Goal: Information Seeking & Learning: Learn about a topic

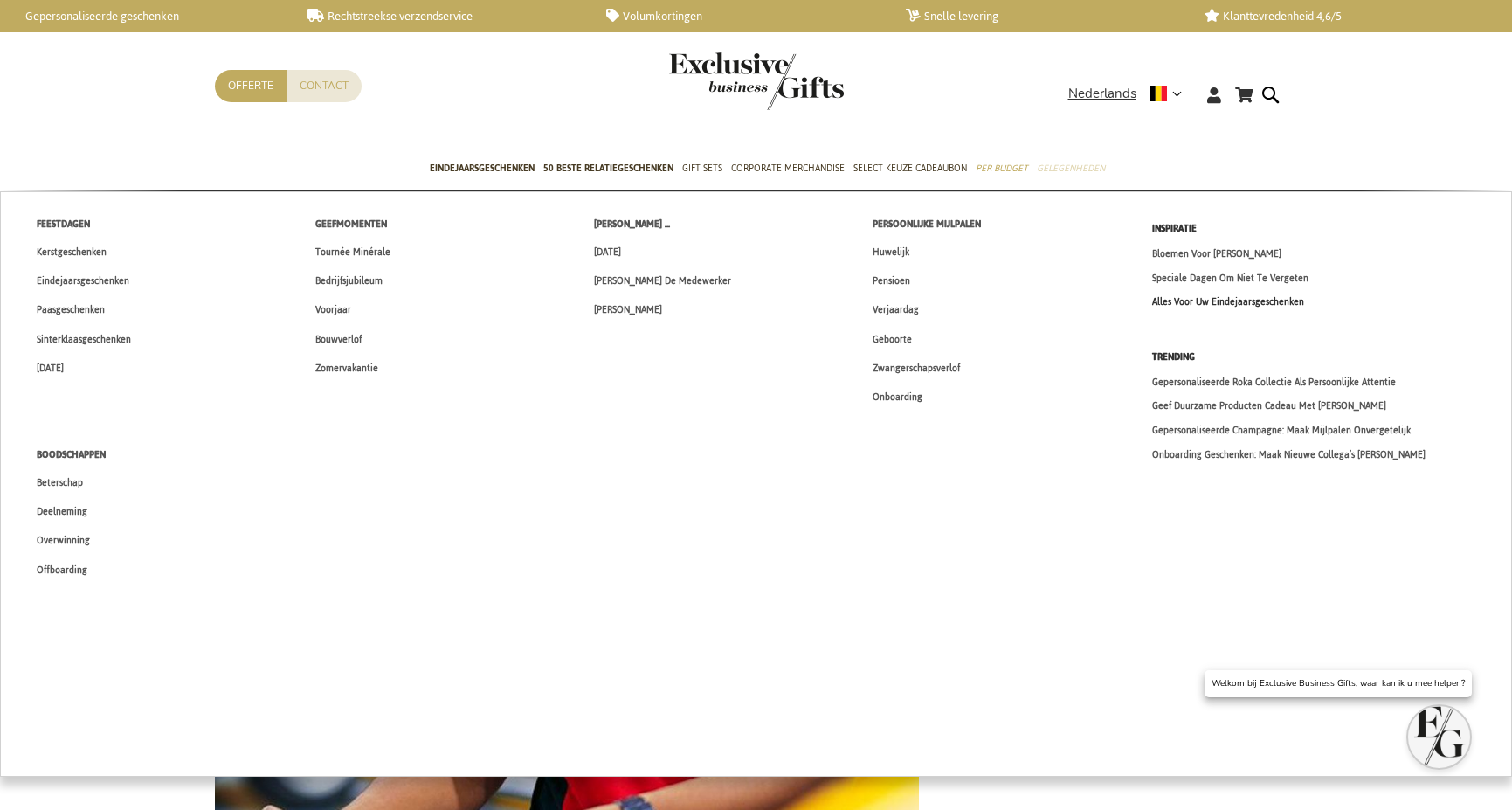
click at [1206, 303] on link "Alles Voor Uw Eindejaarsgeschenken" at bounding box center [1327, 301] width 350 height 15
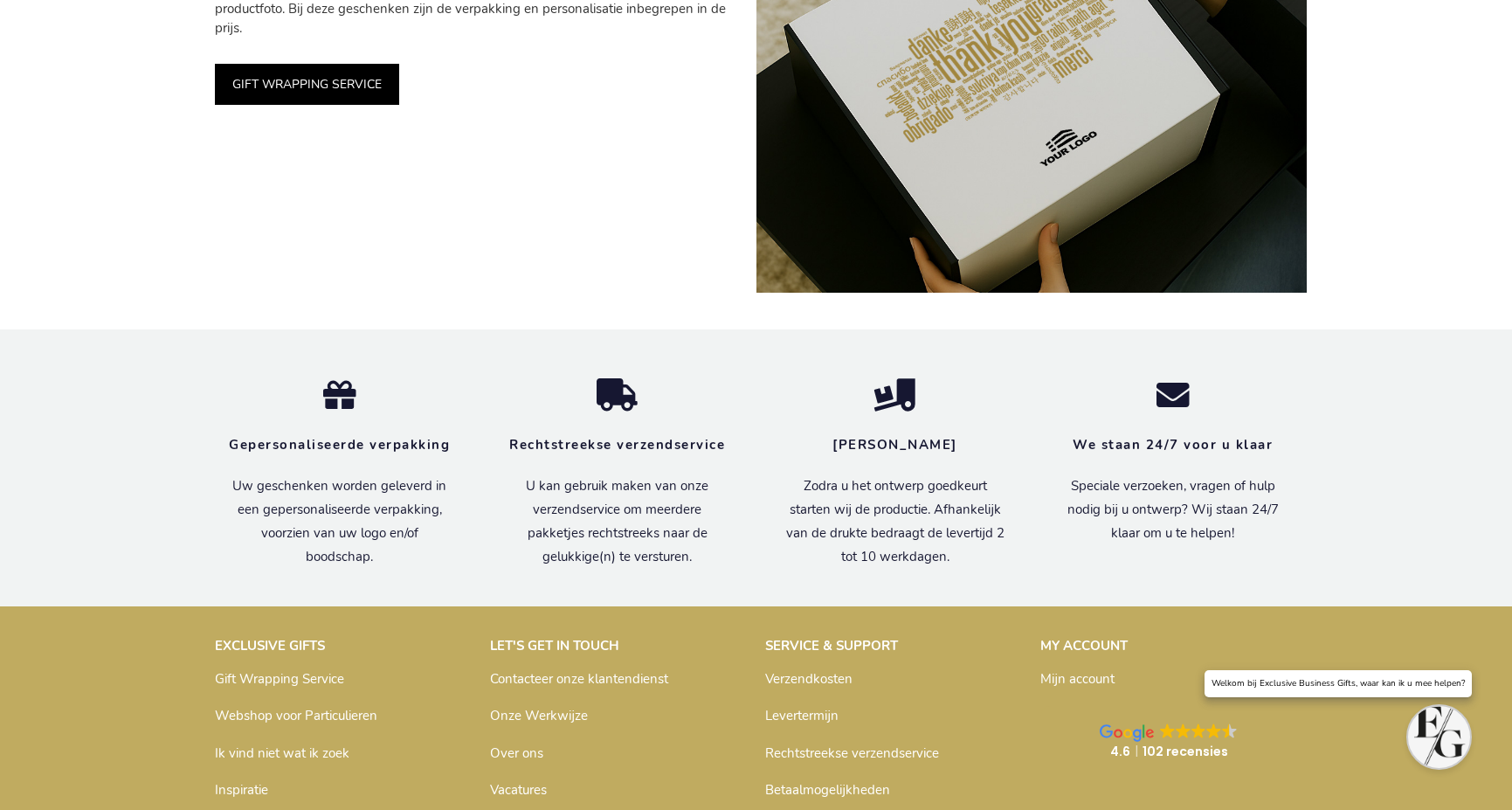
scroll to position [4595, 0]
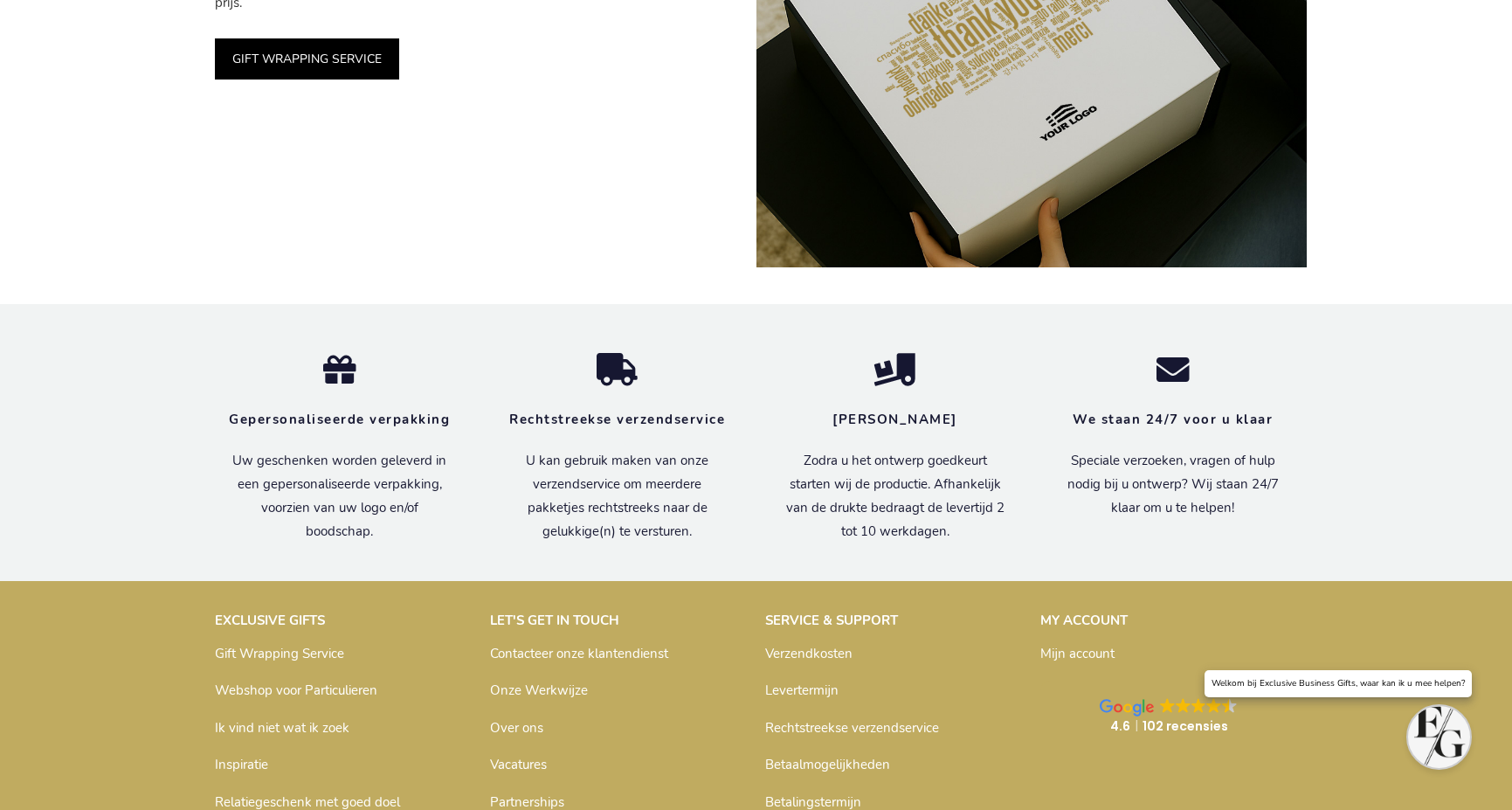
click at [555, 115] on div "Een cadeau in stijl: Custom Gift Boxes De eerste indruk telt. Daarom worden vri…" at bounding box center [481, 49] width 550 height 437
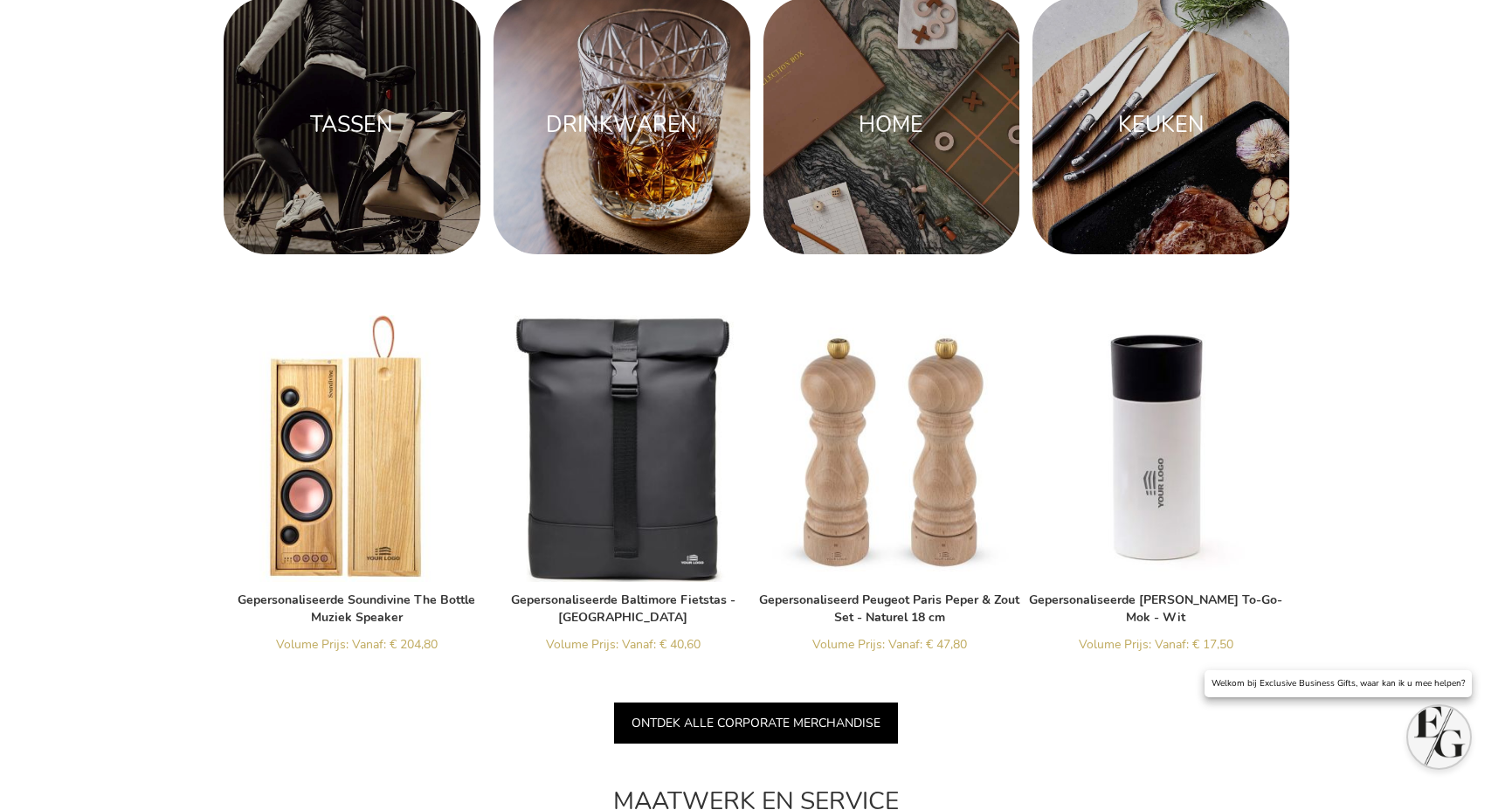
scroll to position [1839, 0]
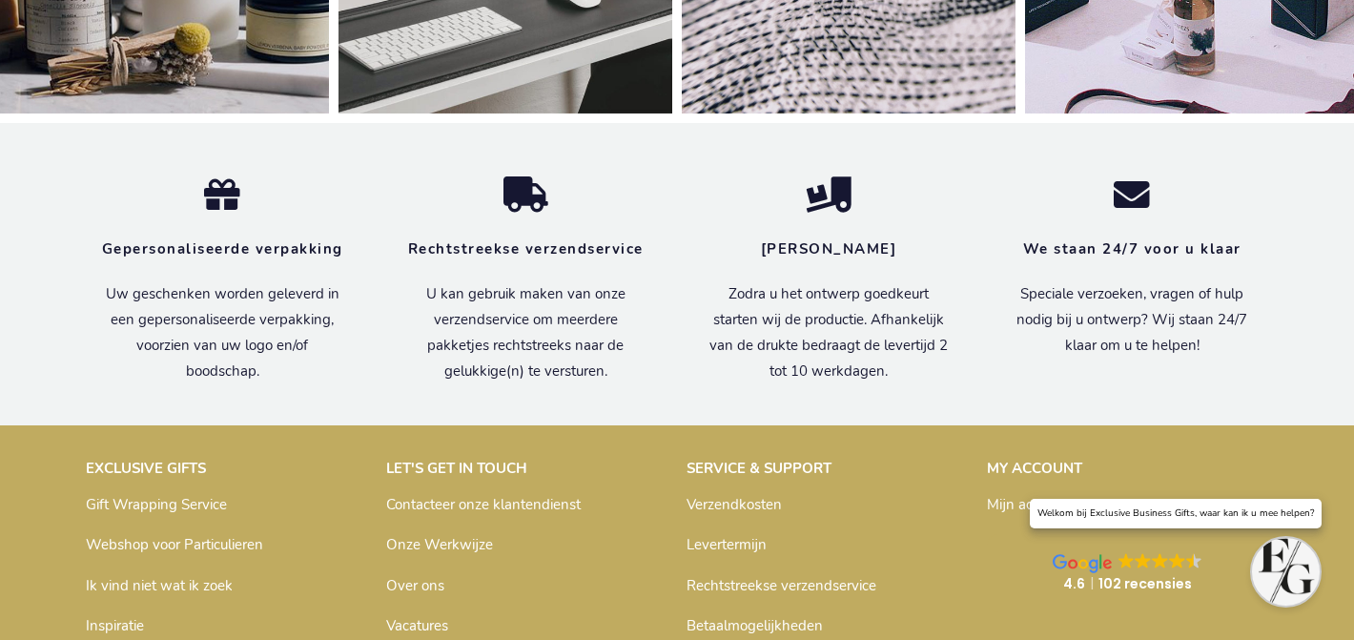
scroll to position [6532, 0]
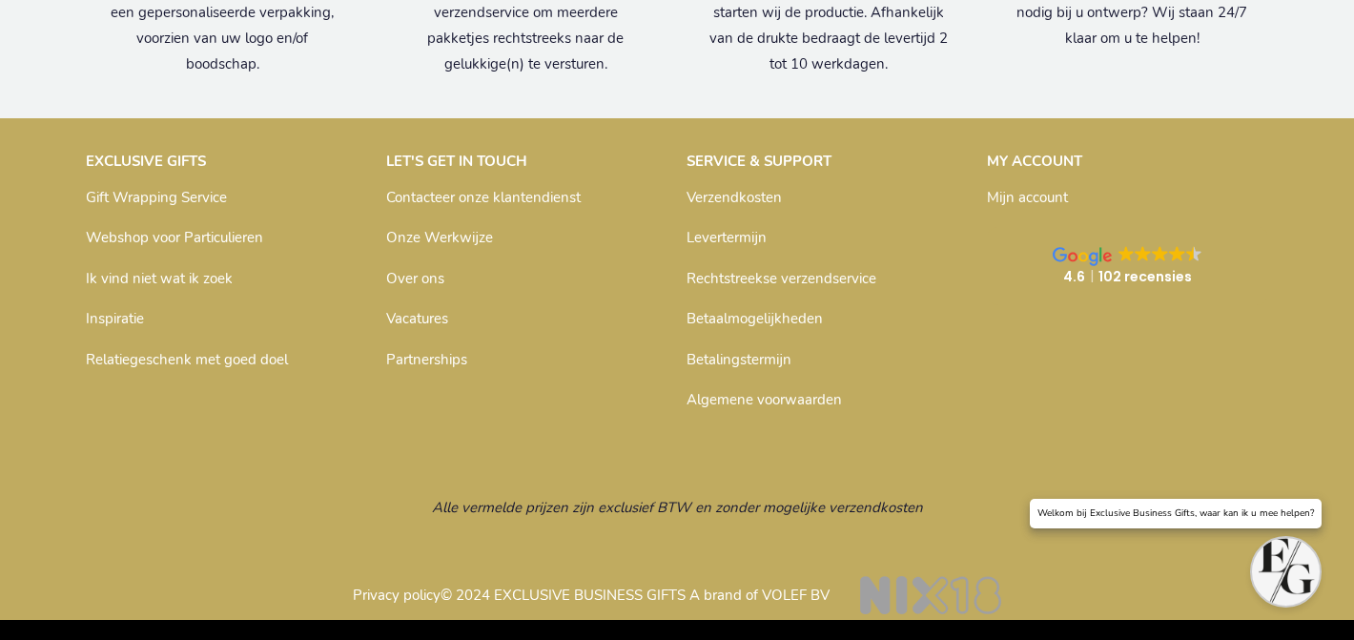
click at [120, 314] on link "Inspiratie" at bounding box center [115, 318] width 58 height 19
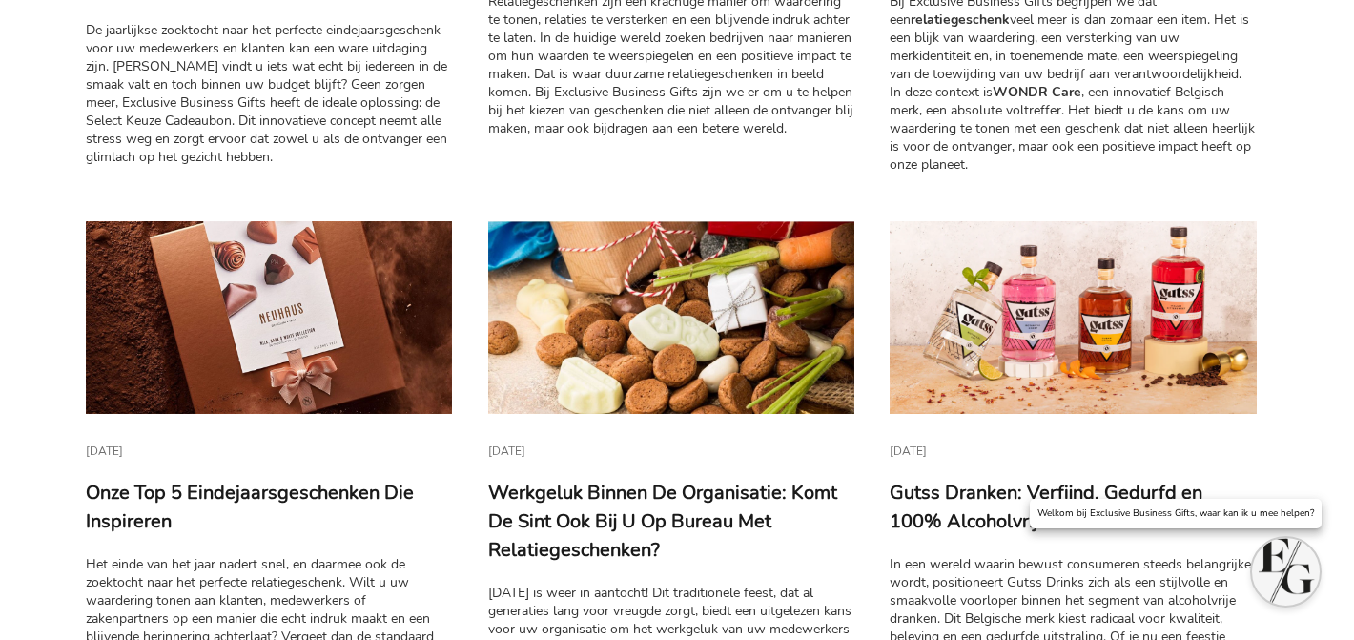
scroll to position [782, 0]
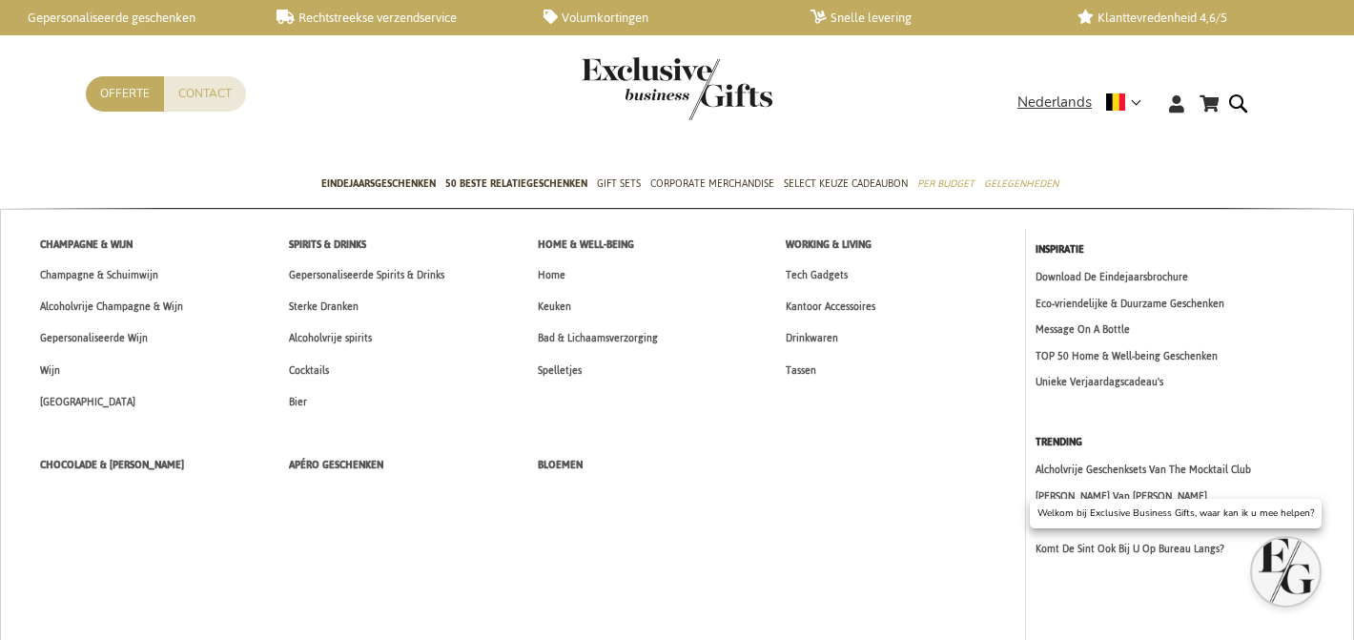
click at [338, 276] on span "Gepersonaliseerde Spirits & Drinks" at bounding box center [366, 275] width 155 height 20
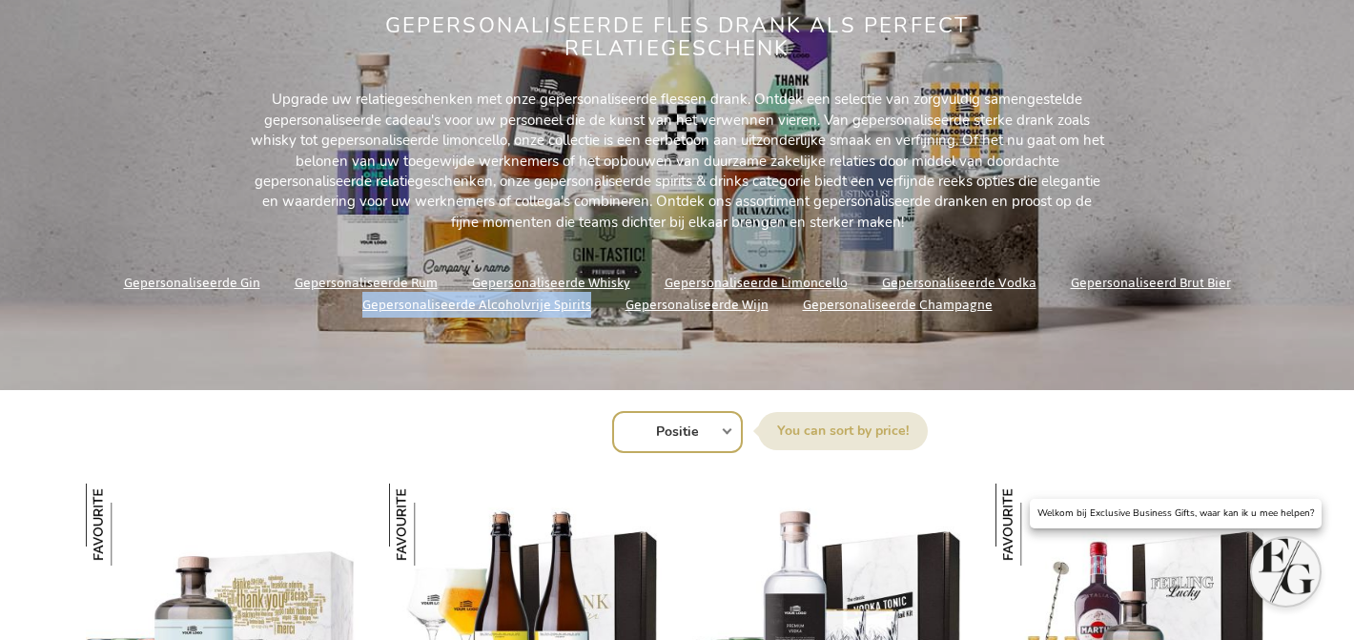
click at [823, 311] on link "Gepersonaliseerde Champagne" at bounding box center [898, 305] width 190 height 26
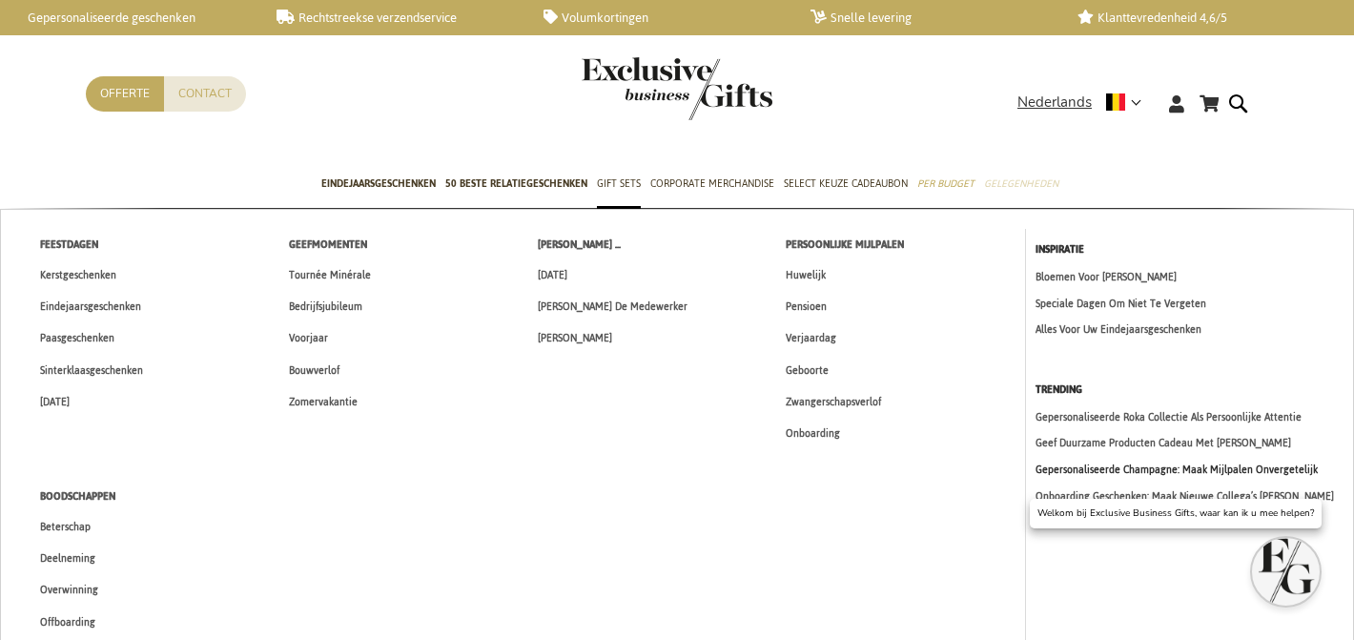
click at [1073, 473] on link "Gepersonaliseerde Champagne: Maak Mijlpalen Onvergetelijk" at bounding box center [1190, 470] width 309 height 16
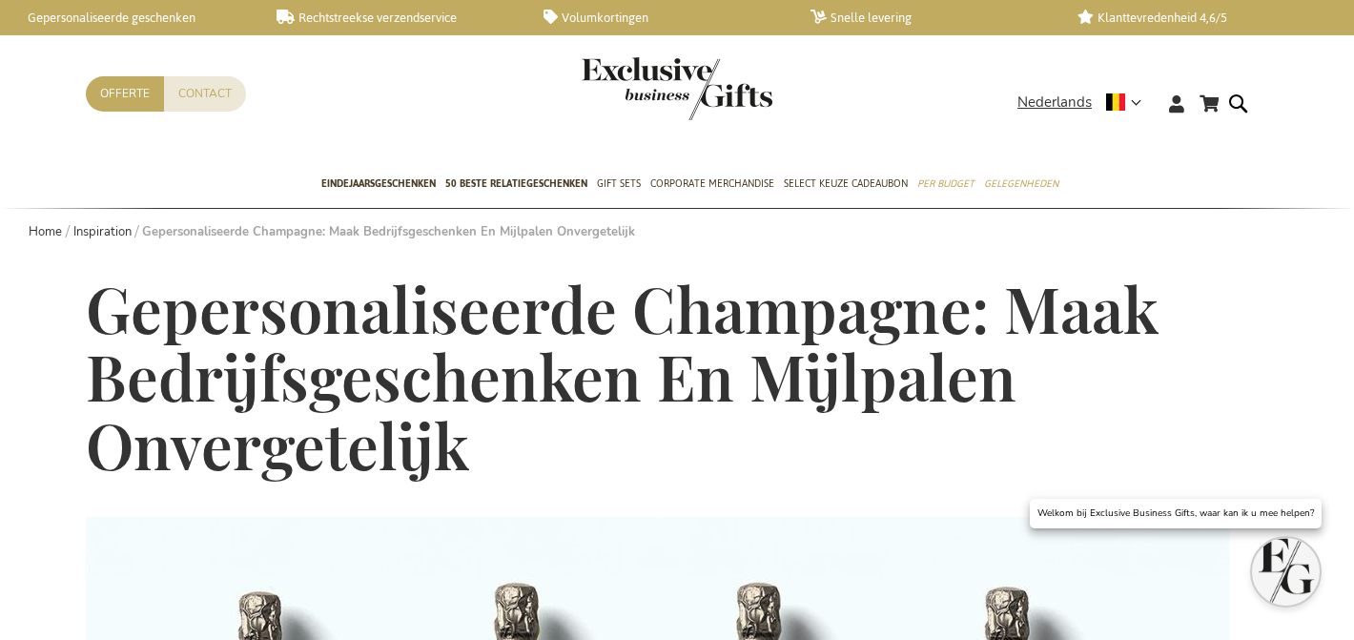
click at [1003, 349] on span "Gepersonaliseerde Champagne: Maak Bedrijfsgeschenken En Mijlpalen Onvergetelijk" at bounding box center [622, 376] width 1073 height 218
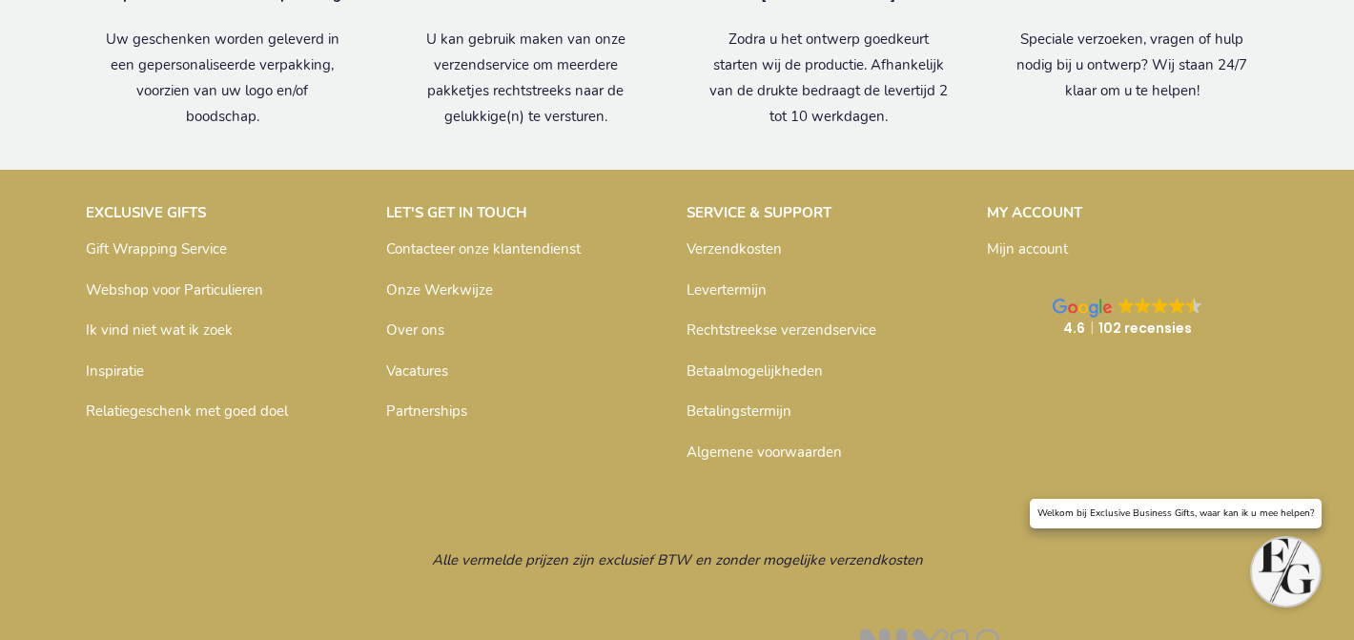
scroll to position [3371, 0]
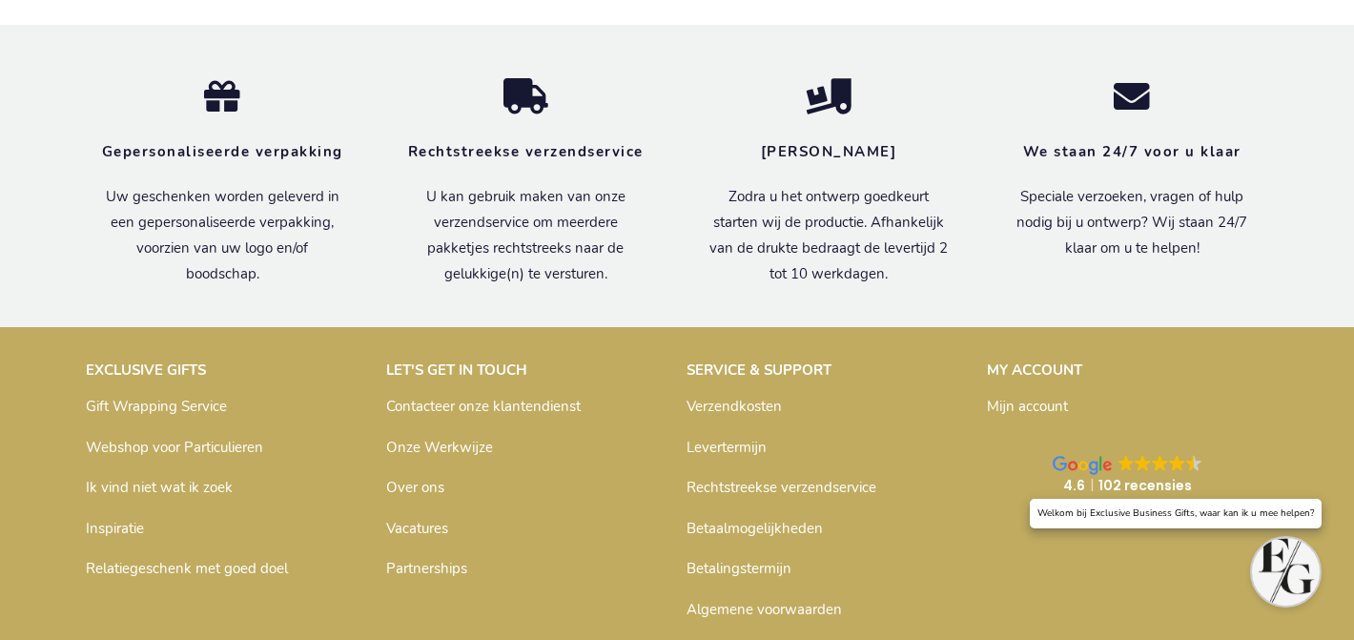
click at [86, 519] on link "Inspiratie" at bounding box center [115, 528] width 58 height 19
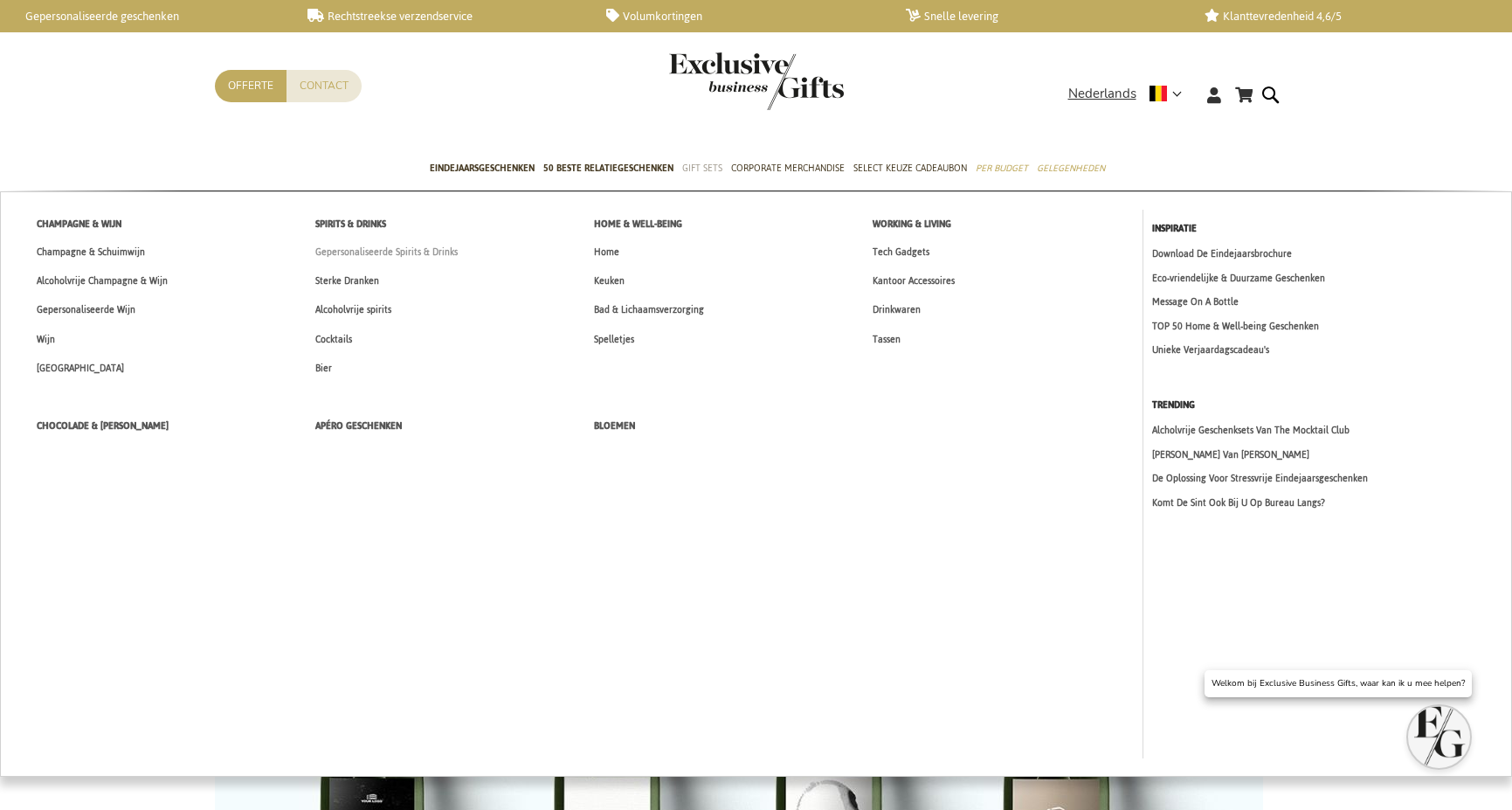
click at [336, 256] on span "Gepersonaliseerde Spirits & Drinks" at bounding box center [386, 252] width 142 height 18
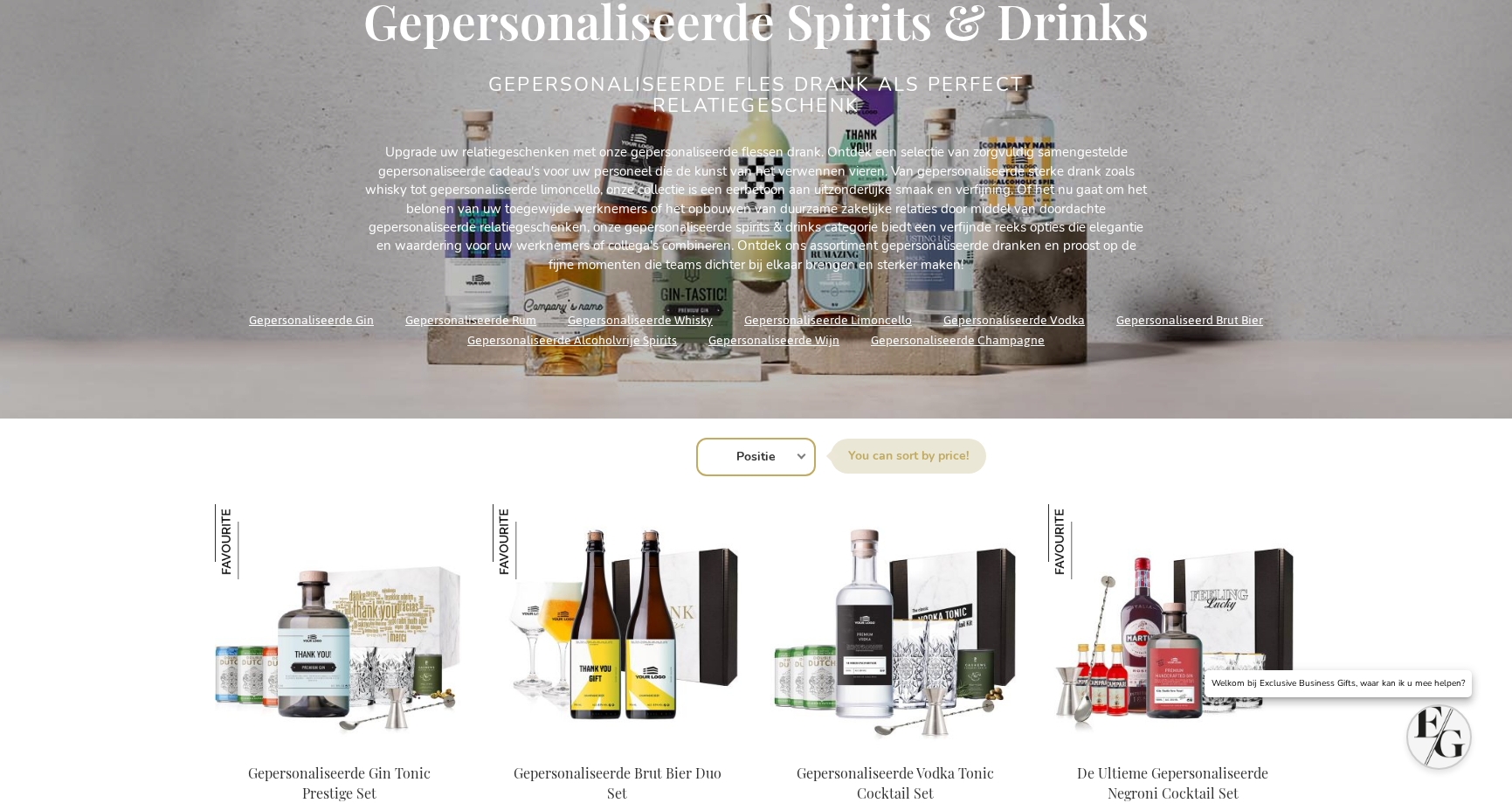
scroll to position [337, 0]
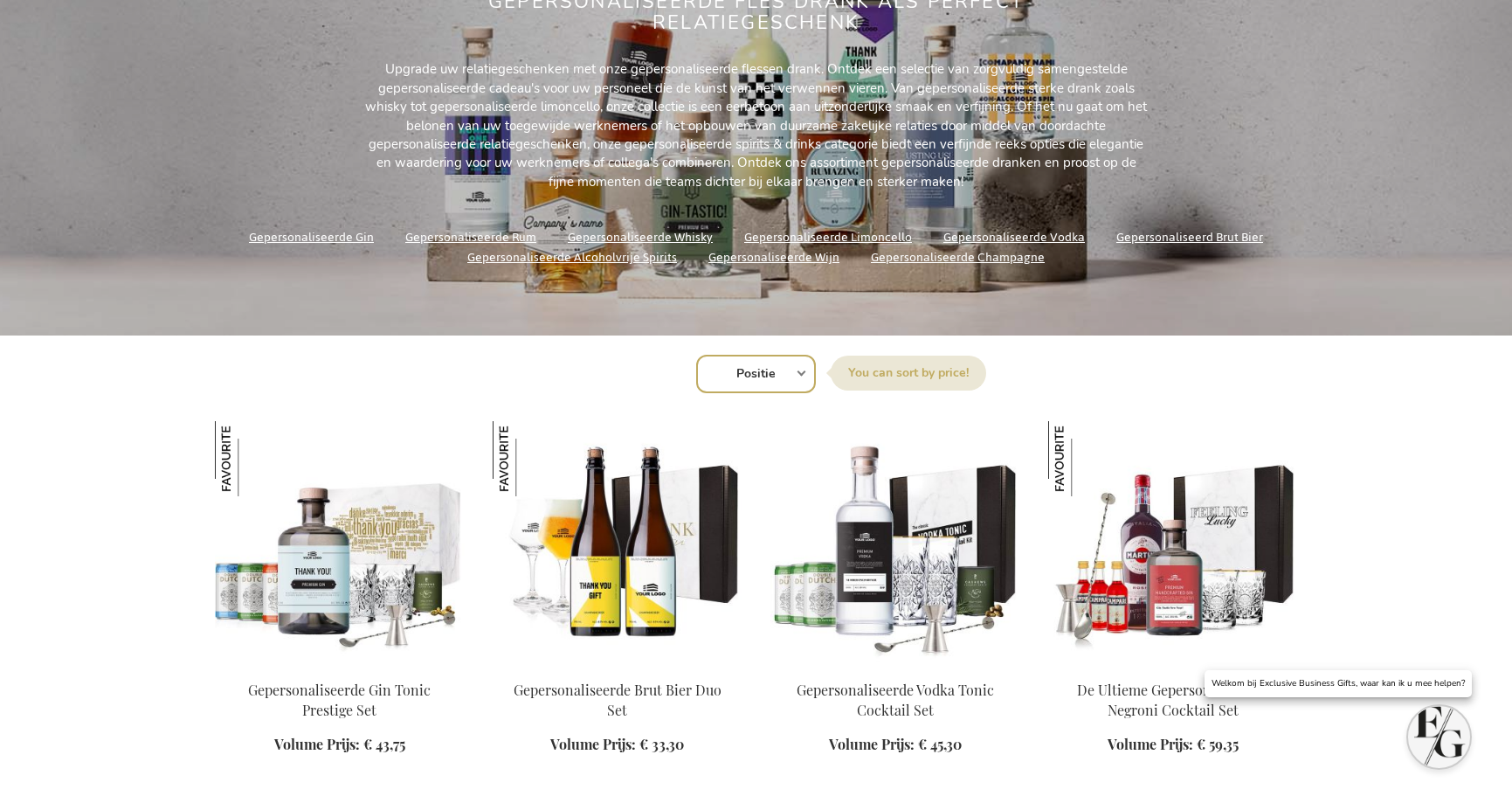
click at [656, 262] on link "Gepersonaliseerde Alcoholvrije Spirits" at bounding box center [571, 257] width 210 height 24
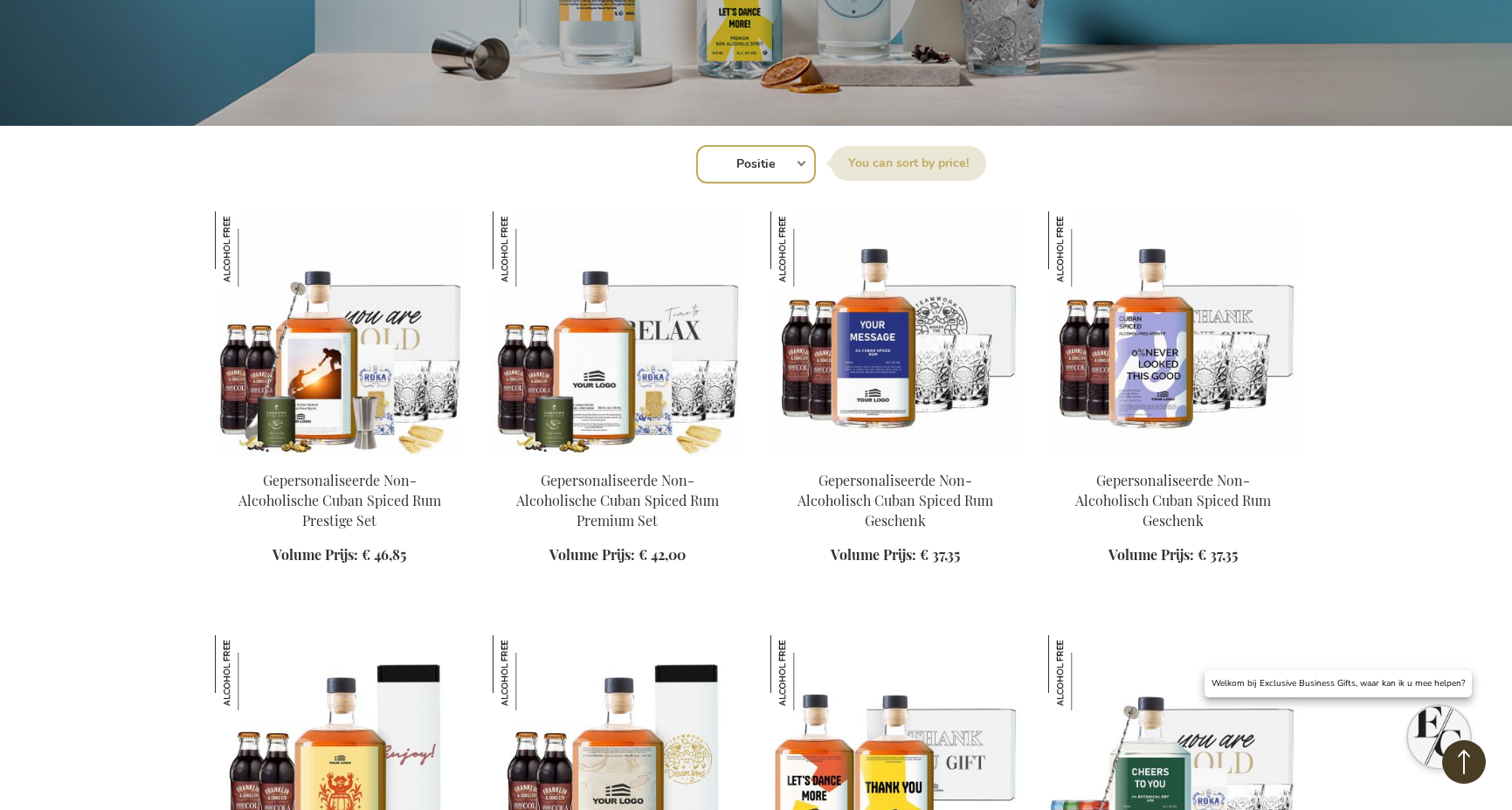
click at [795, 168] on select "Positie Best Sellers Meest bekeken Nieuw Biggest Saving Price: low to high Pric…" at bounding box center [756, 164] width 120 height 38
select select "new"
click at [696, 145] on select "Positie Best Sellers Meest bekeken Nieuw Biggest Saving Price: low to high Pric…" at bounding box center [756, 164] width 120 height 38
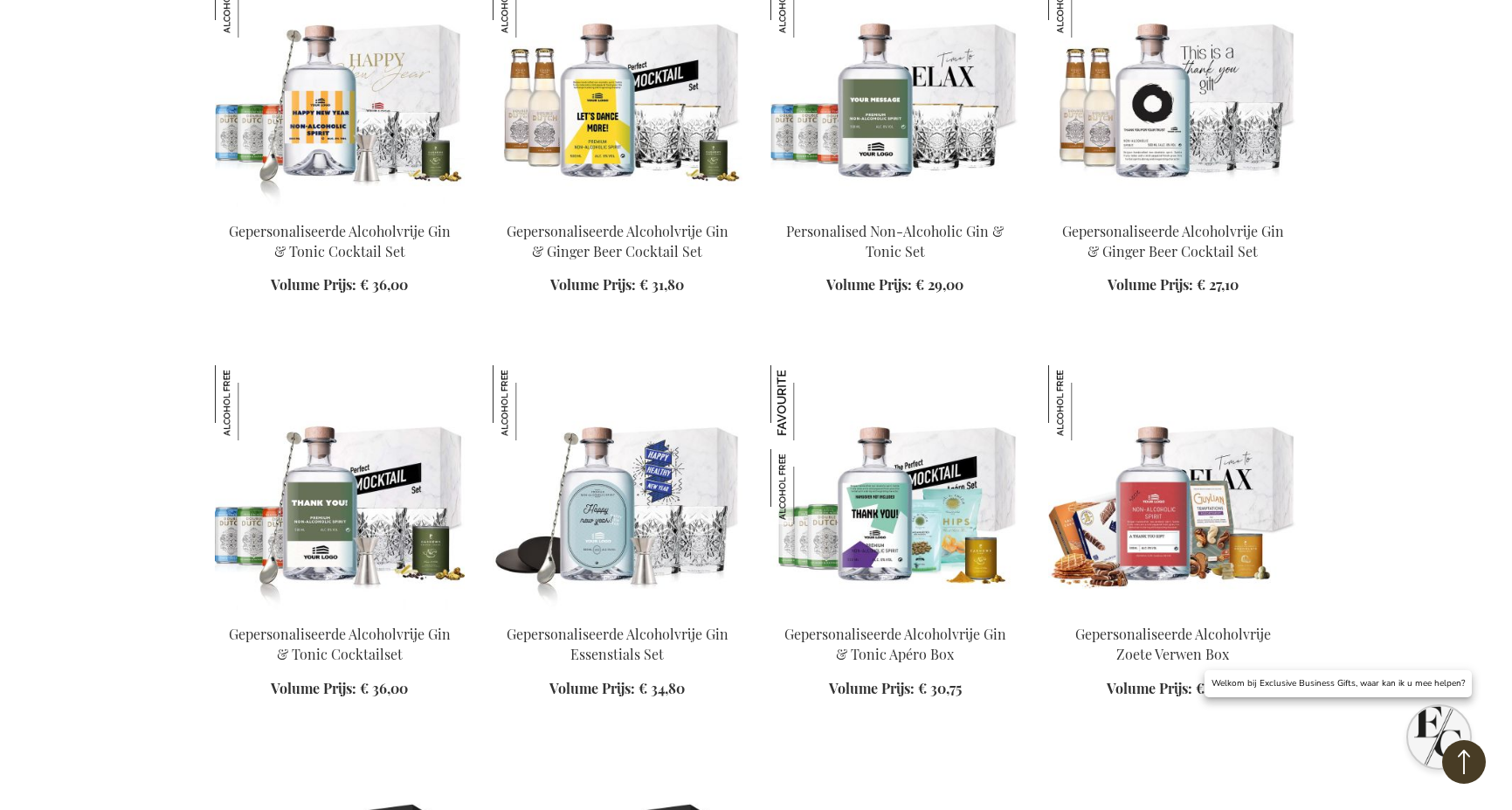
scroll to position [2466, 0]
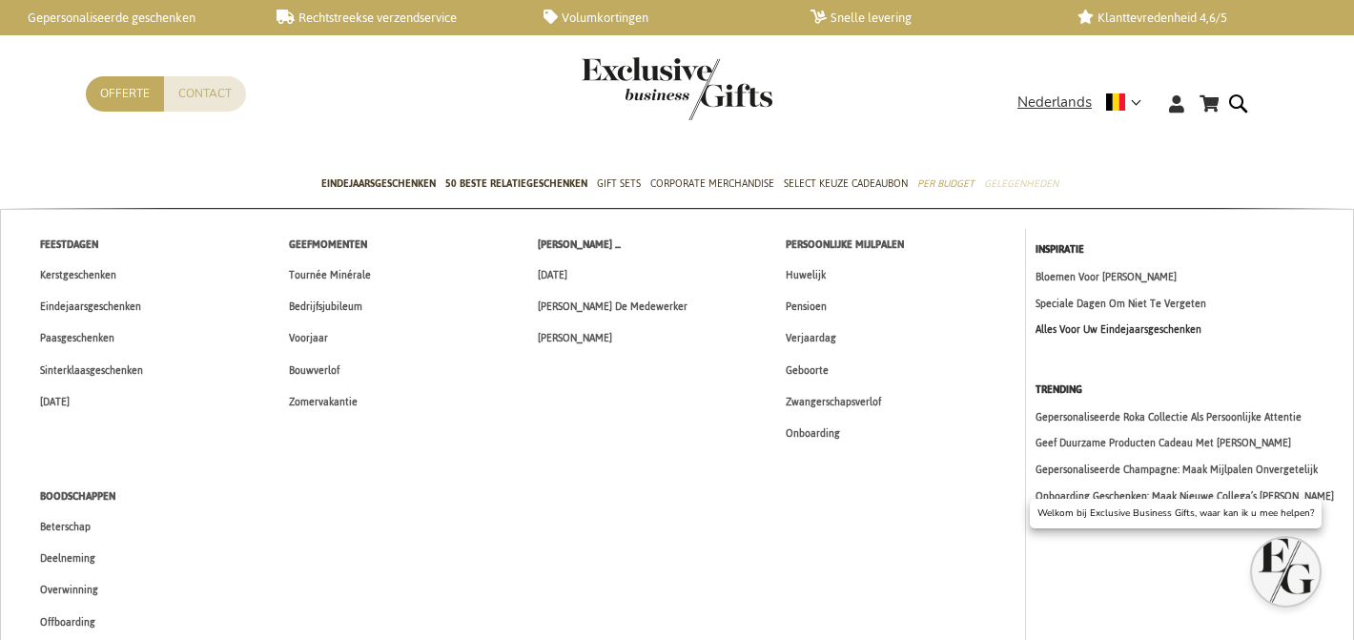
click at [1071, 325] on link "Alles Voor Uw Eindejaarsgeschenken" at bounding box center [1190, 329] width 309 height 16
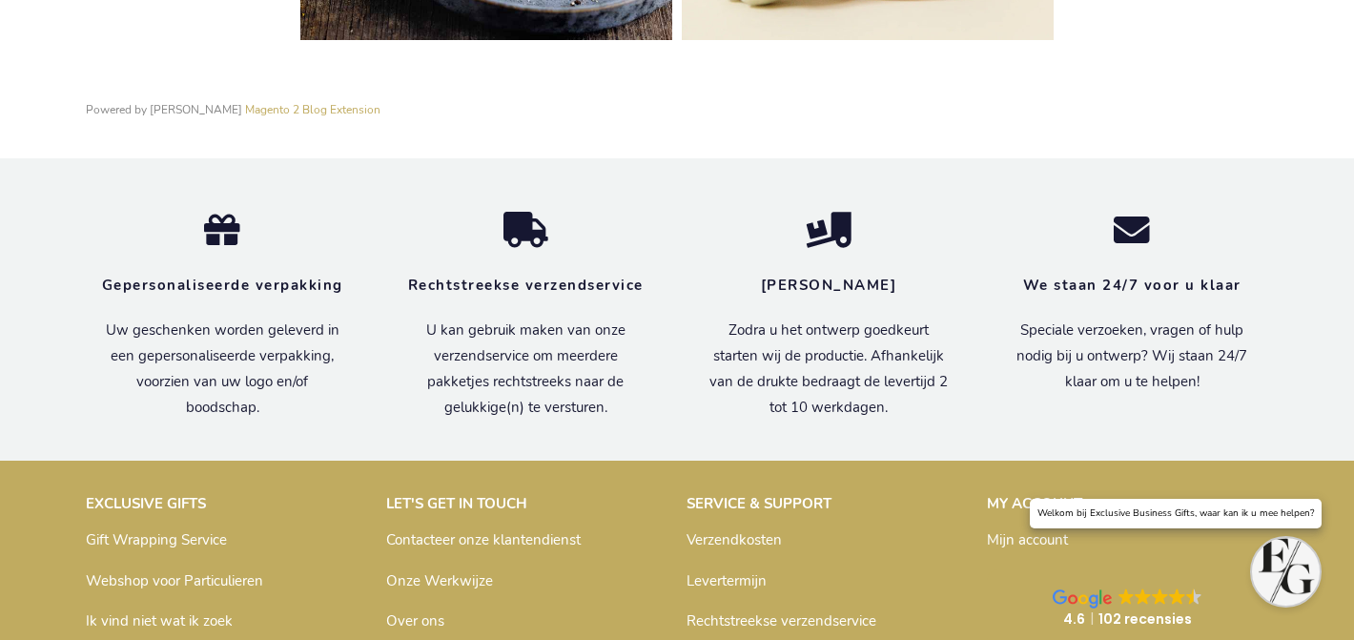
scroll to position [5093, 0]
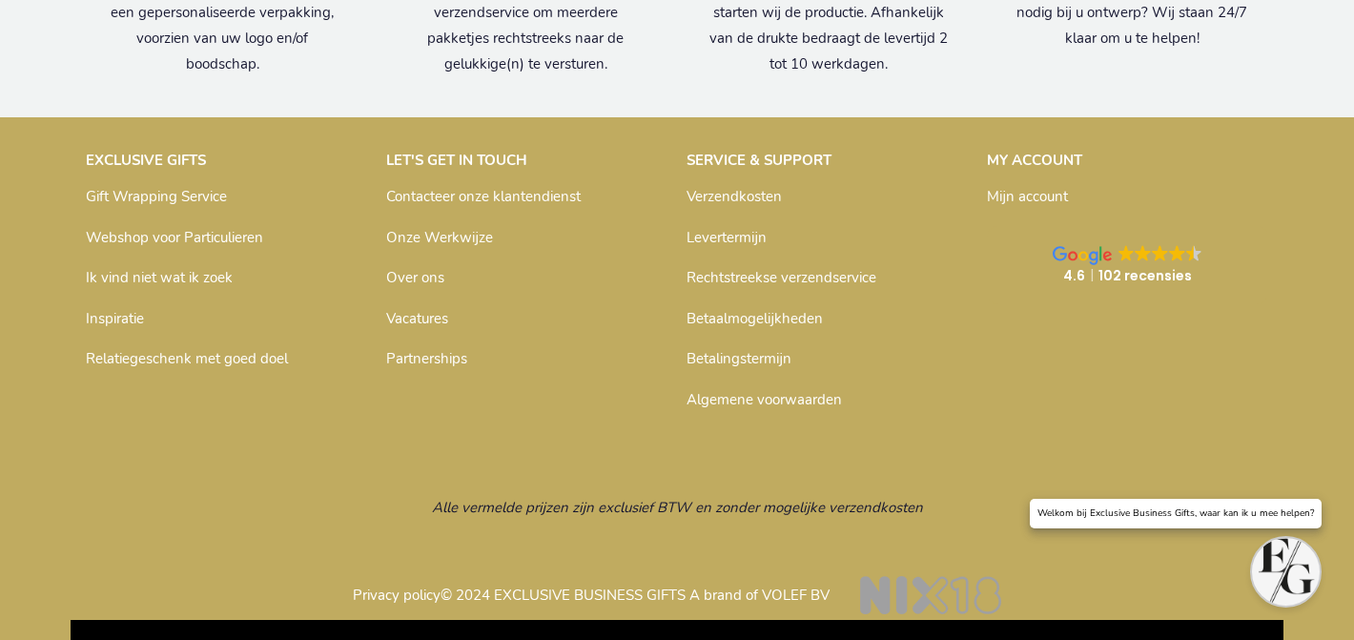
click at [129, 316] on link "Inspiratie" at bounding box center [115, 318] width 58 height 19
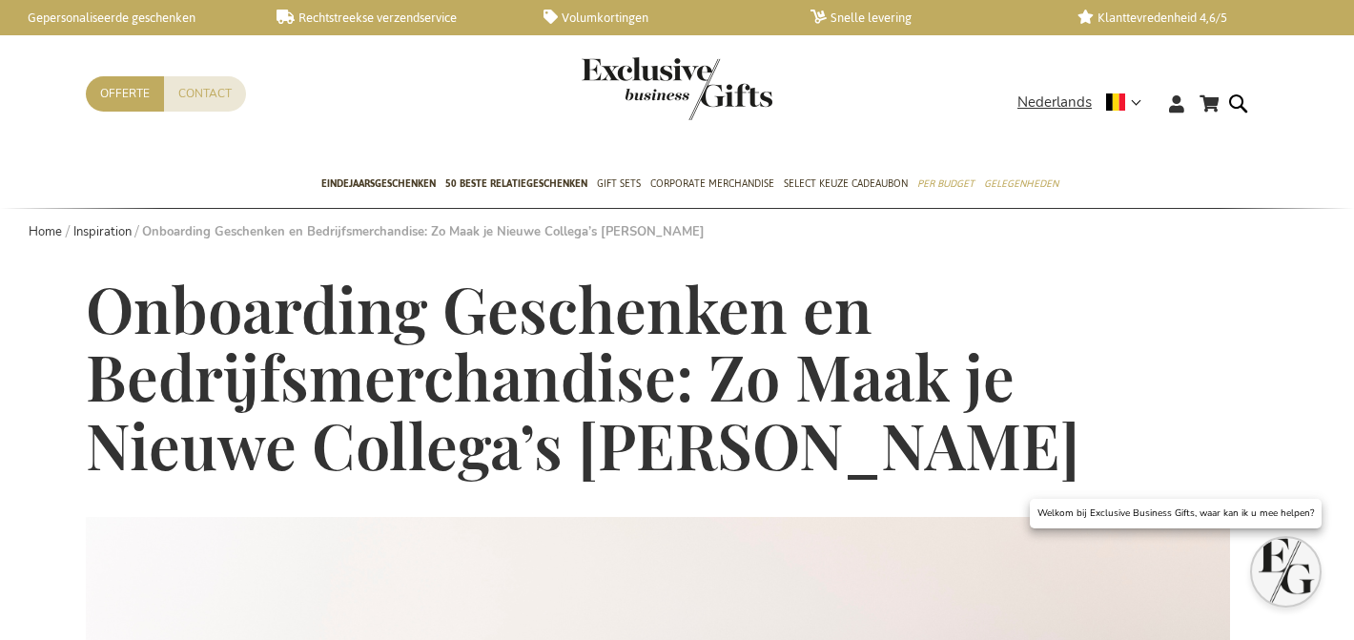
click at [531, 381] on span "Onboarding Geschenken en Bedrijfsmerchandise: Zo Maak je Nieuwe Collega’s [PERS…" at bounding box center [583, 376] width 994 height 218
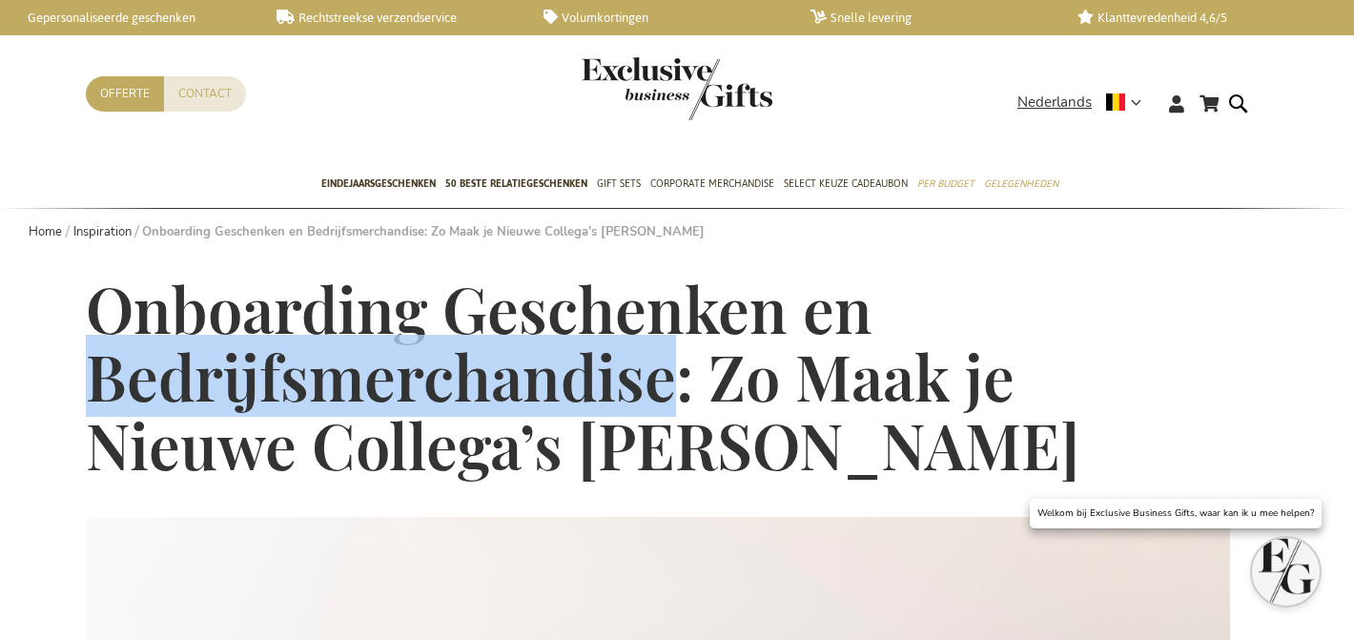
click at [531, 382] on span "Onboarding Geschenken en Bedrijfsmerchandise: Zo Maak je Nieuwe Collega’s [PERS…" at bounding box center [583, 376] width 994 height 218
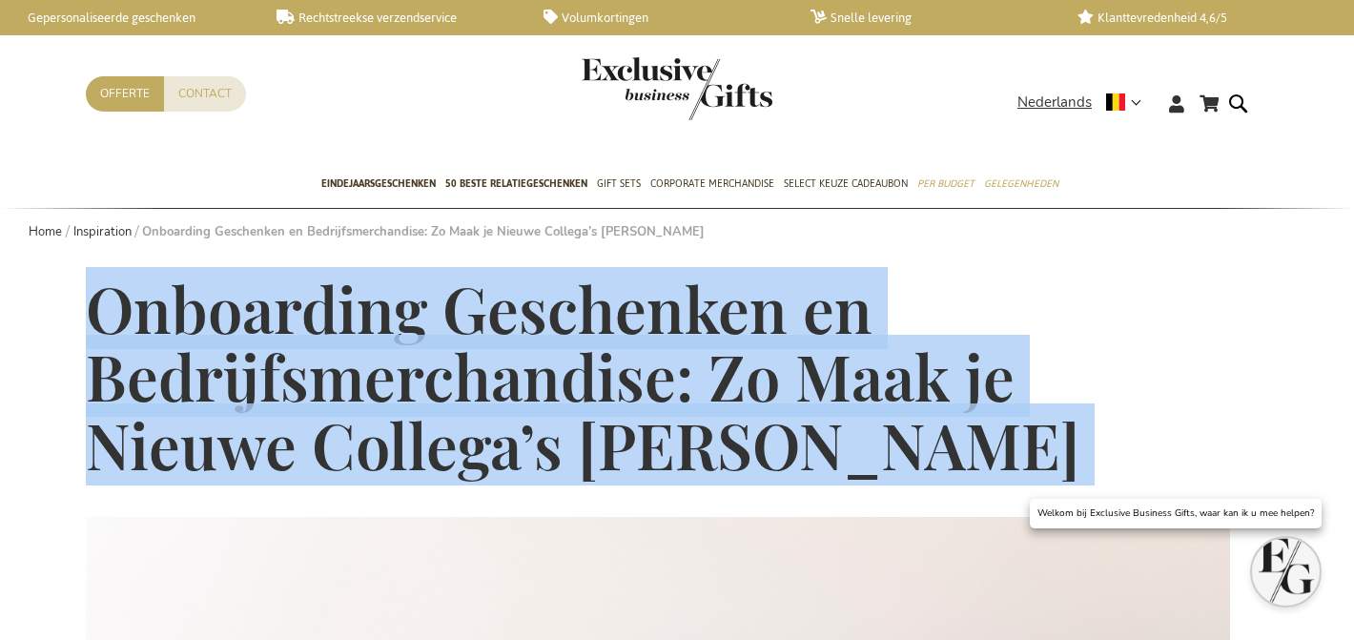
click at [530, 382] on span "Onboarding Geschenken en Bedrijfsmerchandise: Zo Maak je Nieuwe Collega’s Metee…" at bounding box center [583, 376] width 994 height 218
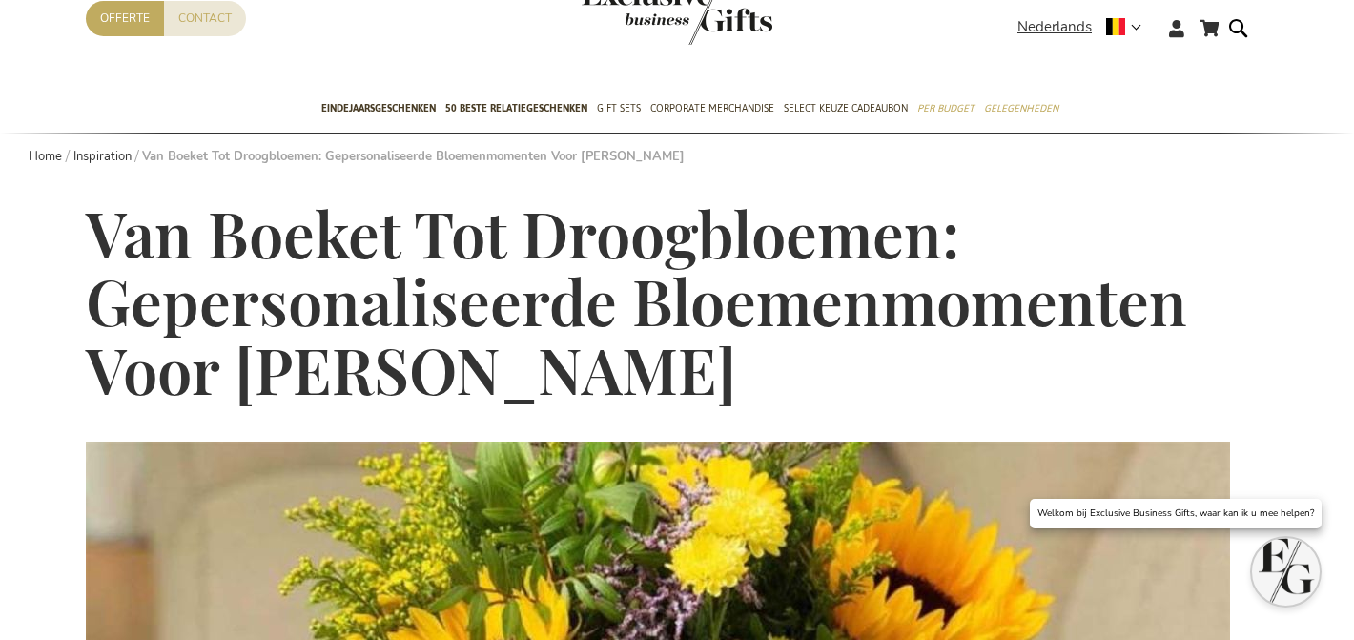
scroll to position [72, 0]
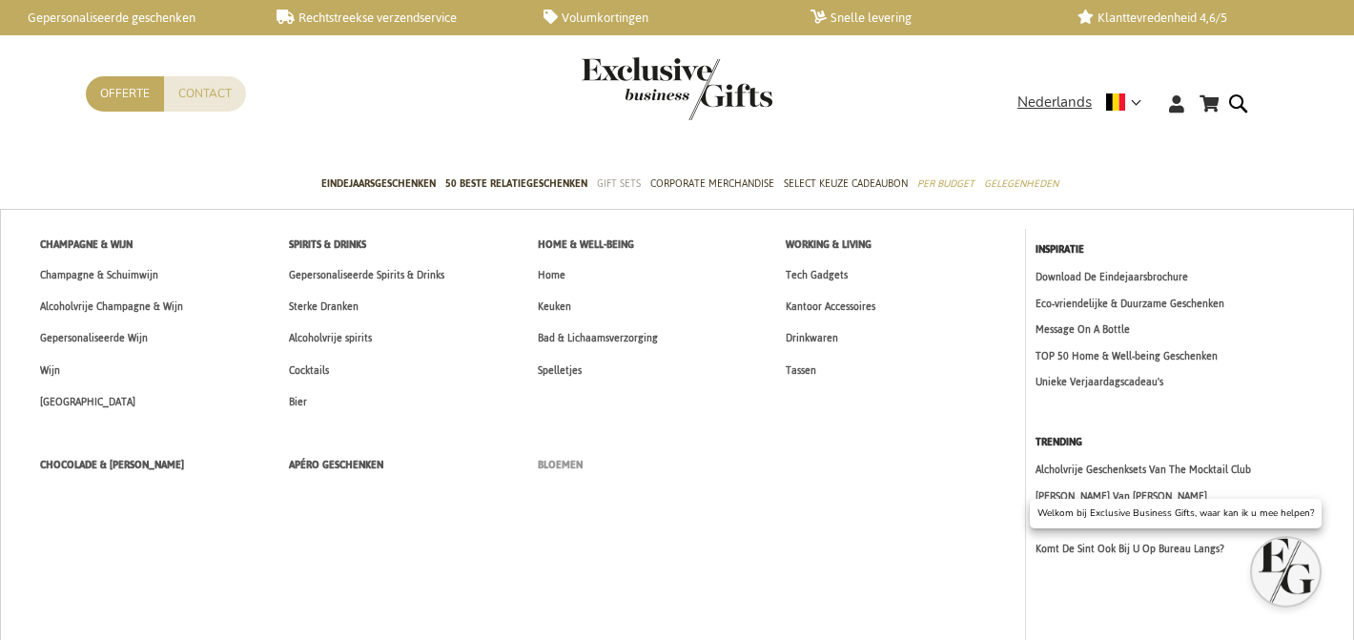
click at [594, 455] on link "Bloemen" at bounding box center [642, 464] width 249 height 31
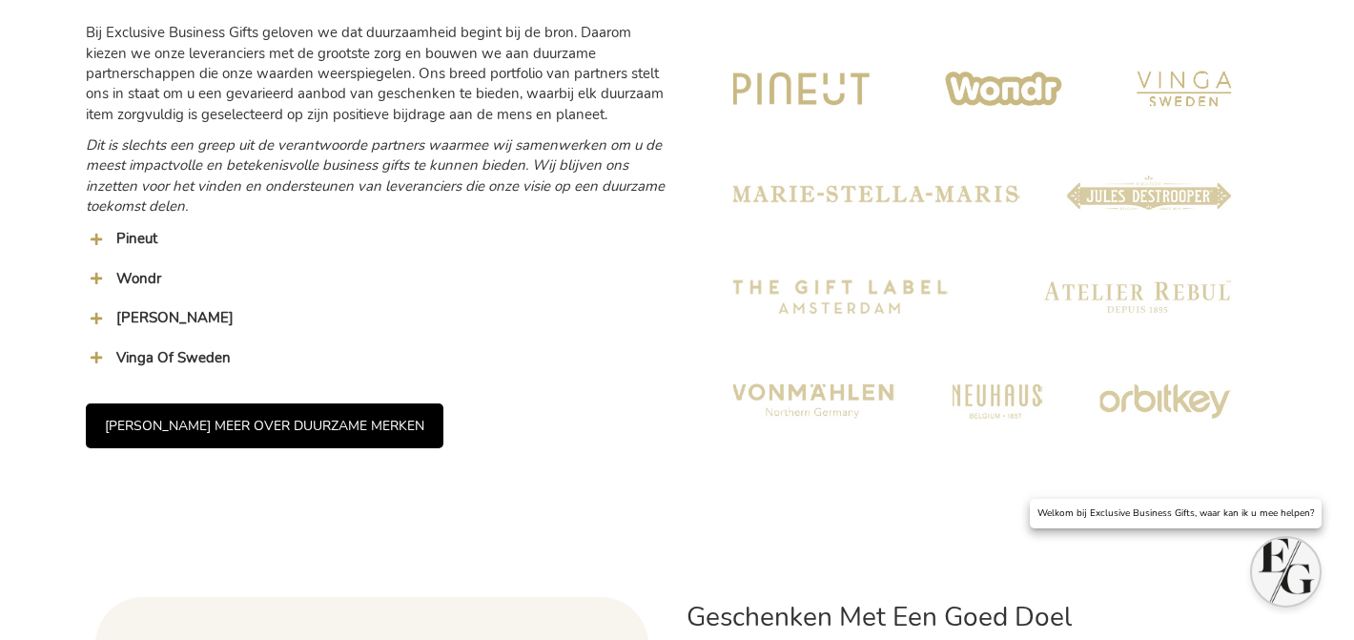
scroll to position [1963, 0]
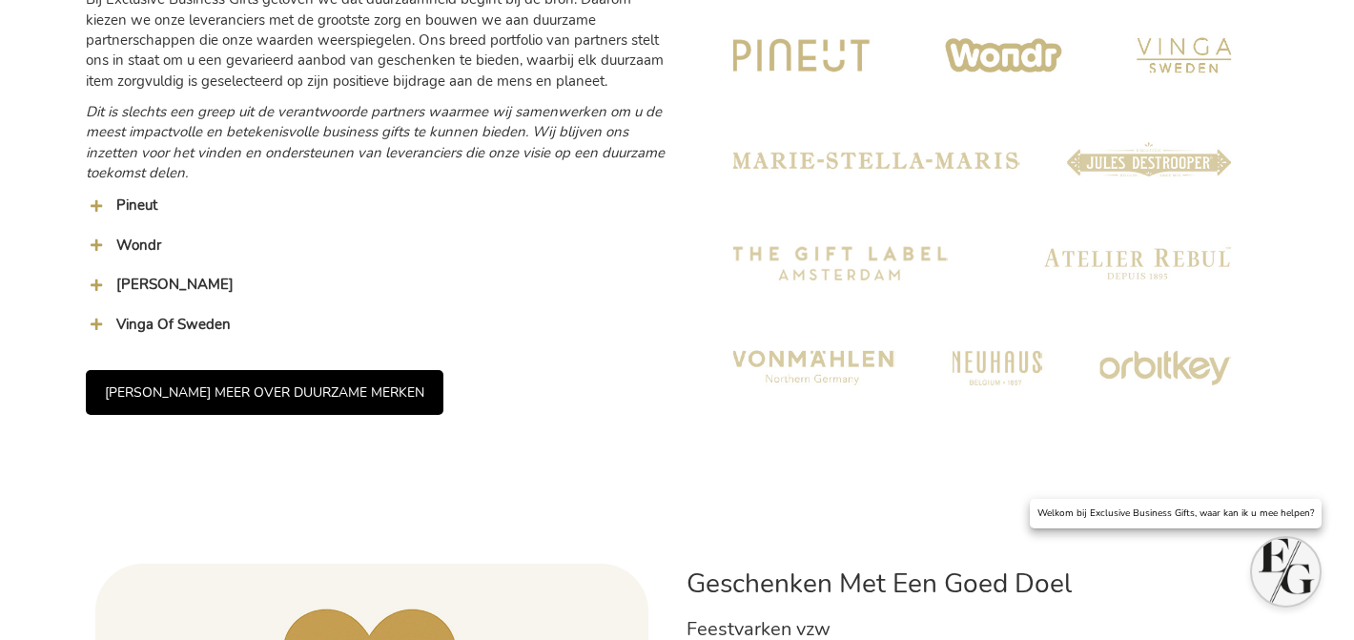
click at [345, 388] on link "LEES MEER OVER DUURZAME MERKEN" at bounding box center [265, 392] width 358 height 45
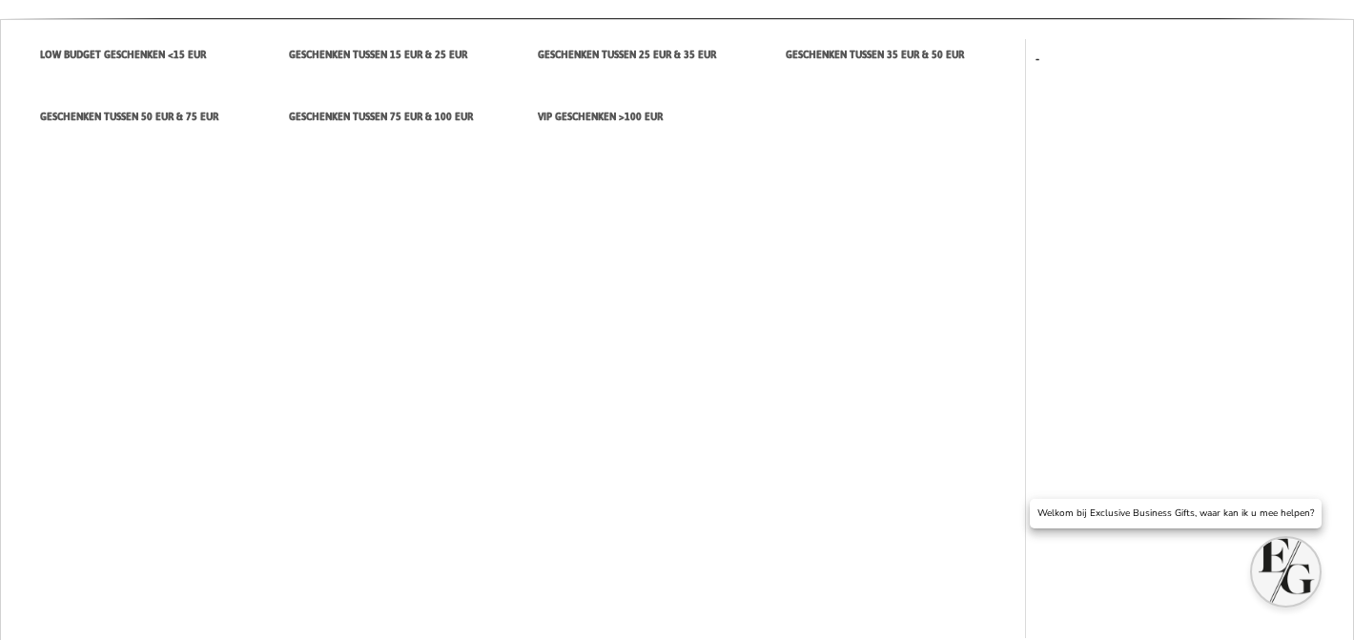
scroll to position [0, 0]
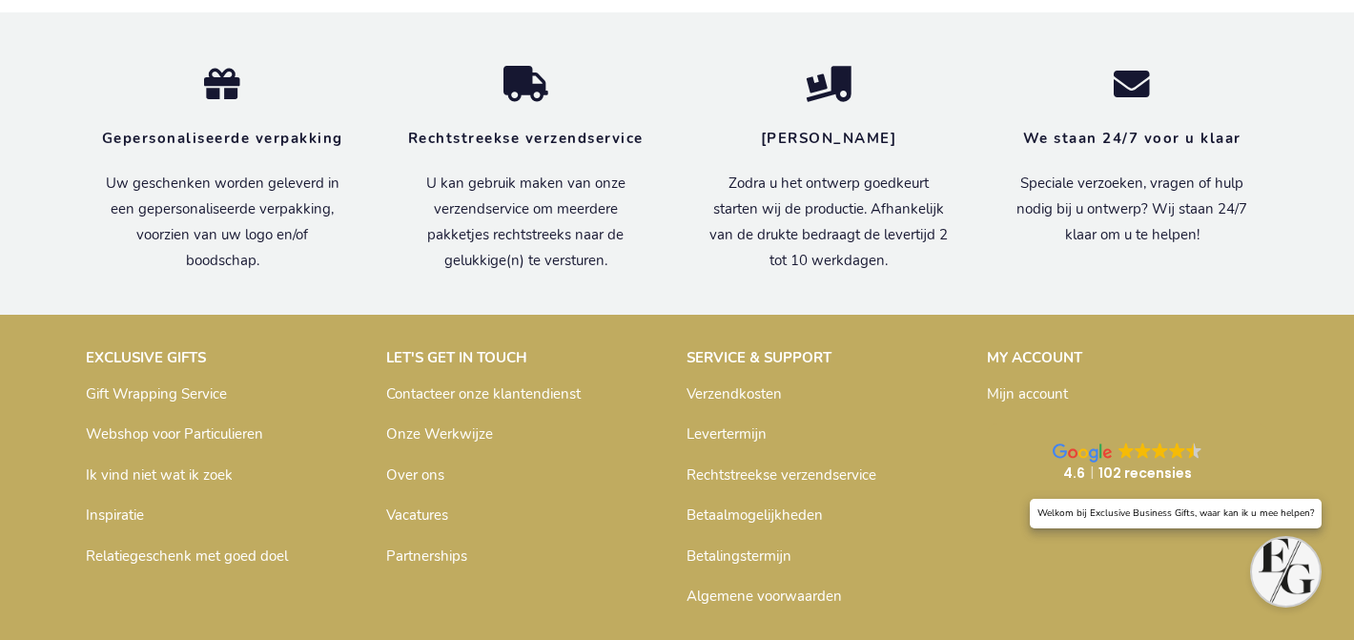
scroll to position [5510, 0]
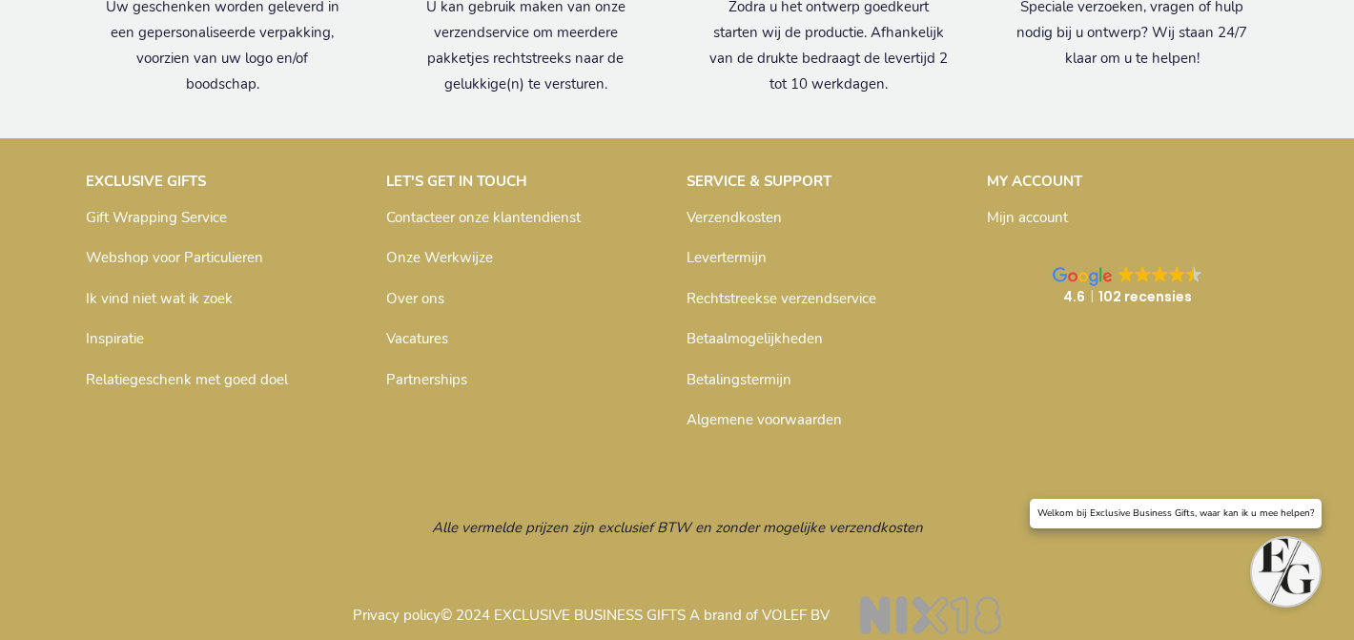
drag, startPoint x: 122, startPoint y: 307, endPoint x: 133, endPoint y: 308, distance: 10.5
click at [121, 323] on p "Inspiratie" at bounding box center [226, 338] width 281 height 31
click at [106, 329] on link "Inspiratie" at bounding box center [115, 338] width 58 height 19
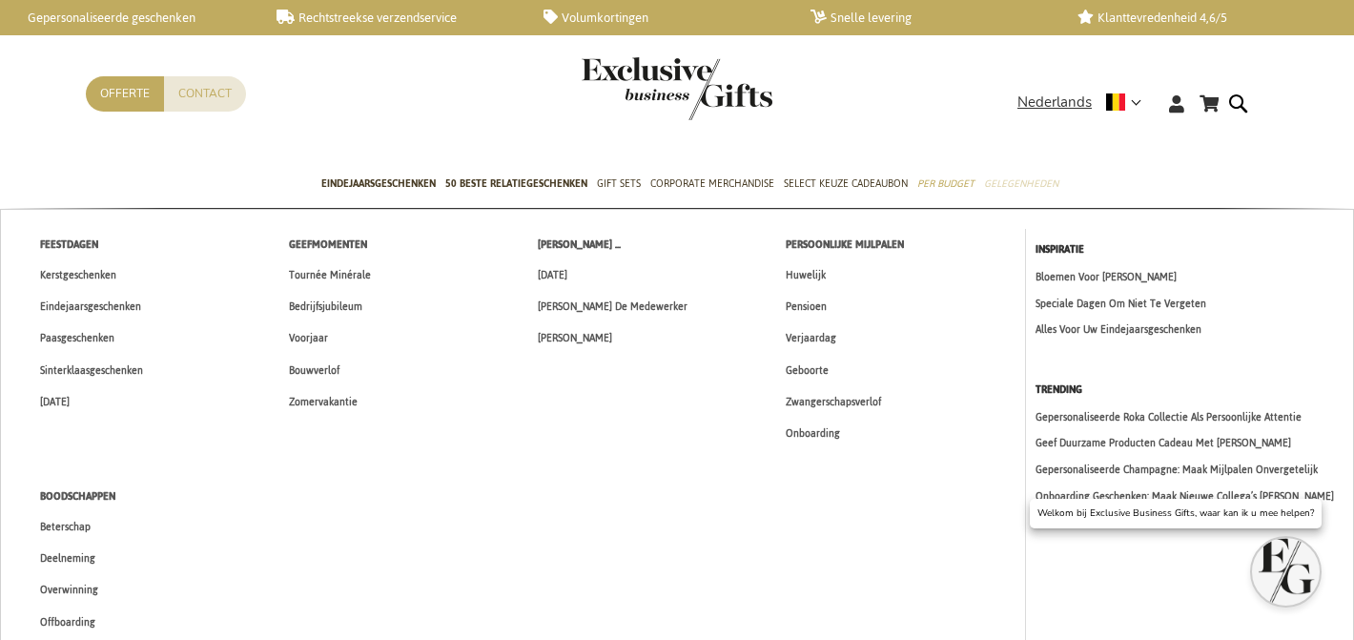
click at [1031, 182] on span "Gelegenheden" at bounding box center [1021, 184] width 74 height 20
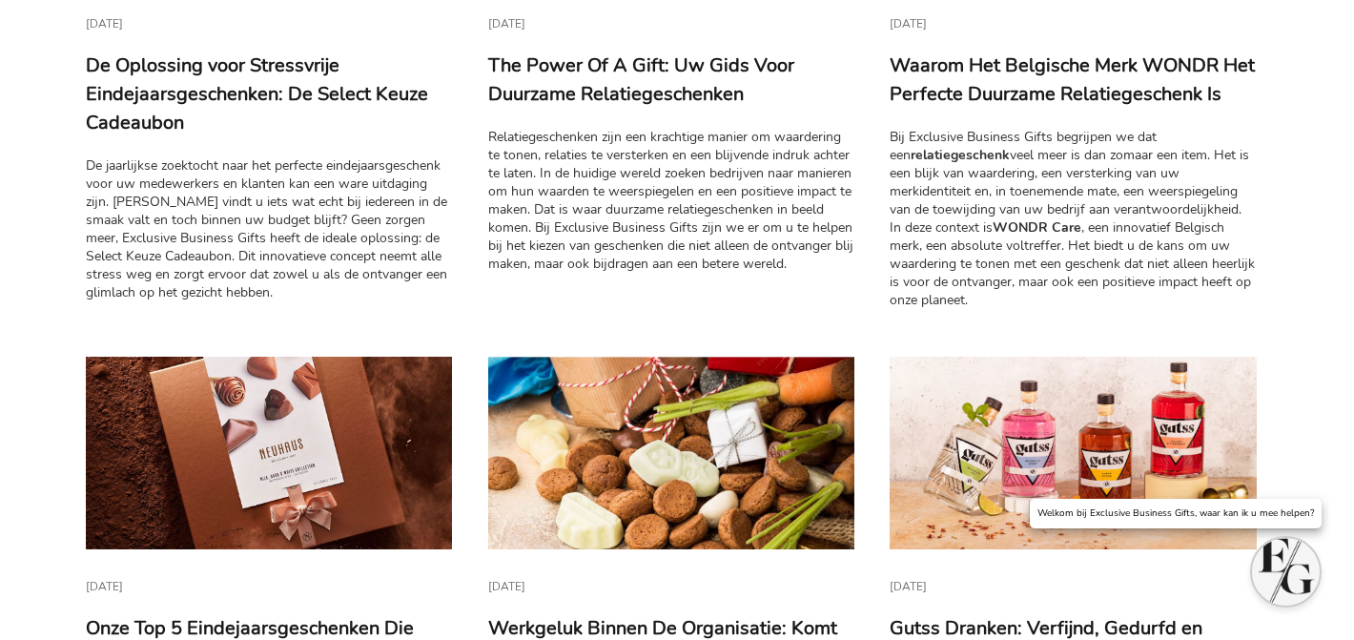
scroll to position [565, 0]
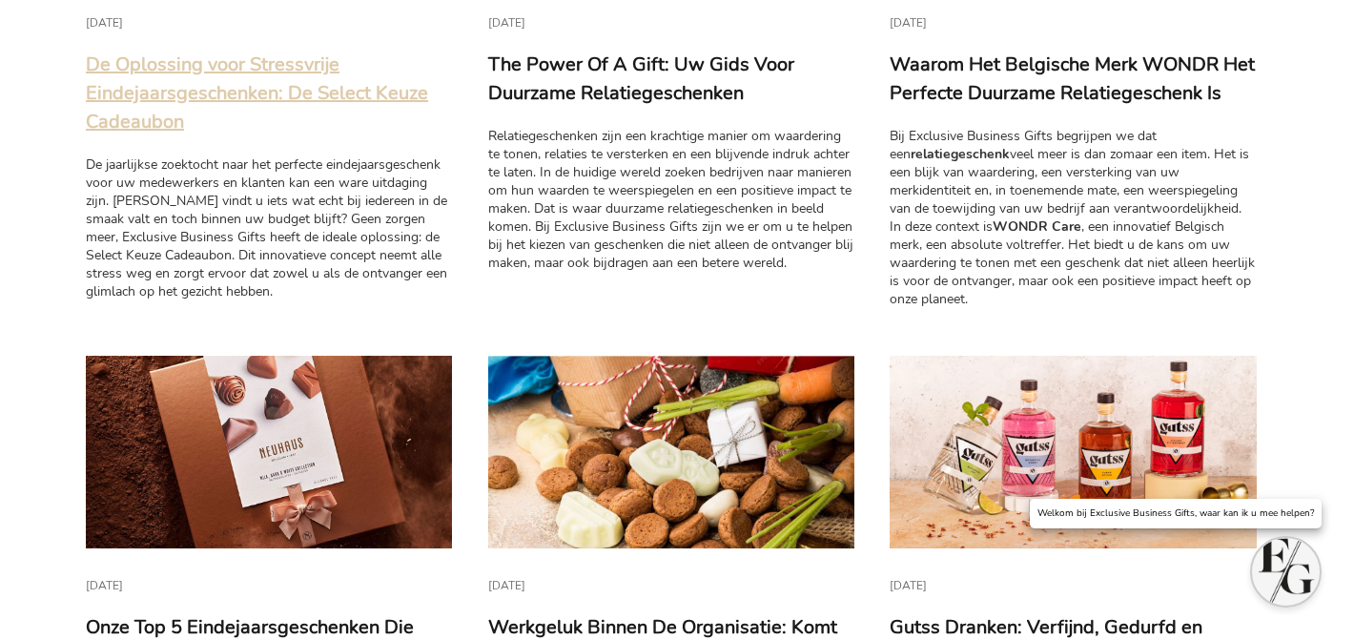
click at [230, 92] on link "De Oplossing voor Stressvrije Eindejaarsgeschenken: De Select Keuze Cadeaubon" at bounding box center [257, 92] width 342 height 83
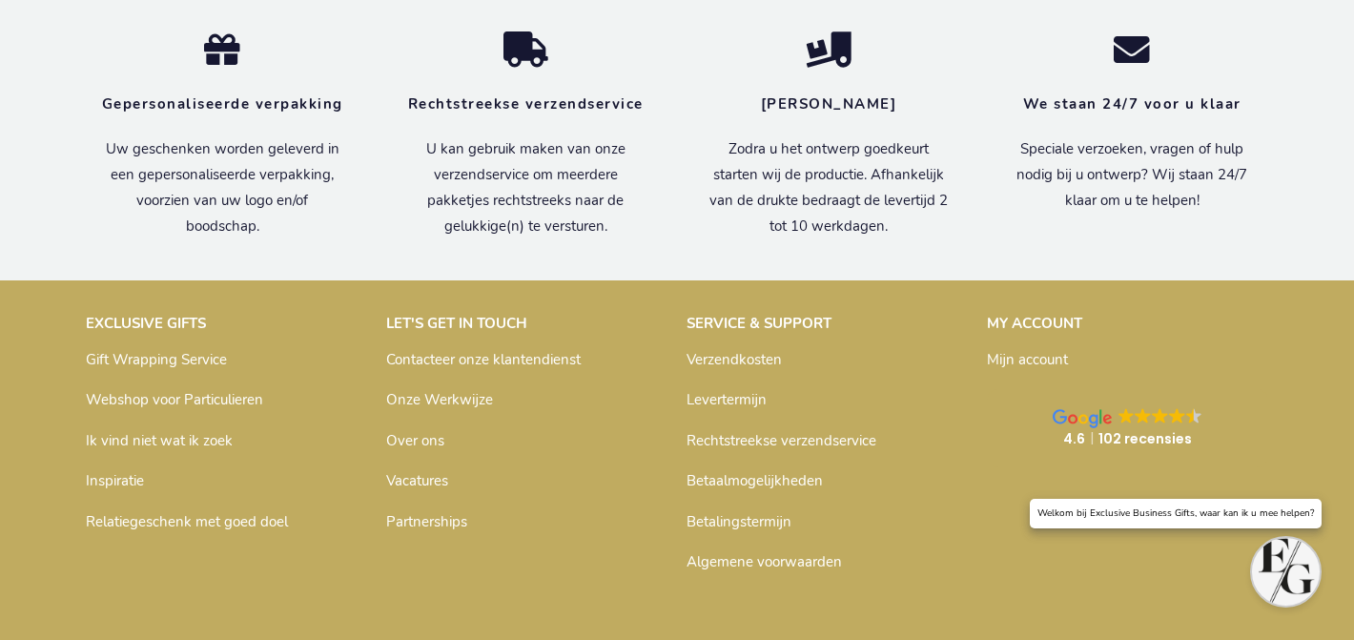
scroll to position [4507, 0]
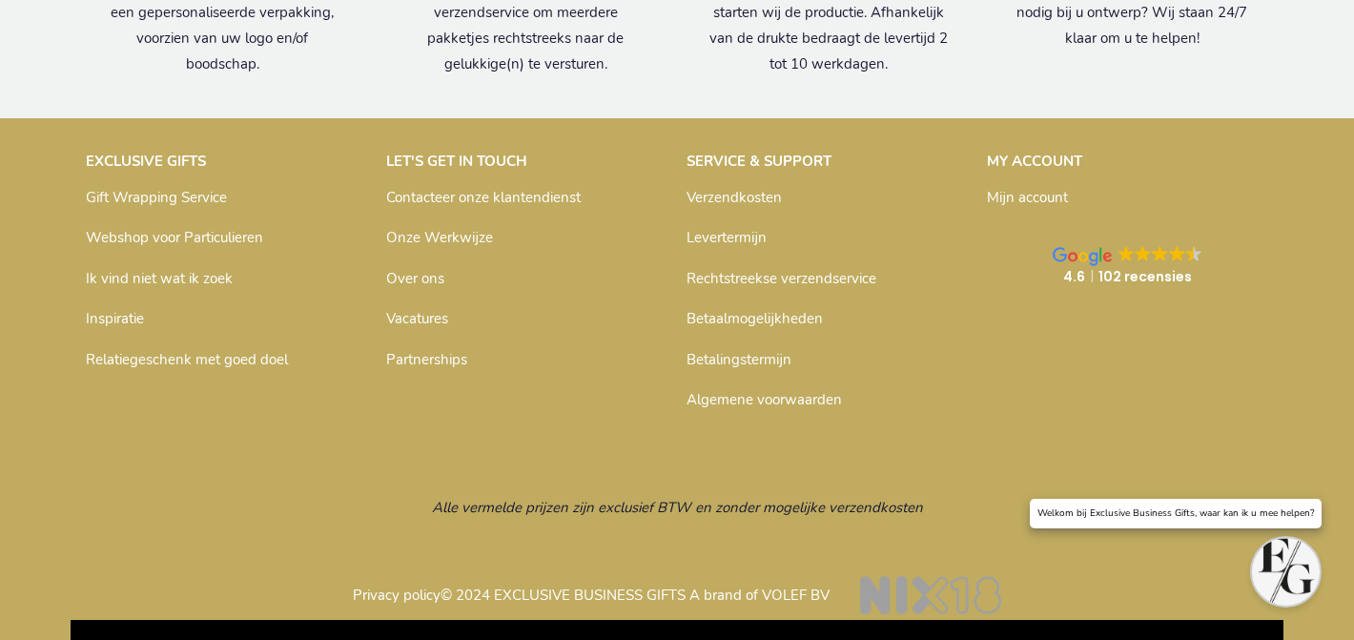
click at [133, 316] on link "Inspiratie" at bounding box center [115, 318] width 58 height 19
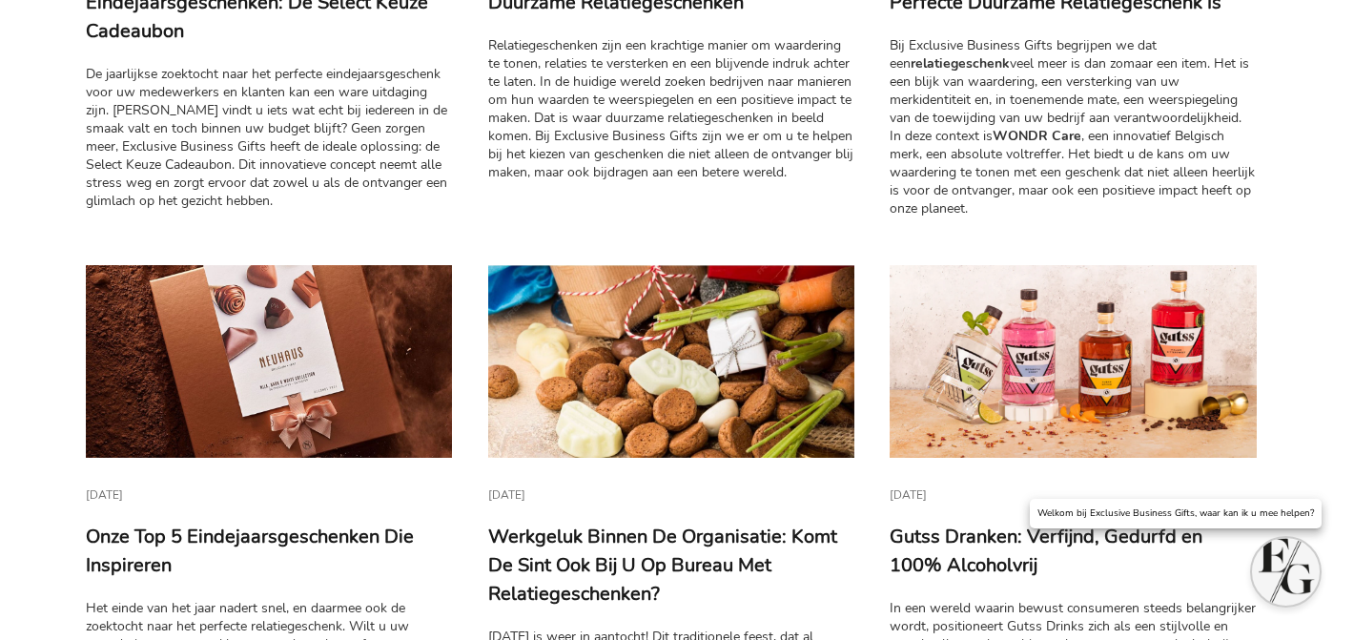
scroll to position [818, 0]
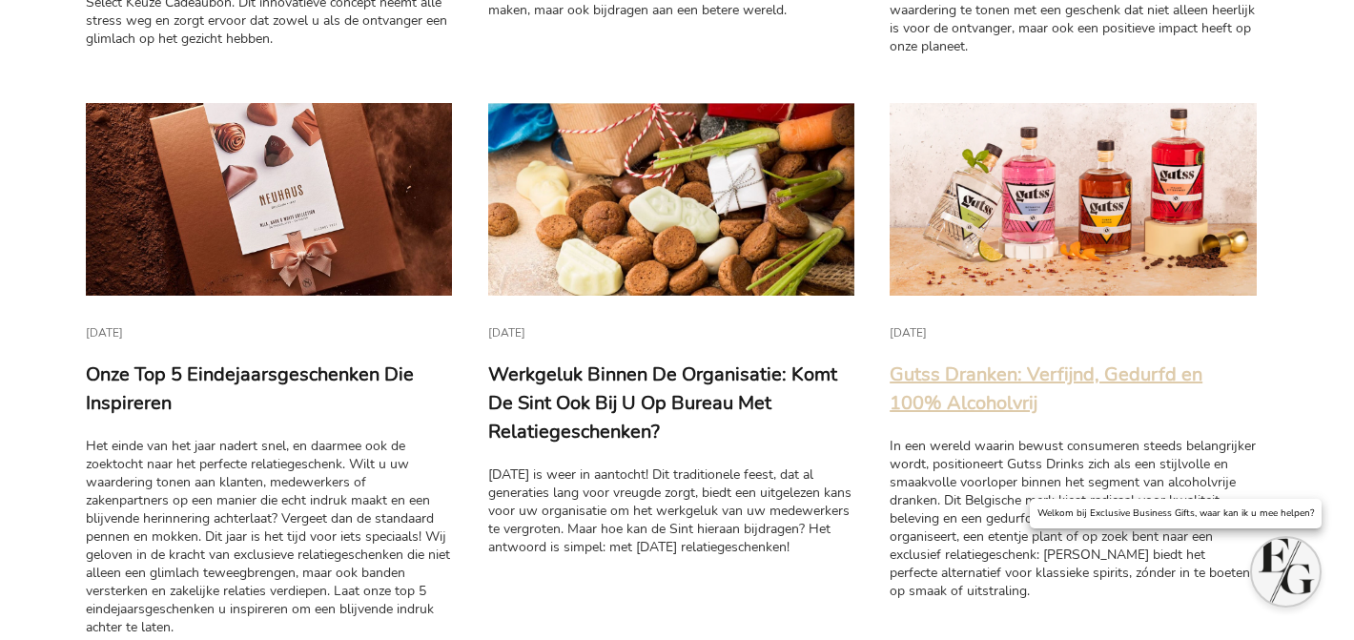
click at [973, 382] on link "Gutss Dranken: Verfijnd, Gedurfd en 100% Alcoholvrij" at bounding box center [1046, 388] width 313 height 54
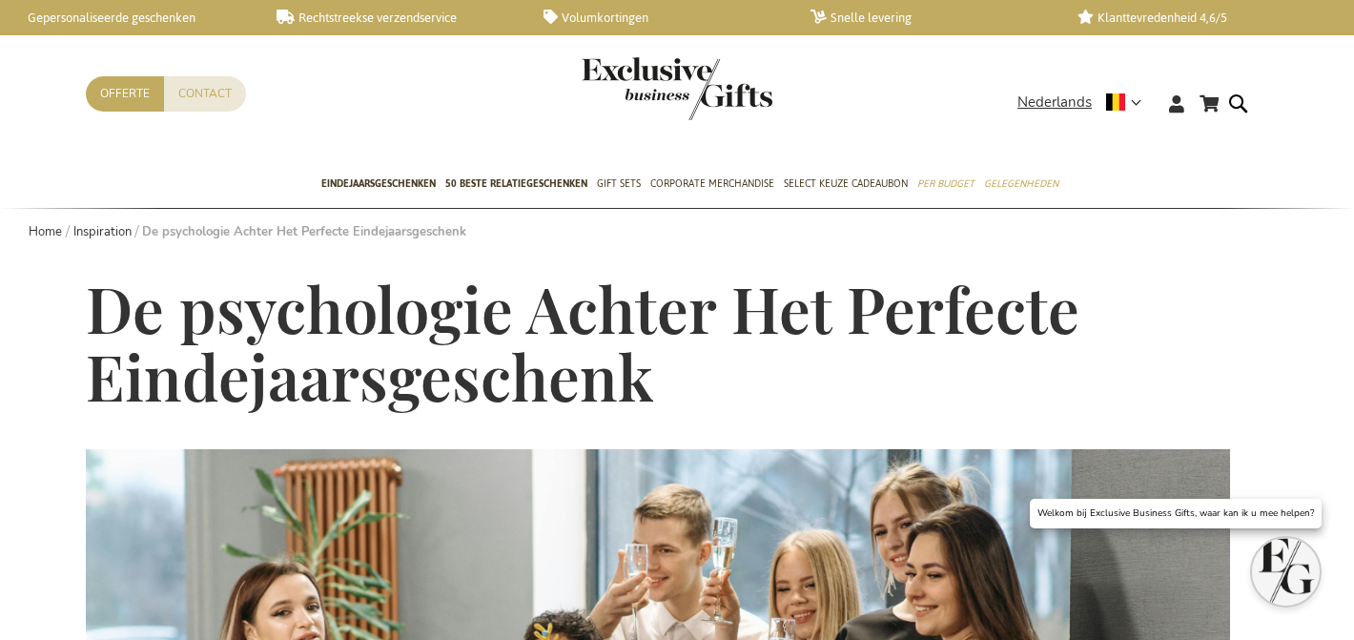
click at [643, 326] on span "De psychologie Achter Het Perfecte Eindejaarsgeschenk" at bounding box center [583, 342] width 994 height 151
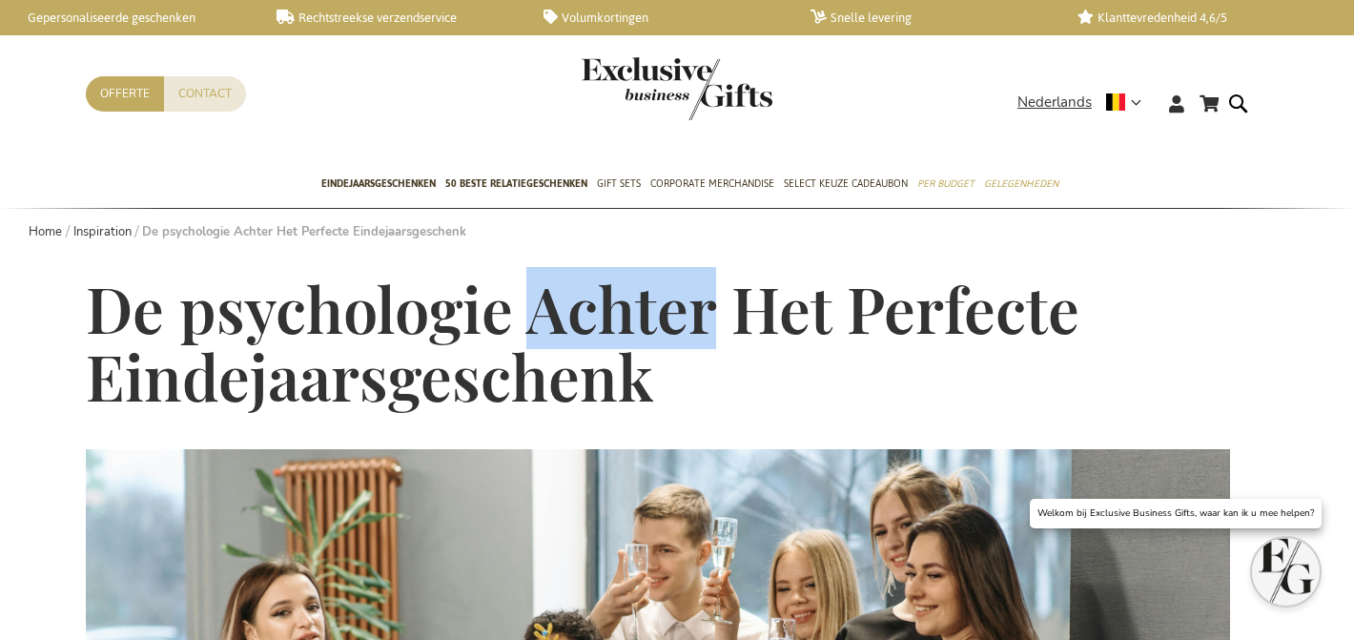
click at [643, 326] on span "De psychologie Achter Het Perfecte Eindejaarsgeschenk" at bounding box center [583, 342] width 994 height 151
click at [644, 328] on span "De psychologie Achter Het Perfecte Eindejaarsgeschenk" at bounding box center [583, 342] width 994 height 151
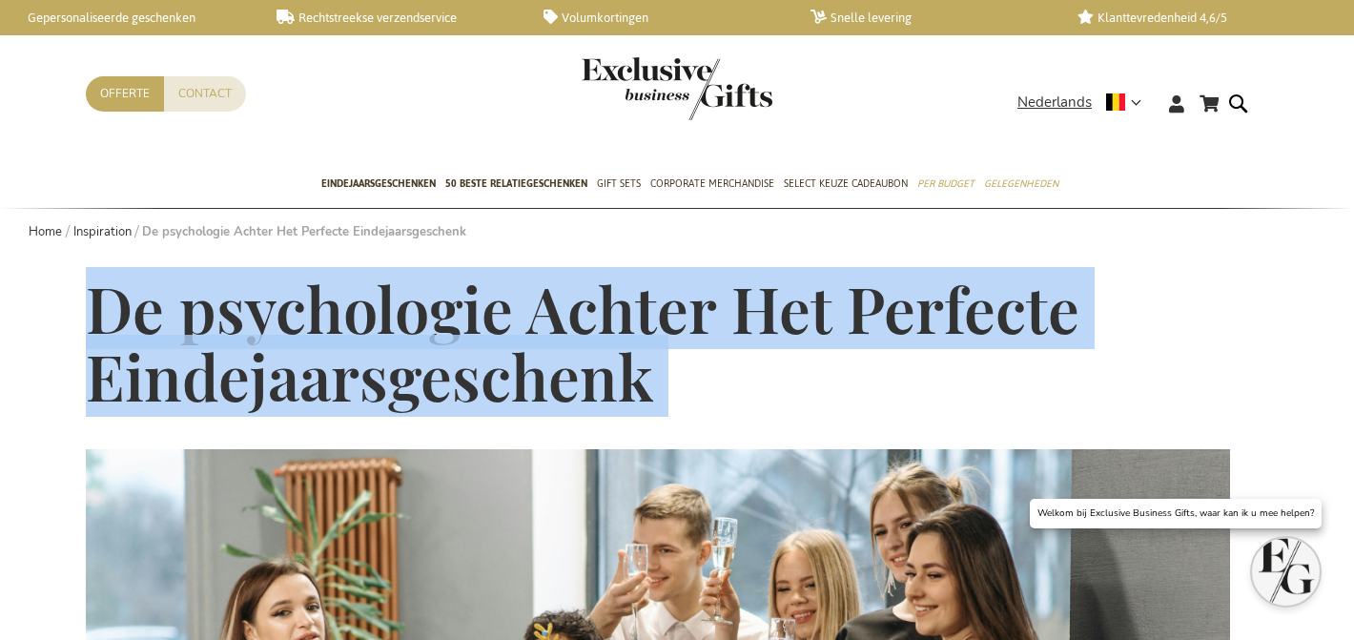
click at [644, 327] on span "De psychologie Achter Het Perfecte Eindejaarsgeschenk" at bounding box center [583, 342] width 994 height 151
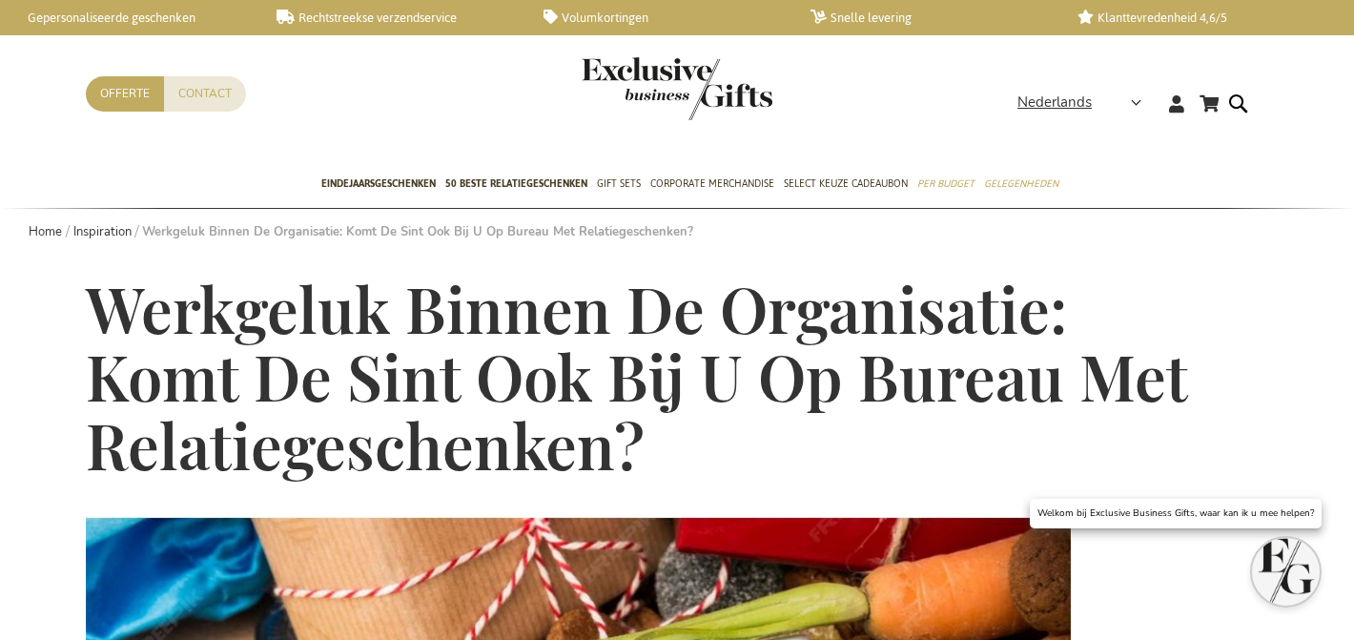
click at [674, 310] on span "Werkgeluk Binnen De Organisatie: Komt De Sint Ook Bij U Op Bureau Met Relatiege…" at bounding box center [636, 376] width 1101 height 218
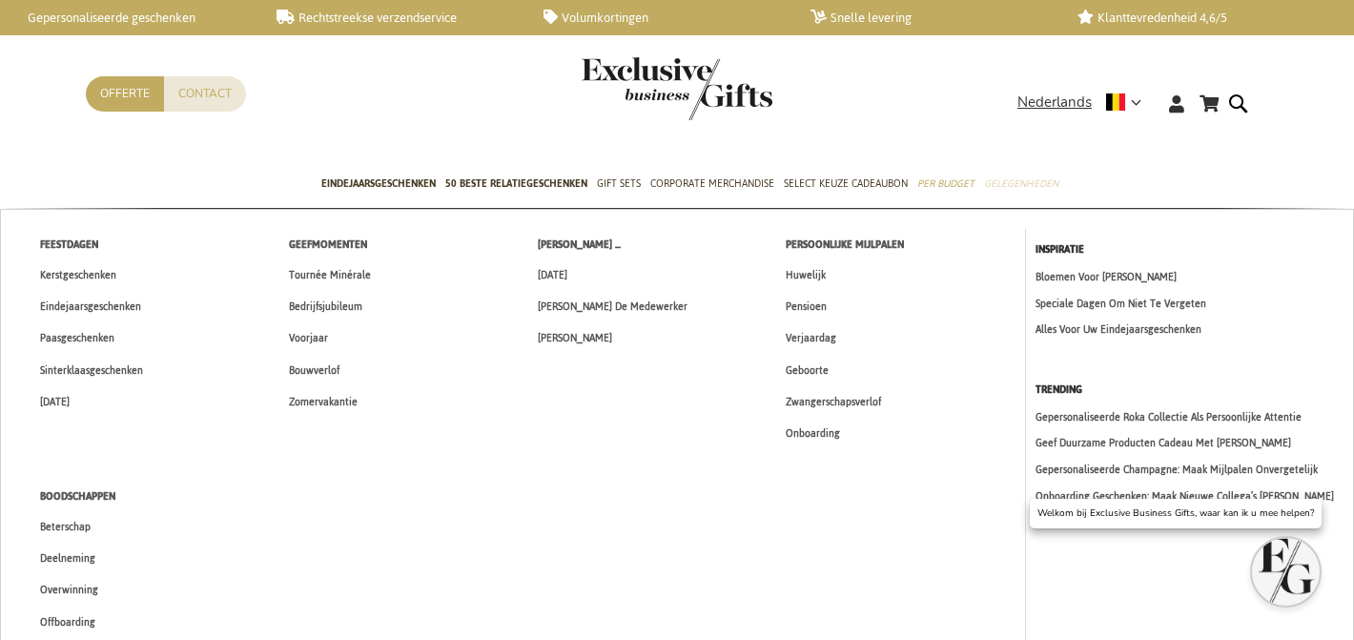
click at [1029, 184] on span "Gelegenheden" at bounding box center [1021, 184] width 74 height 20
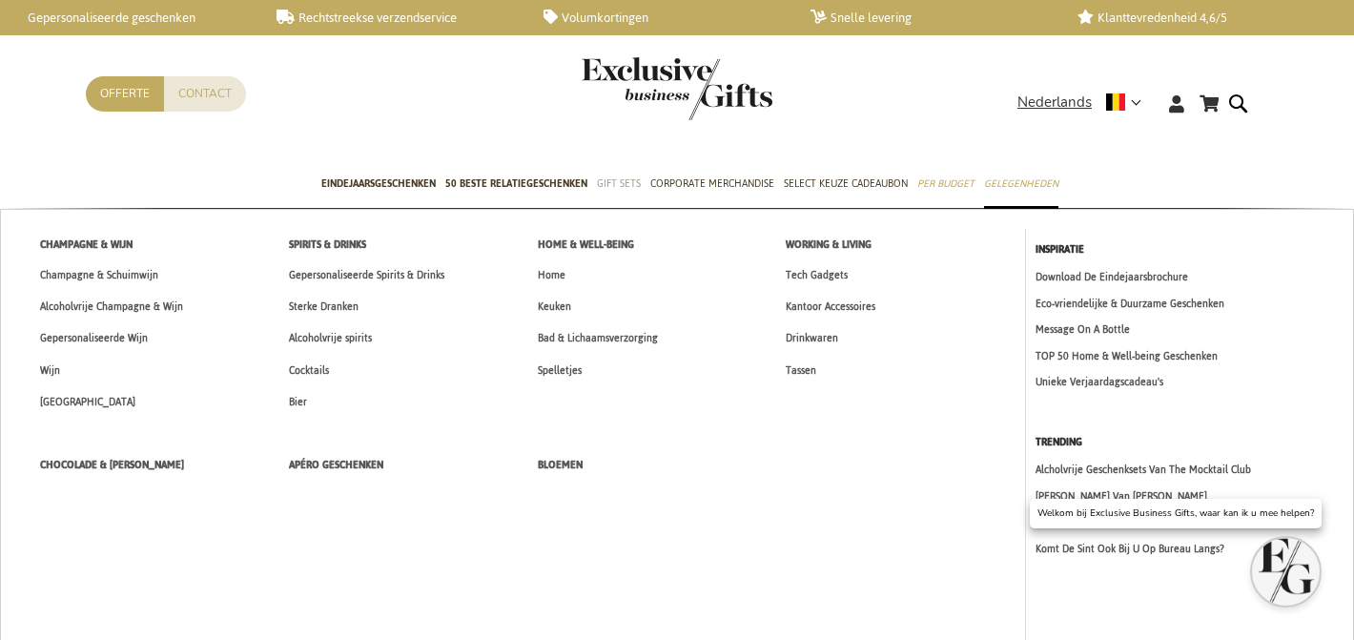
click at [607, 173] on link "Gift Sets" at bounding box center [619, 185] width 44 height 48
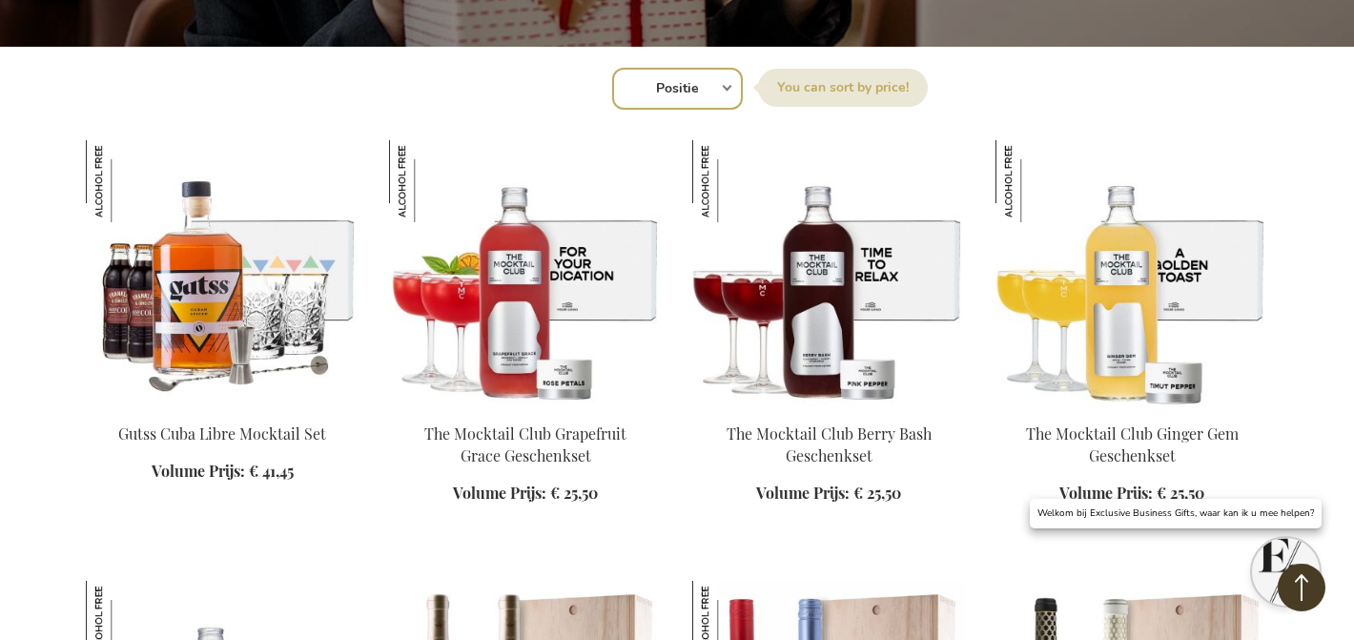
click at [686, 93] on select "Positie Best Sellers Meest bekeken Nieuw Biggest Saving Price: low to high Pric…" at bounding box center [677, 89] width 131 height 42
select select "new"
click at [612, 68] on select "Positie Best Sellers Meest bekeken Nieuw Biggest Saving Price: low to high Pric…" at bounding box center [677, 89] width 131 height 42
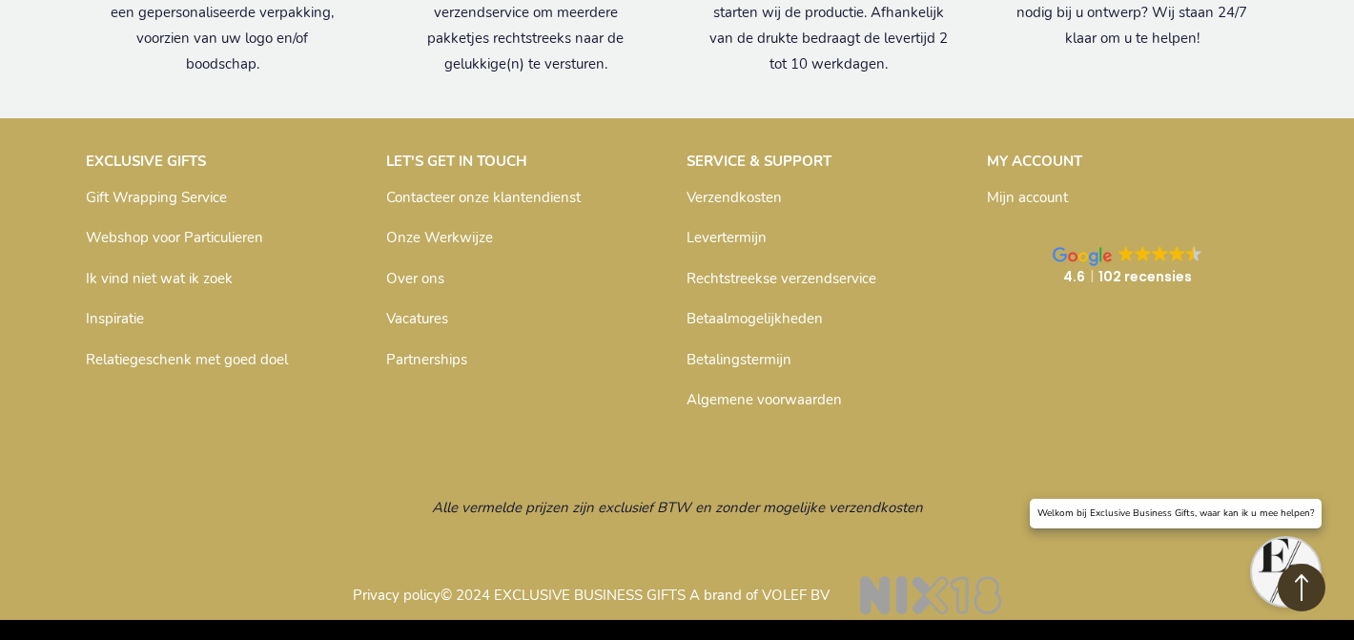
click at [121, 312] on link "Inspiratie" at bounding box center [115, 318] width 58 height 19
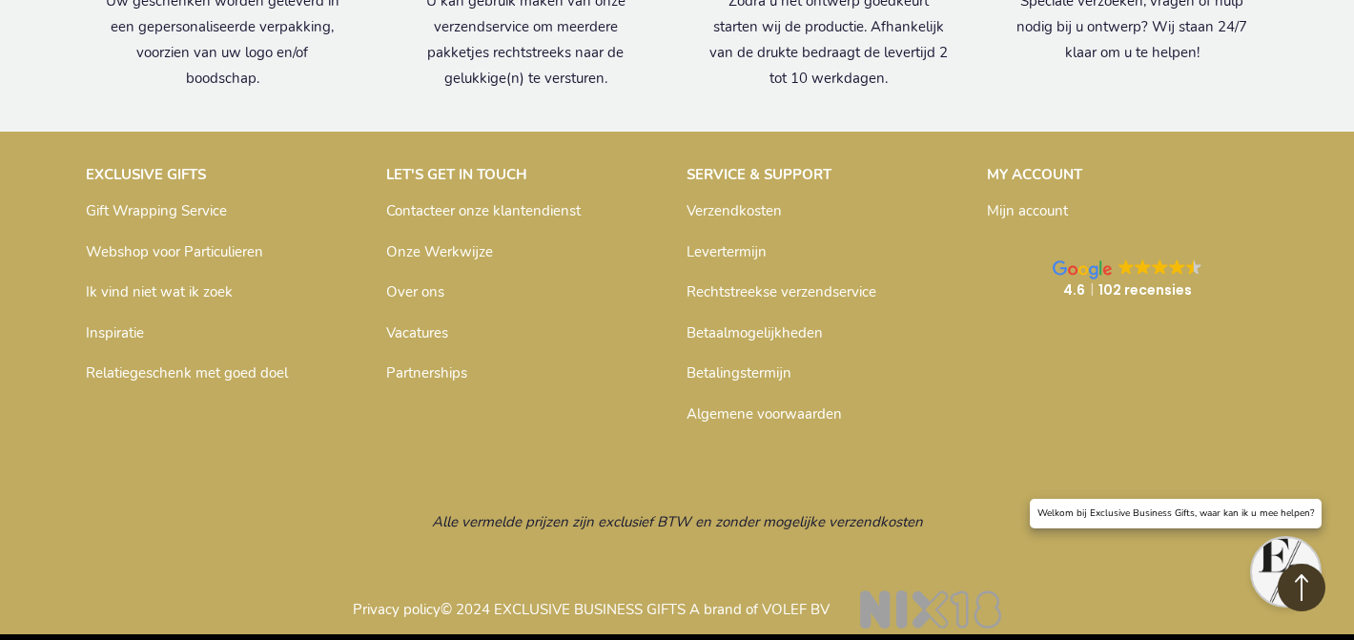
click at [119, 323] on link "Inspiratie" at bounding box center [115, 332] width 58 height 19
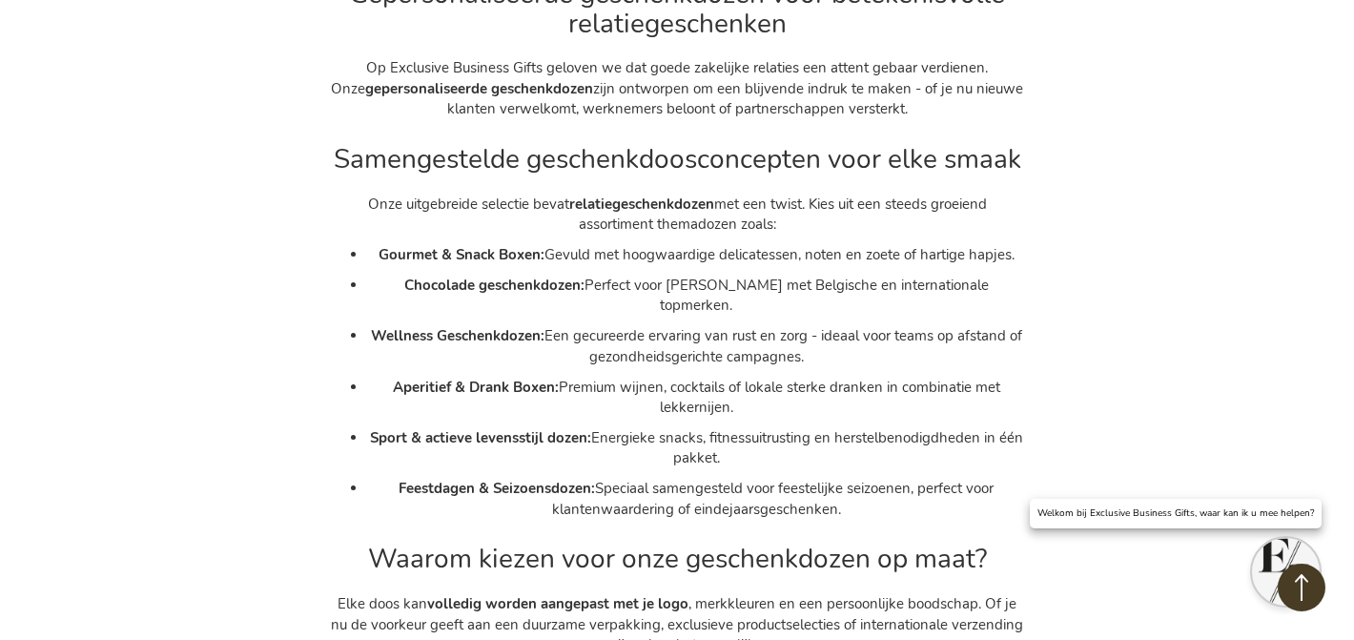
scroll to position [16739, 0]
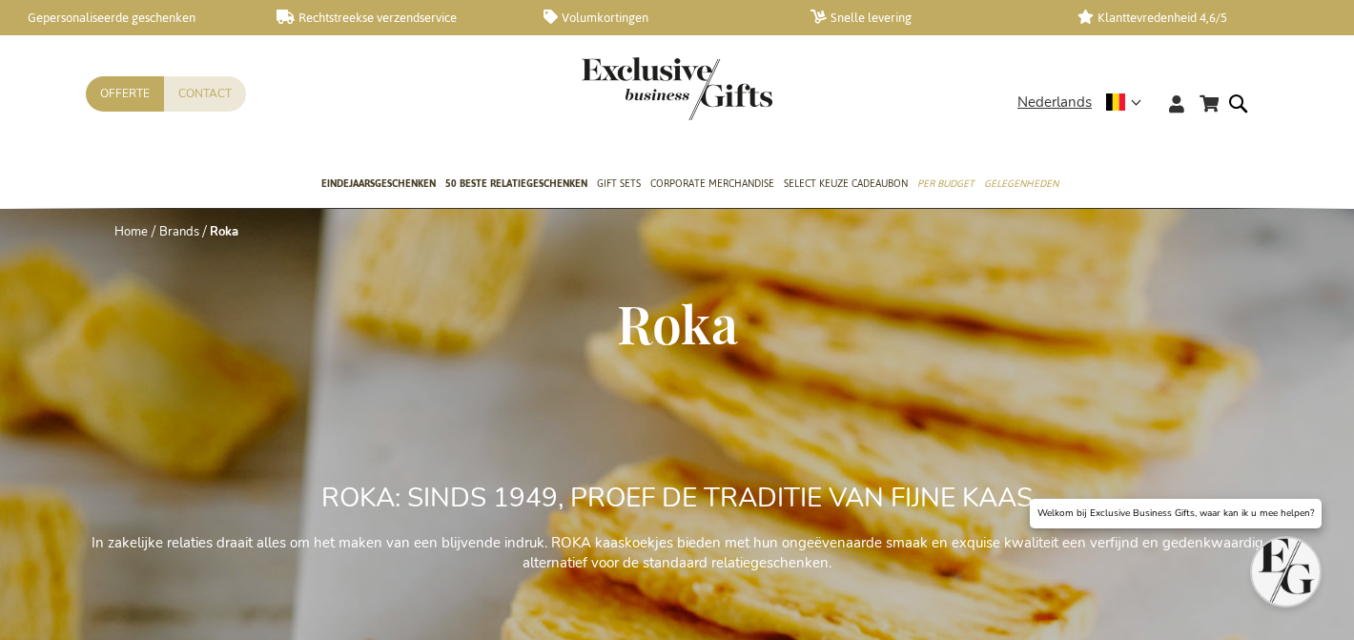
click at [154, 171] on ul "New Arrivals TOP 50 GIFTS Eindejaarsgeschenken 50 beste relatiegeschenken Gift …" at bounding box center [677, 185] width 1213 height 48
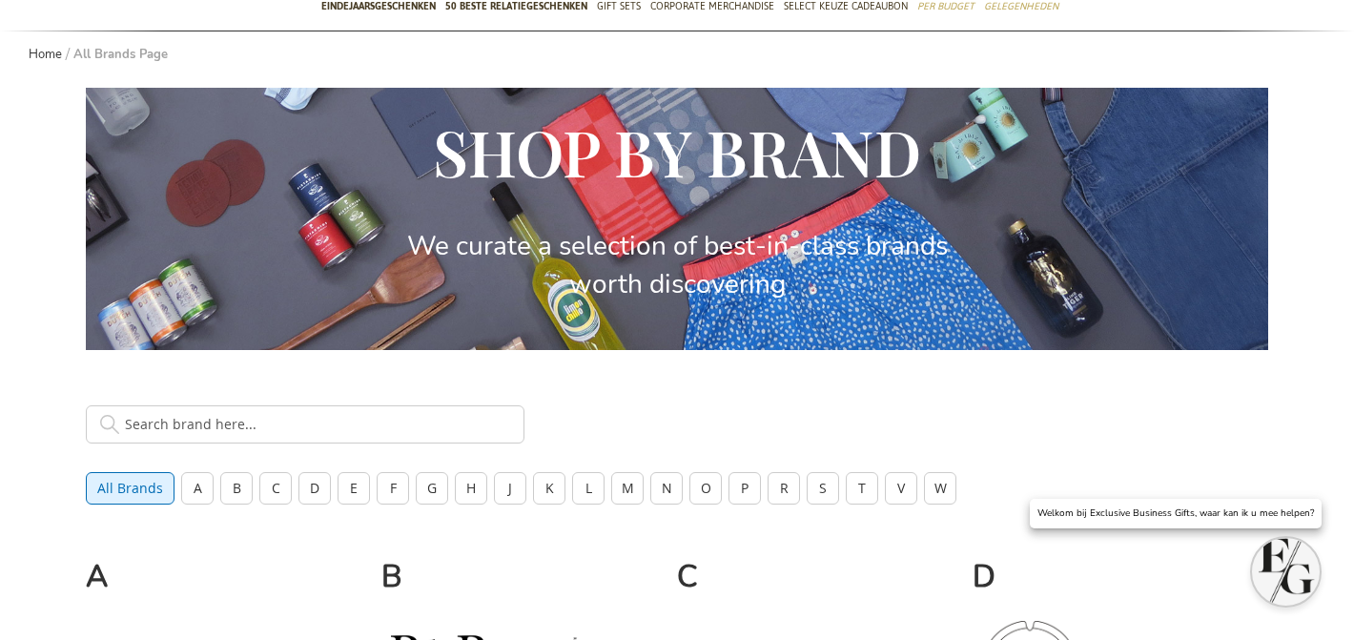
scroll to position [318, 0]
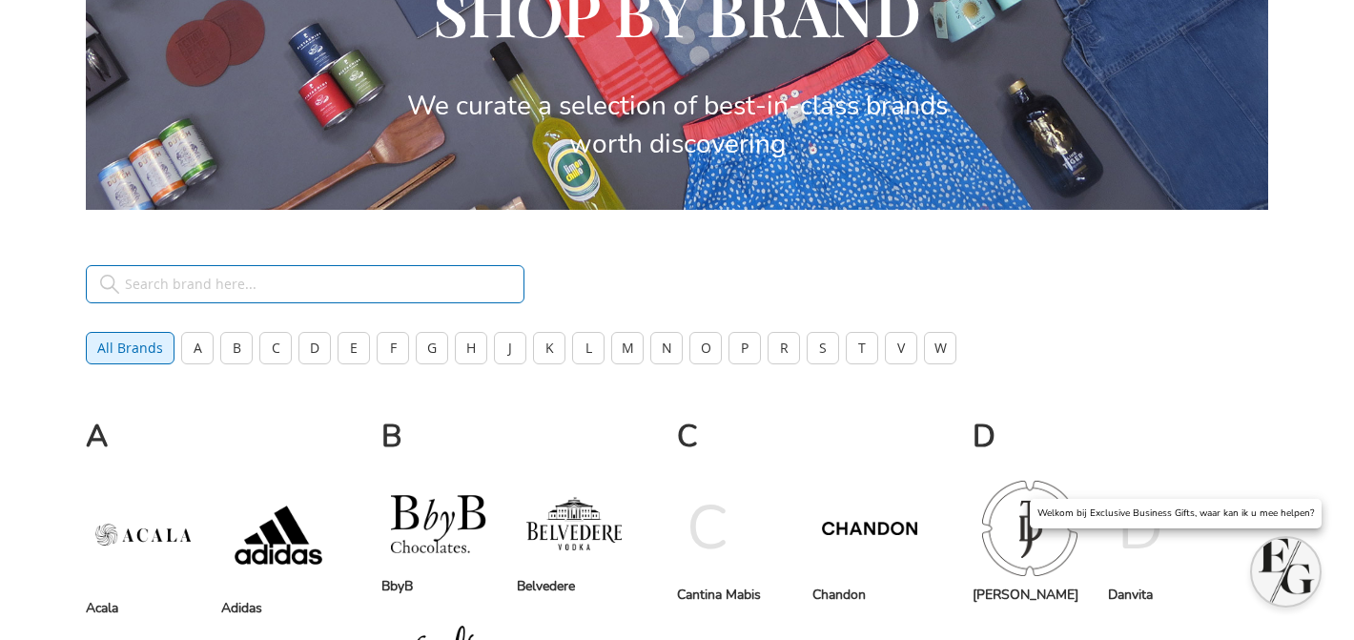
click at [339, 277] on input "text" at bounding box center [305, 284] width 439 height 38
type input "mock"
click at [325, 291] on input "mock" at bounding box center [305, 284] width 439 height 38
type input "m"
type input "jules"
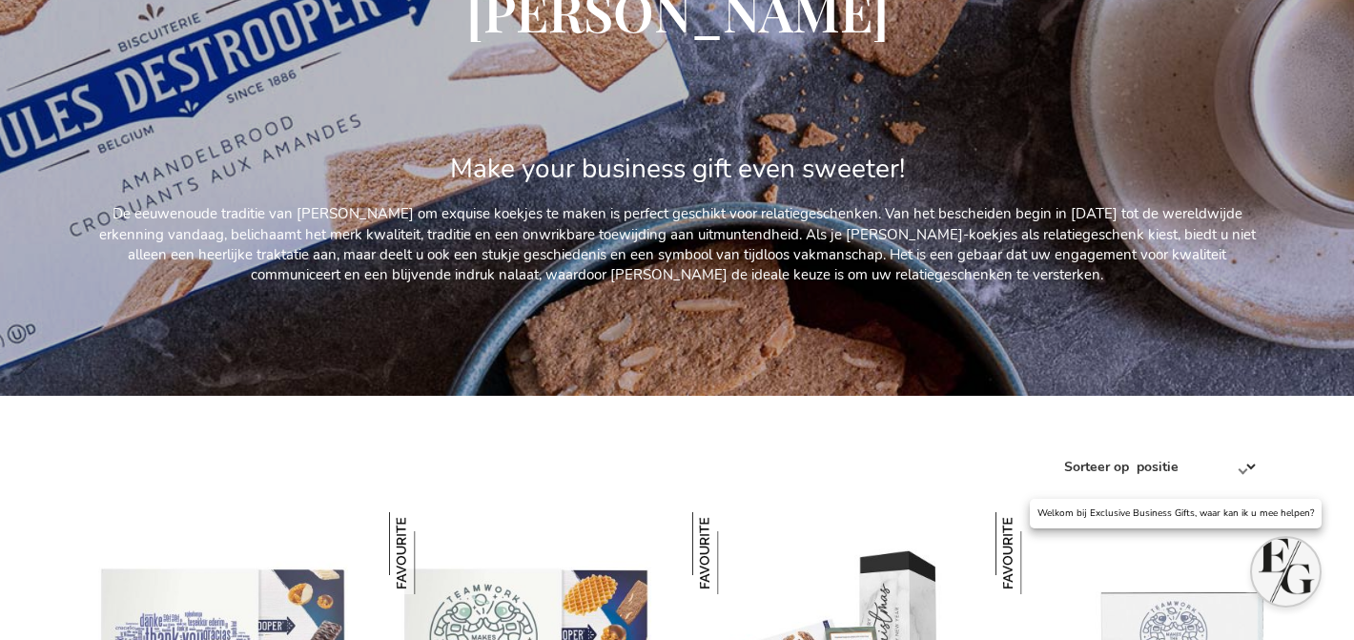
scroll to position [434, 0]
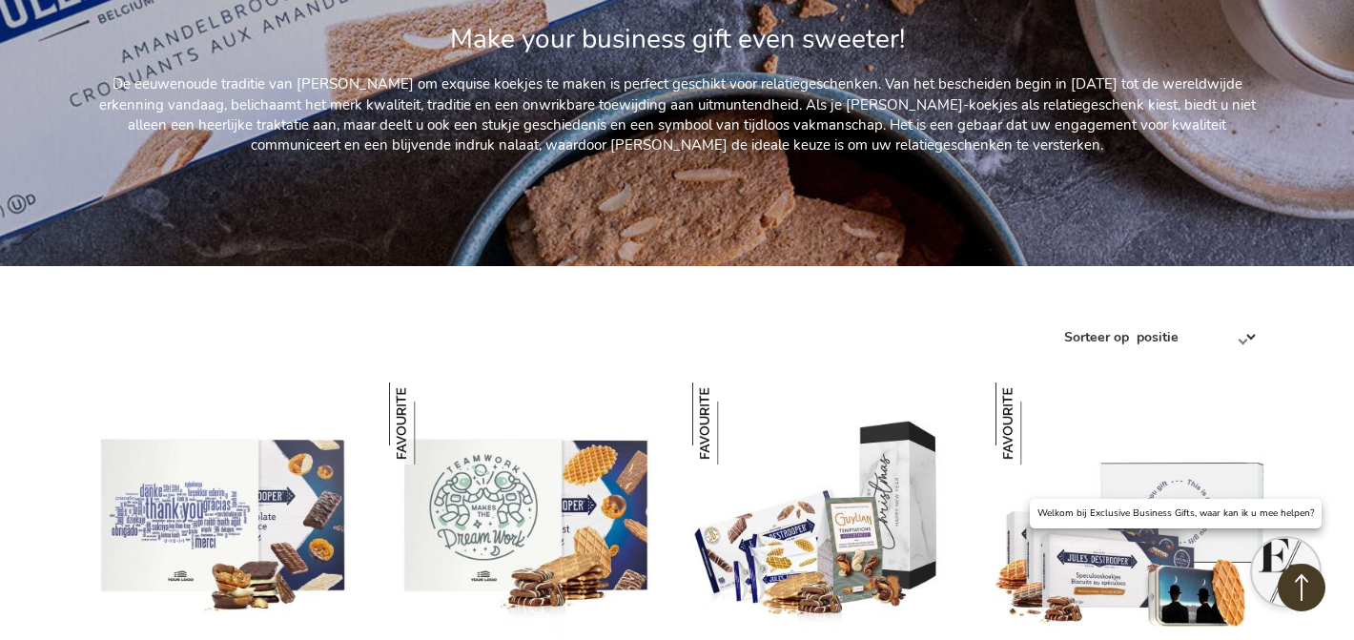
click at [1201, 318] on div "Sorteer op Positie Best Sellers Meest bekeken Nieuw Biggest Saving Price: low t…" at bounding box center [1161, 335] width 195 height 34
click at [1178, 342] on select "Positie Best Sellers Meest bekeken Nieuw Biggest Saving Price: low to high Pric…" at bounding box center [1196, 336] width 126 height 31
select select "new"
click at [1133, 321] on select "Positie Best Sellers Meest bekeken Nieuw Biggest Saving Price: low to high Pric…" at bounding box center [1196, 336] width 126 height 31
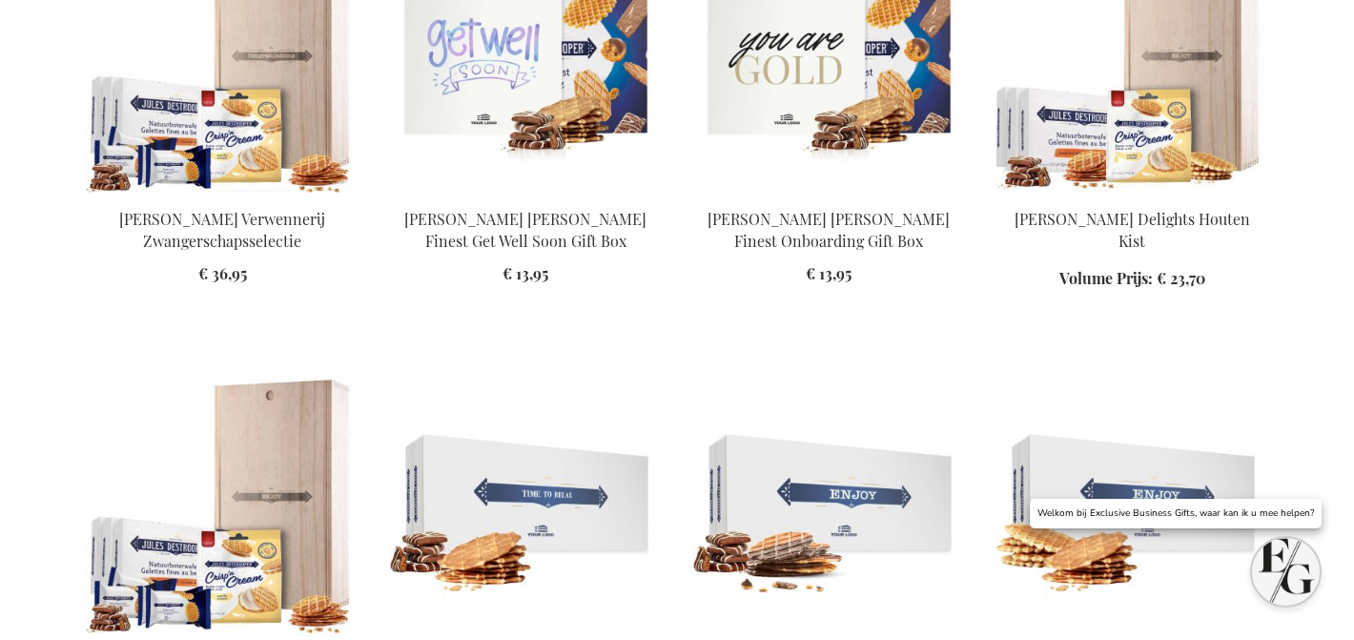
scroll to position [1726, 0]
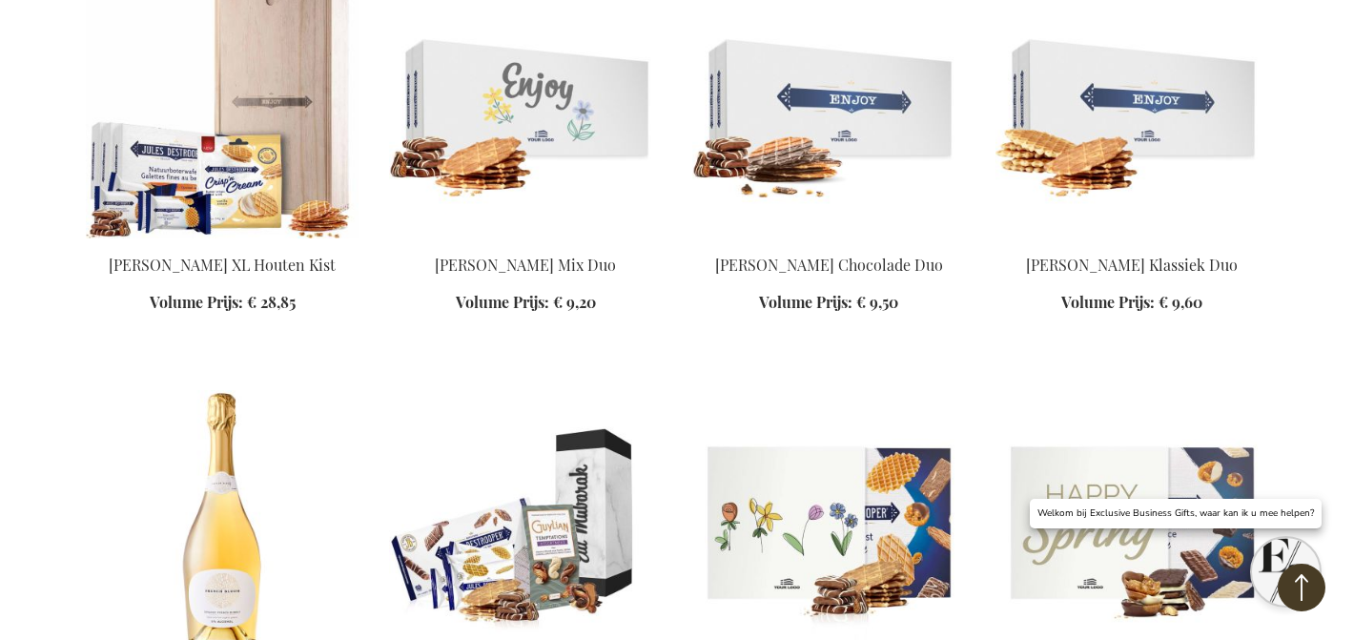
click at [591, 110] on img at bounding box center [525, 104] width 273 height 267
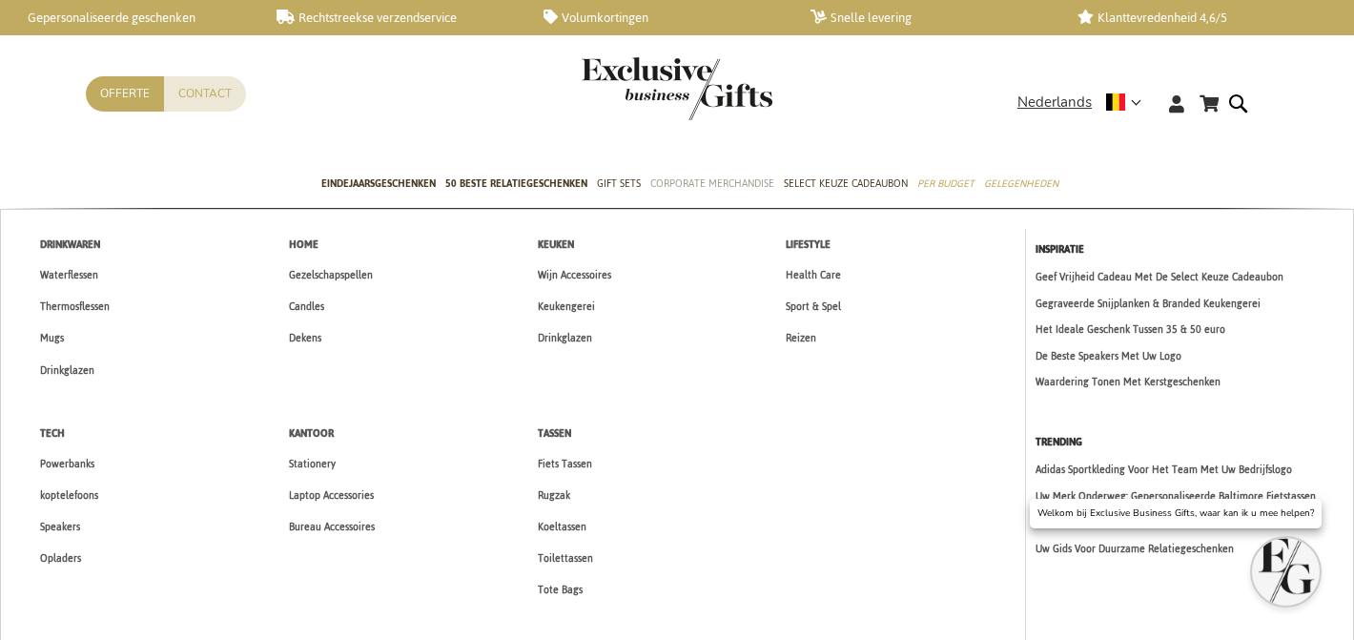
click at [725, 181] on span "Corporate Merchandise" at bounding box center [712, 184] width 124 height 20
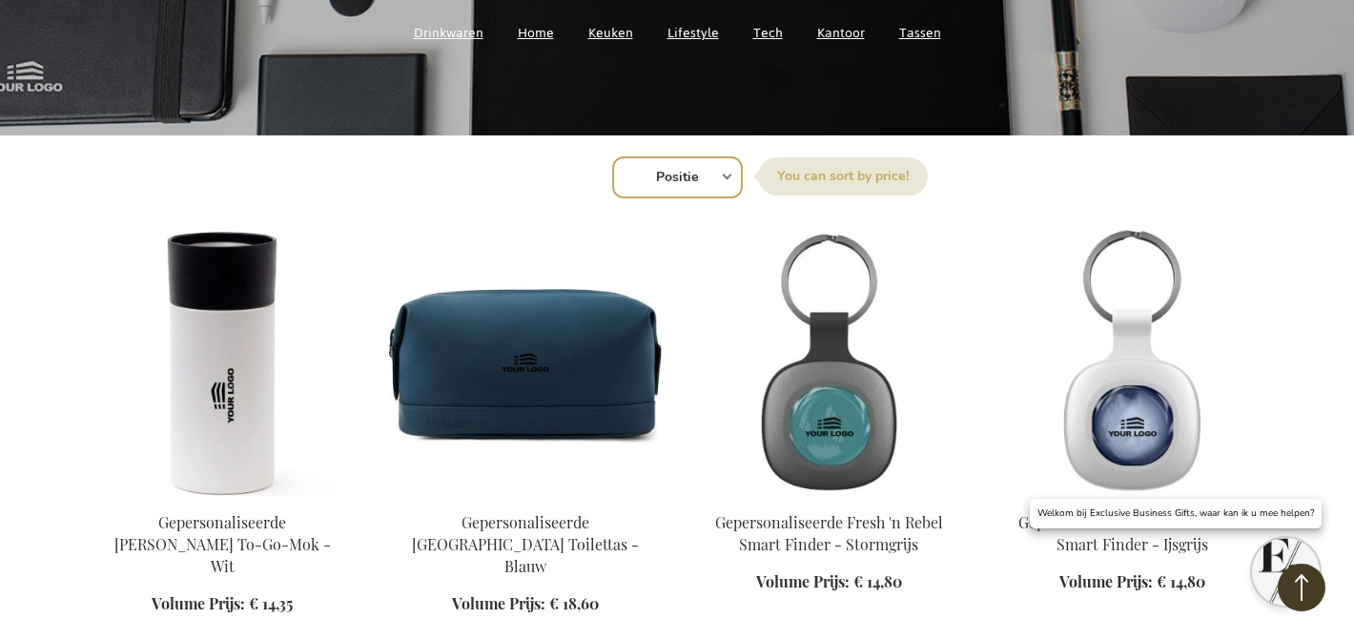
click at [672, 176] on select "Positie Best Sellers Meest bekeken Nieuw Biggest Saving Price: low to high Pric…" at bounding box center [677, 177] width 131 height 42
select select "new"
click at [612, 156] on select "Positie Best Sellers Meest bekeken Nieuw Biggest Saving Price: low to high Pric…" at bounding box center [677, 177] width 131 height 42
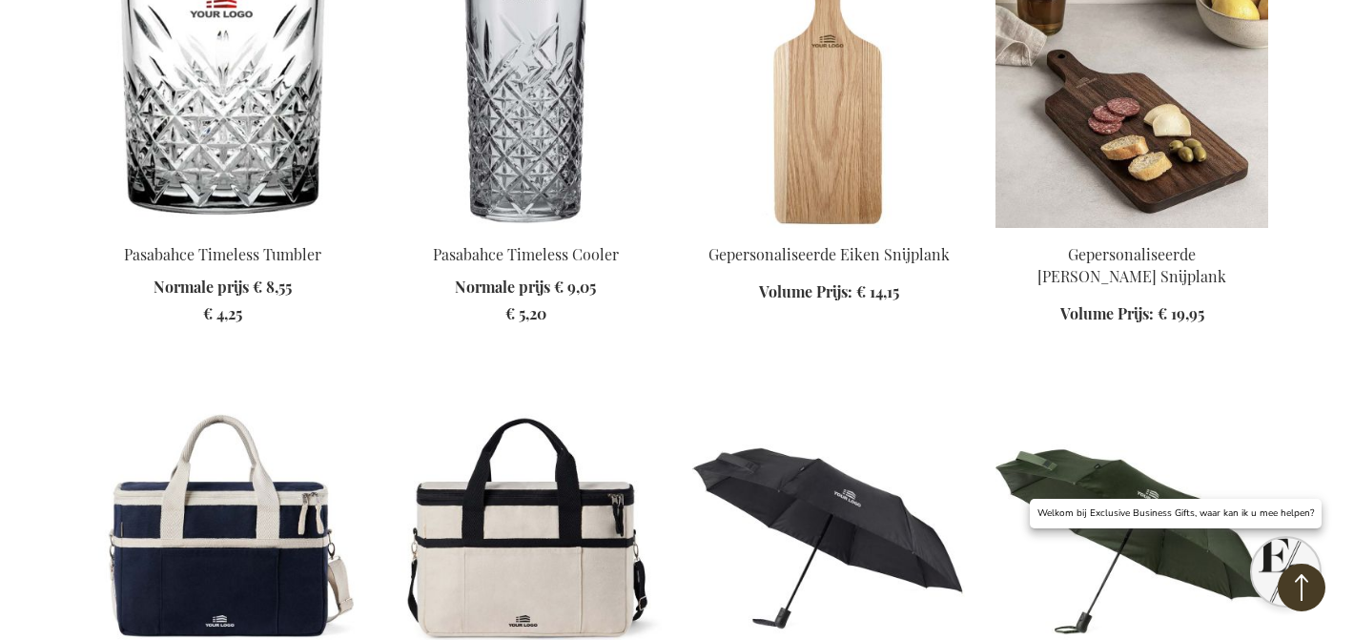
click at [1110, 115] on img at bounding box center [1132, 94] width 273 height 267
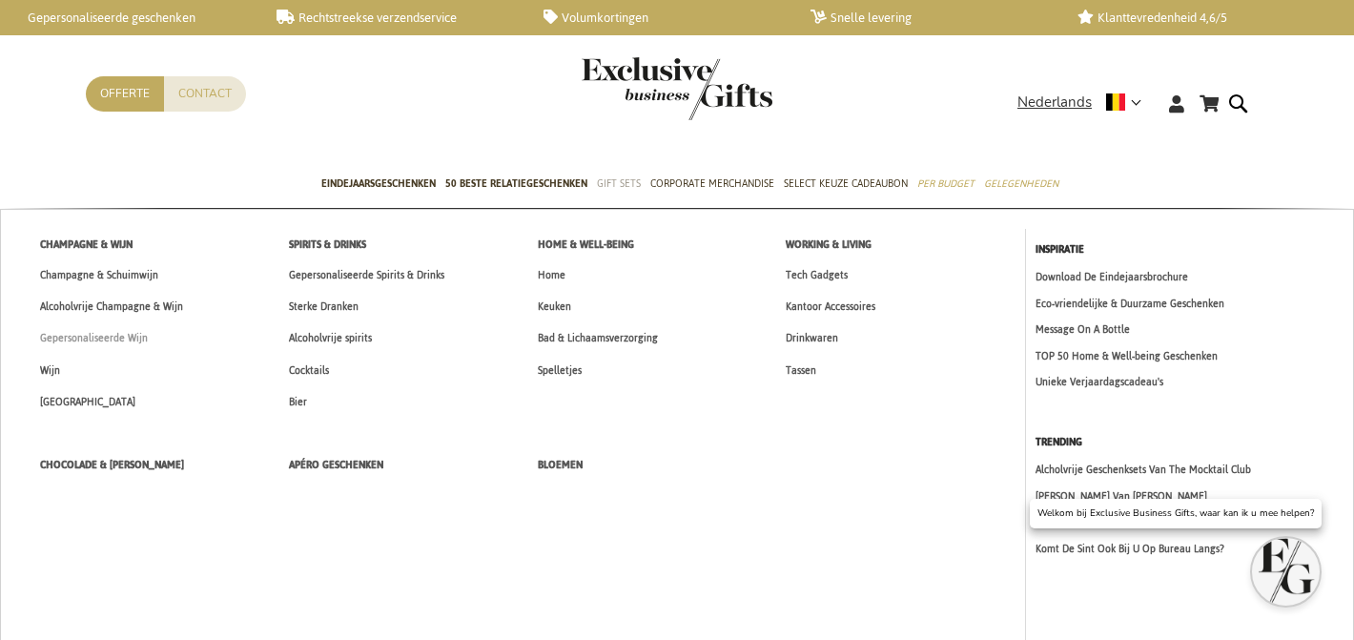
click at [133, 330] on span "Gepersonaliseerde Wijn" at bounding box center [94, 338] width 108 height 20
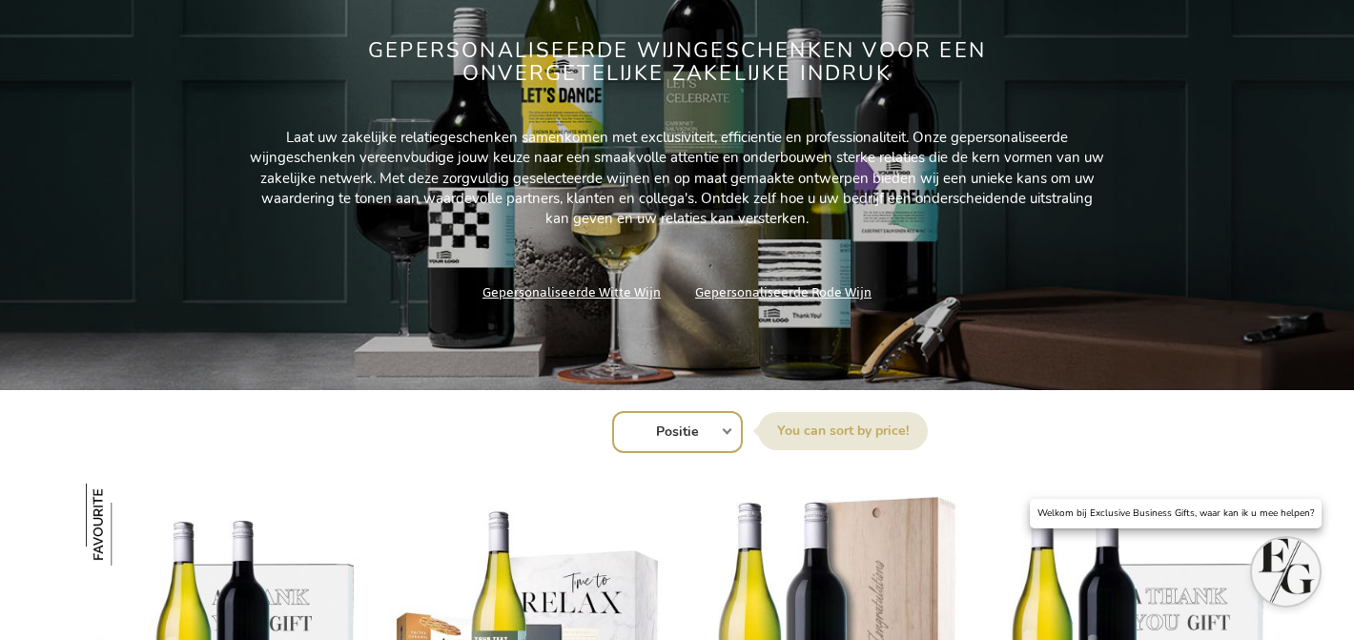
scroll to position [313, 0]
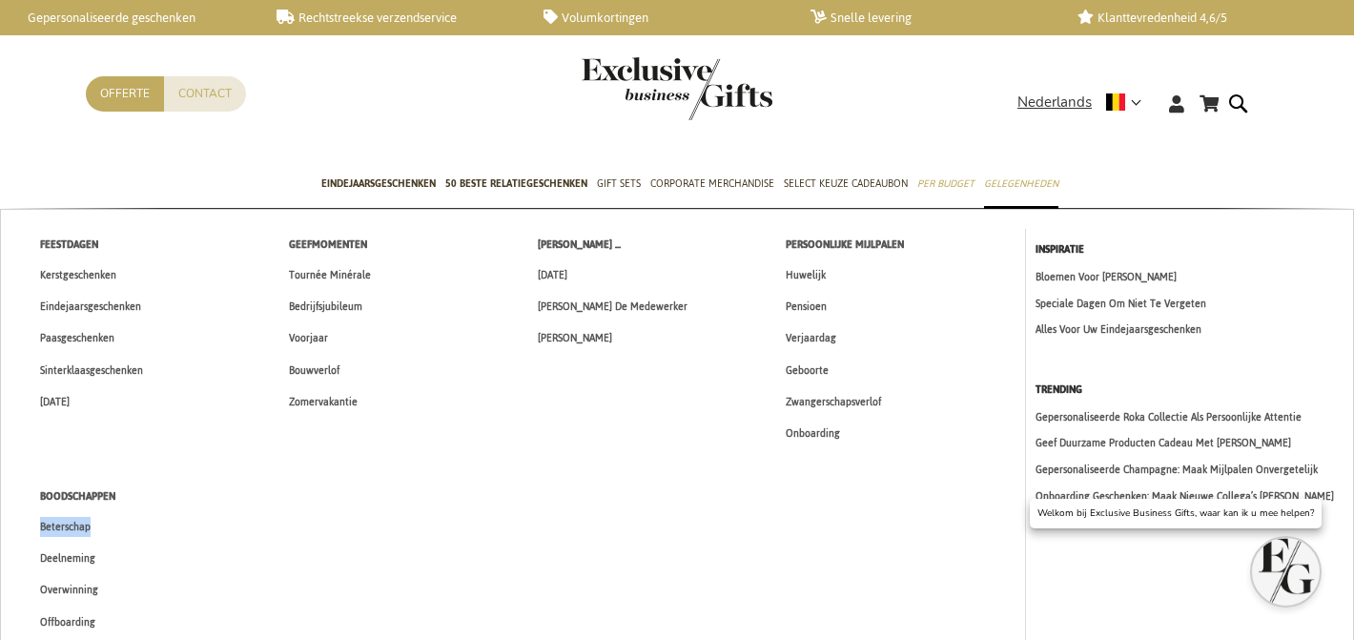
click at [810, 433] on span "Onboarding" at bounding box center [813, 433] width 54 height 20
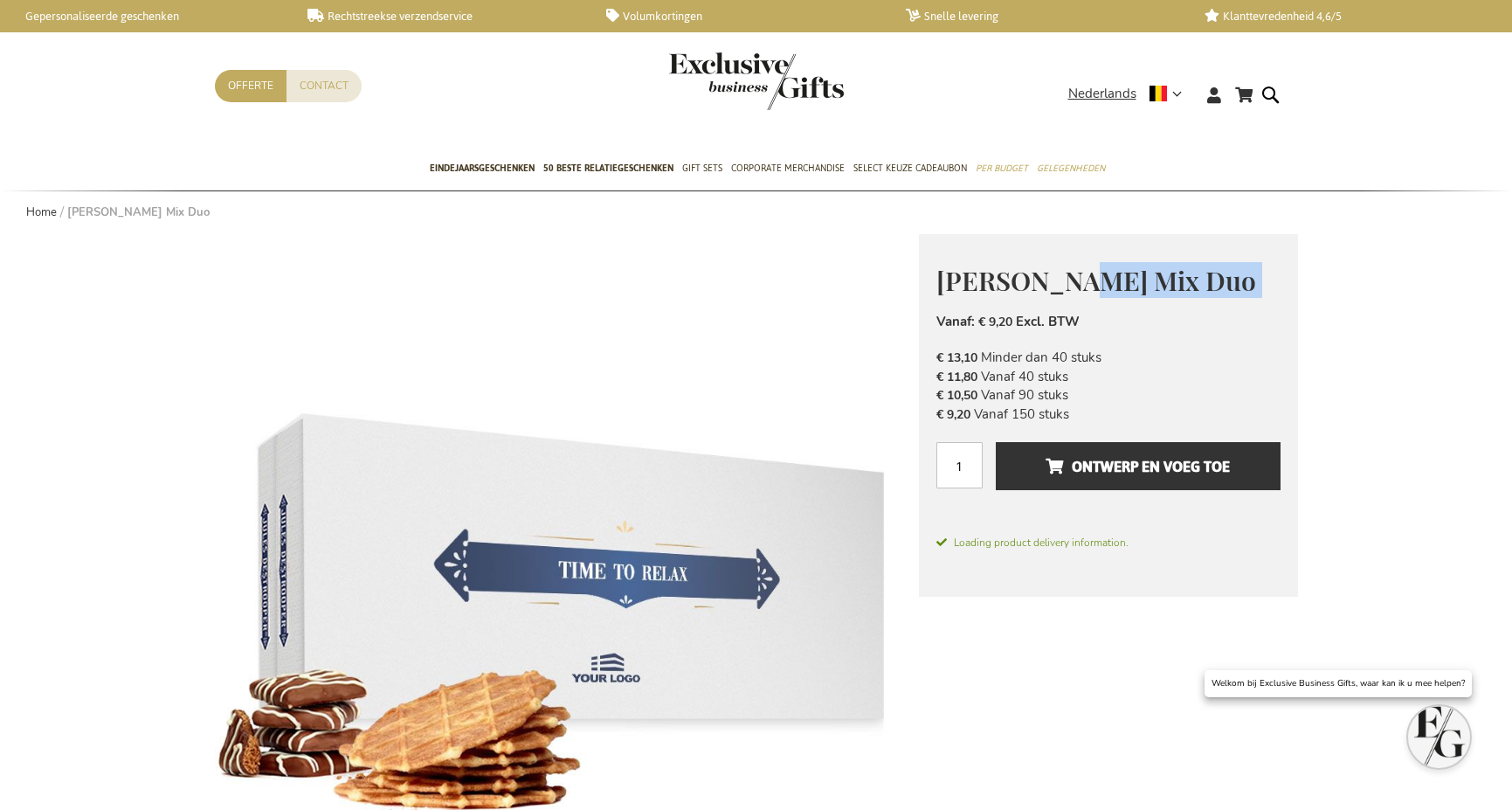
click at [1055, 267] on span "Jules Destrooper Mix Duo" at bounding box center [1095, 280] width 320 height 35
click at [1054, 266] on span "Jules Destrooper Mix Duo" at bounding box center [1095, 280] width 320 height 35
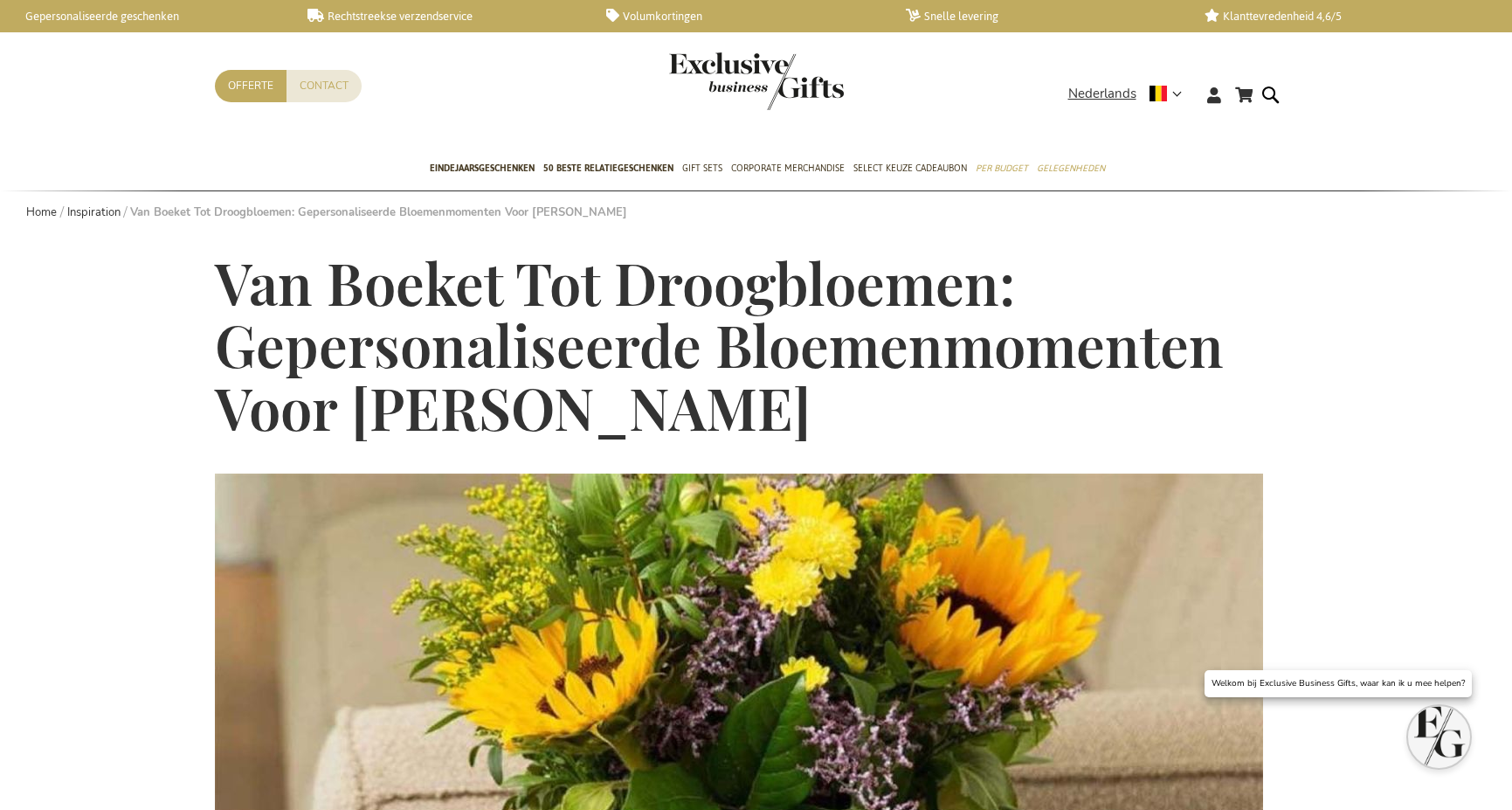
click at [668, 279] on span "Van Boeket Tot Droogbloemen: Gepersonaliseerde Bloemenmomenten Voor [PERSON_NAM…" at bounding box center [719, 345] width 1008 height 200
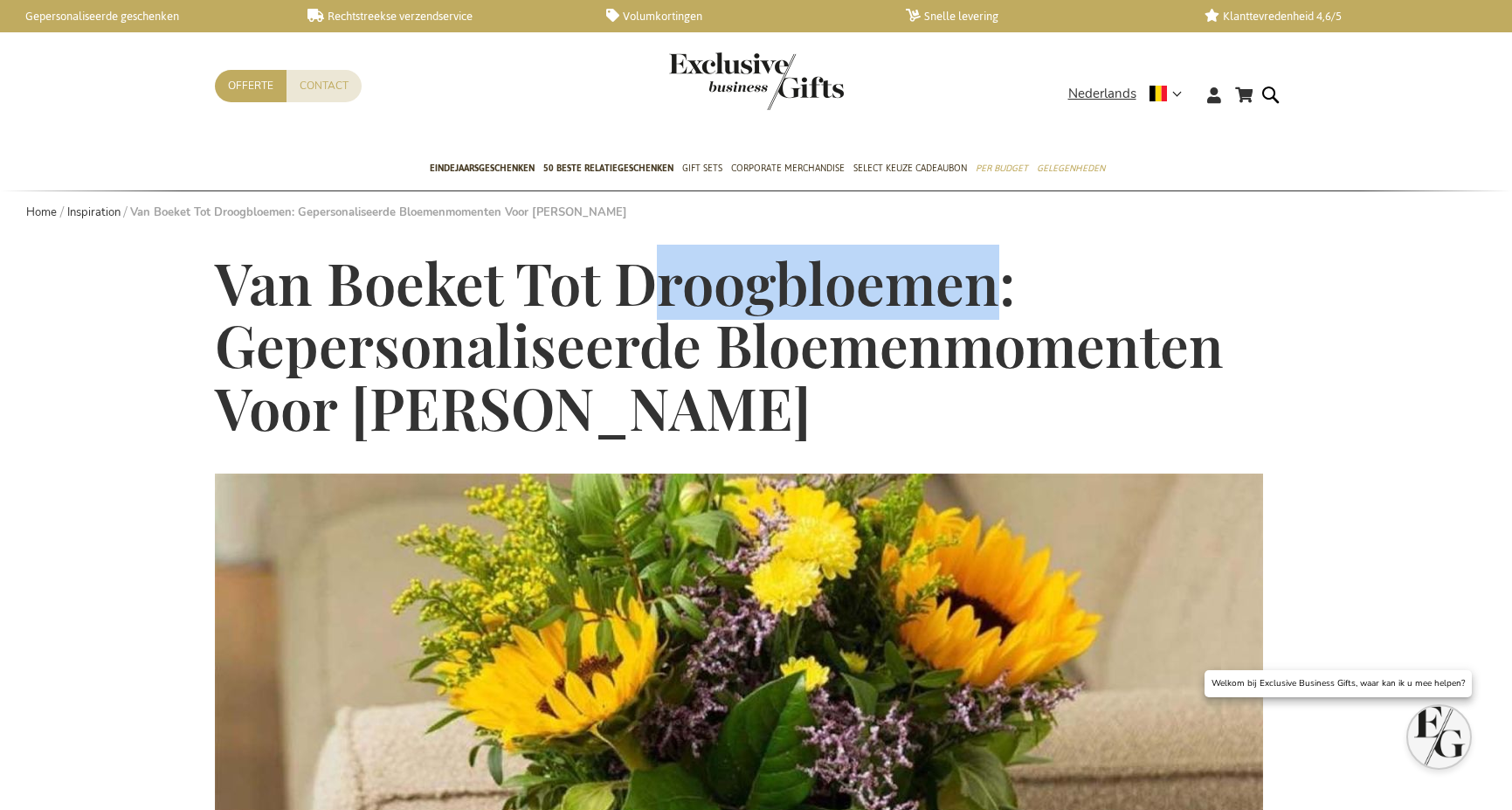
click at [666, 279] on span "Van Boeket Tot Droogbloemen: Gepersonaliseerde Bloemenmomenten Voor [PERSON_NAM…" at bounding box center [719, 345] width 1008 height 200
click at [665, 279] on span "Van Boeket Tot Droogbloemen: Gepersonaliseerde Bloemenmomenten Voor [PERSON_NAM…" at bounding box center [719, 345] width 1008 height 200
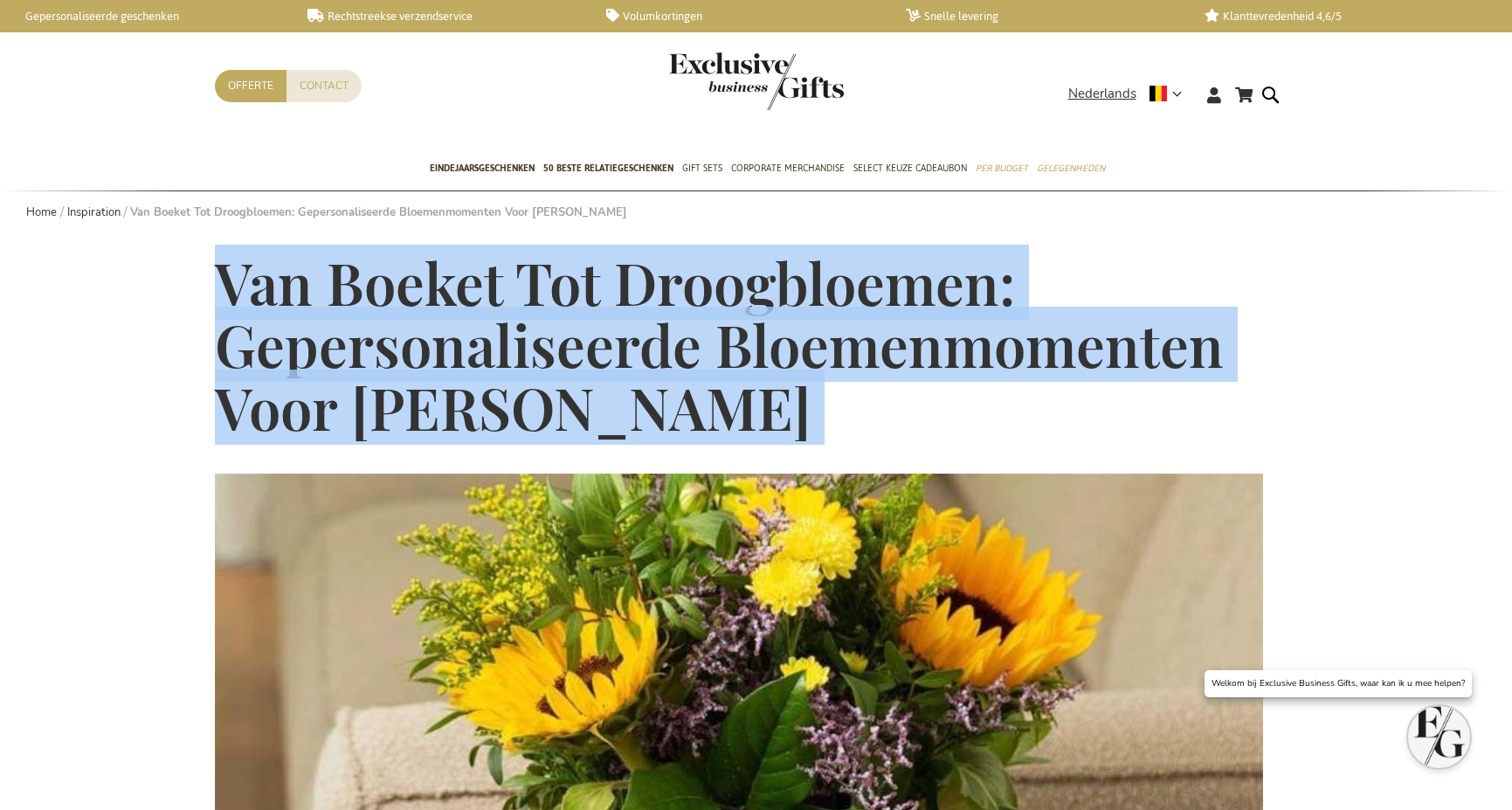
click at [665, 279] on span "Van Boeket Tot Droogbloemen: Gepersonaliseerde Bloemenmomenten Voor [PERSON_NAM…" at bounding box center [719, 345] width 1008 height 200
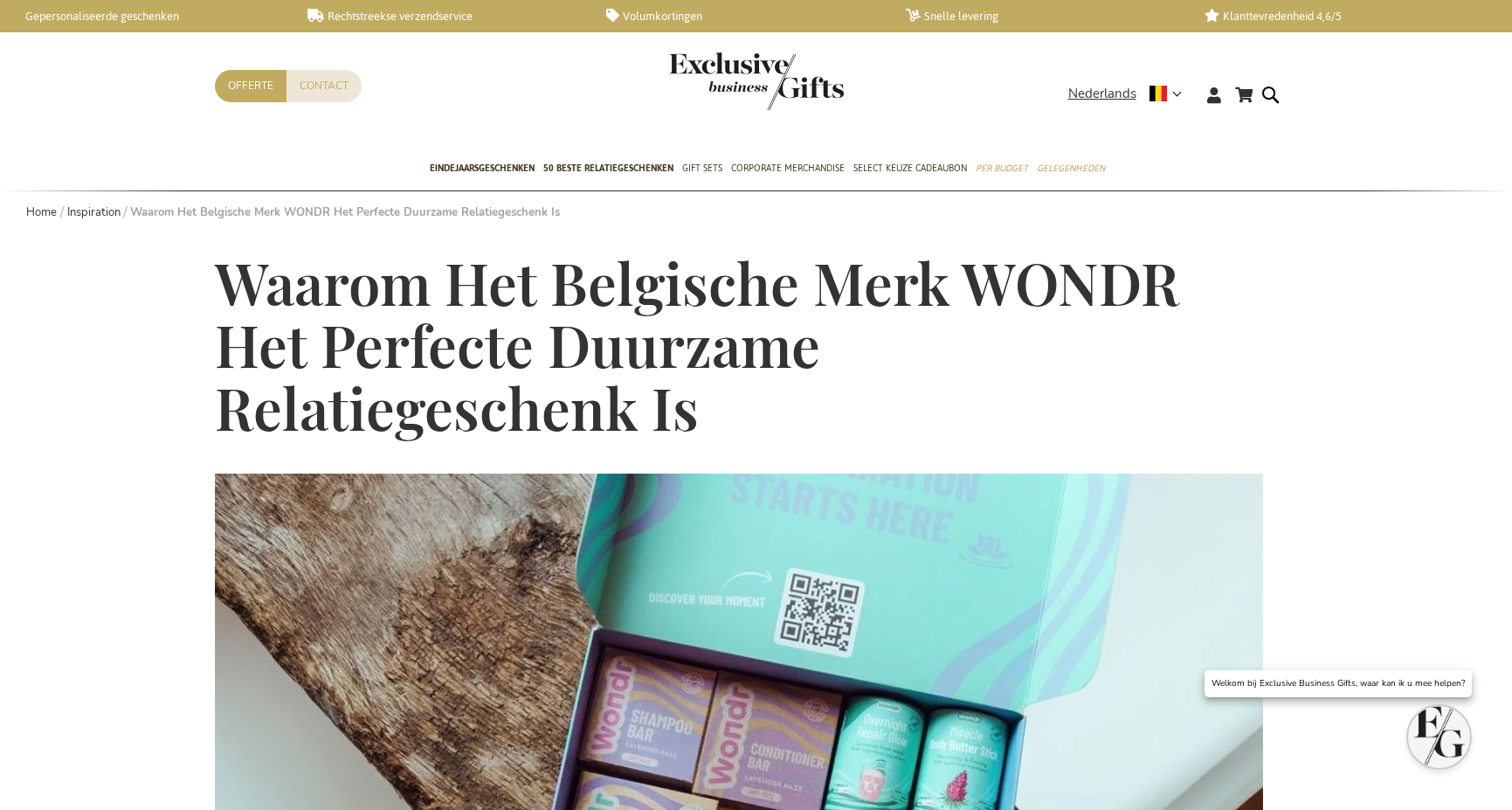
click at [532, 298] on span "Waarom Het Belgische Merk WONDR Het Perfecte Duurzame Relatiegeschenk Is" at bounding box center [697, 345] width 963 height 200
click at [531, 300] on span "Waarom Het Belgische Merk WONDR Het Perfecte Duurzame Relatiegeschenk Is" at bounding box center [697, 345] width 963 height 200
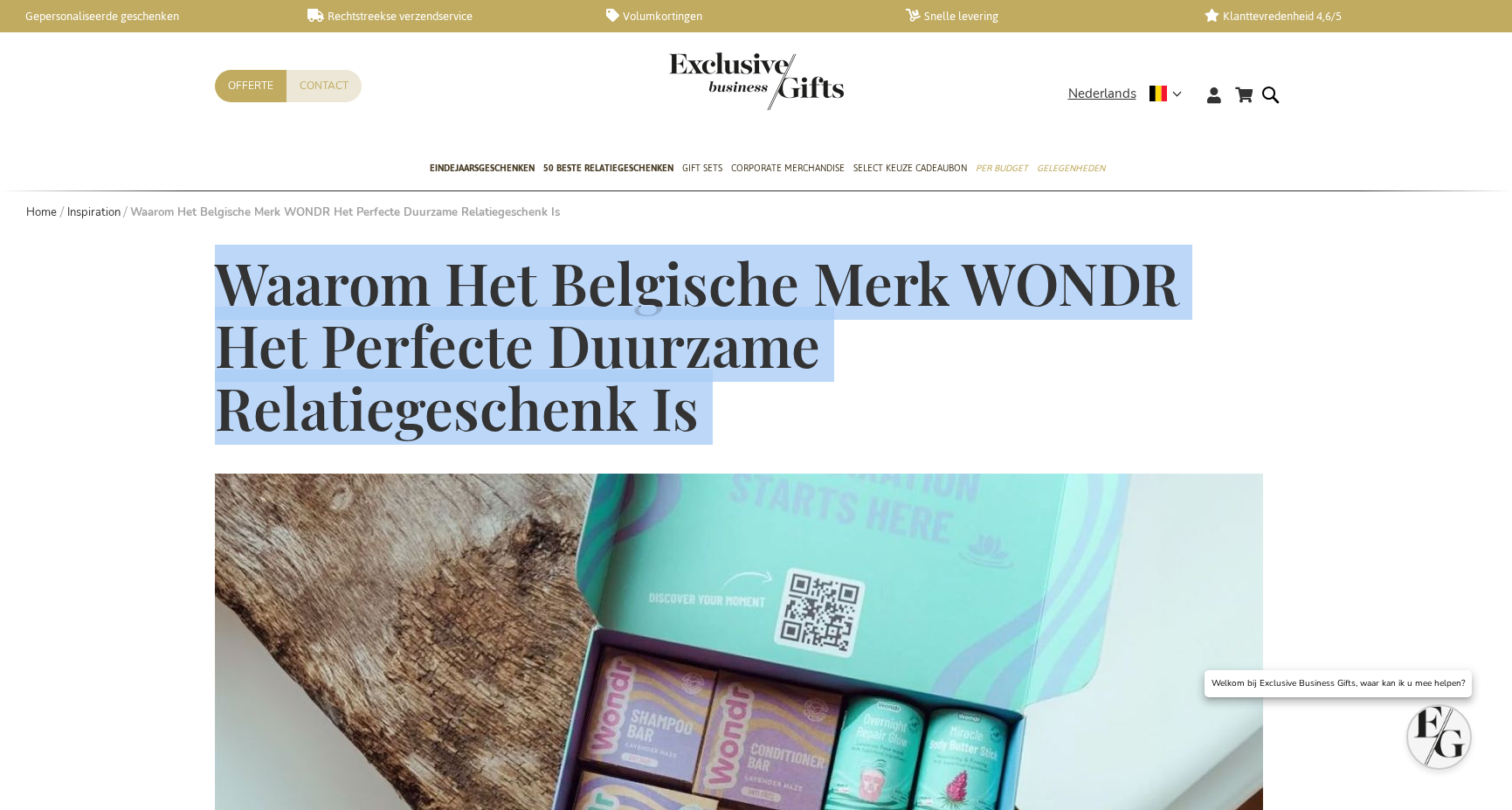
click at [529, 300] on span "Waarom Het Belgische Merk WONDR Het Perfecte Duurzame Relatiegeschenk Is" at bounding box center [697, 345] width 963 height 200
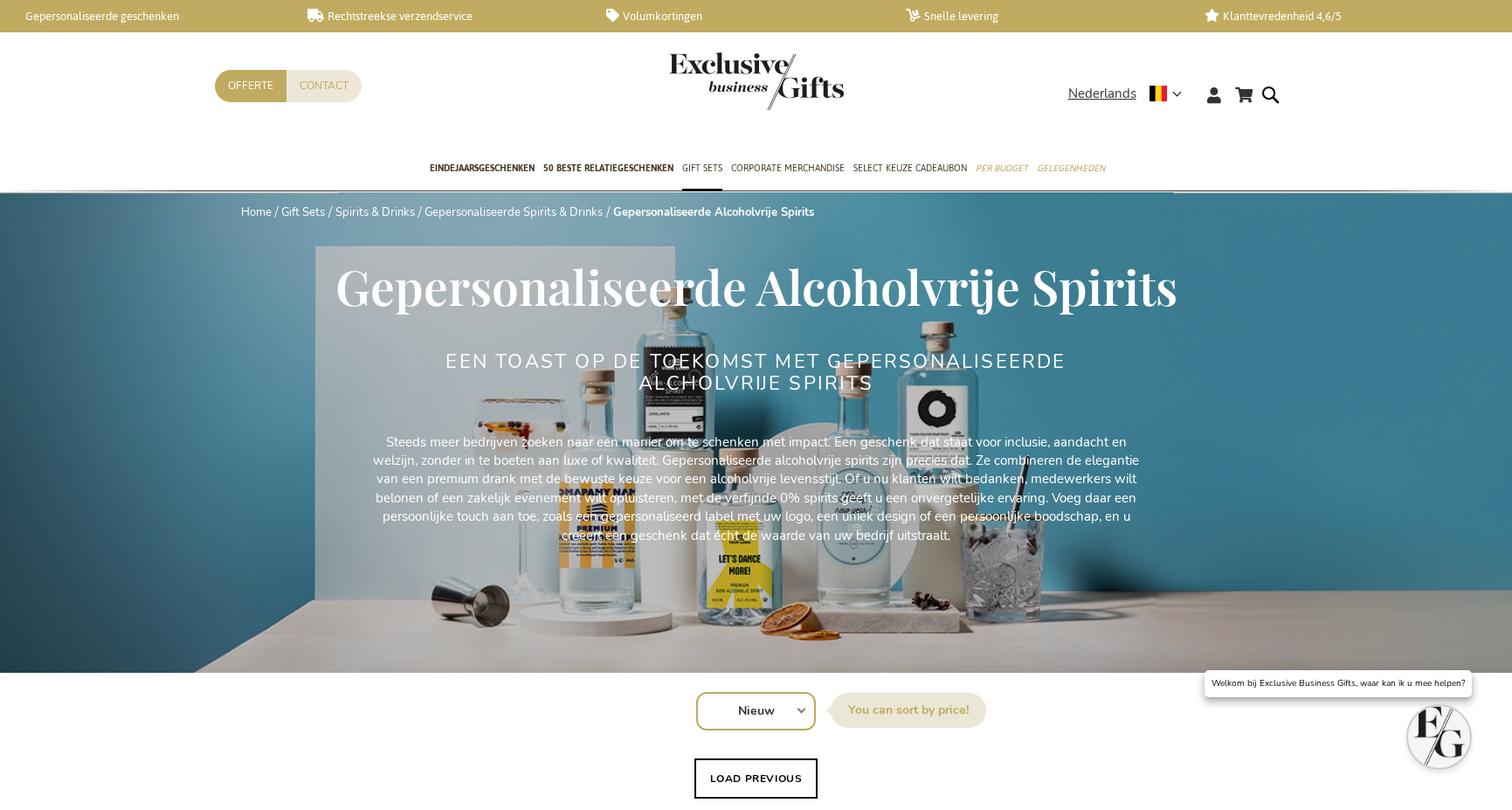
click at [476, 284] on span "Gepersonaliseerde Alcoholvrije Spirits" at bounding box center [756, 286] width 842 height 65
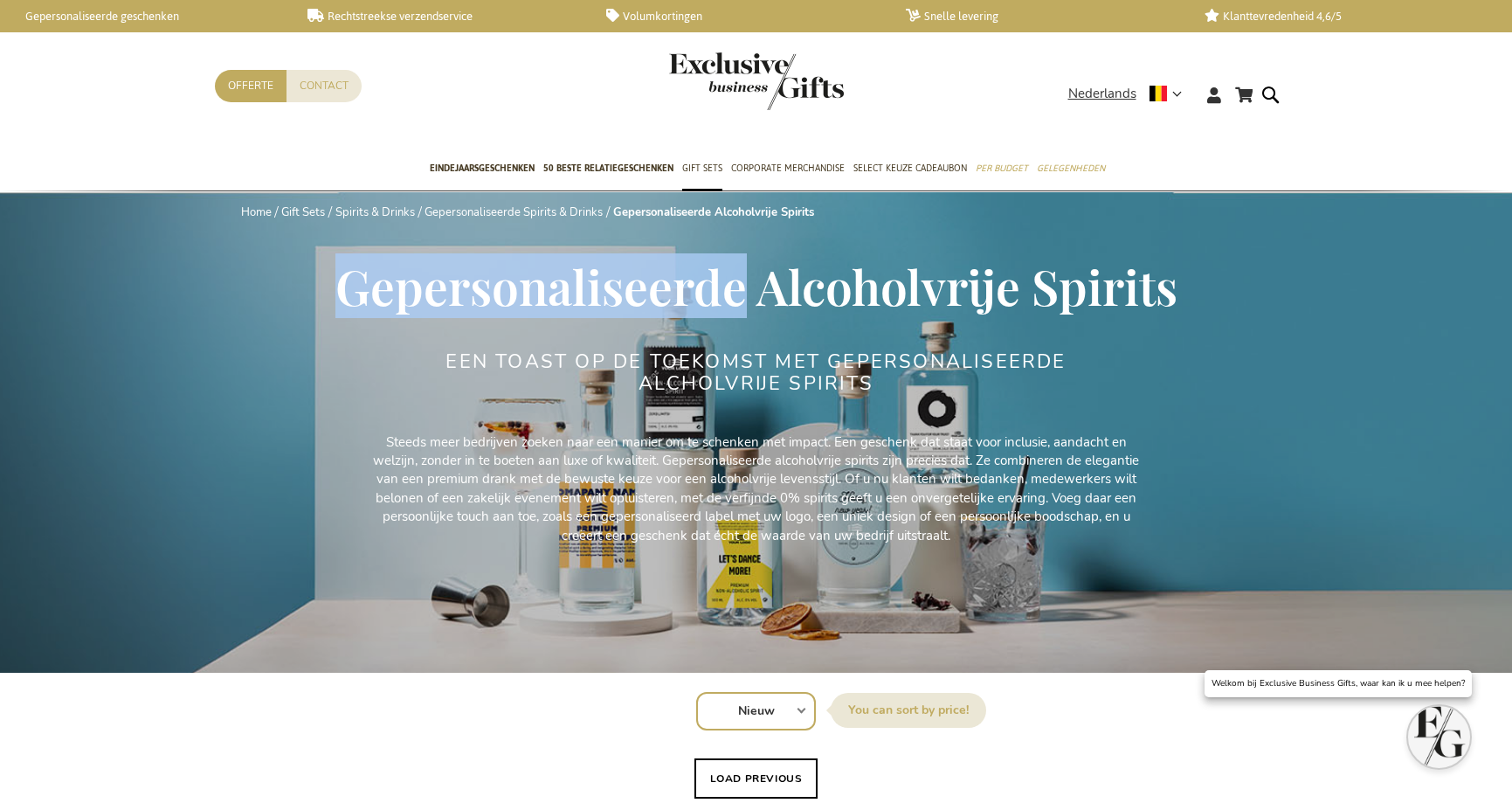
click at [476, 284] on span "Gepersonaliseerde Alcoholvrije Spirits" at bounding box center [756, 286] width 842 height 65
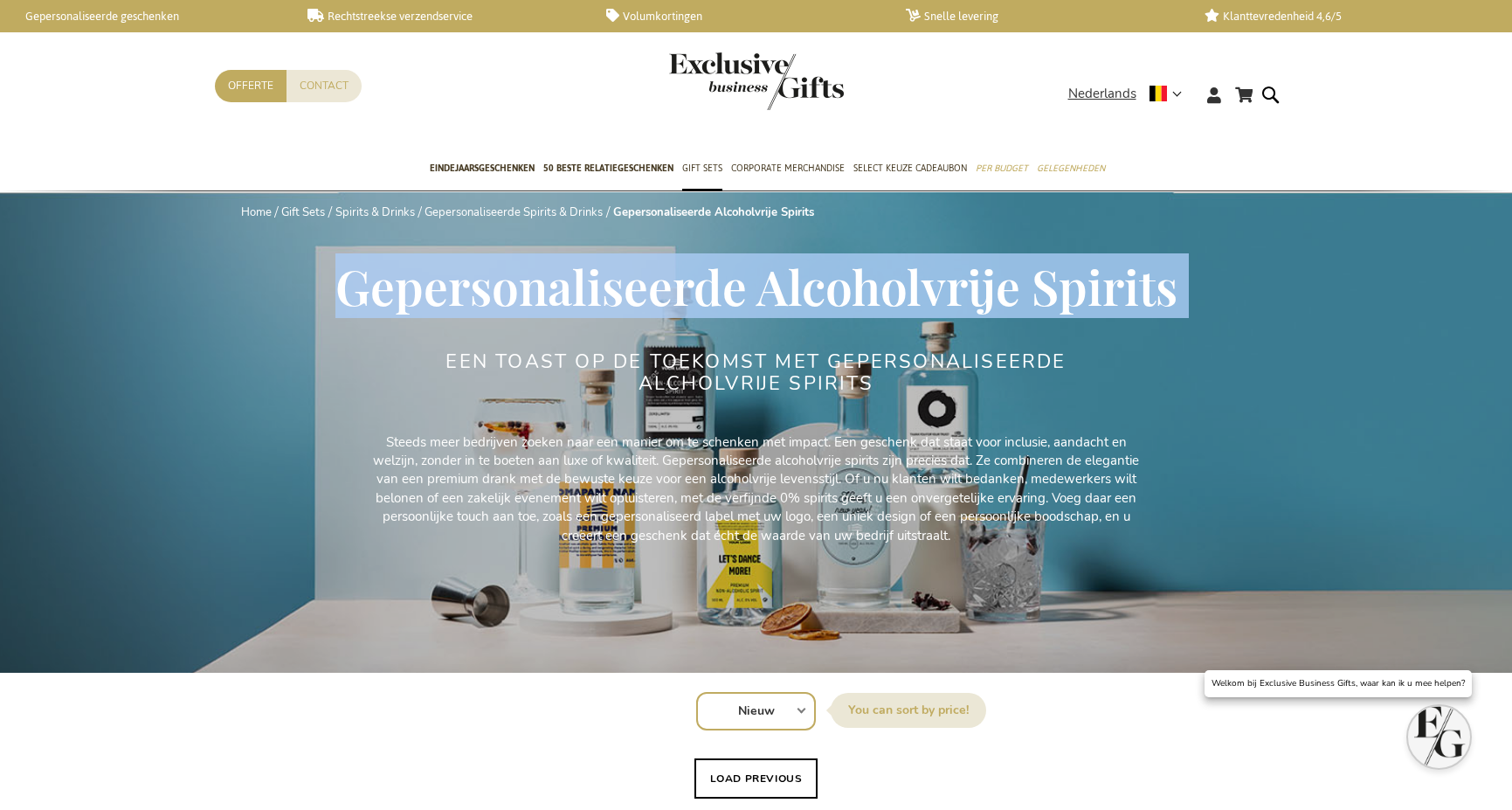
click at [476, 283] on span "Gepersonaliseerde Alcoholvrije Spirits" at bounding box center [756, 286] width 842 height 65
copy div "Gepersonaliseerde Alcoholvrije Spirits"
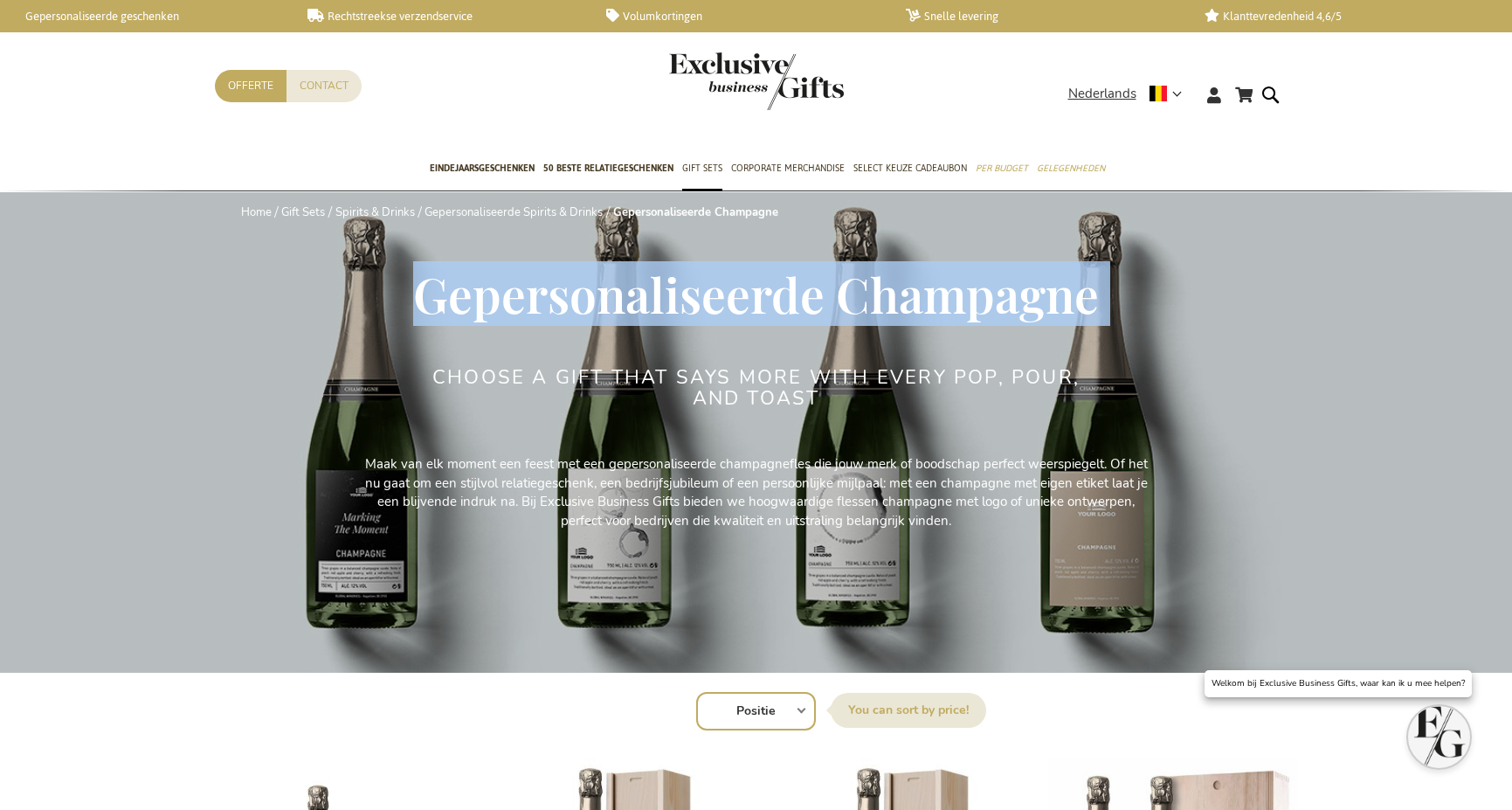
drag, startPoint x: 0, startPoint y: 0, endPoint x: 688, endPoint y: 292, distance: 747.4
click at [688, 293] on span "Gepersonaliseerde Champagne" at bounding box center [756, 293] width 686 height 65
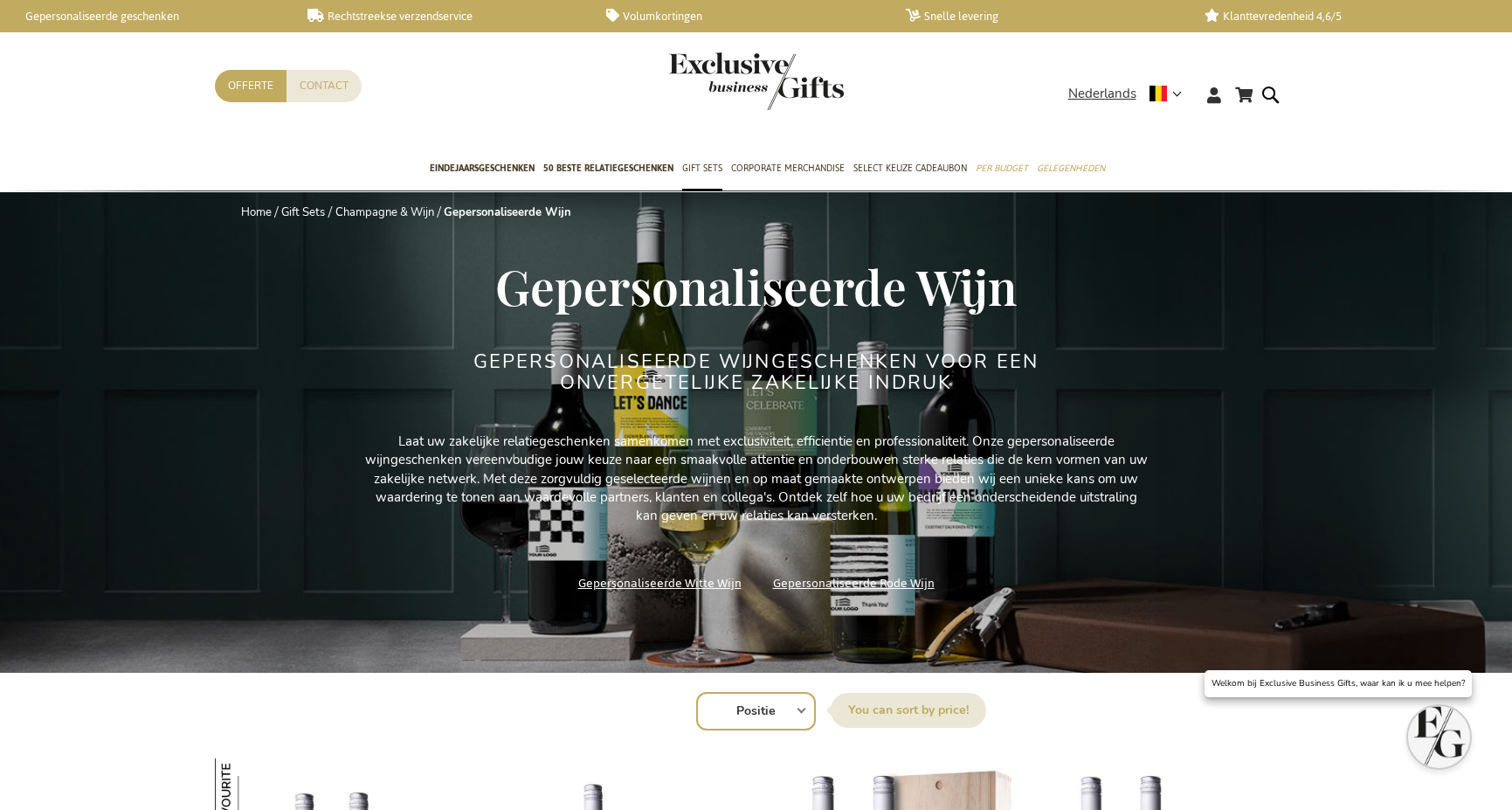
click at [639, 291] on span "Gepersonaliseerde Wijn" at bounding box center [756, 286] width 521 height 65
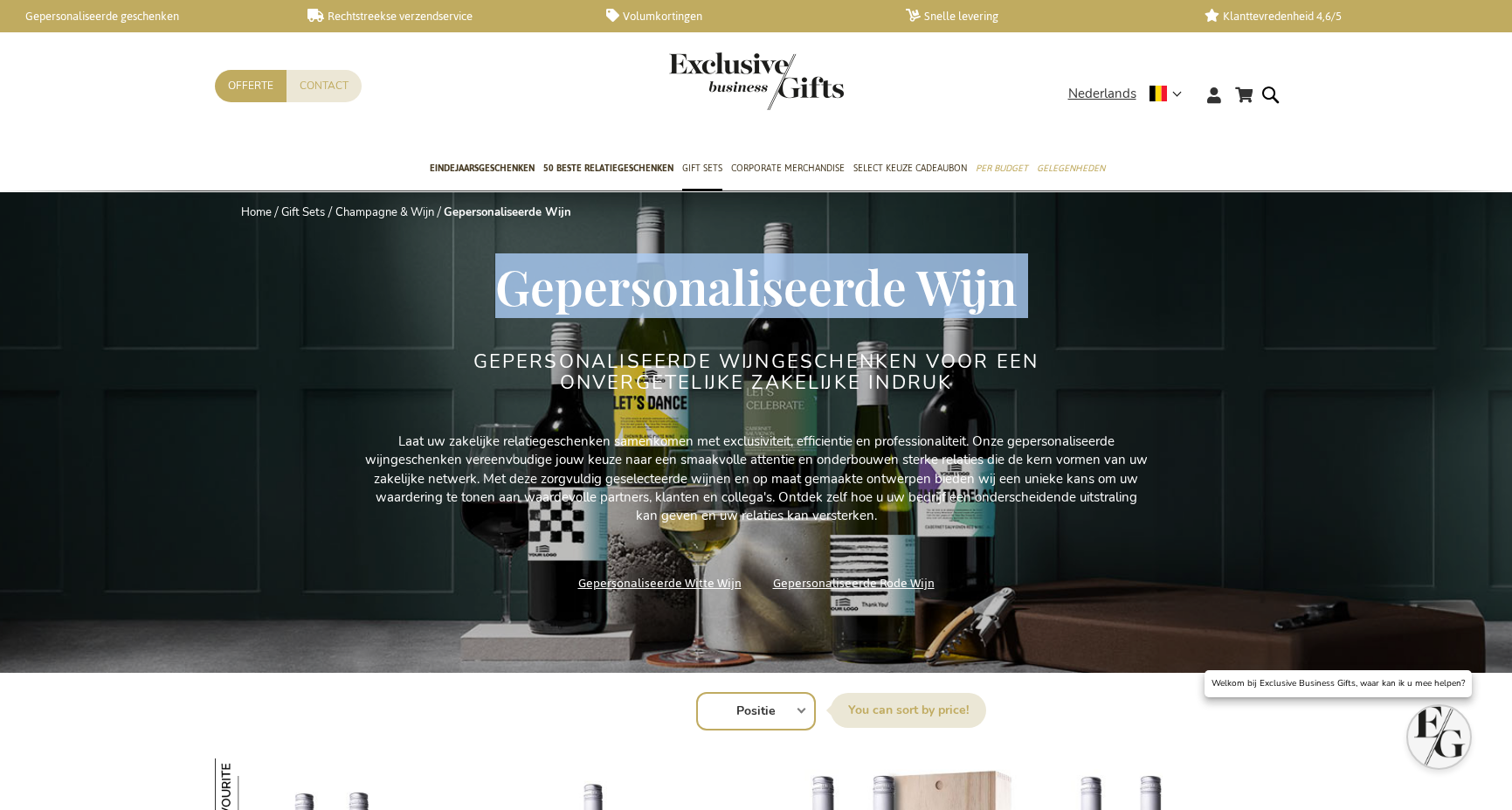
click at [639, 292] on span "Gepersonaliseerde Wijn" at bounding box center [756, 286] width 521 height 65
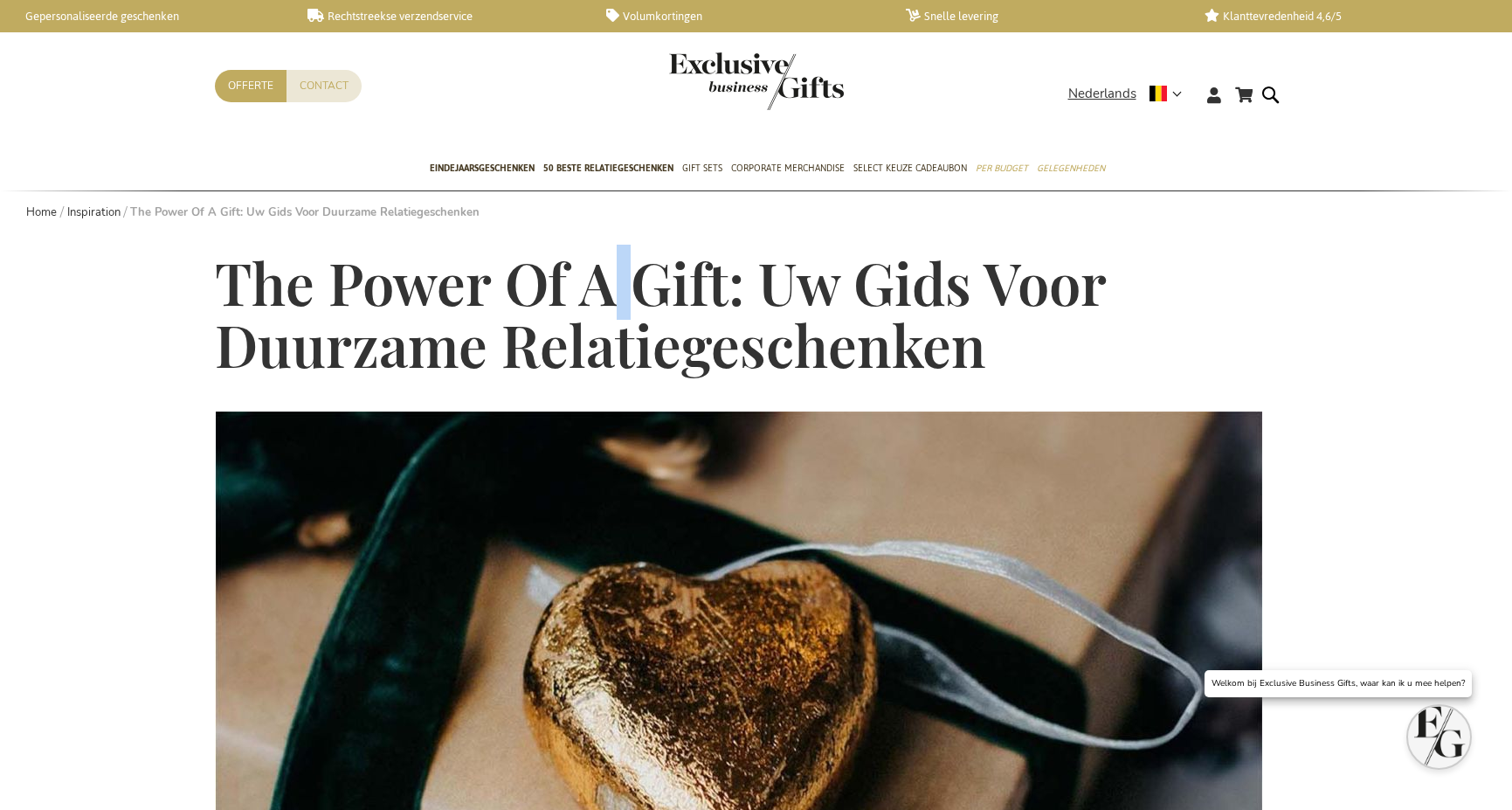
click at [597, 293] on span "The Power Of A Gift: Uw Gids Voor Duurzame Relatiegeschenken" at bounding box center [660, 313] width 891 height 138
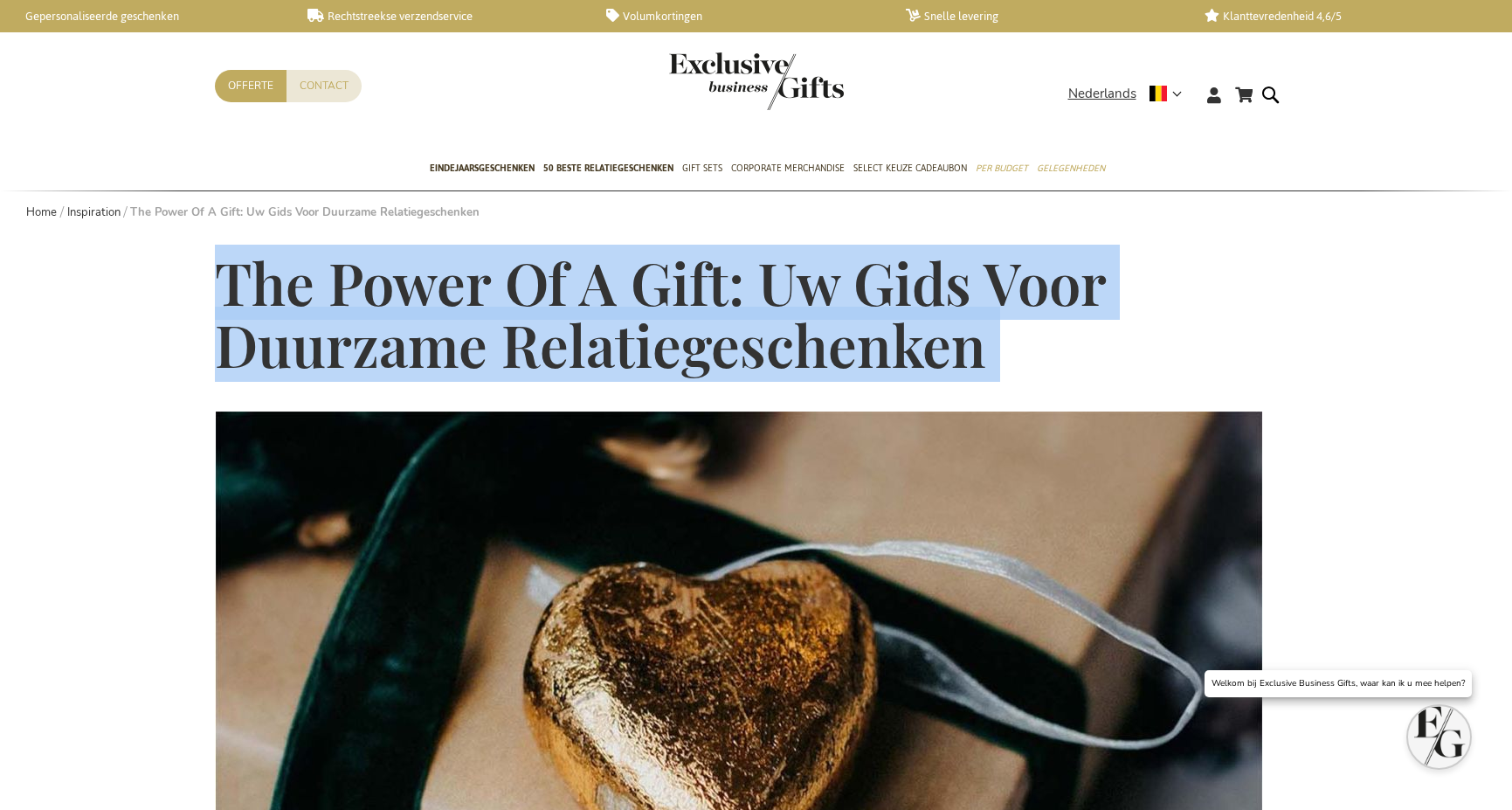
click at [596, 293] on span "The Power Of A Gift: Uw Gids Voor Duurzame Relatiegeschenken" at bounding box center [660, 313] width 891 height 138
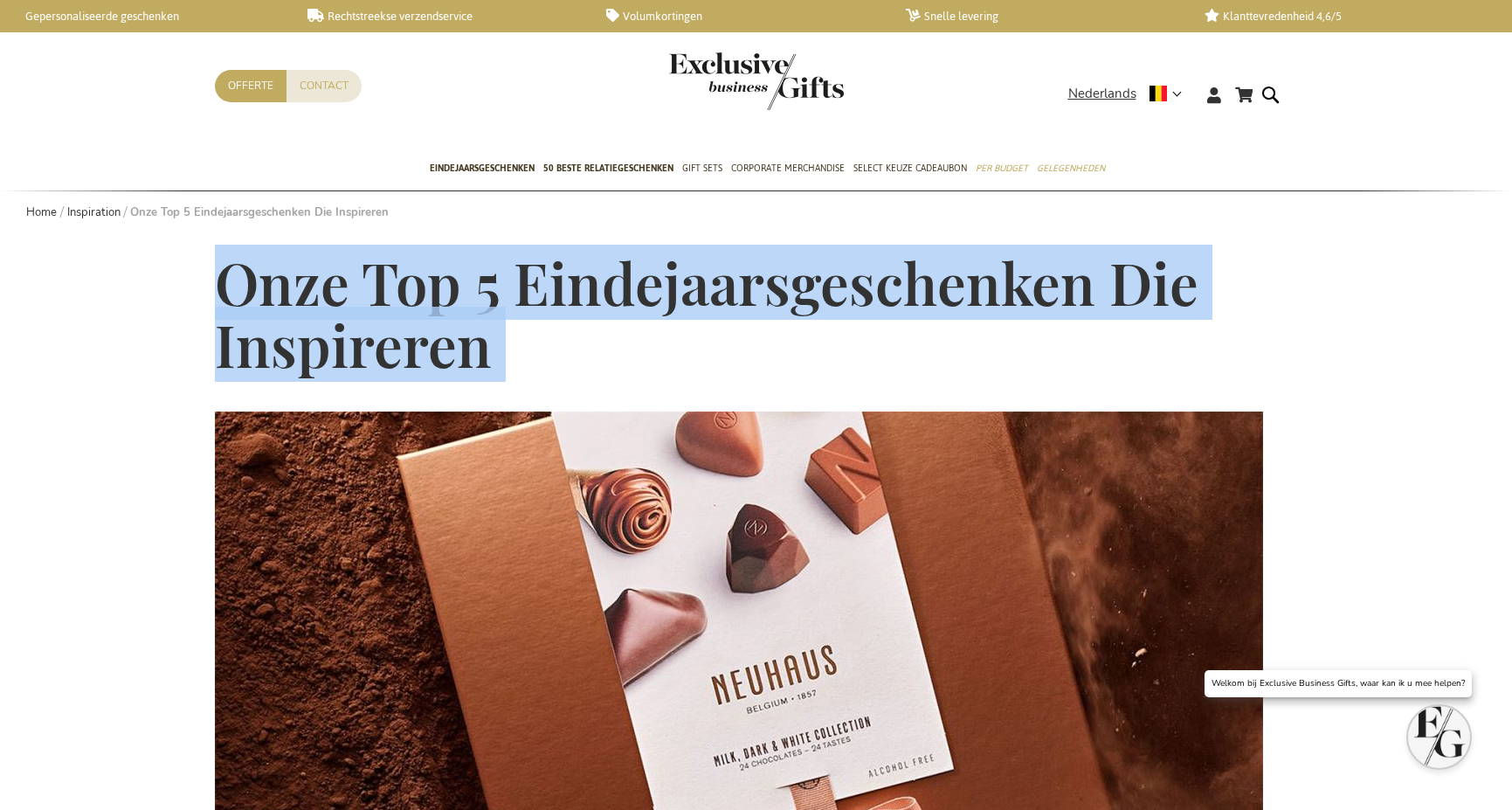
click at [715, 279] on span "Onze Top 5 Eindejaarsgeschenken Die Inspireren" at bounding box center [707, 313] width 984 height 138
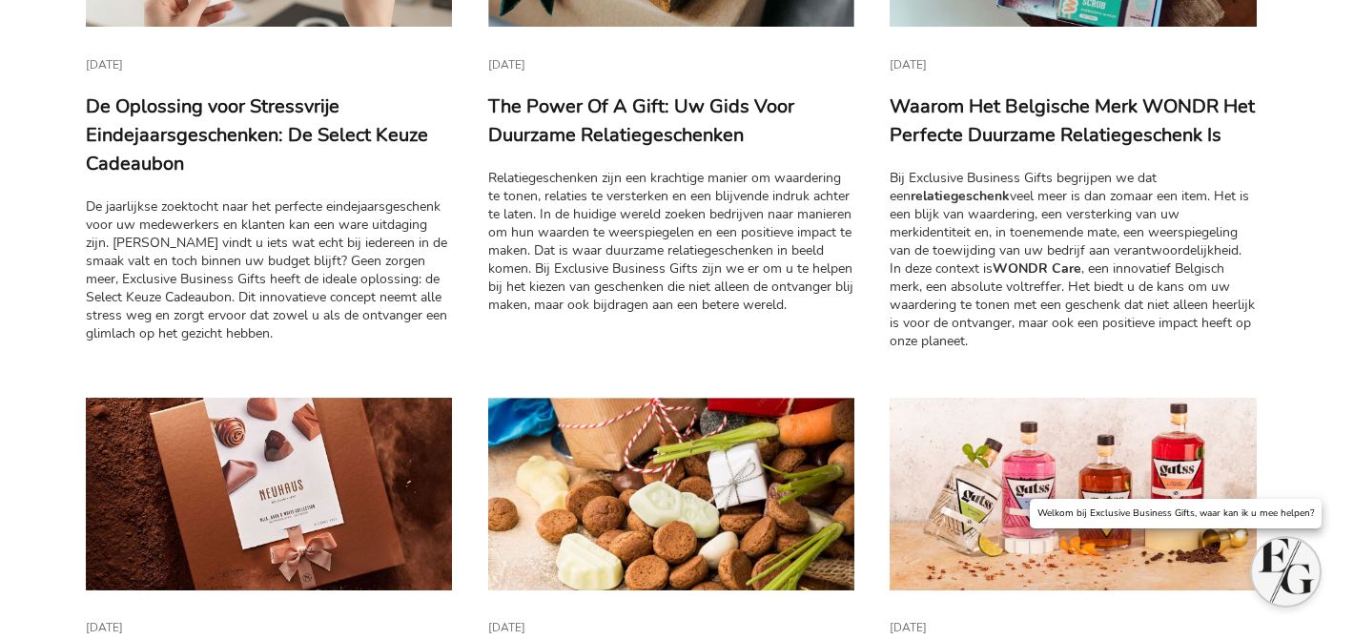
scroll to position [500, 0]
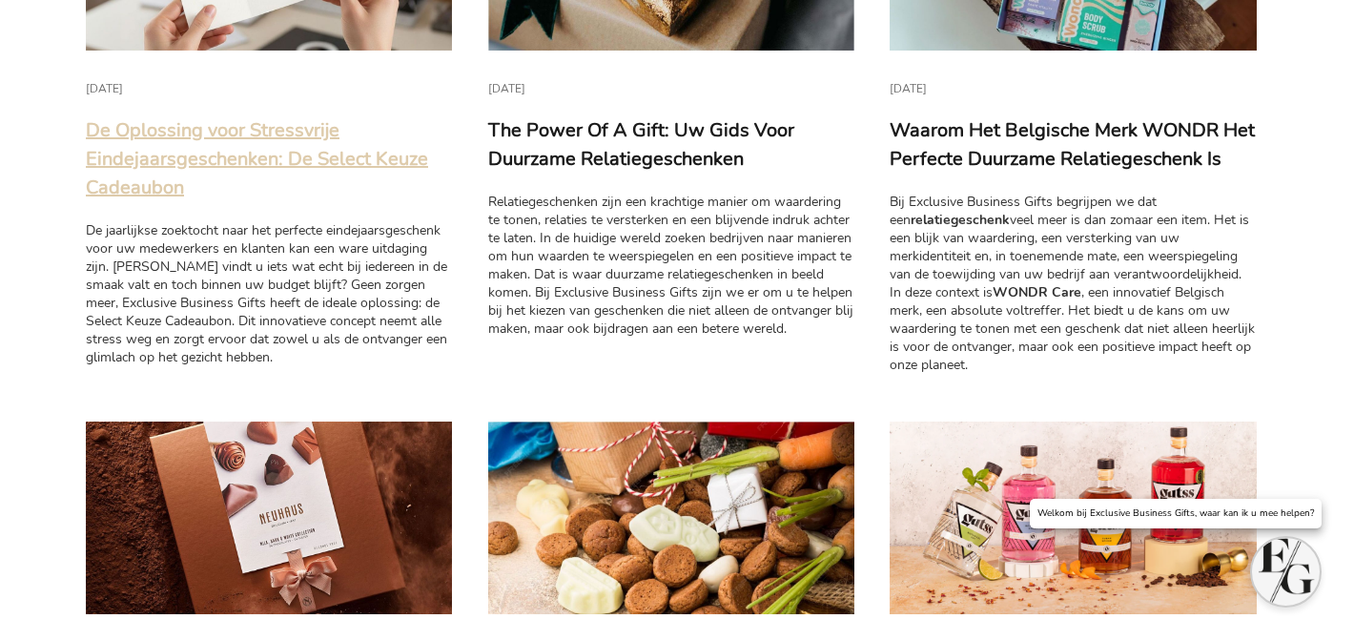
drag, startPoint x: 337, startPoint y: 161, endPoint x: 305, endPoint y: 160, distance: 31.5
click at [337, 161] on link "De Oplossing voor Stressvrije Eindejaarsgeschenken: De Select Keuze Cadeaubon" at bounding box center [257, 158] width 342 height 83
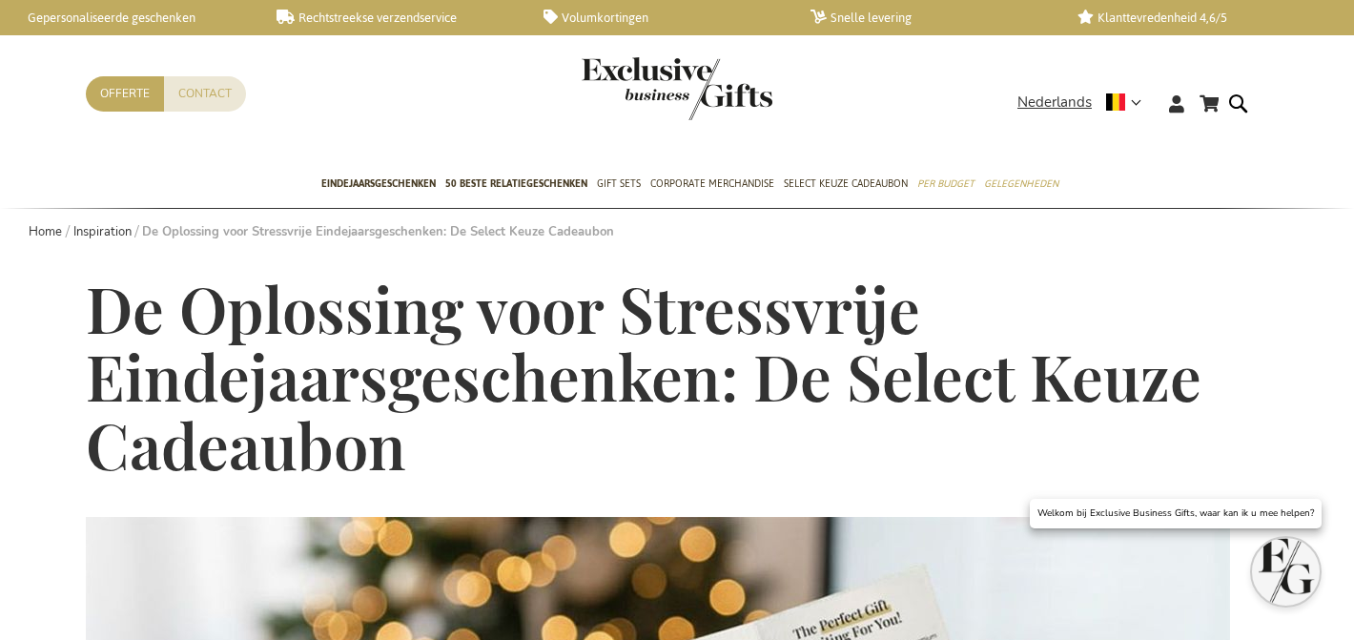
click at [826, 340] on span "De Oplossing voor Stressvrije Eindejaarsgeschenken: De Select Keuze Cadeaubon" at bounding box center [644, 376] width 1116 height 218
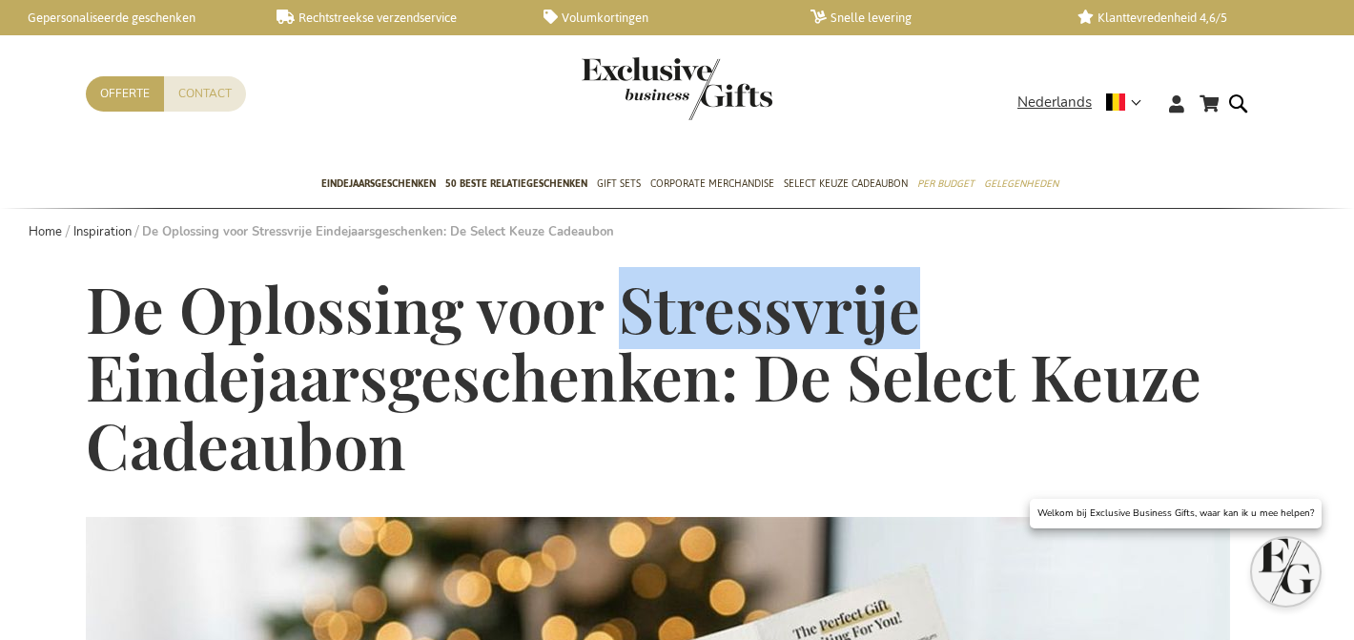
click at [826, 340] on span "De Oplossing voor Stressvrije Eindejaarsgeschenken: De Select Keuze Cadeaubon" at bounding box center [644, 376] width 1116 height 218
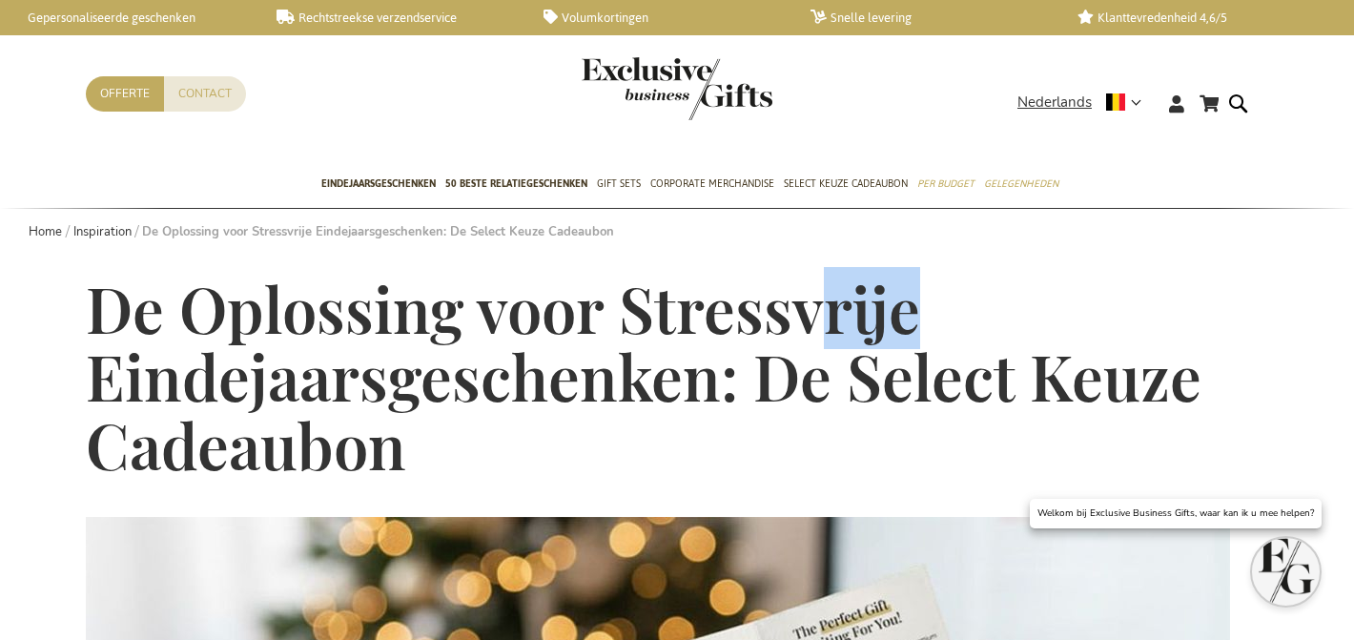
click at [825, 342] on span "De Oplossing voor Stressvrije Eindejaarsgeschenken: De Select Keuze Cadeaubon" at bounding box center [644, 376] width 1116 height 218
click at [825, 341] on span "De Oplossing voor Stressvrije Eindejaarsgeschenken: De Select Keuze Cadeaubon" at bounding box center [644, 376] width 1116 height 218
click at [826, 343] on span "De Oplossing voor Stressvrije Eindejaarsgeschenken: De Select Keuze Cadeaubon" at bounding box center [644, 376] width 1116 height 218
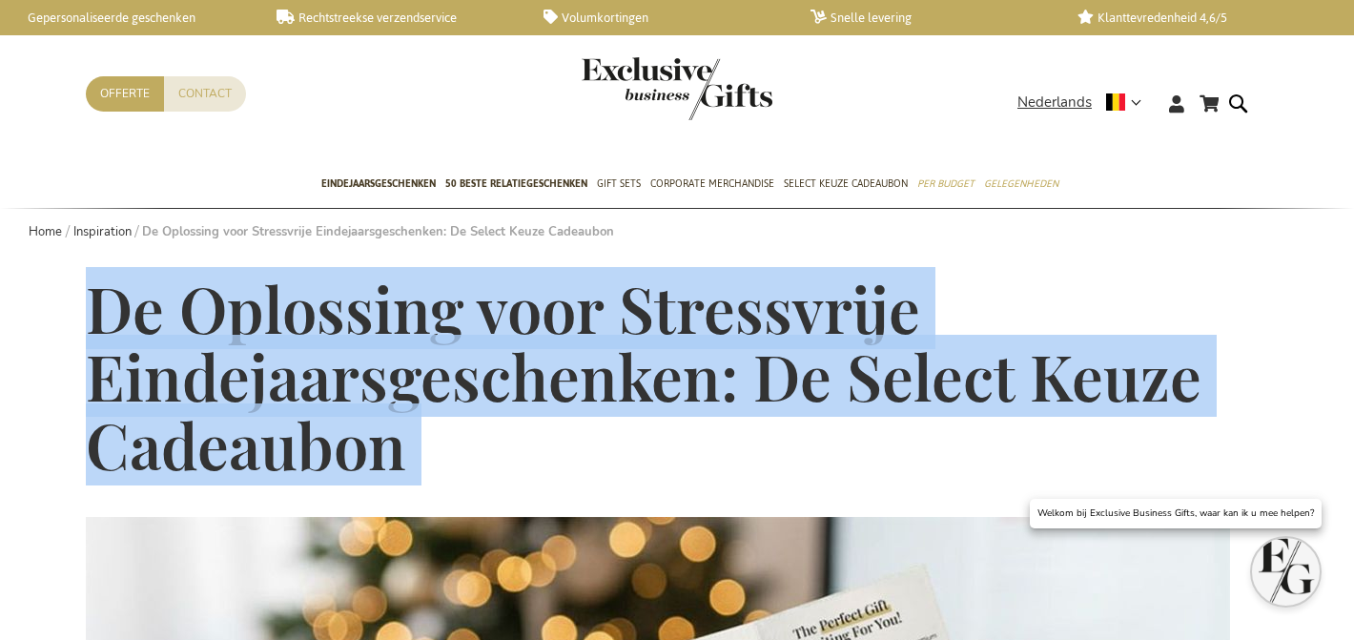
click at [825, 343] on span "De Oplossing voor Stressvrije Eindejaarsgeschenken: De Select Keuze Cadeaubon" at bounding box center [644, 376] width 1116 height 218
copy main "De Oplossing voor Stressvrije Eindejaarsgeschenken: De Select Keuze Cadeaubon"
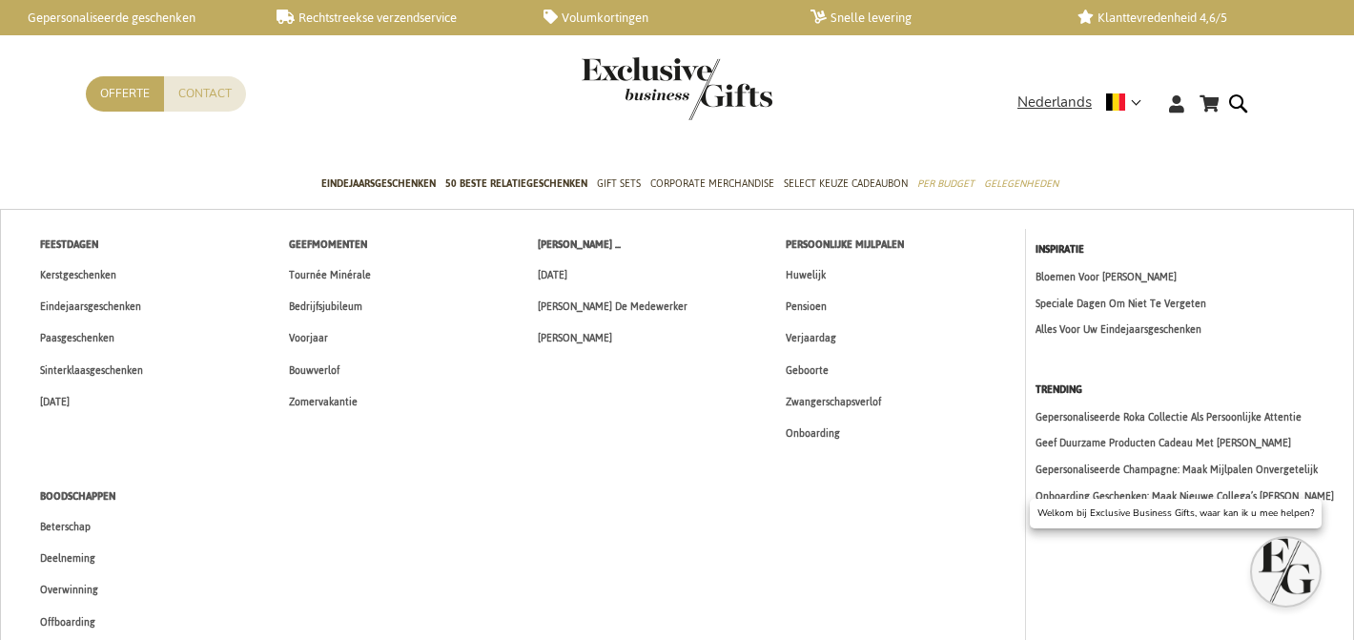
click at [1052, 335] on link "Alles Voor Uw Eindejaarsgeschenken" at bounding box center [1190, 329] width 309 height 16
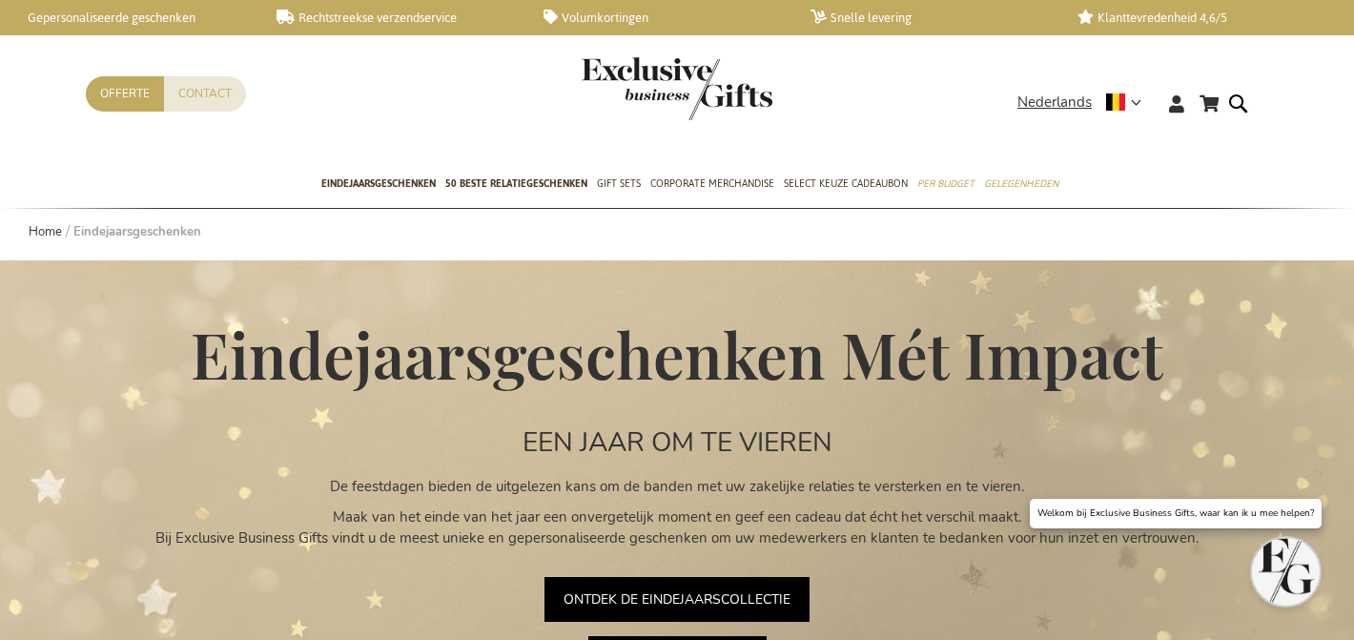
click at [216, 348] on h1 "Eindejaarsgeschenken Mét Impact" at bounding box center [677, 354] width 1335 height 69
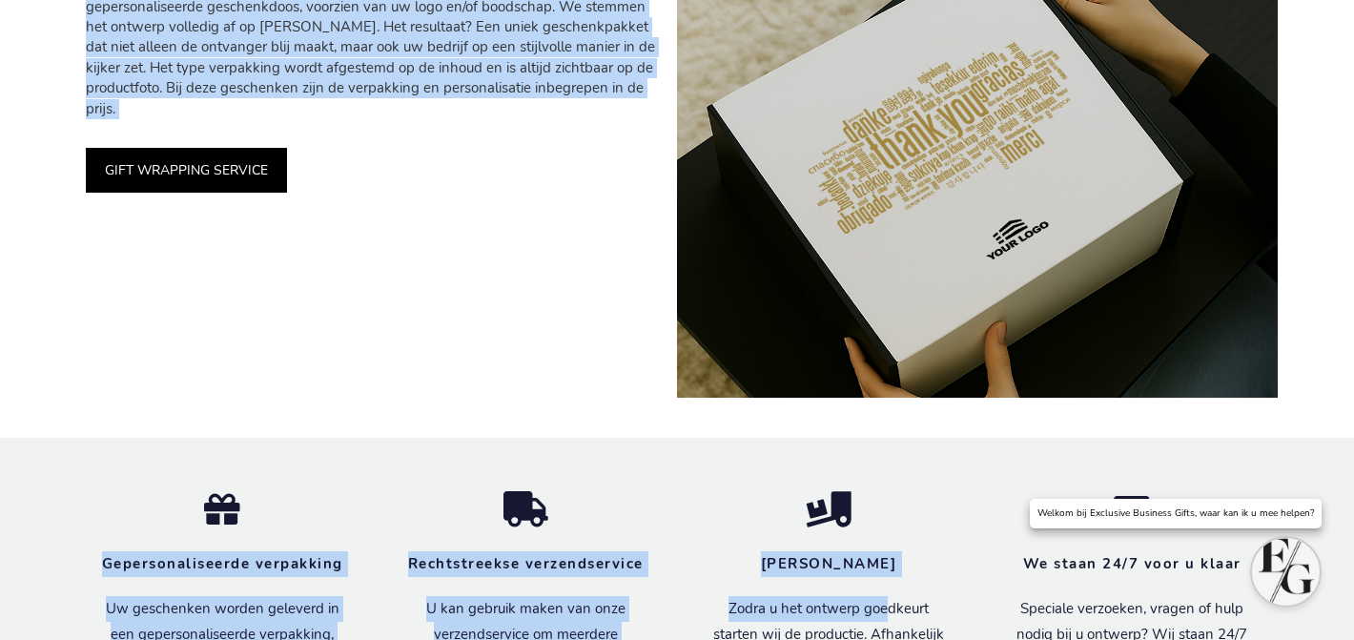
scroll to position [4977, 0]
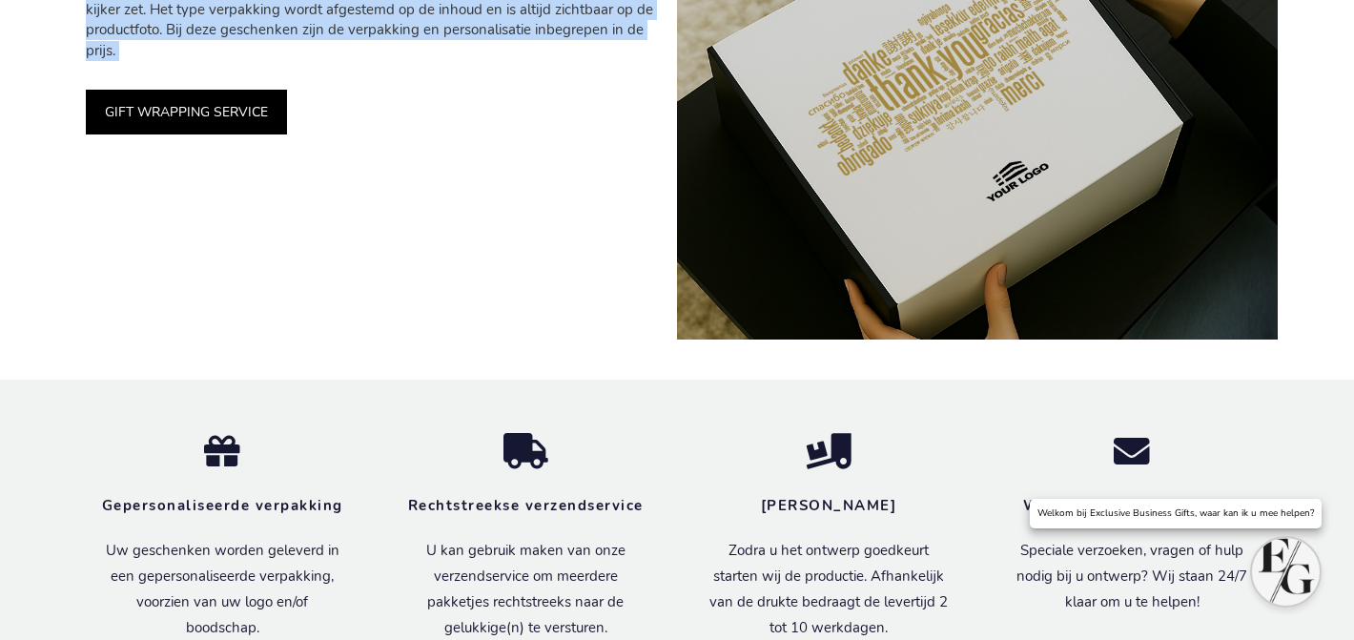
drag, startPoint x: 202, startPoint y: 349, endPoint x: 452, endPoint y: 224, distance: 279.3
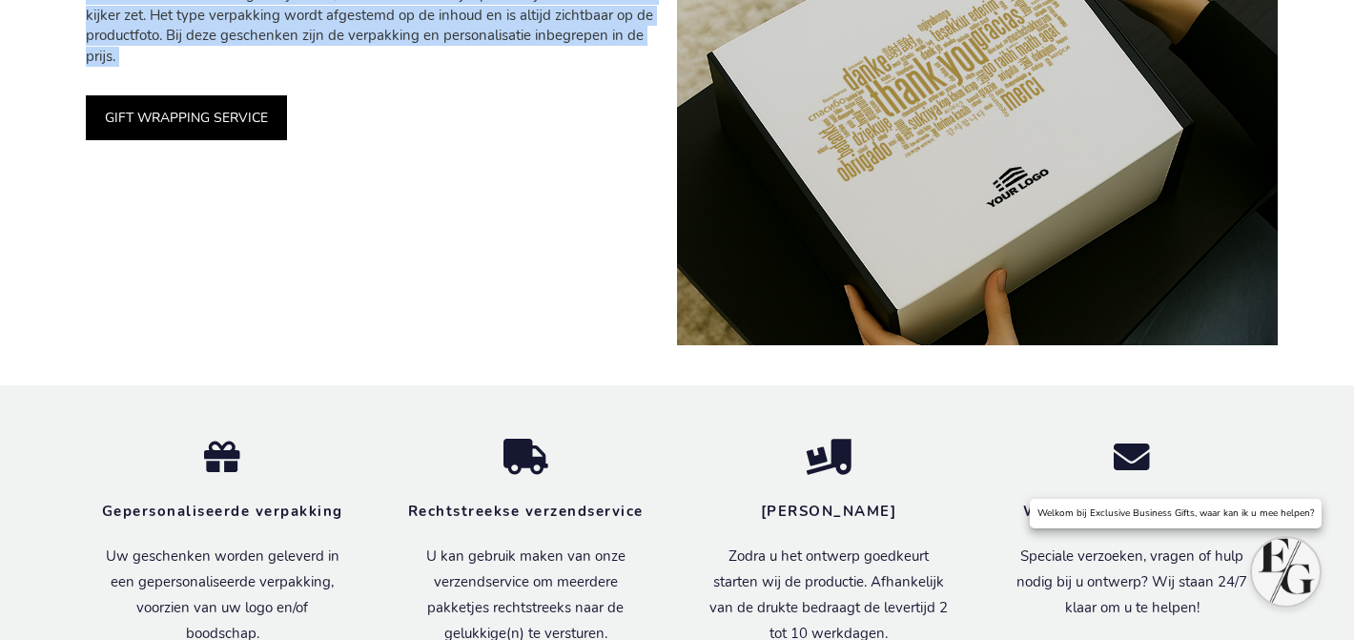
copy div "Loremipsumdolorsitam Con Adipis ELI SEDD EI TE INCIDI Ut laboreetdo magnaa en a…"
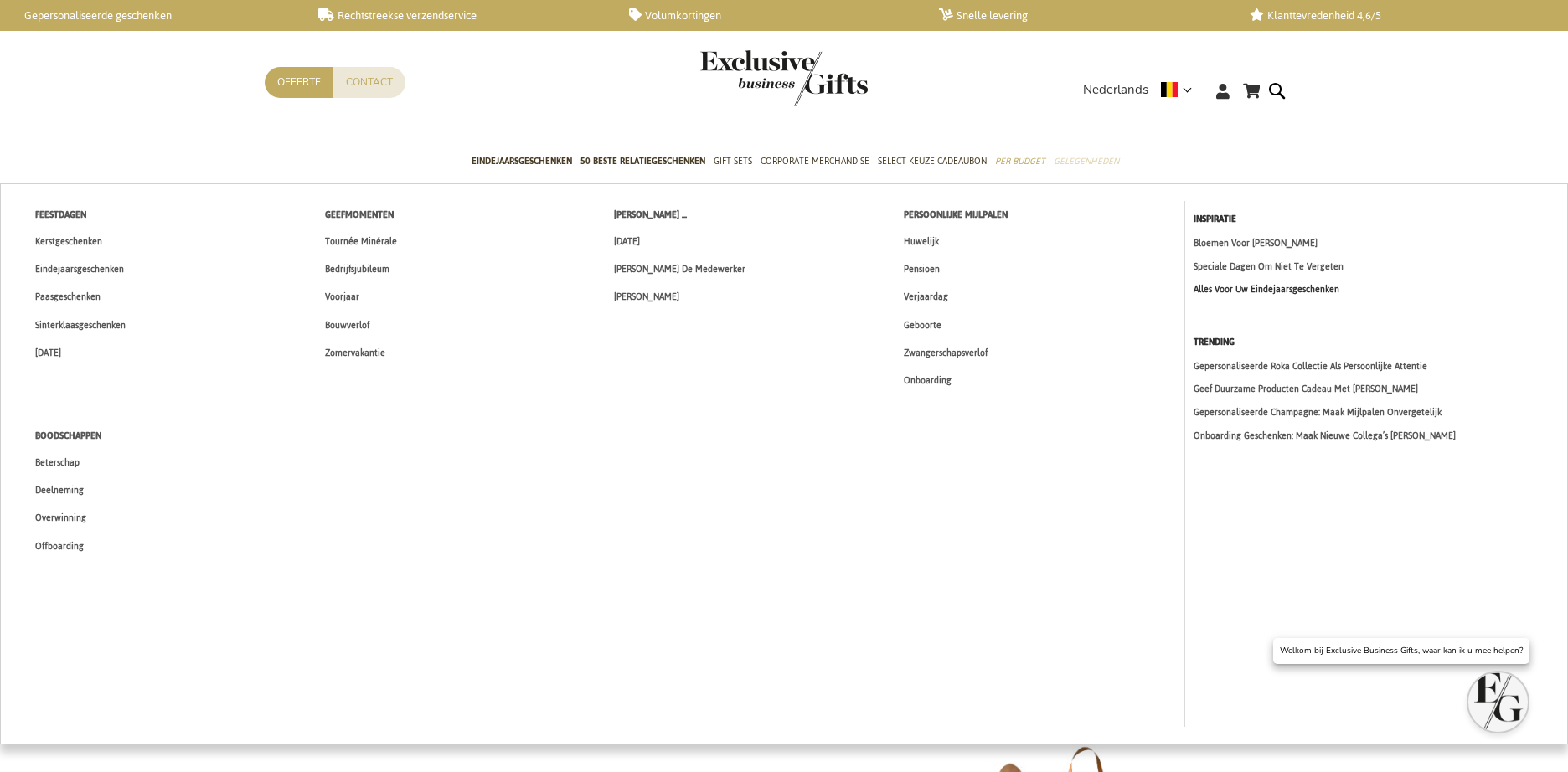
click at [1246, 287] on link "Alles Voor Uw Eindejaarsgeschenken" at bounding box center [1377, 289] width 366 height 14
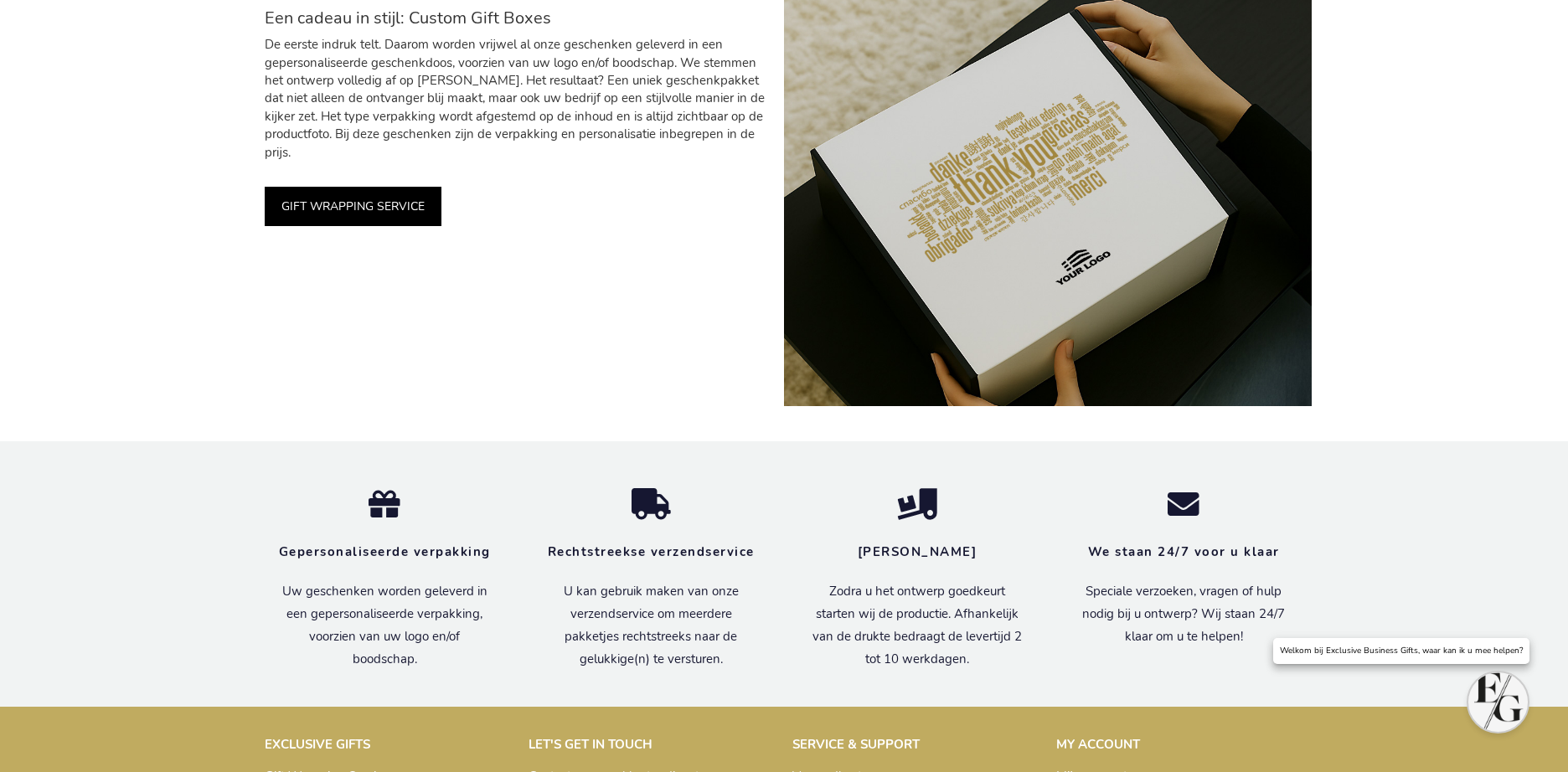
scroll to position [4629, 0]
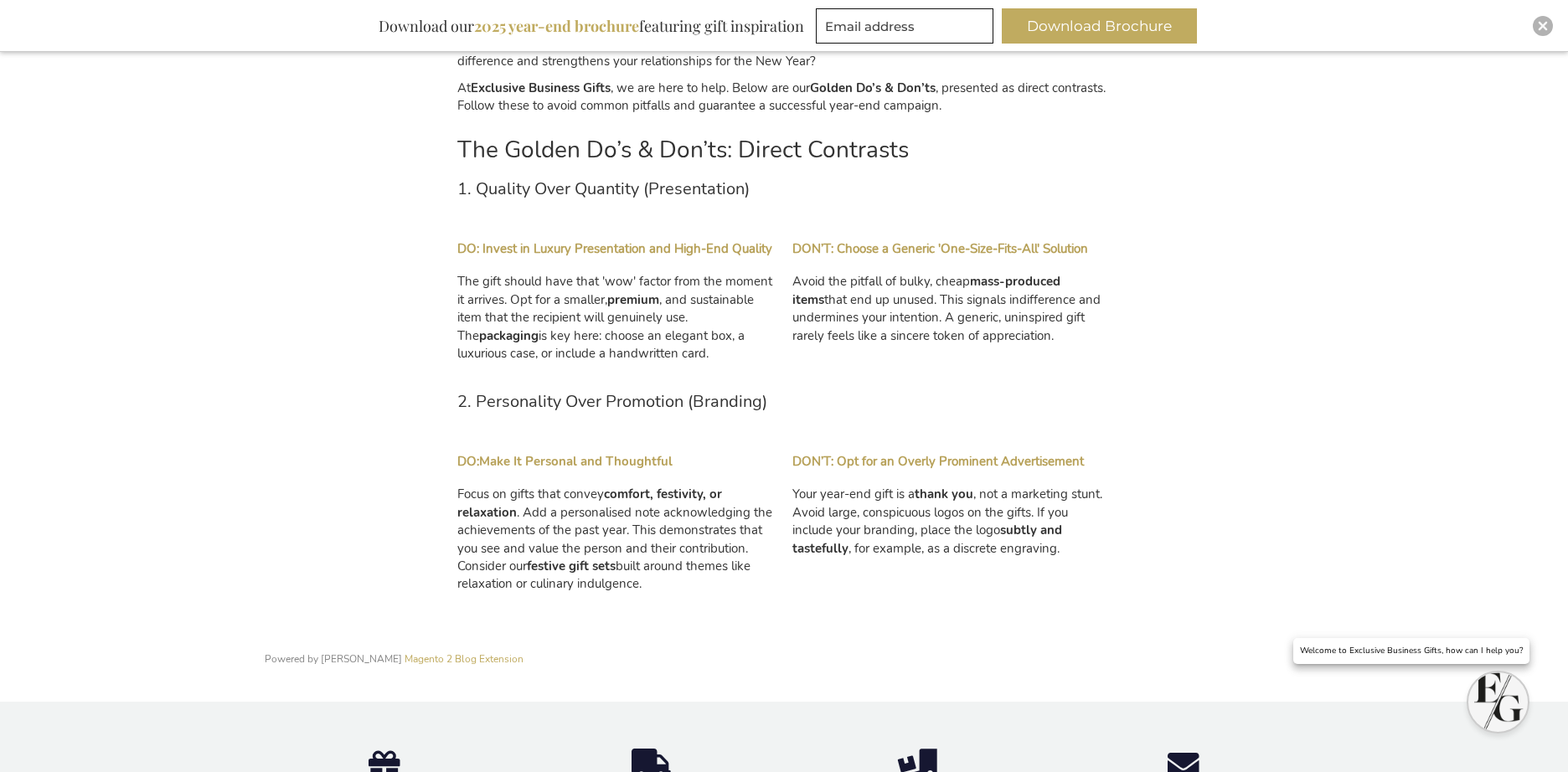
scroll to position [1265, 0]
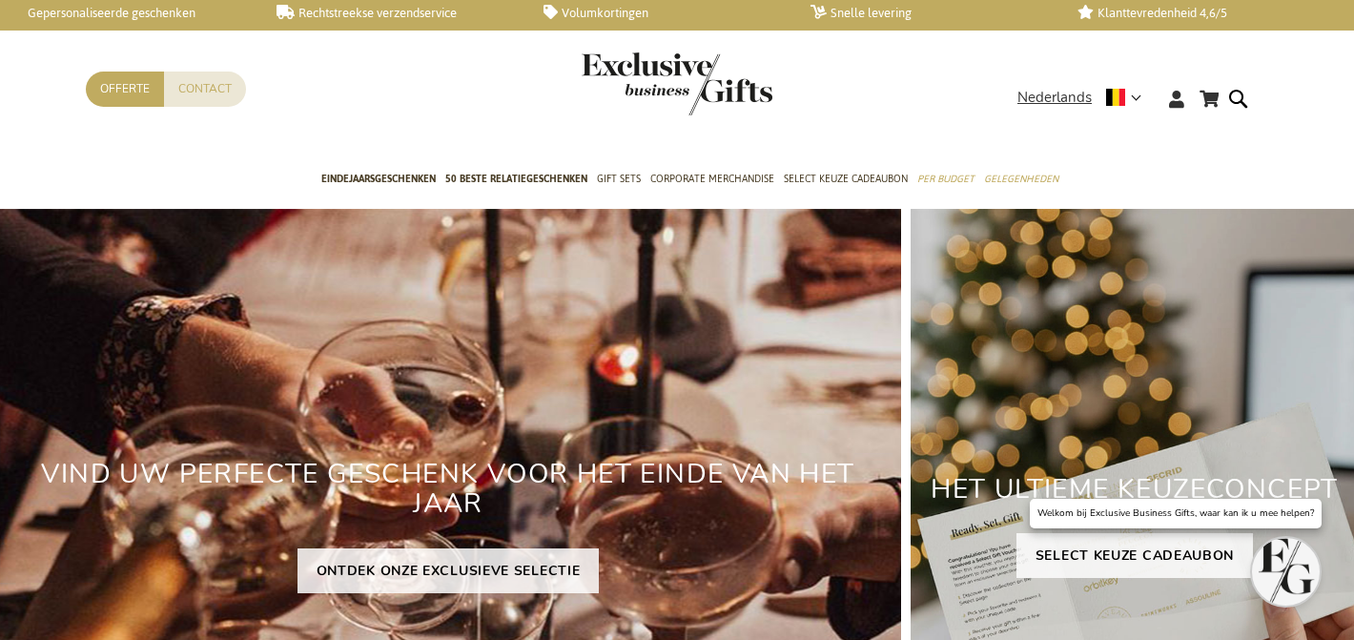
scroll to position [8, 0]
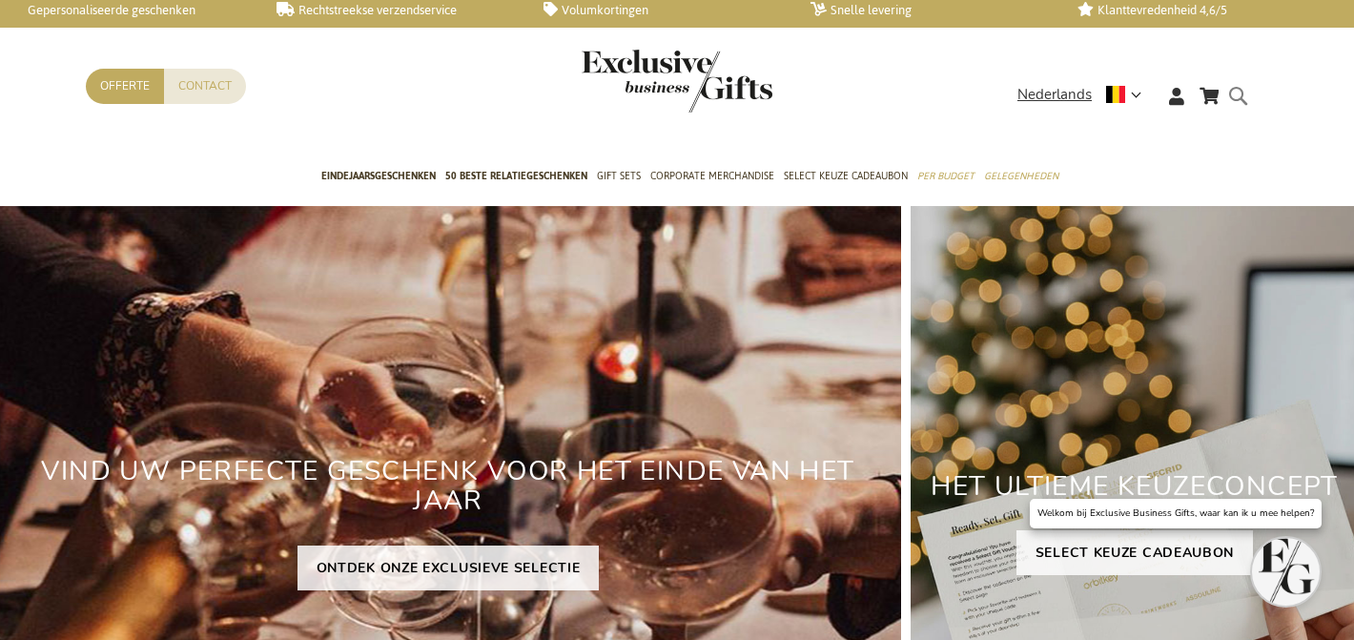
click at [1245, 95] on form "Search Search" at bounding box center [1243, 111] width 19 height 54
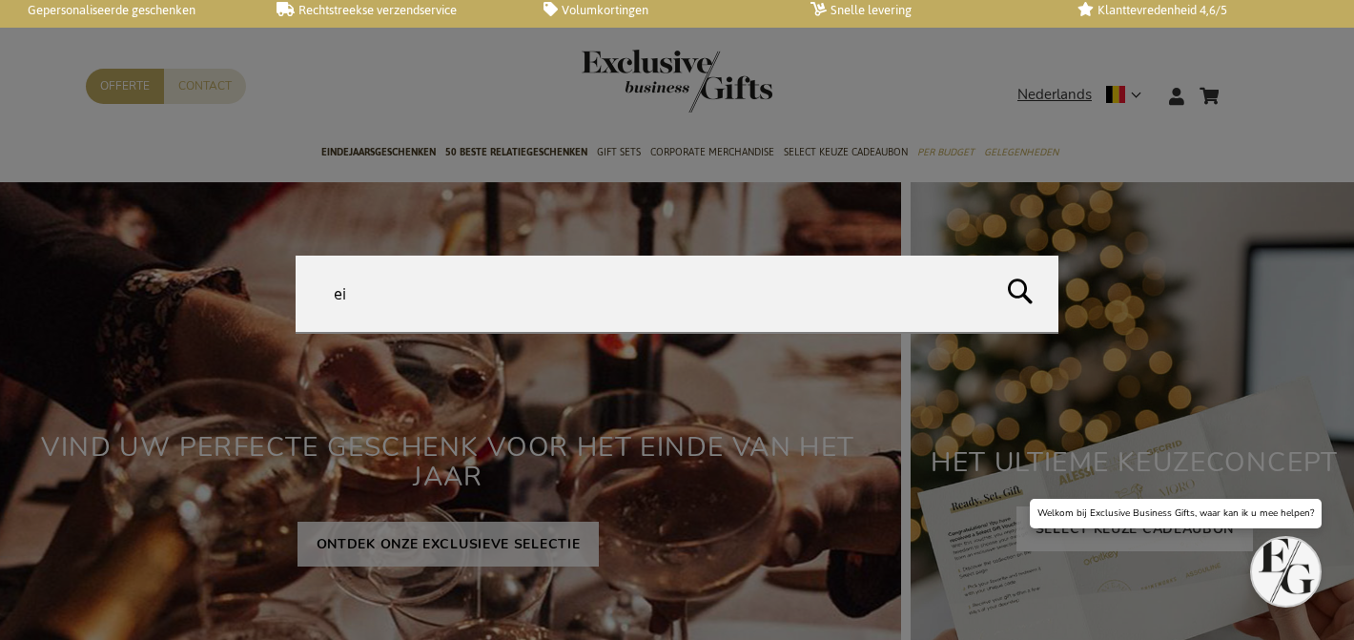
type input "e"
click at [1234, 84] on form "Search Search" at bounding box center [1243, 84] width 19 height 0
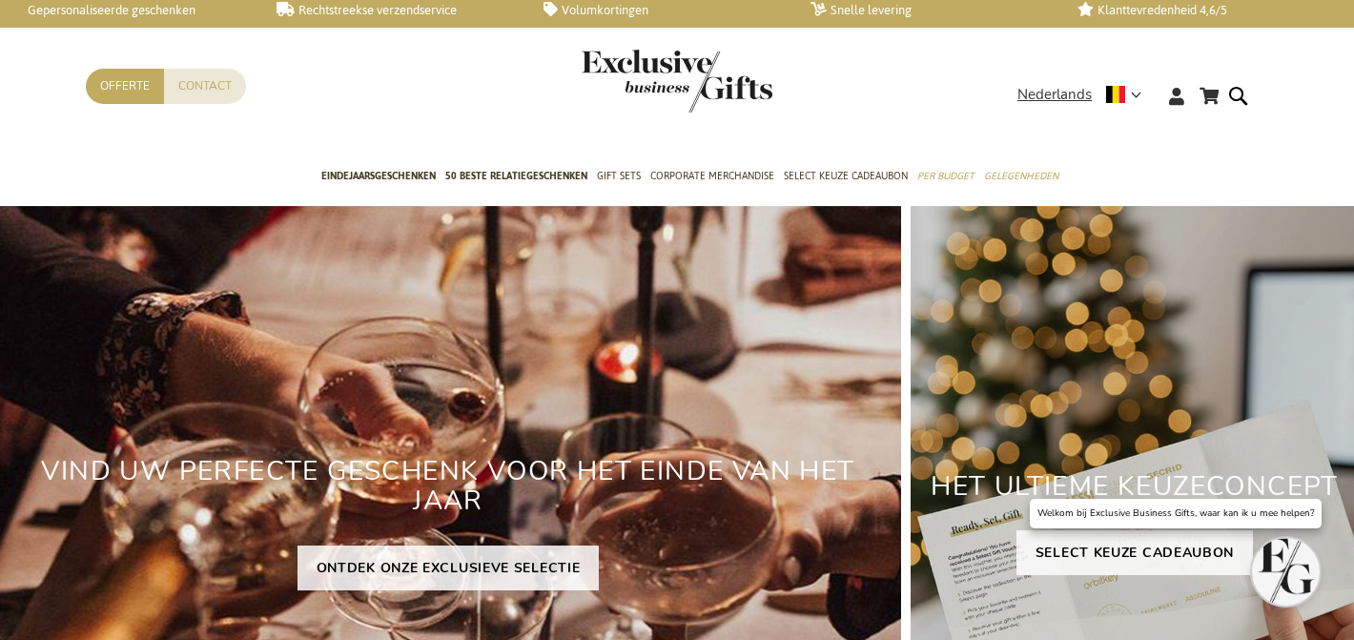
click at [409, 148] on div "Contact Offerte" at bounding box center [552, 111] width 932 height 85
click at [412, 180] on span "Eindejaarsgeschenken" at bounding box center [378, 176] width 114 height 20
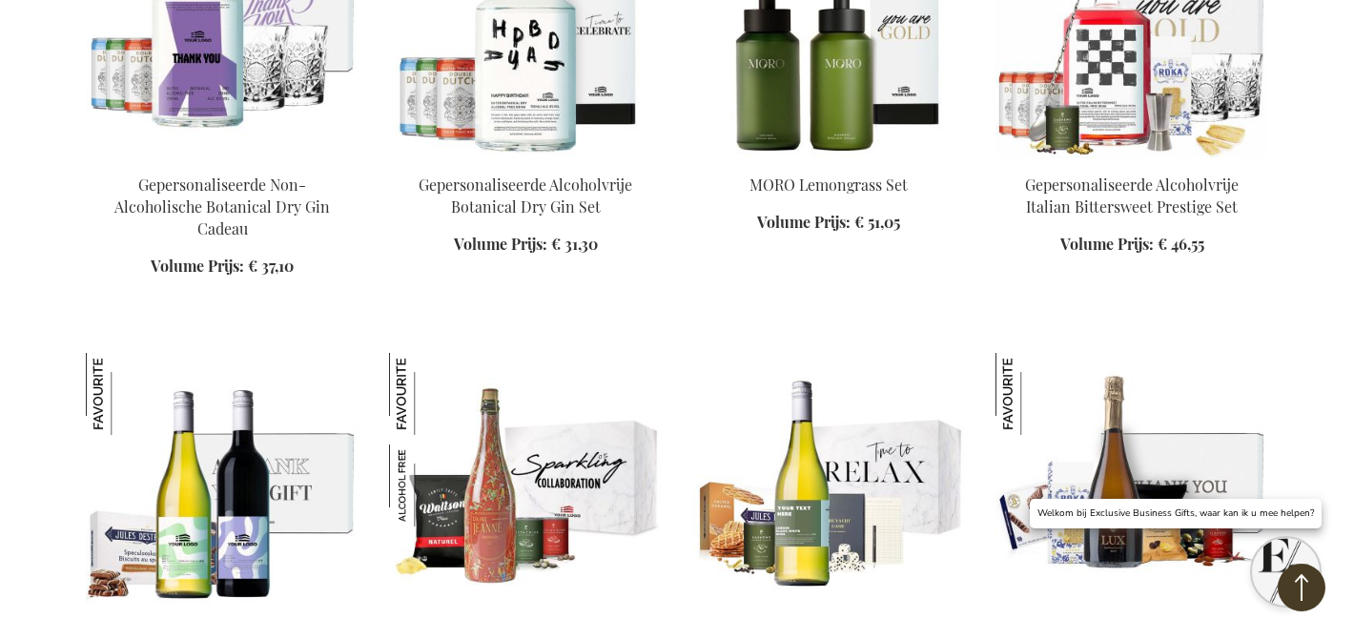
scroll to position [2539, 0]
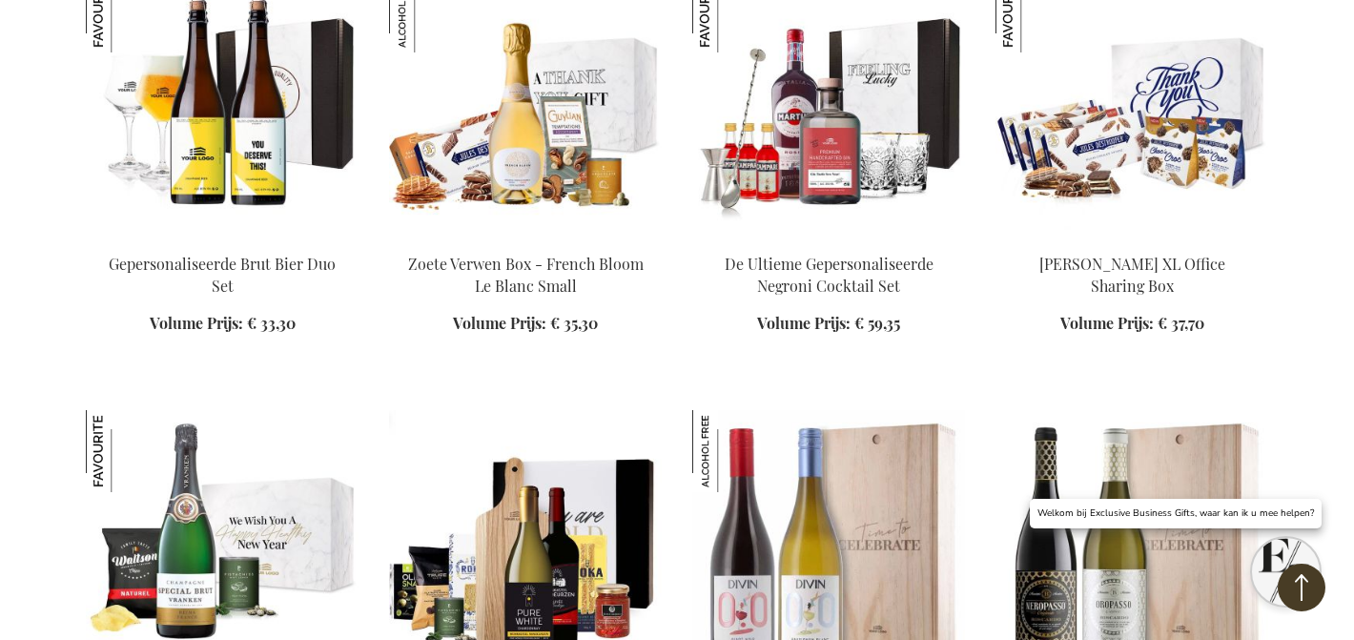
scroll to position [5009, 0]
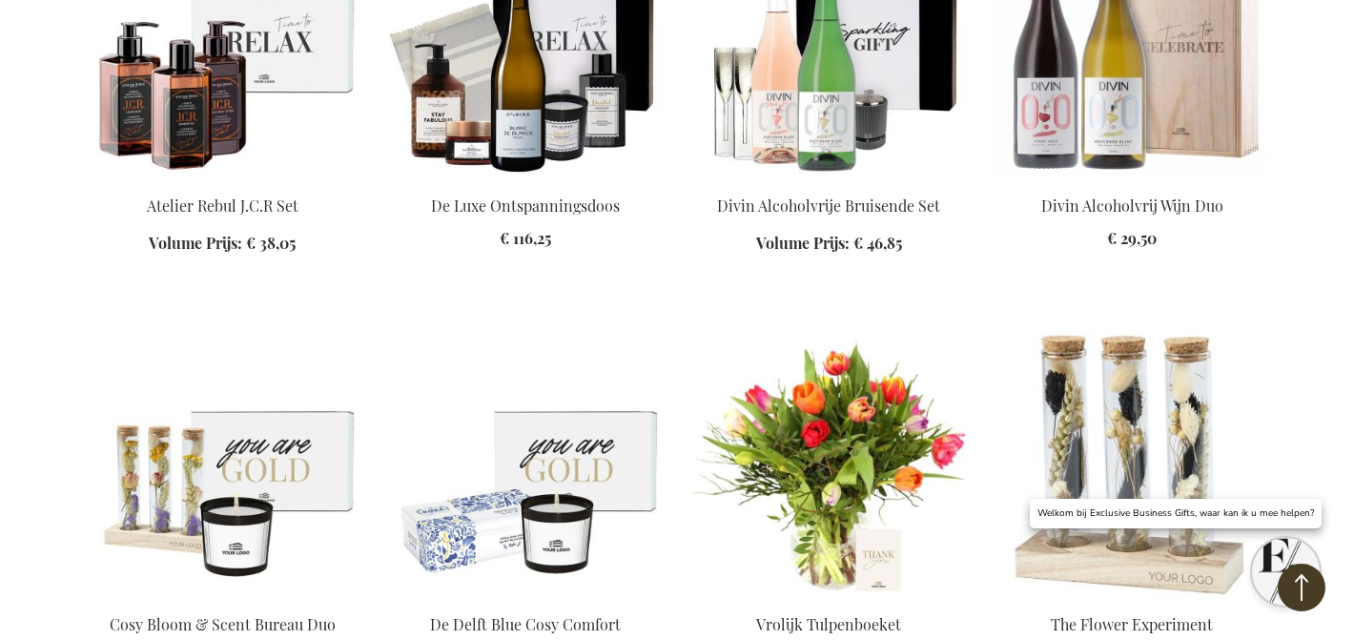
scroll to position [10050, 0]
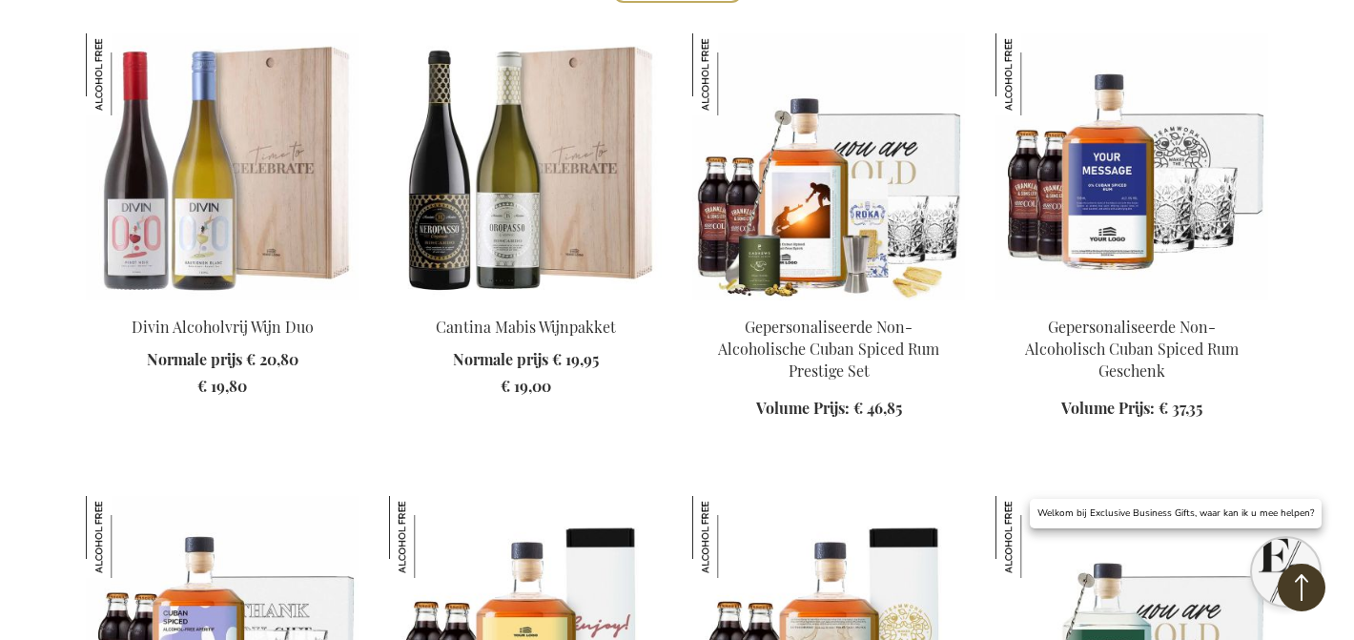
scroll to position [825, 0]
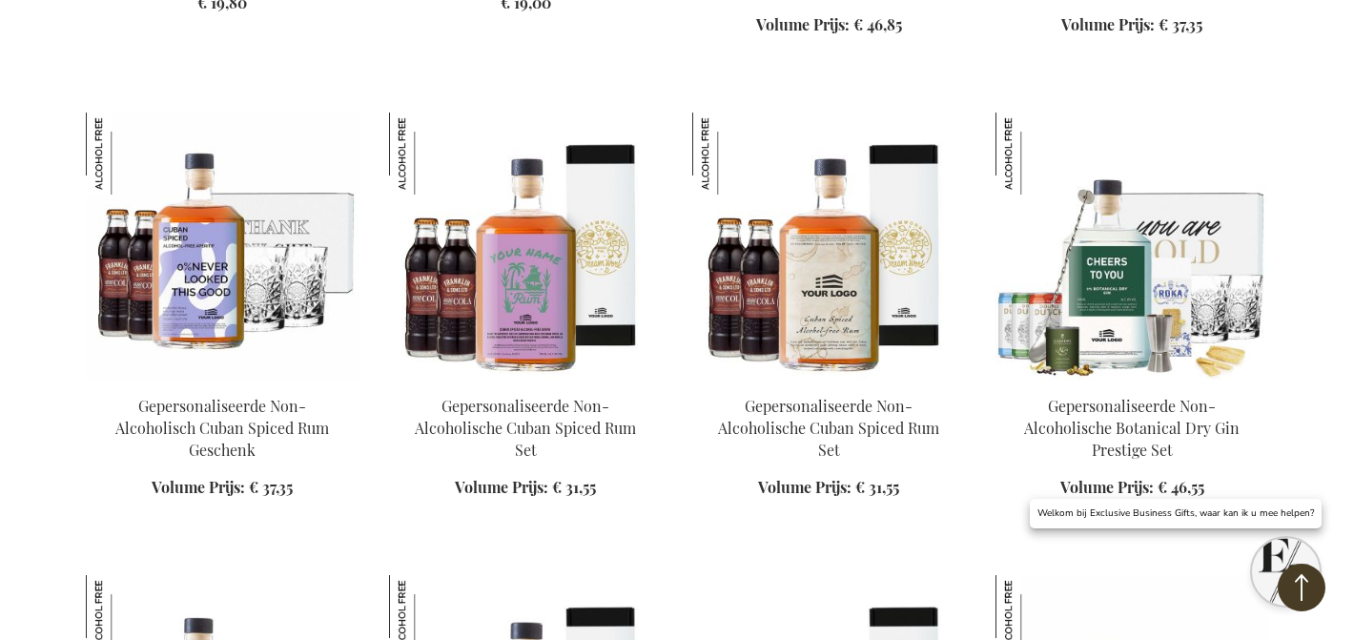
scroll to position [1433, 0]
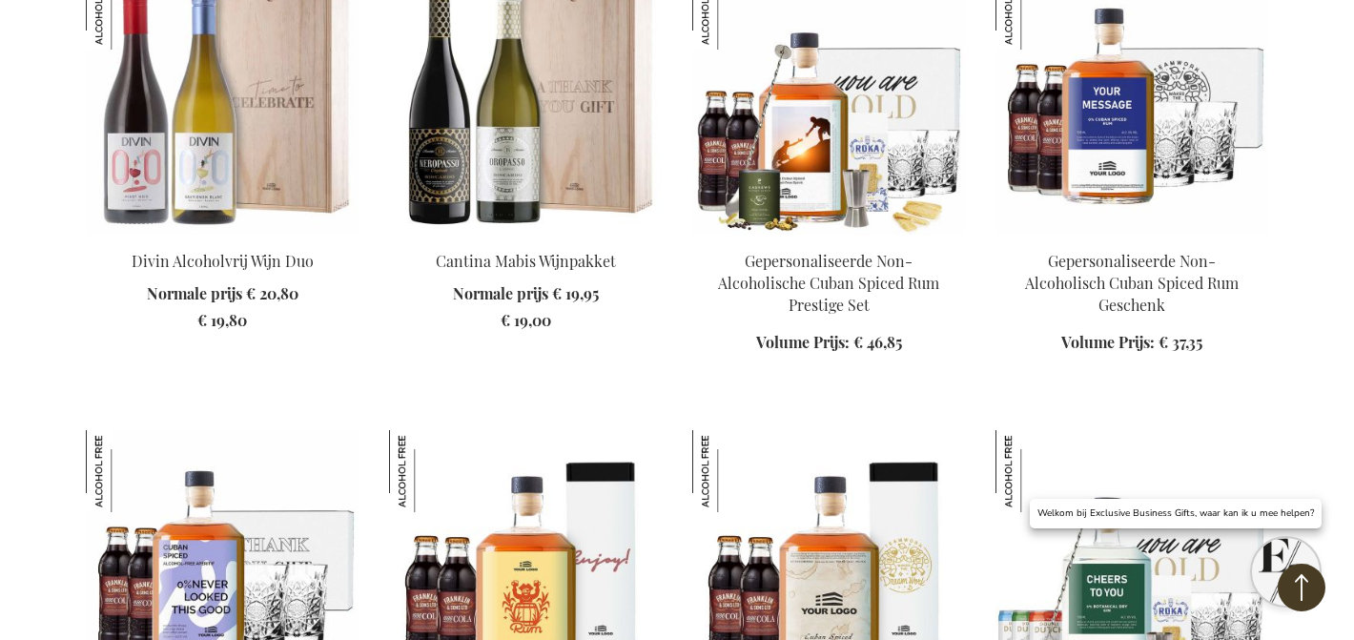
click at [568, 165] on img at bounding box center [525, 101] width 273 height 267
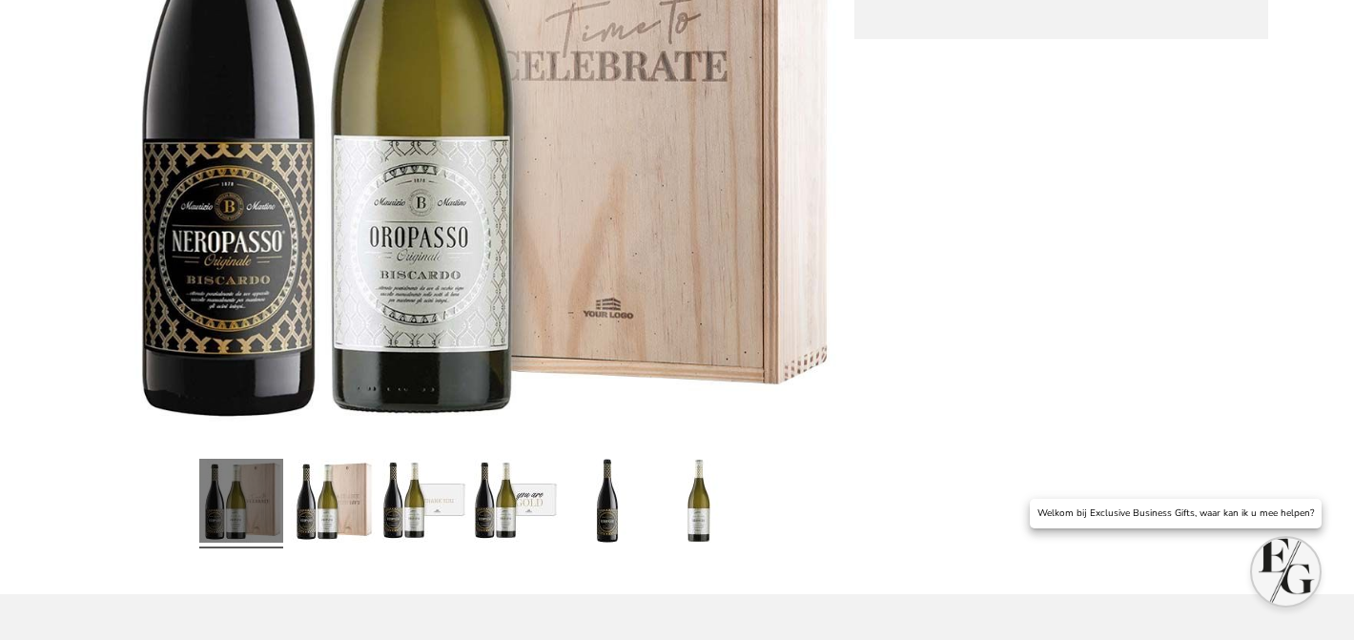
scroll to position [675, 0]
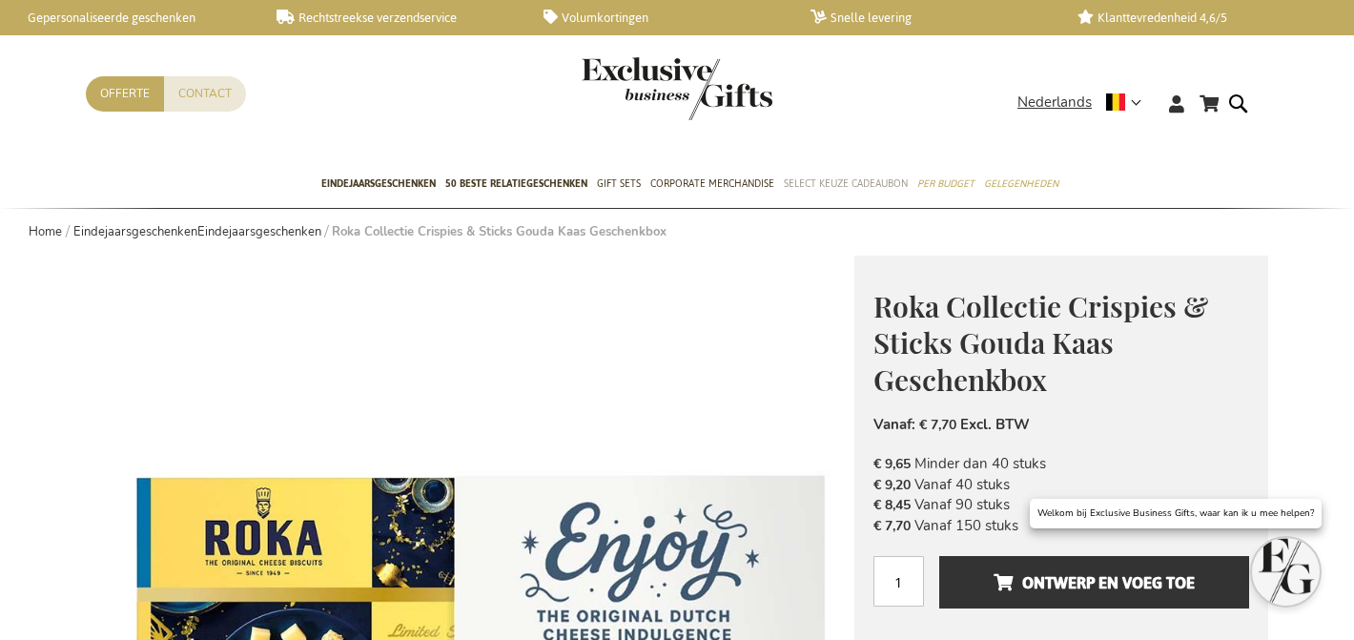
click at [872, 192] on span "Select Keuze Cadeaubon" at bounding box center [846, 184] width 124 height 20
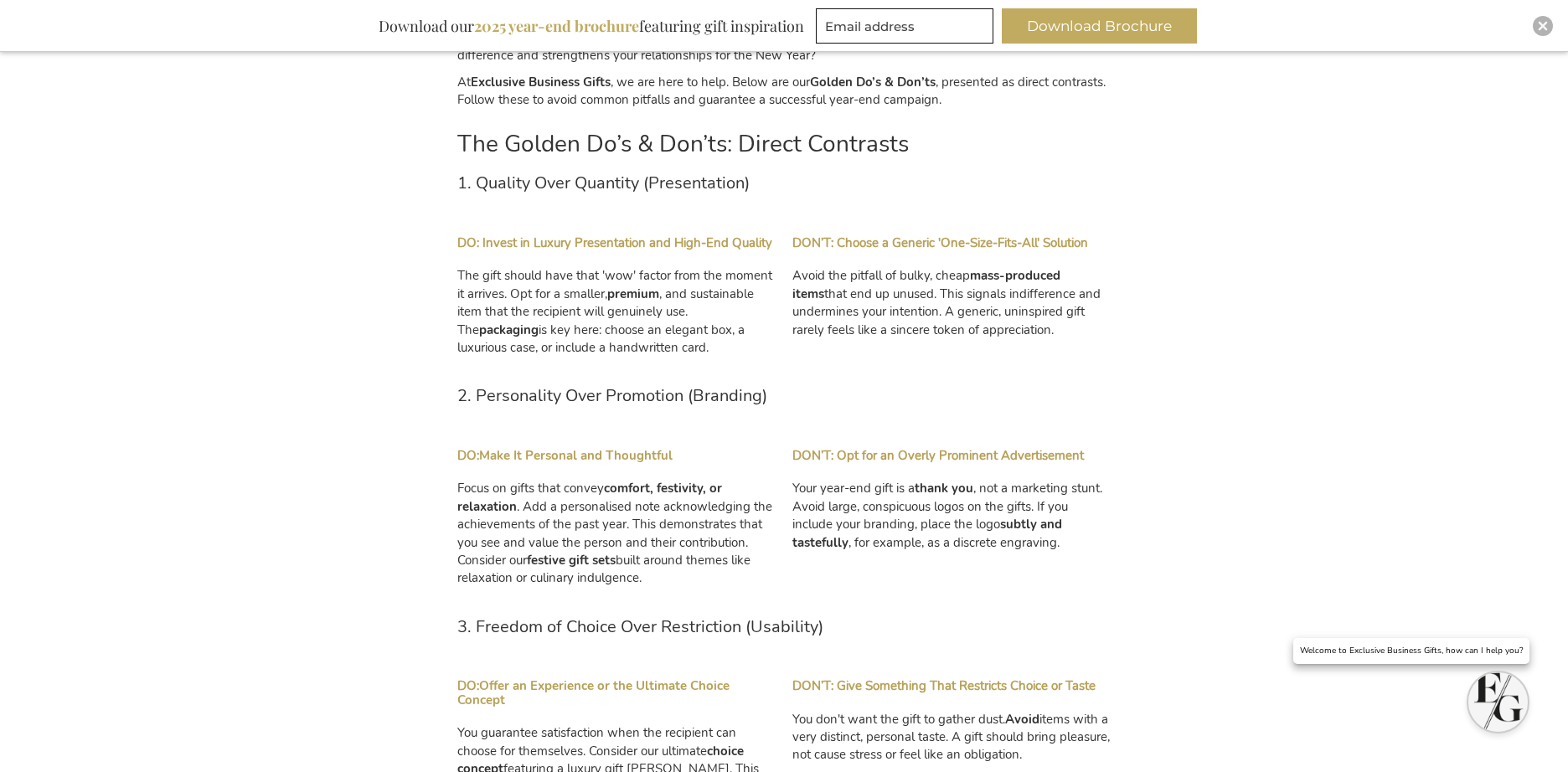
scroll to position [1321, 0]
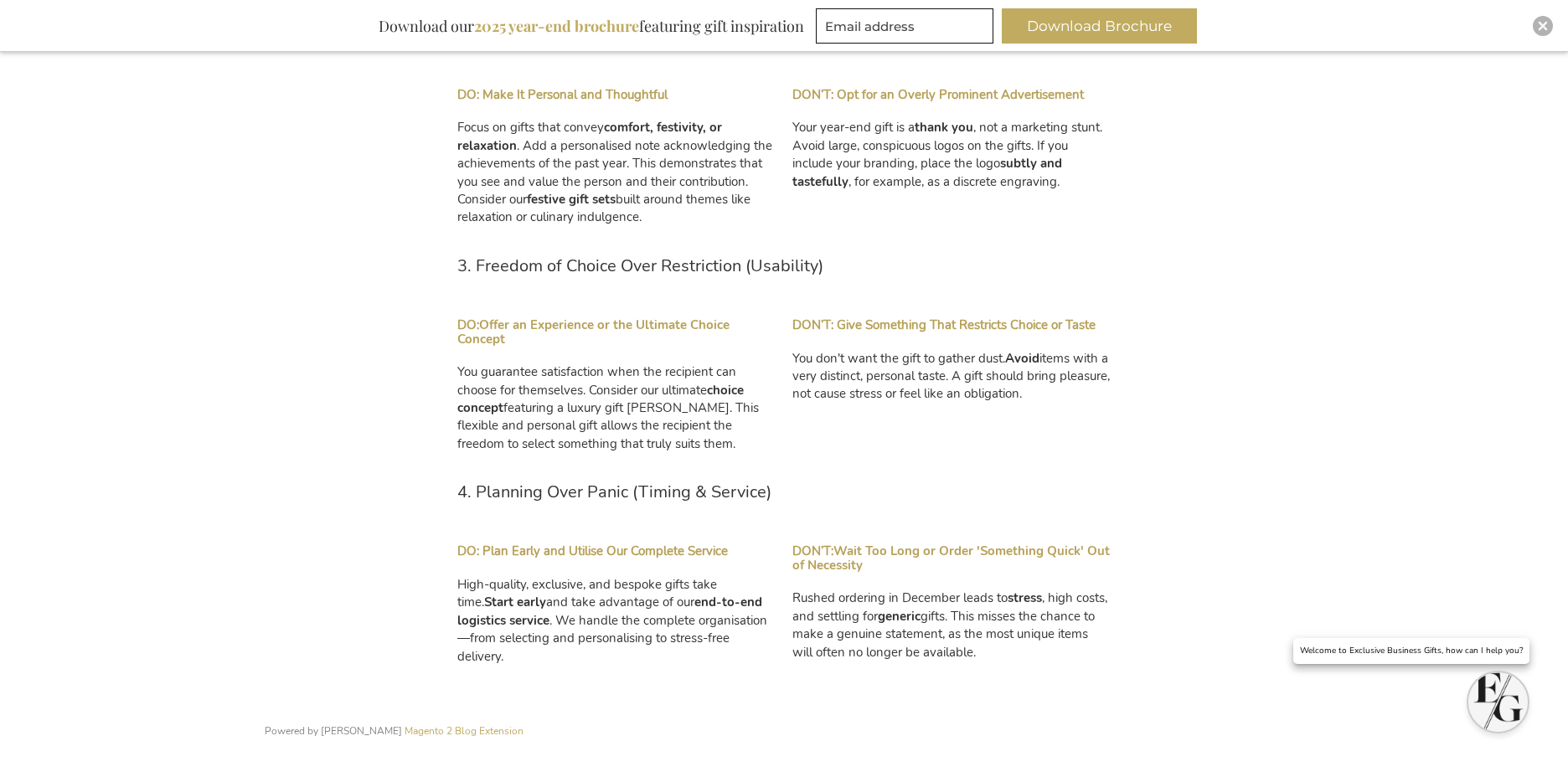
scroll to position [1566, 0]
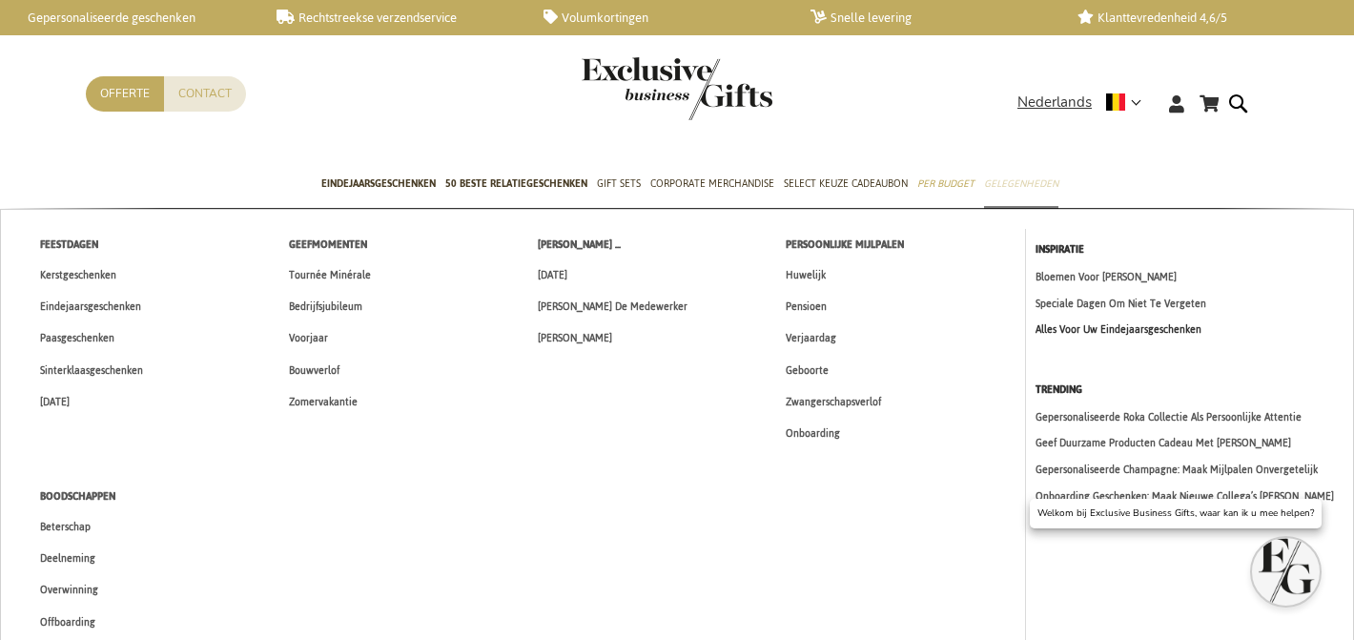
click at [1098, 327] on link "Alles Voor Uw Eindejaarsgeschenken" at bounding box center [1190, 329] width 309 height 16
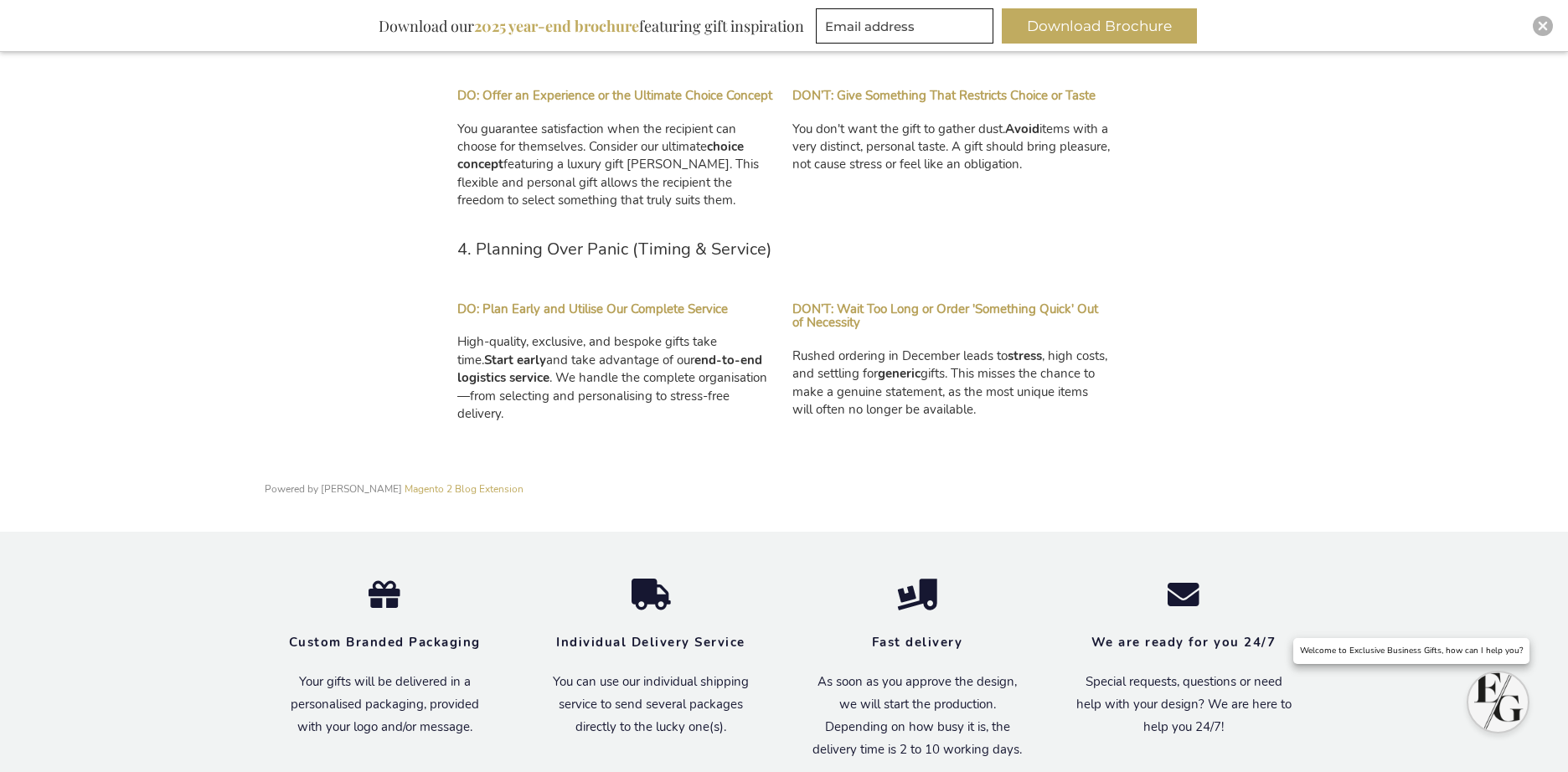
scroll to position [1650, 0]
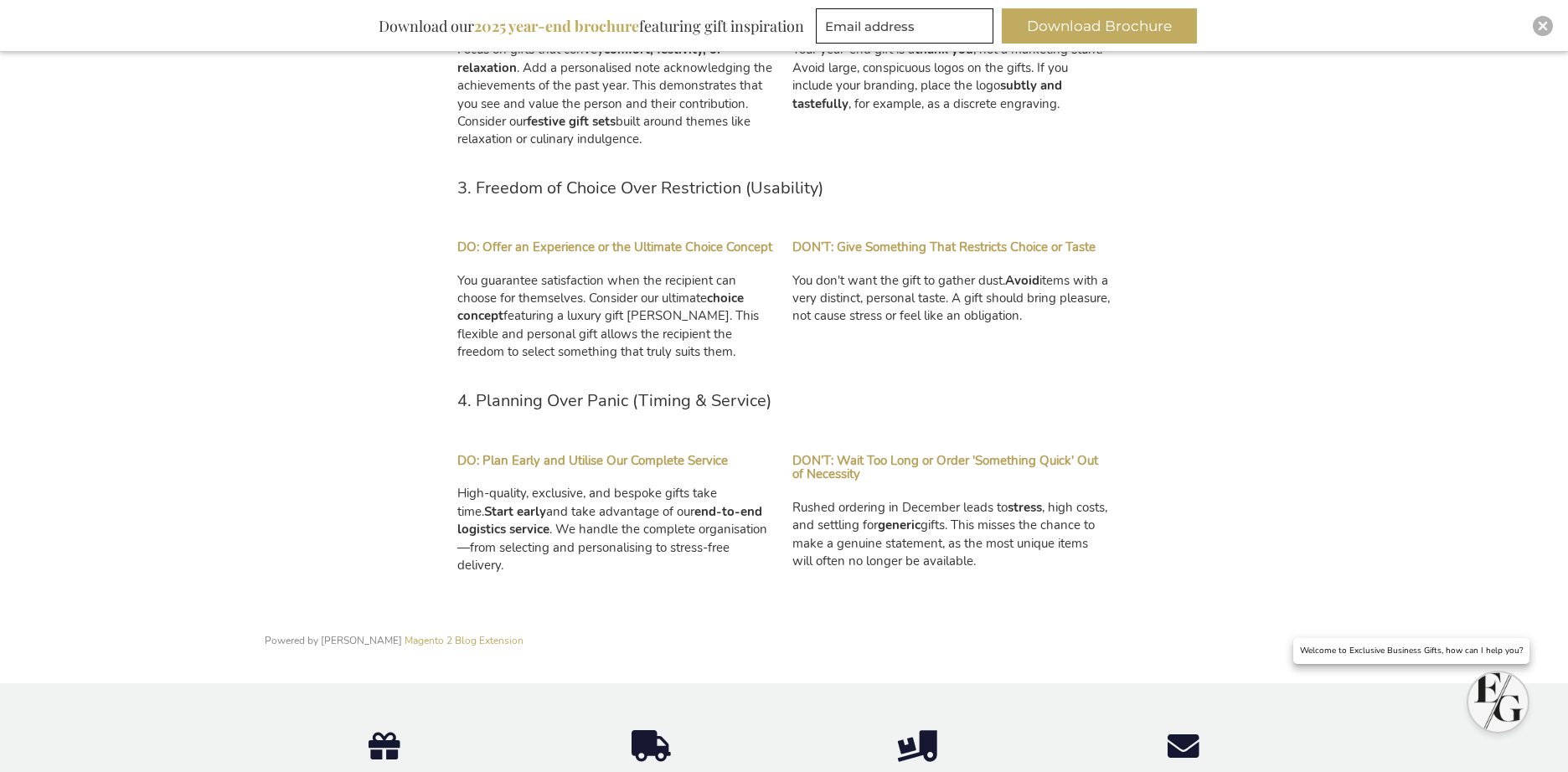
scroll to position [1779, 0]
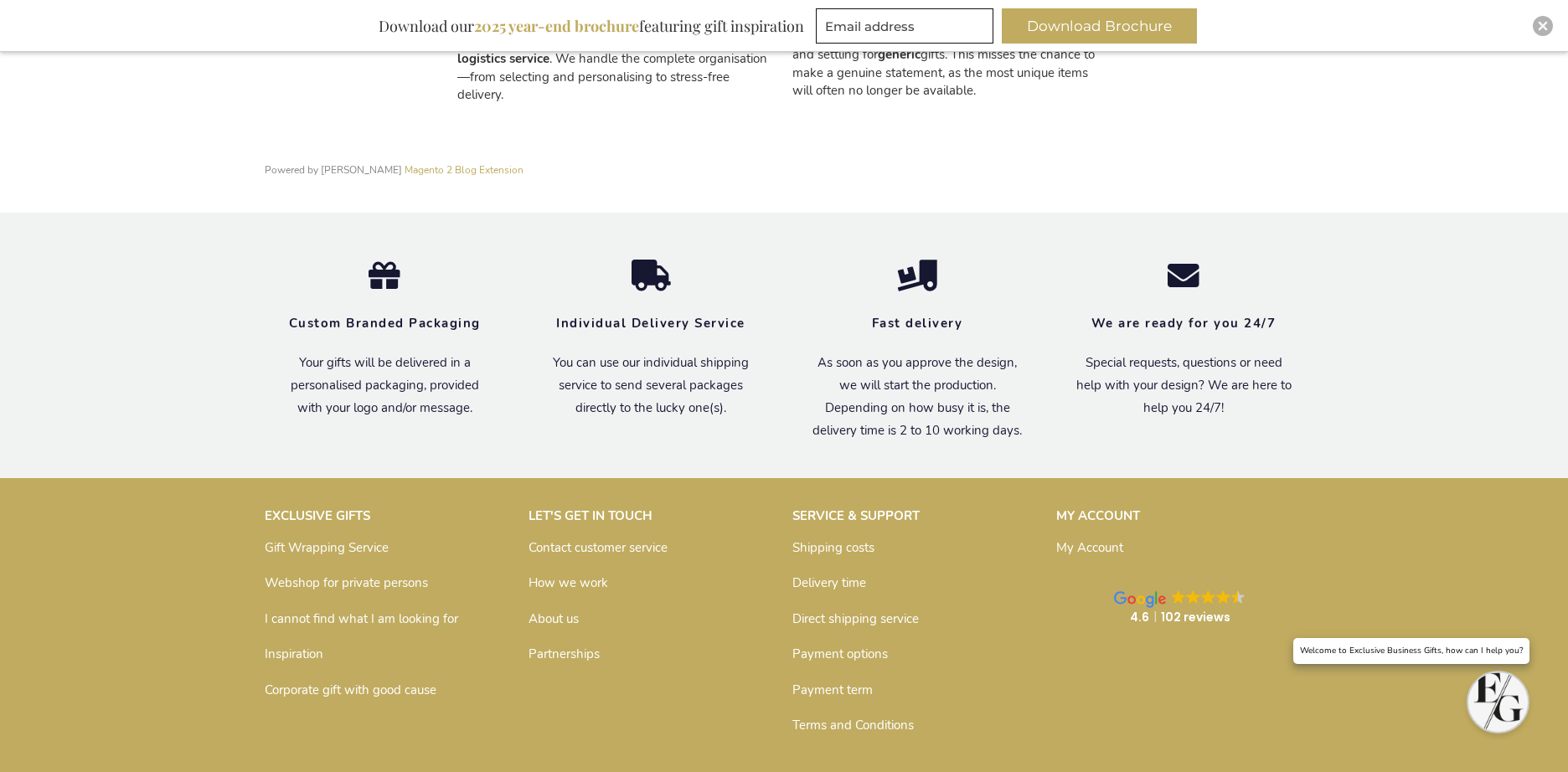
scroll to position [1985, 0]
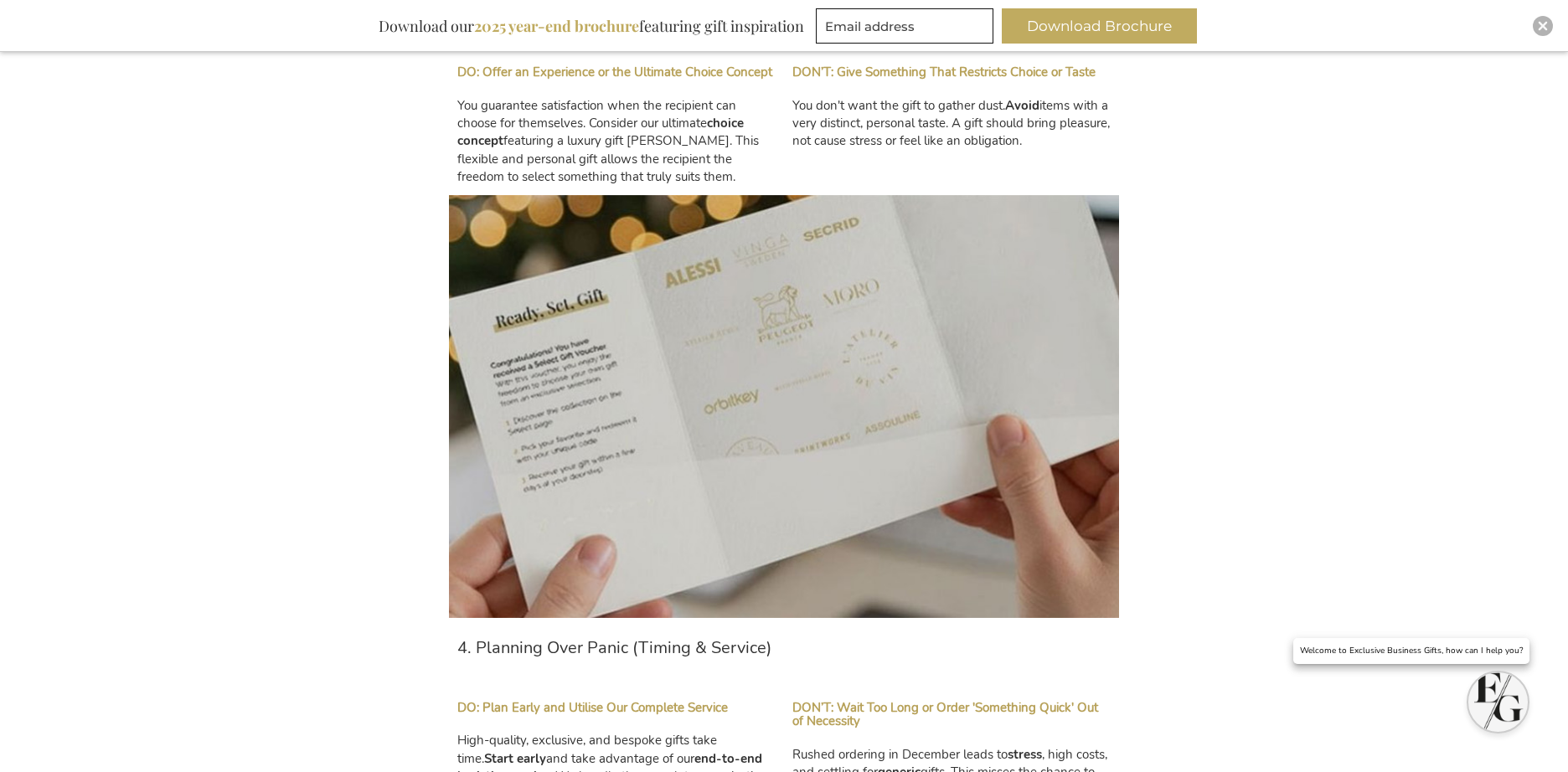
scroll to position [1667, 0]
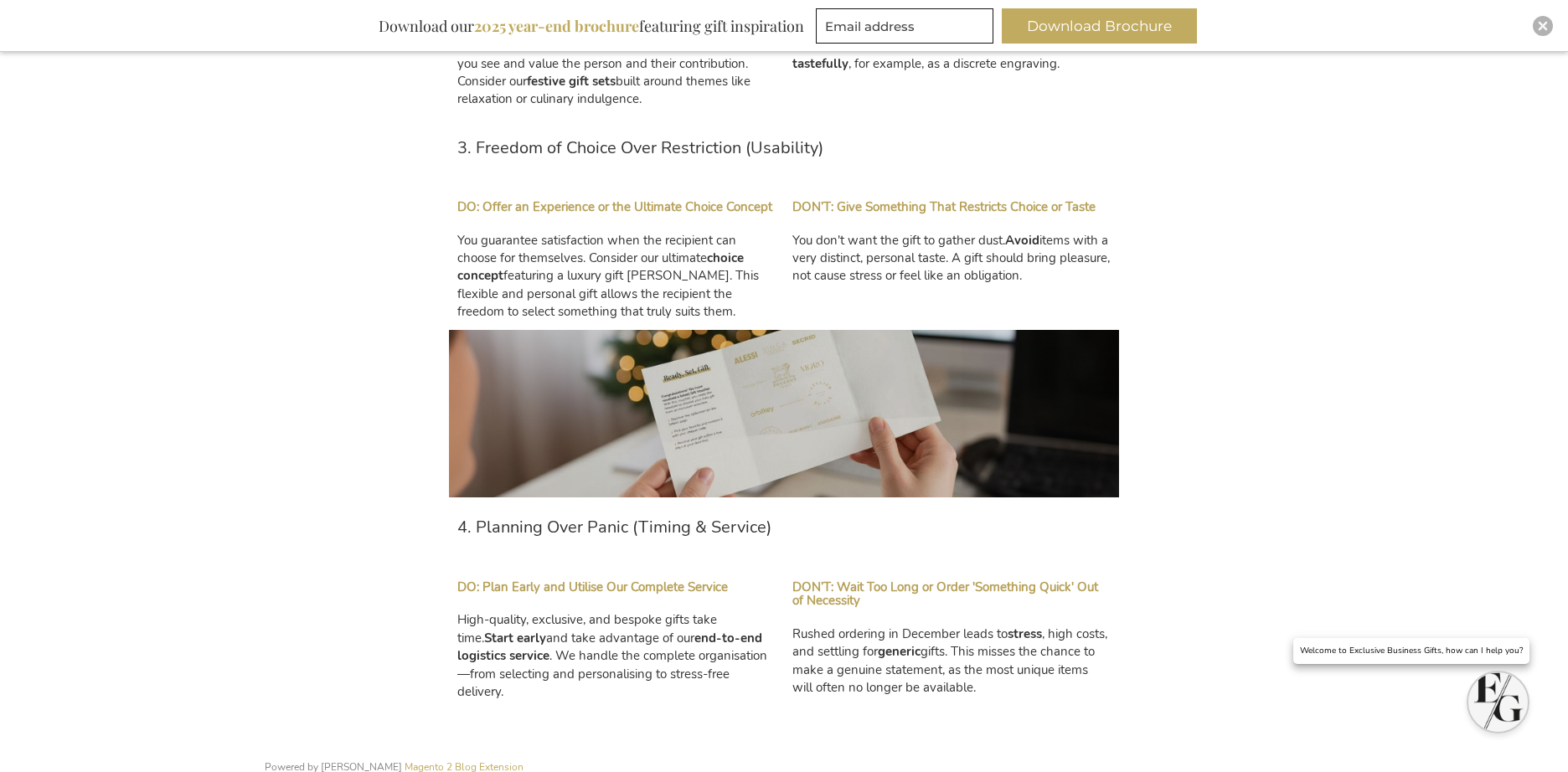
scroll to position [1721, 0]
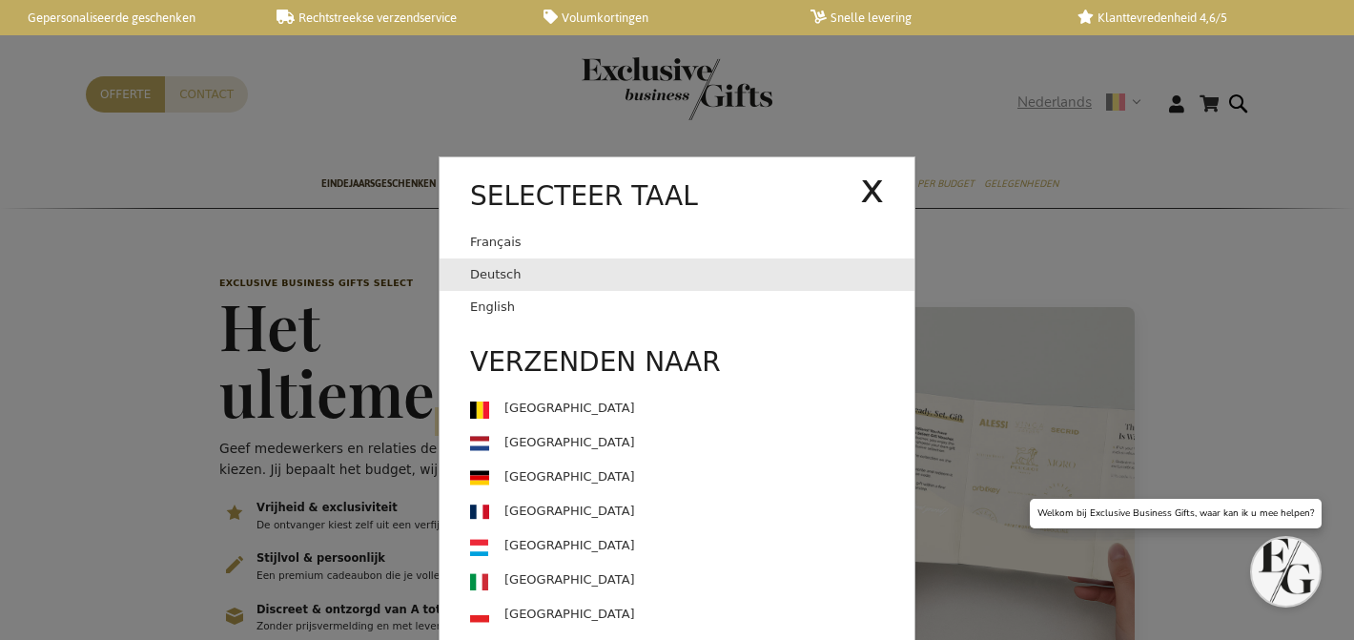
scroll to position [0, 8]
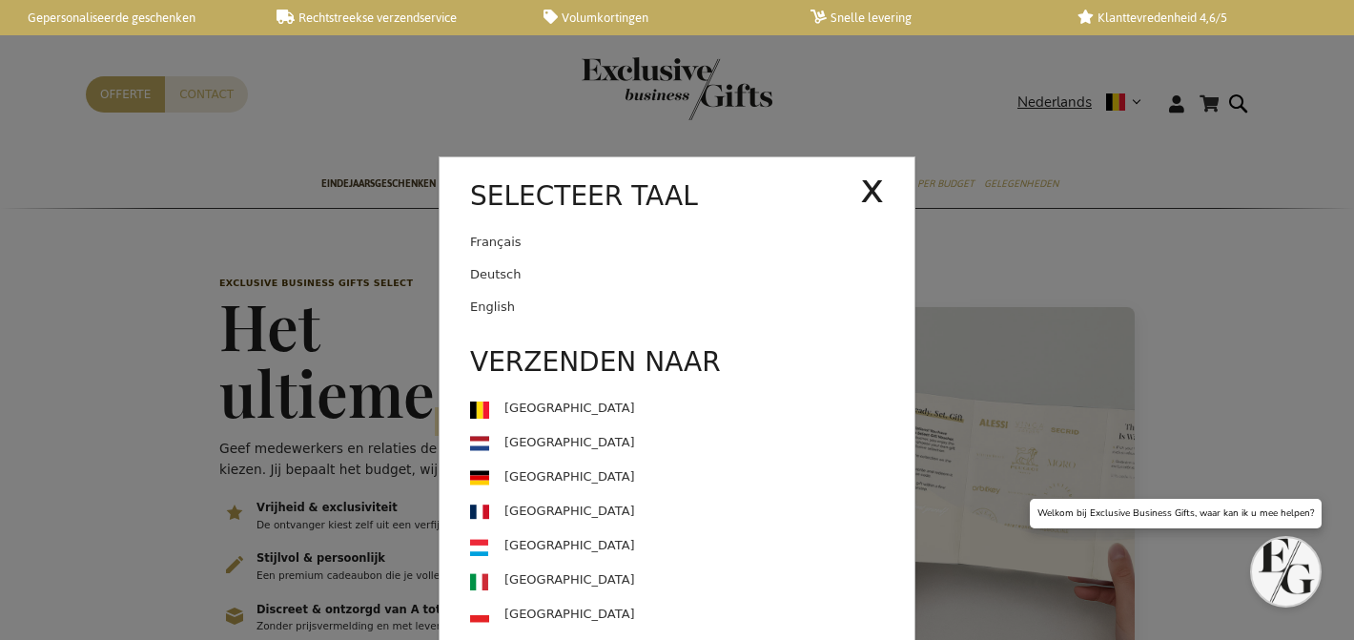
click at [683, 304] on link "English" at bounding box center [692, 307] width 444 height 32
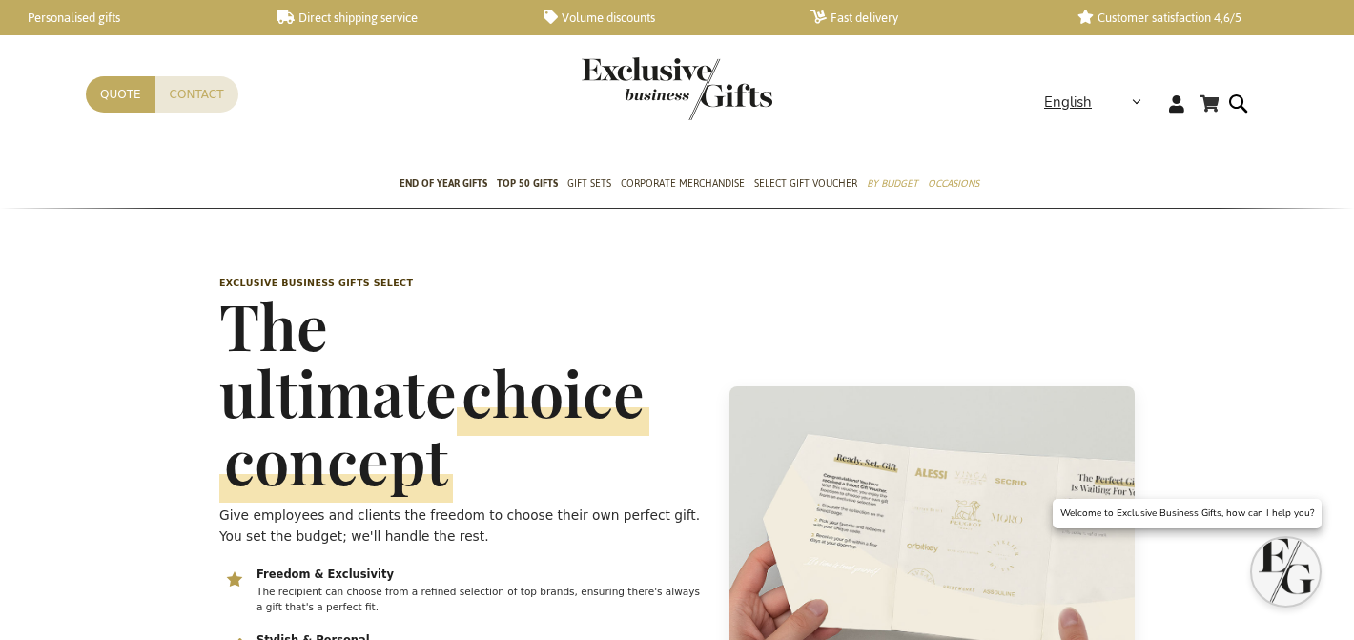
click at [492, 335] on h1 "The ultimate choice concept" at bounding box center [462, 392] width 487 height 201
click at [491, 335] on h1 "The ultimate choice concept" at bounding box center [462, 392] width 487 height 201
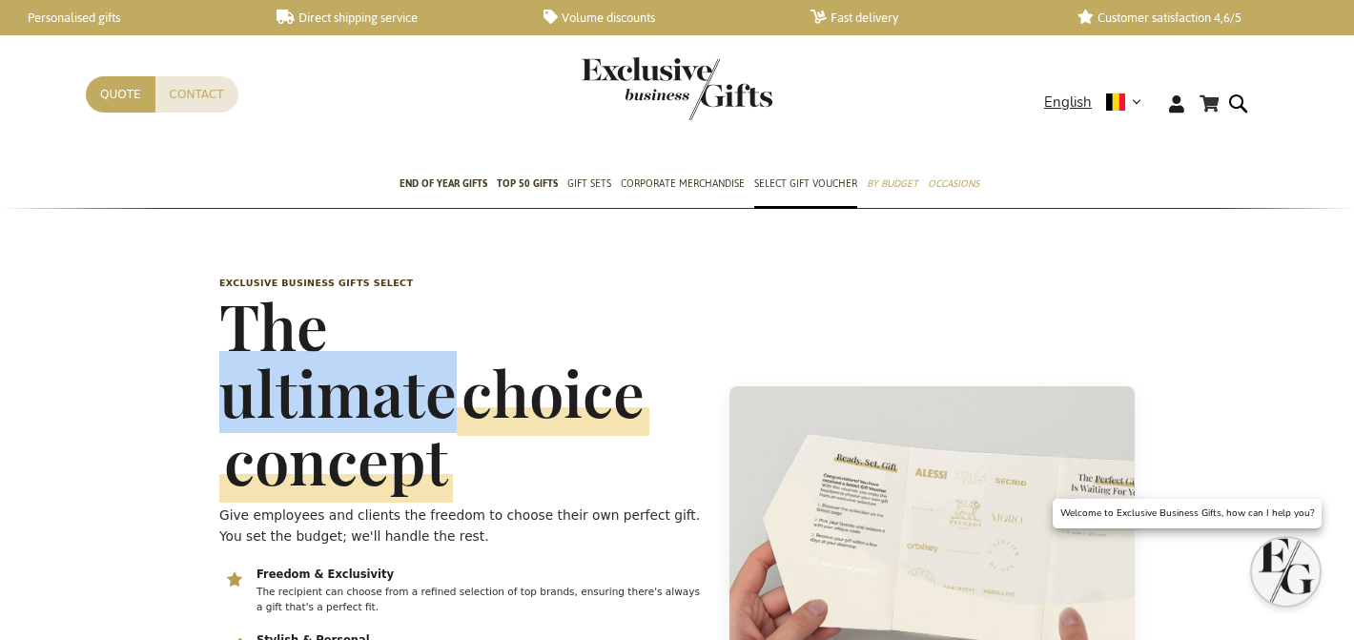
click at [490, 335] on h1 "The ultimate choice concept" at bounding box center [462, 392] width 487 height 201
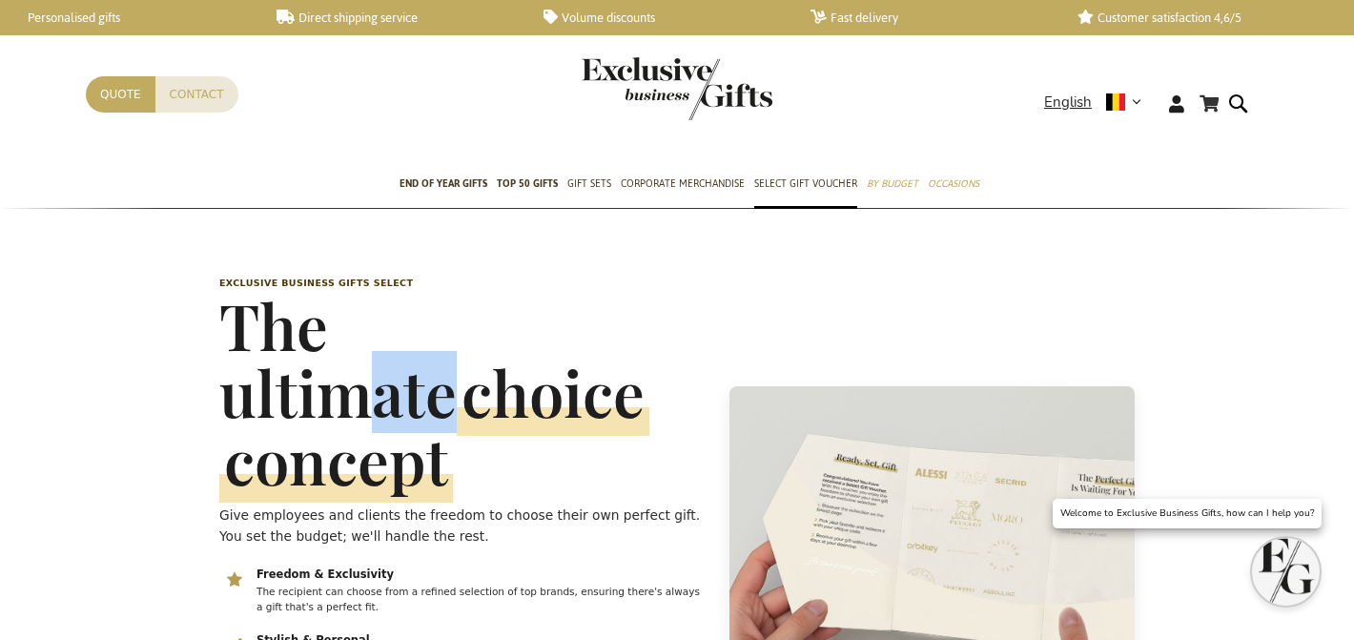
click at [489, 337] on h1 "The ultimate choice concept" at bounding box center [462, 392] width 487 height 201
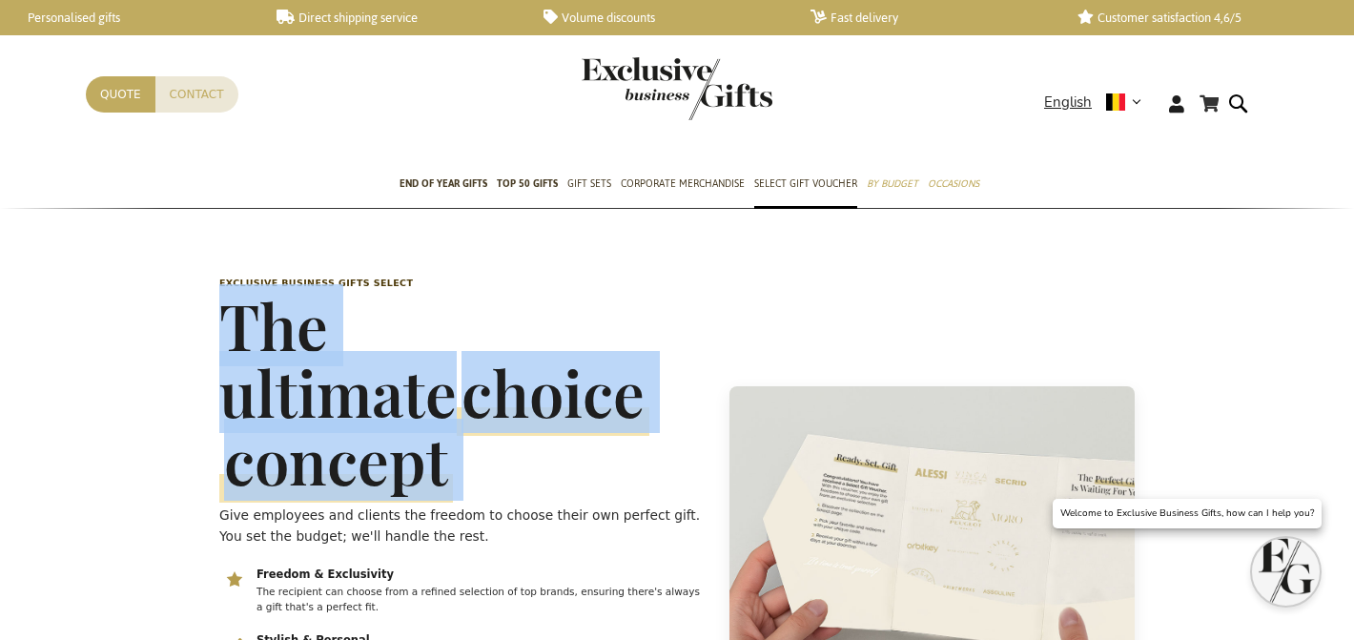
click at [488, 337] on h1 "The ultimate choice concept" at bounding box center [462, 392] width 487 height 201
copy h1 "The ultimate choice concept"
click at [708, 91] on img "store logo" at bounding box center [677, 88] width 191 height 63
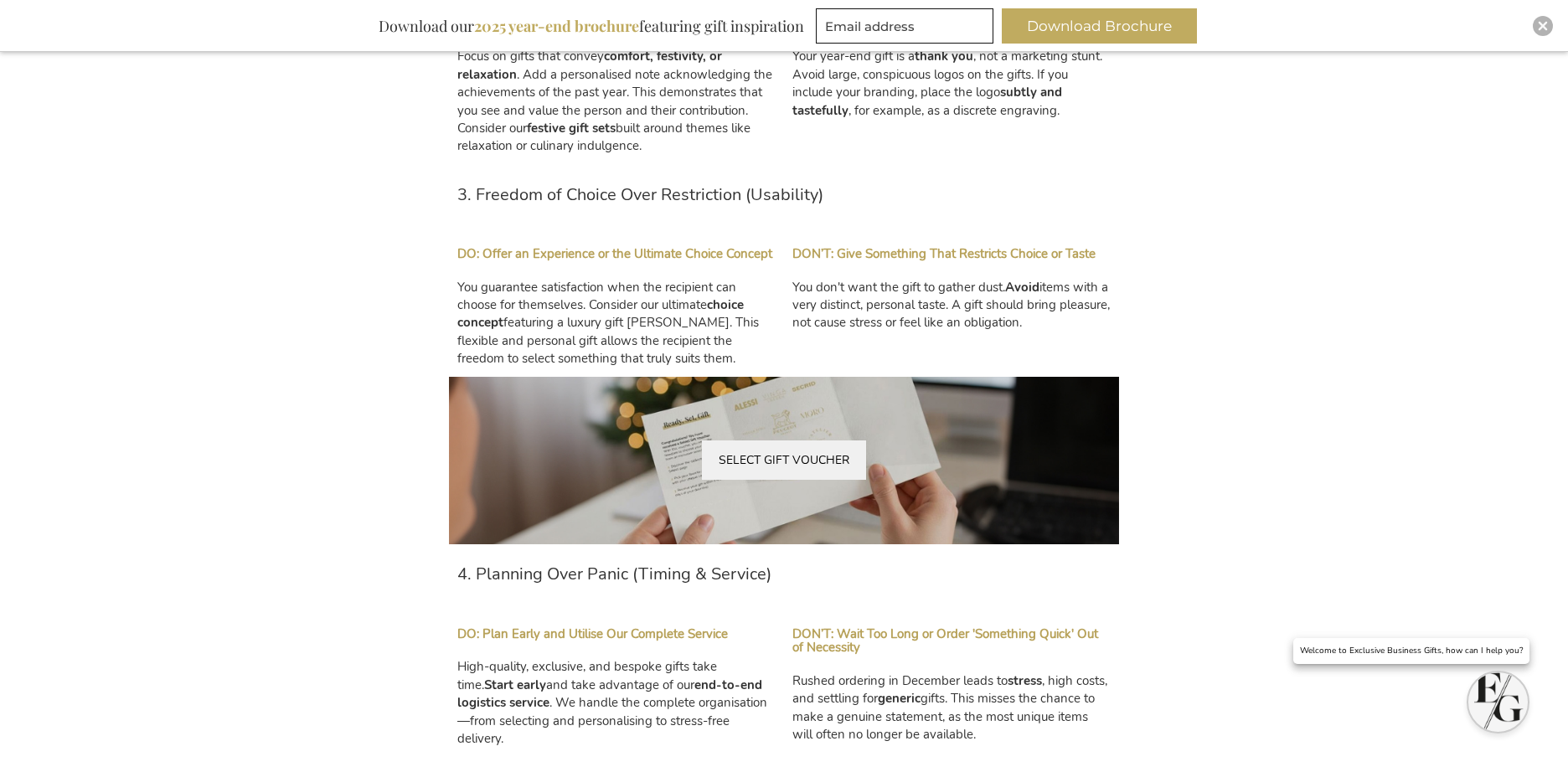
scroll to position [1636, 0]
click at [799, 454] on link "SELECT GIFT VOUCHER" at bounding box center [784, 459] width 164 height 40
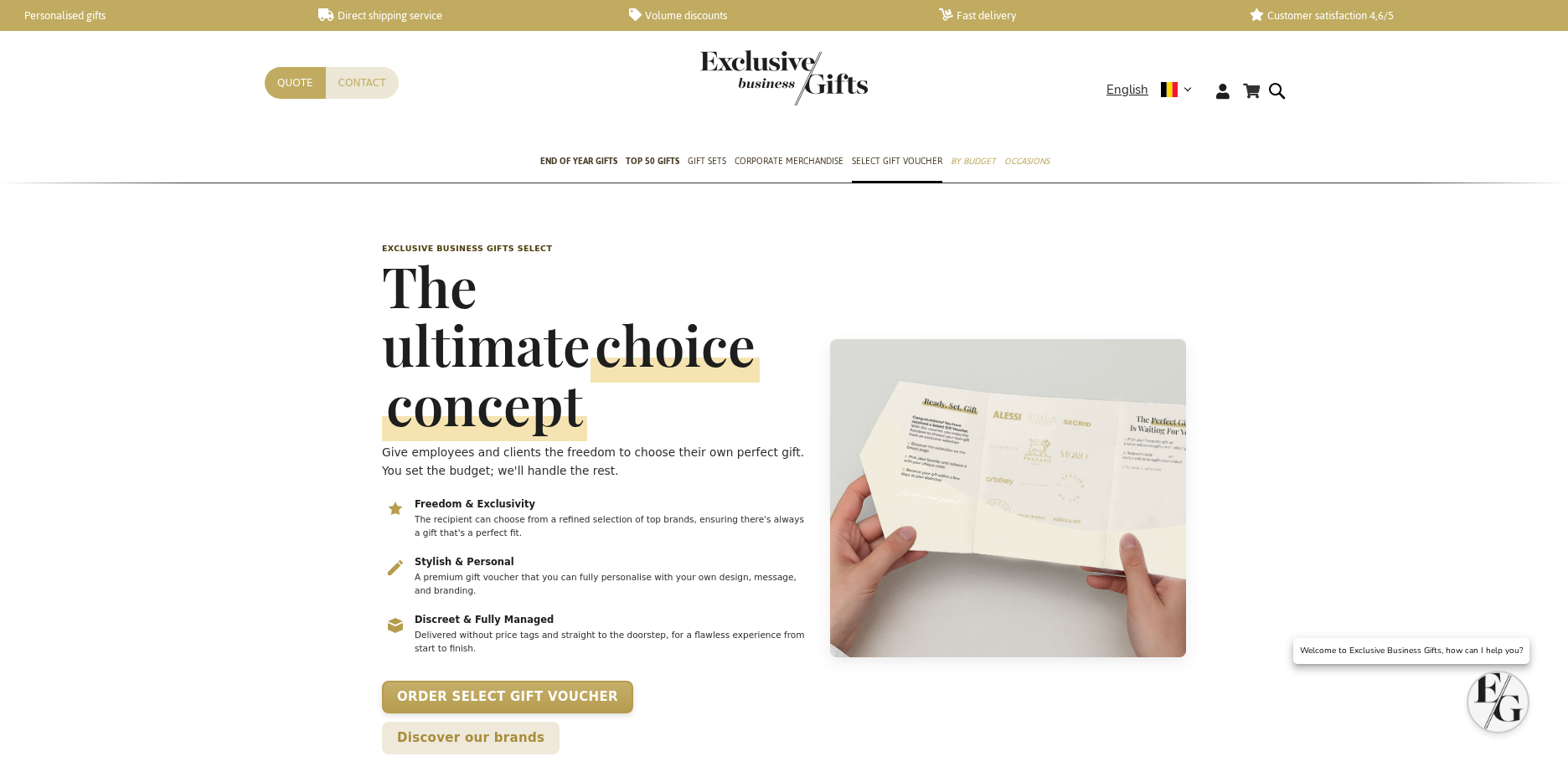
scroll to position [0, 7]
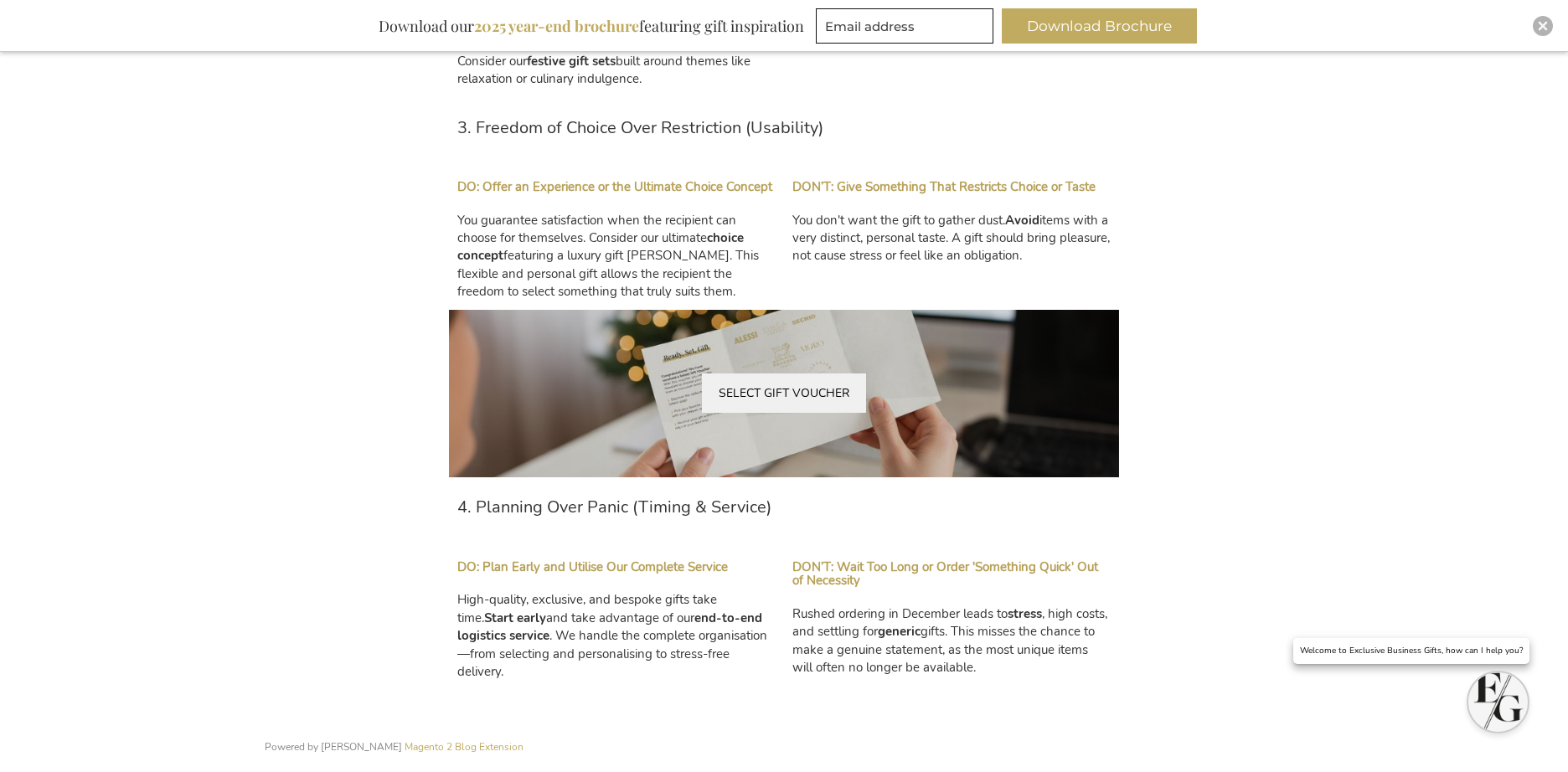
scroll to position [1695, 0]
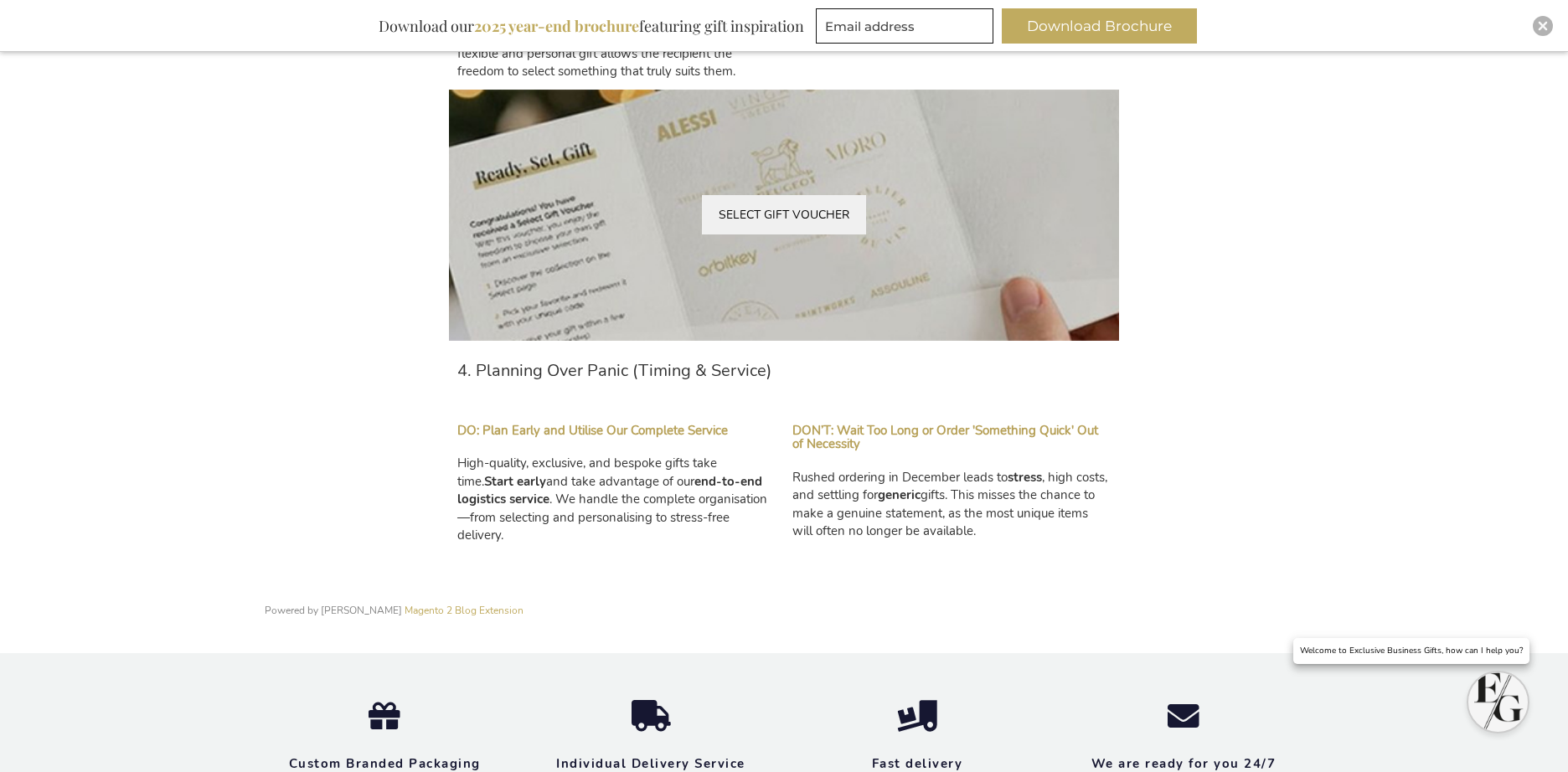
scroll to position [1978, 0]
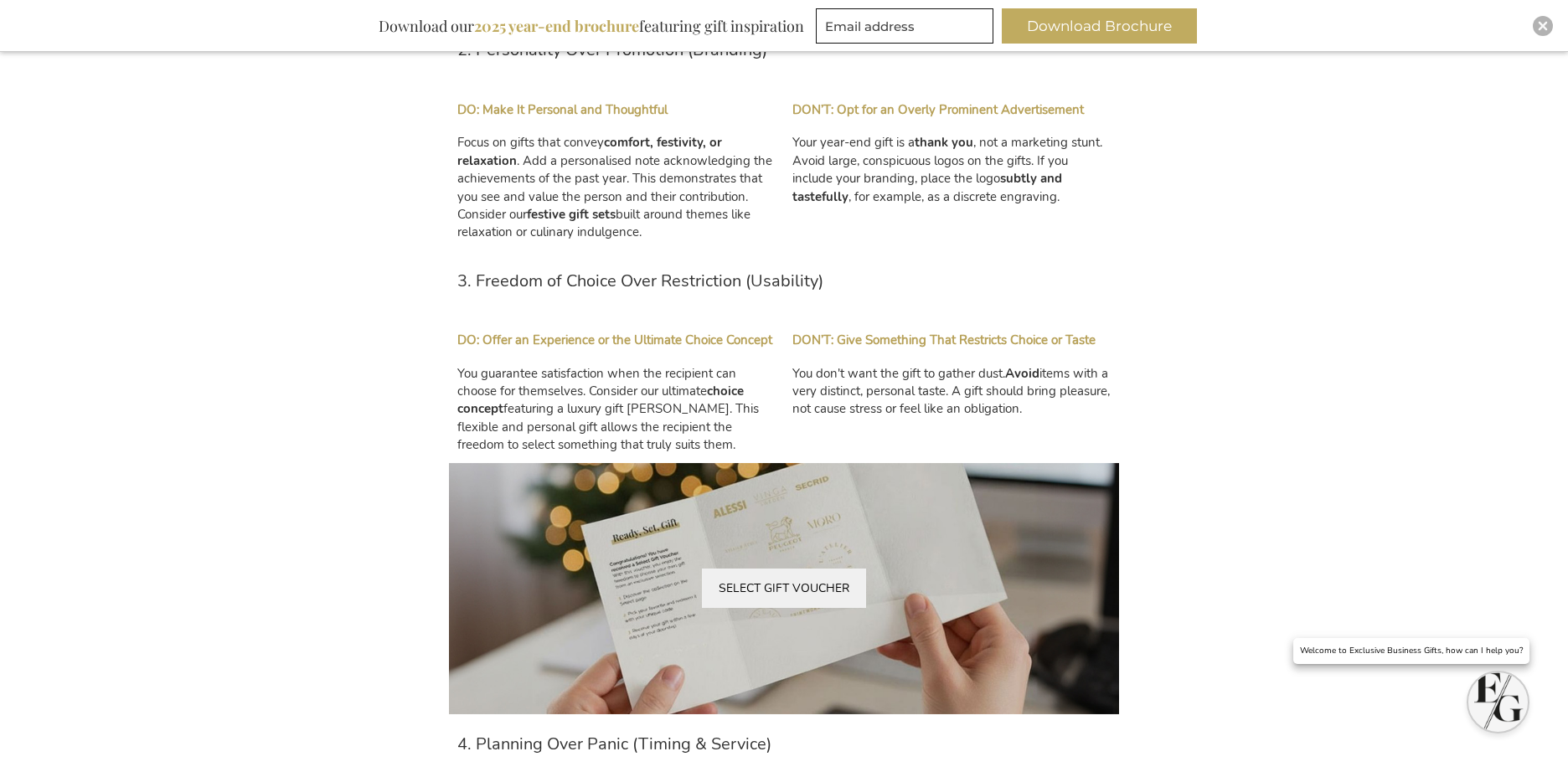
scroll to position [1724, 0]
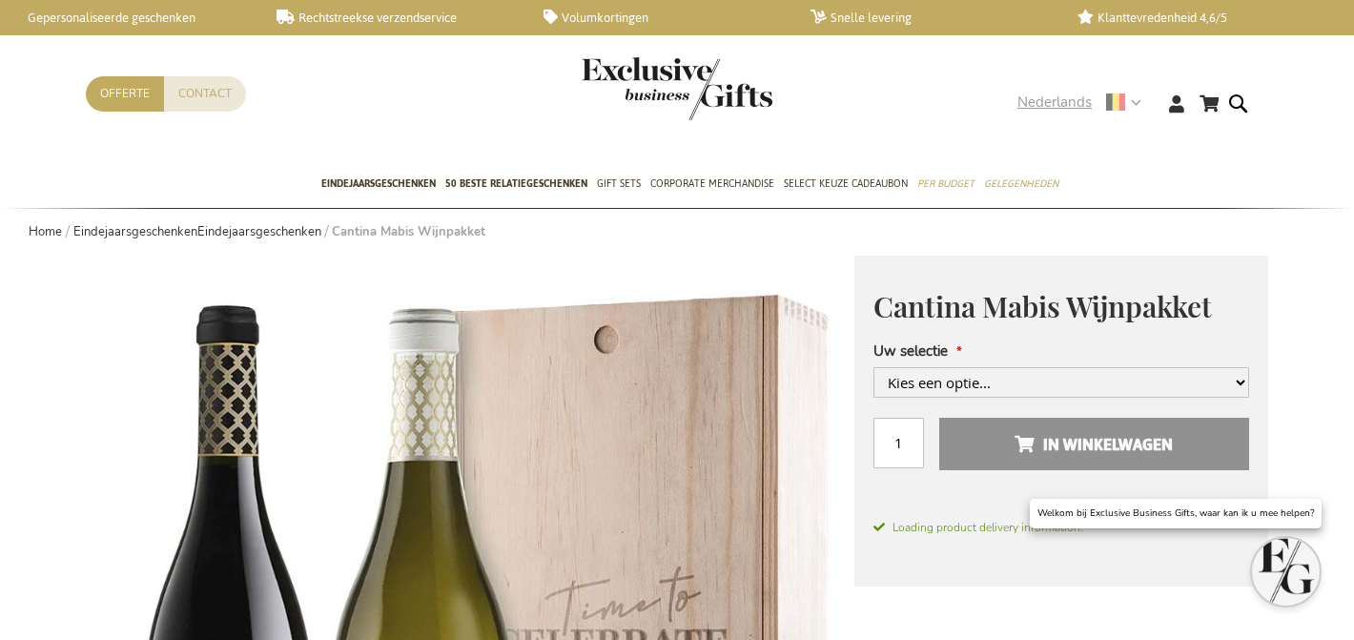
click at [1068, 113] on span "Nederlands" at bounding box center [1054, 103] width 74 height 22
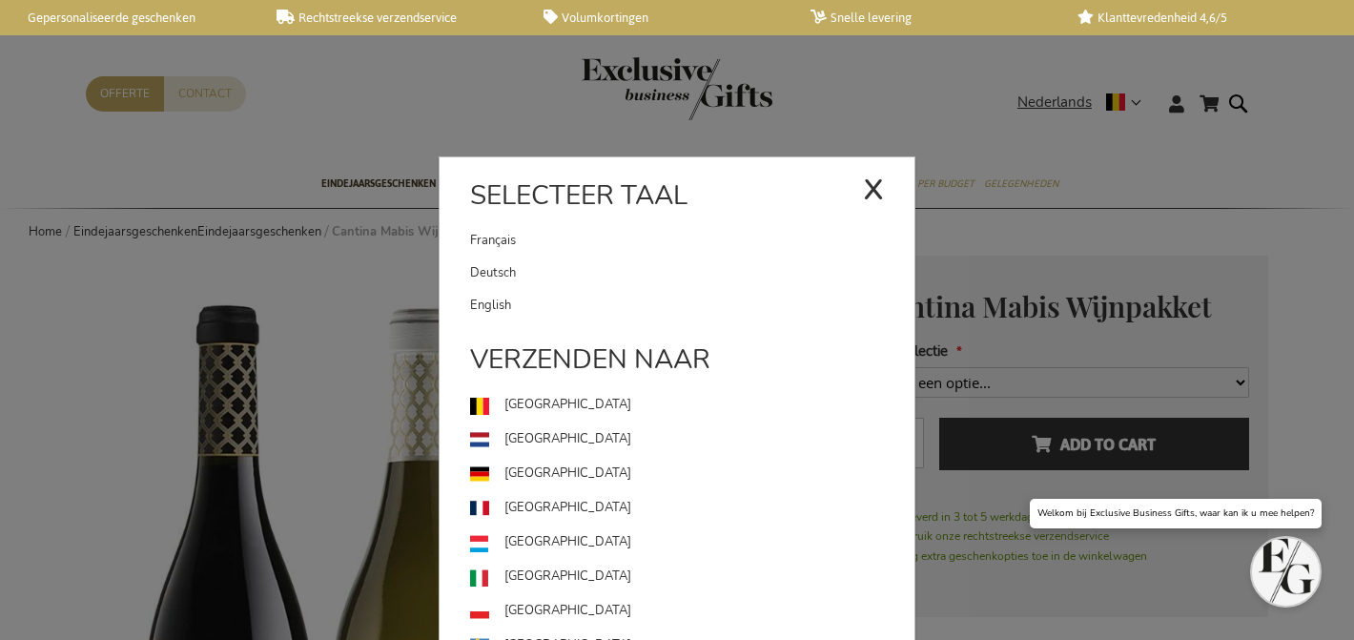
click at [747, 298] on link "English" at bounding box center [692, 305] width 444 height 32
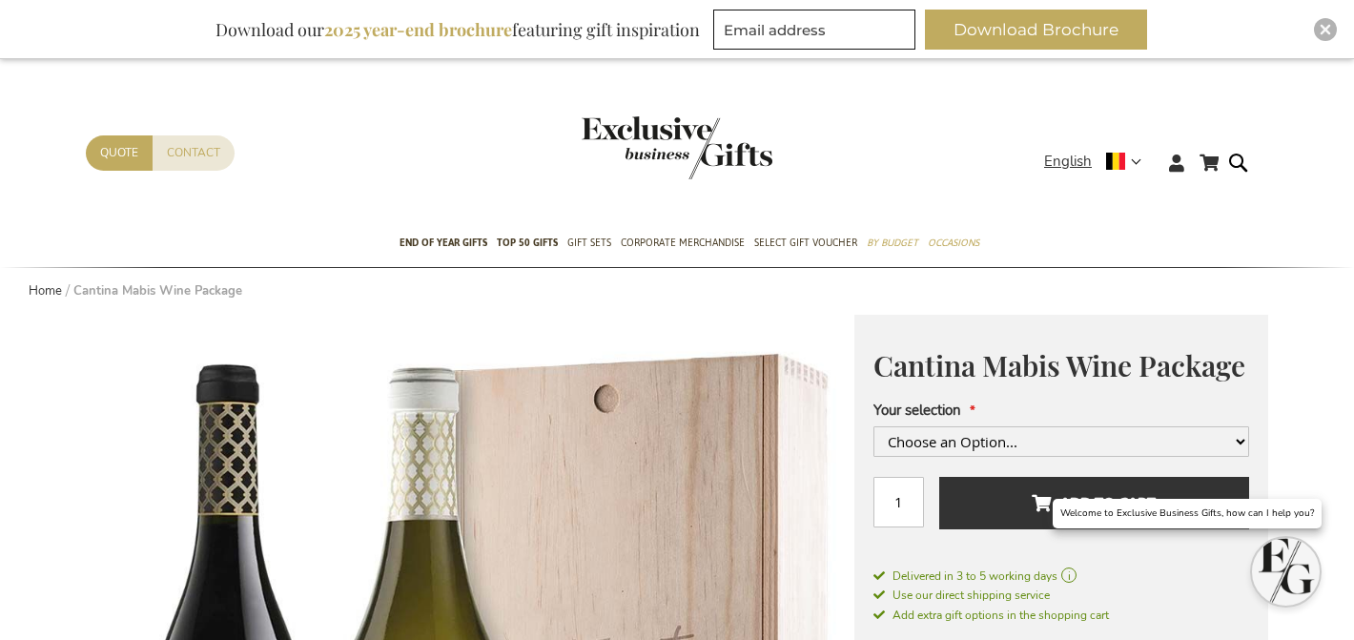
click at [1103, 239] on ul "New Arrivals TOP 50 GIFTS End of year gifts TOP 50 Gifts Gift Sets Champagne & …" at bounding box center [677, 244] width 1213 height 48
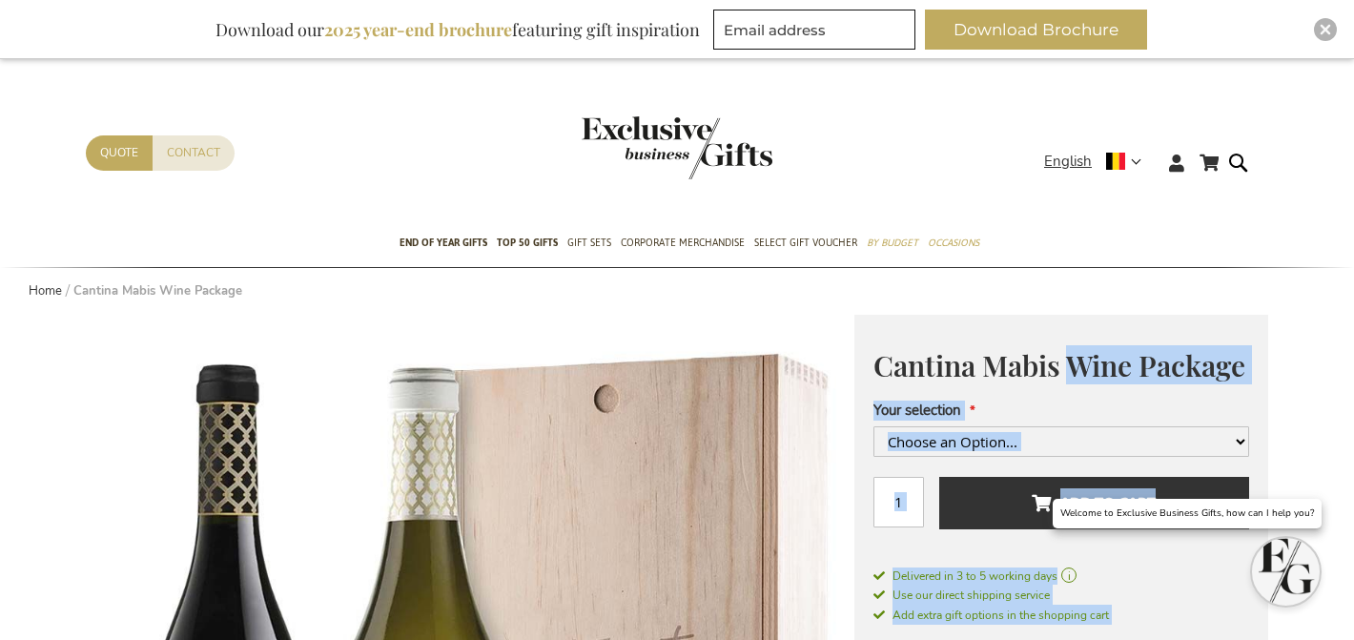
drag, startPoint x: 1133, startPoint y: 365, endPoint x: 1268, endPoint y: 309, distance: 146.6
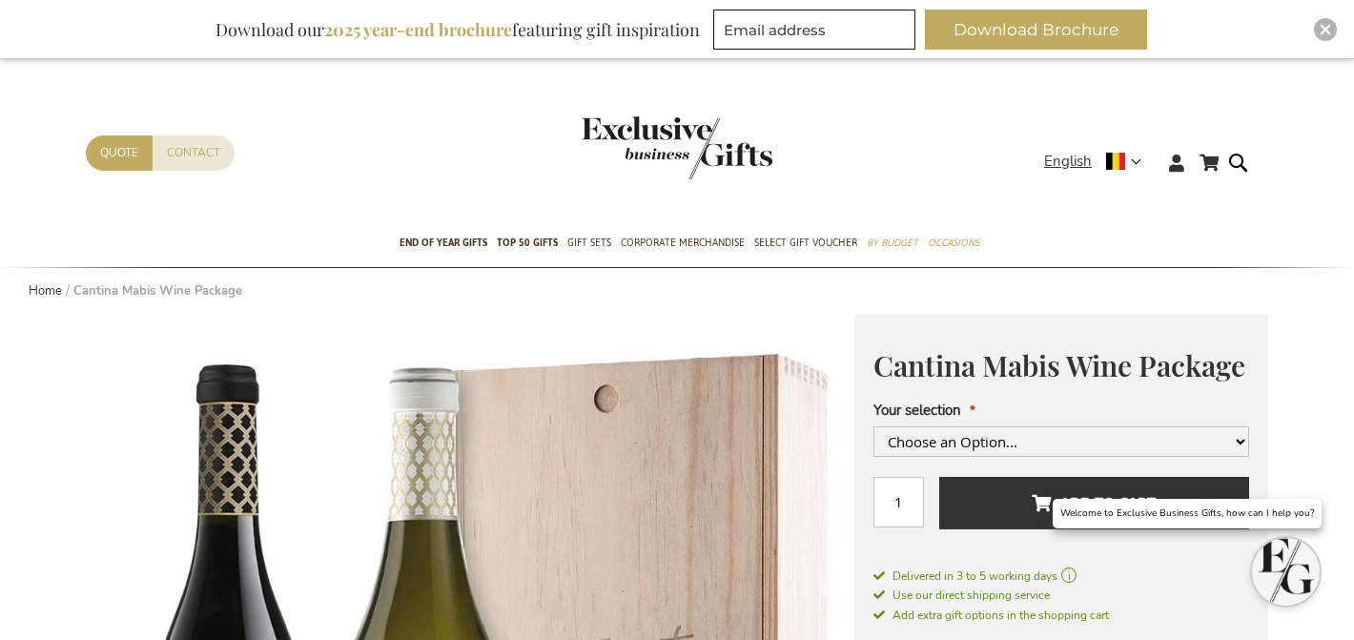
click at [1227, 365] on span "Cantina Mabis Wine Package" at bounding box center [1059, 365] width 372 height 38
drag, startPoint x: 1252, startPoint y: 366, endPoint x: 1079, endPoint y: 363, distance: 172.6
click at [1079, 363] on div "Cantina Mabis Wine Package Regular Price From €19.95 Excl. VAT Your selection C…" at bounding box center [1061, 495] width 414 height 361
copy span "Wine Package"
click at [719, 117] on img "store logo" at bounding box center [677, 147] width 191 height 63
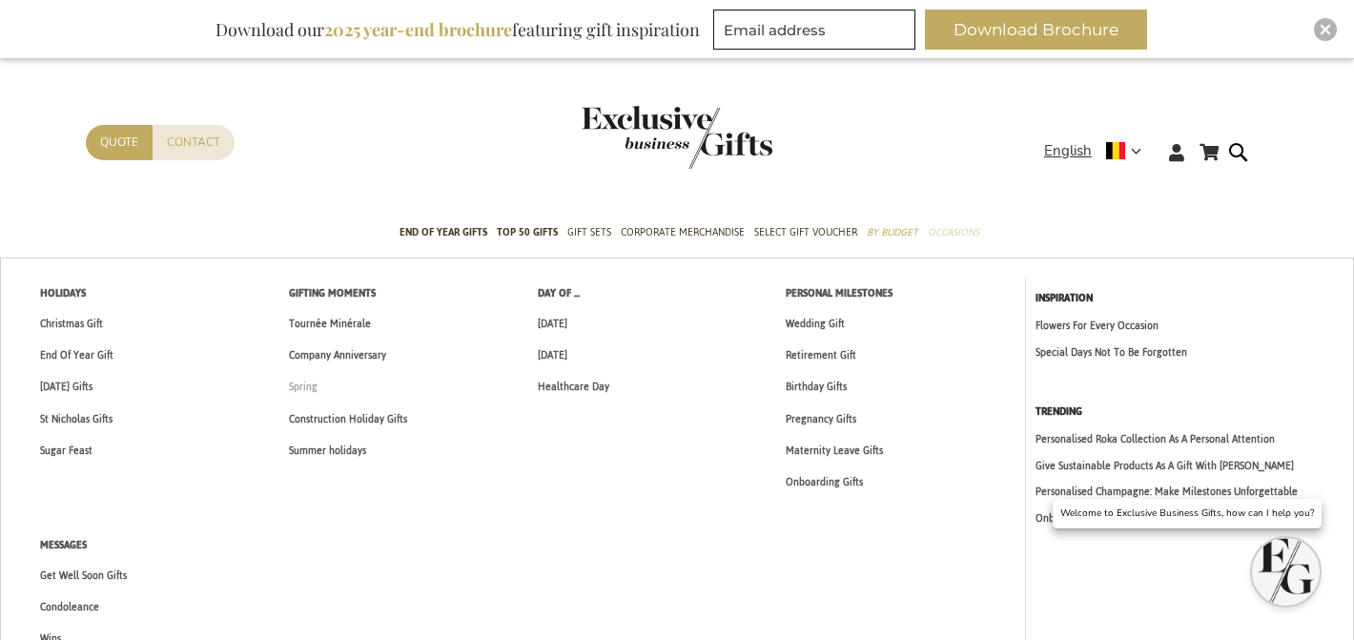
scroll to position [8, 0]
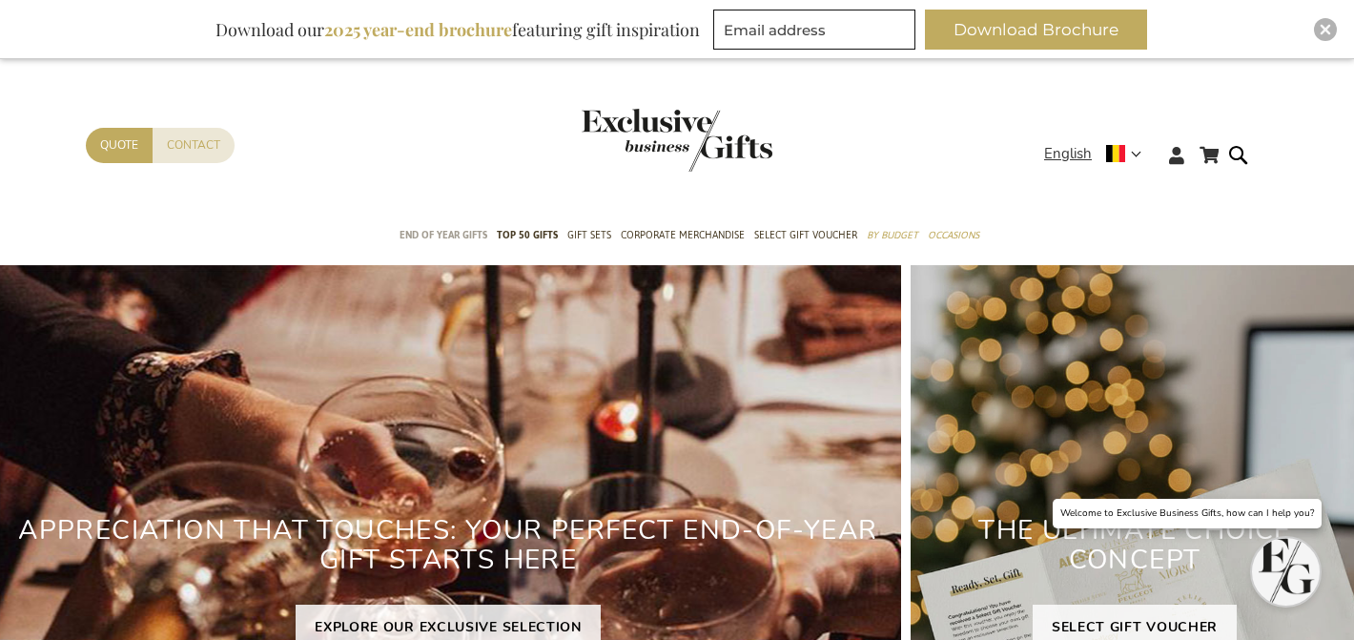
click at [430, 226] on span "End of year gifts" at bounding box center [444, 235] width 88 height 20
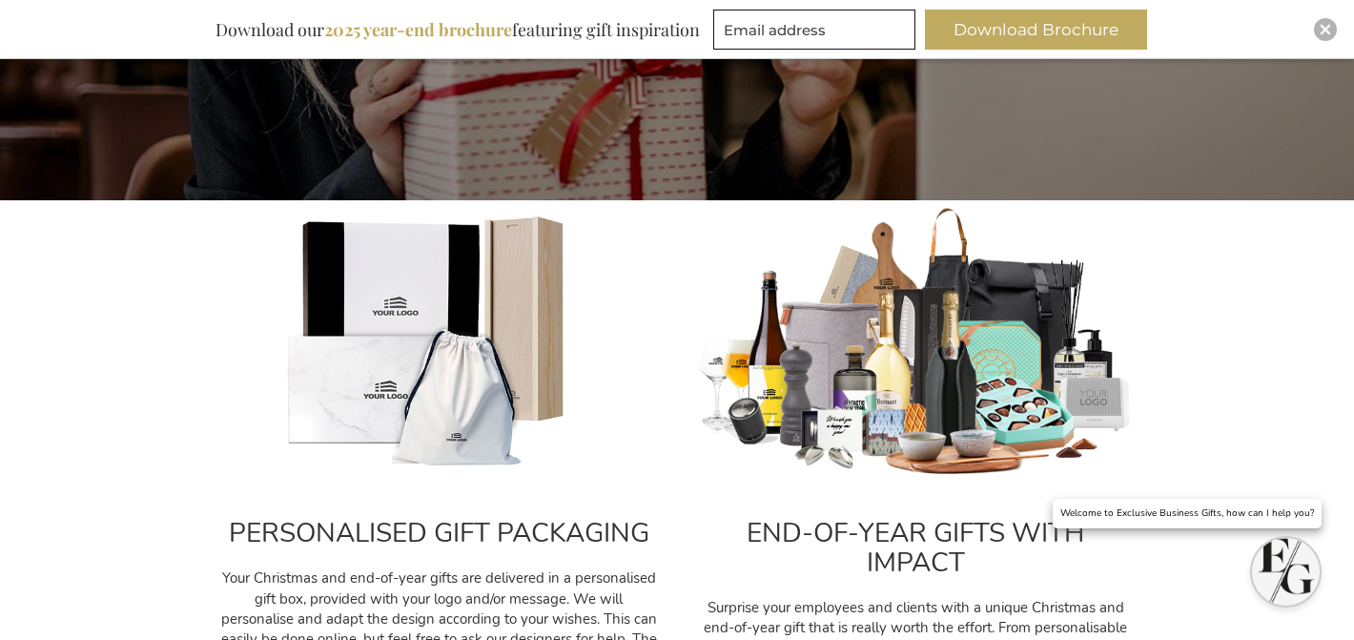
scroll to position [615, 0]
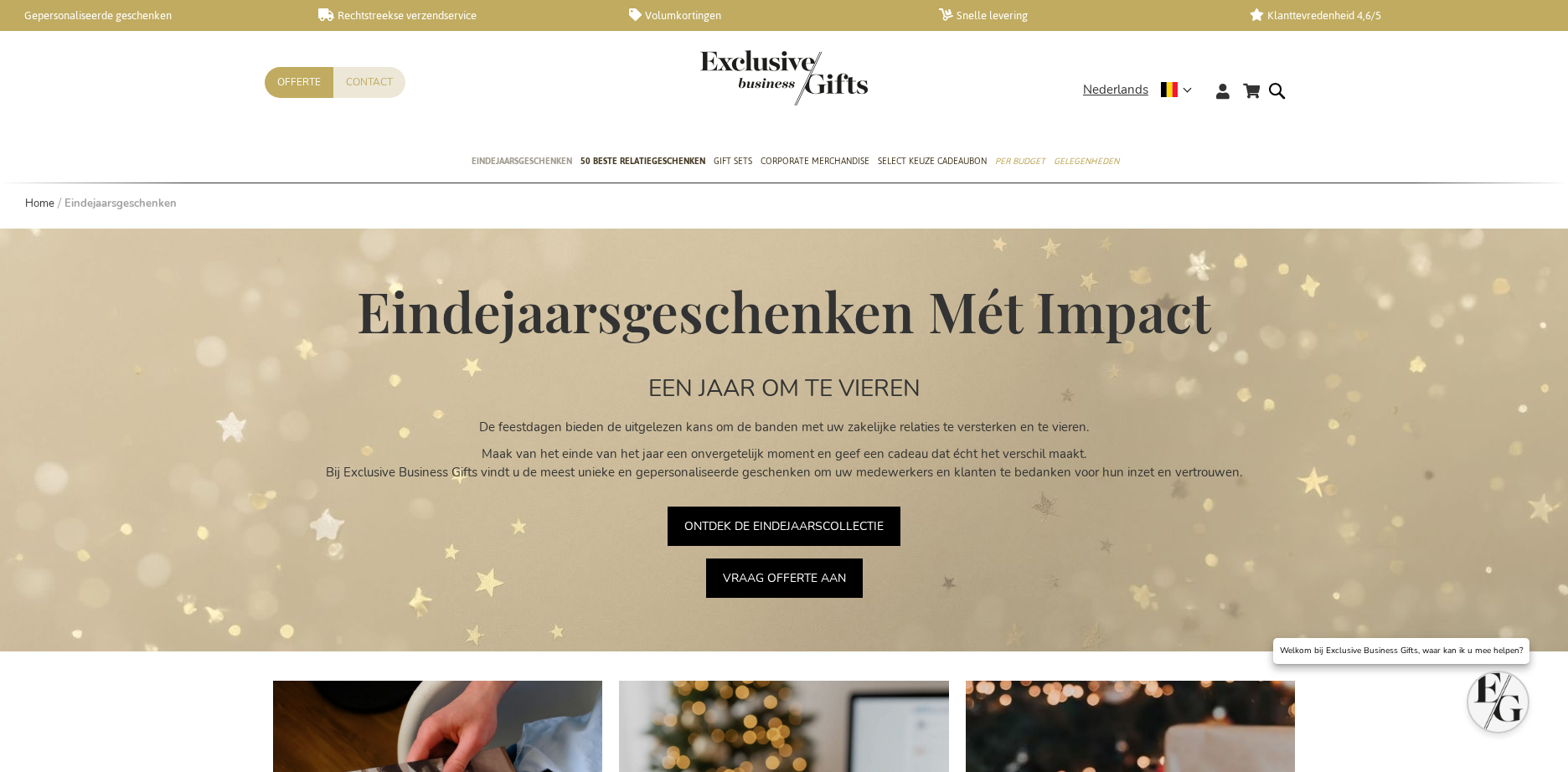
click at [521, 169] on span "Eindejaarsgeschenken" at bounding box center [522, 162] width 100 height 18
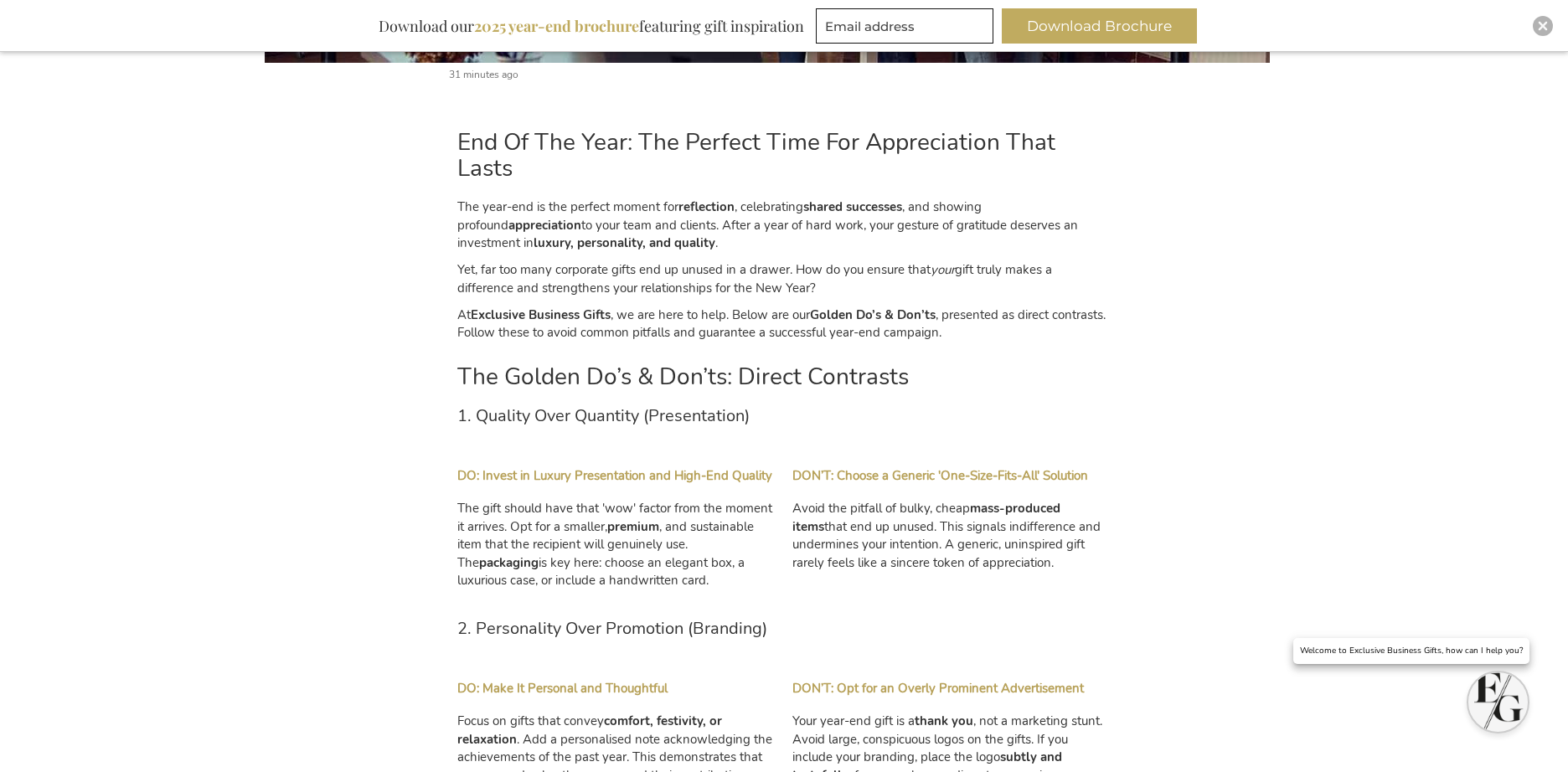
scroll to position [1135, 0]
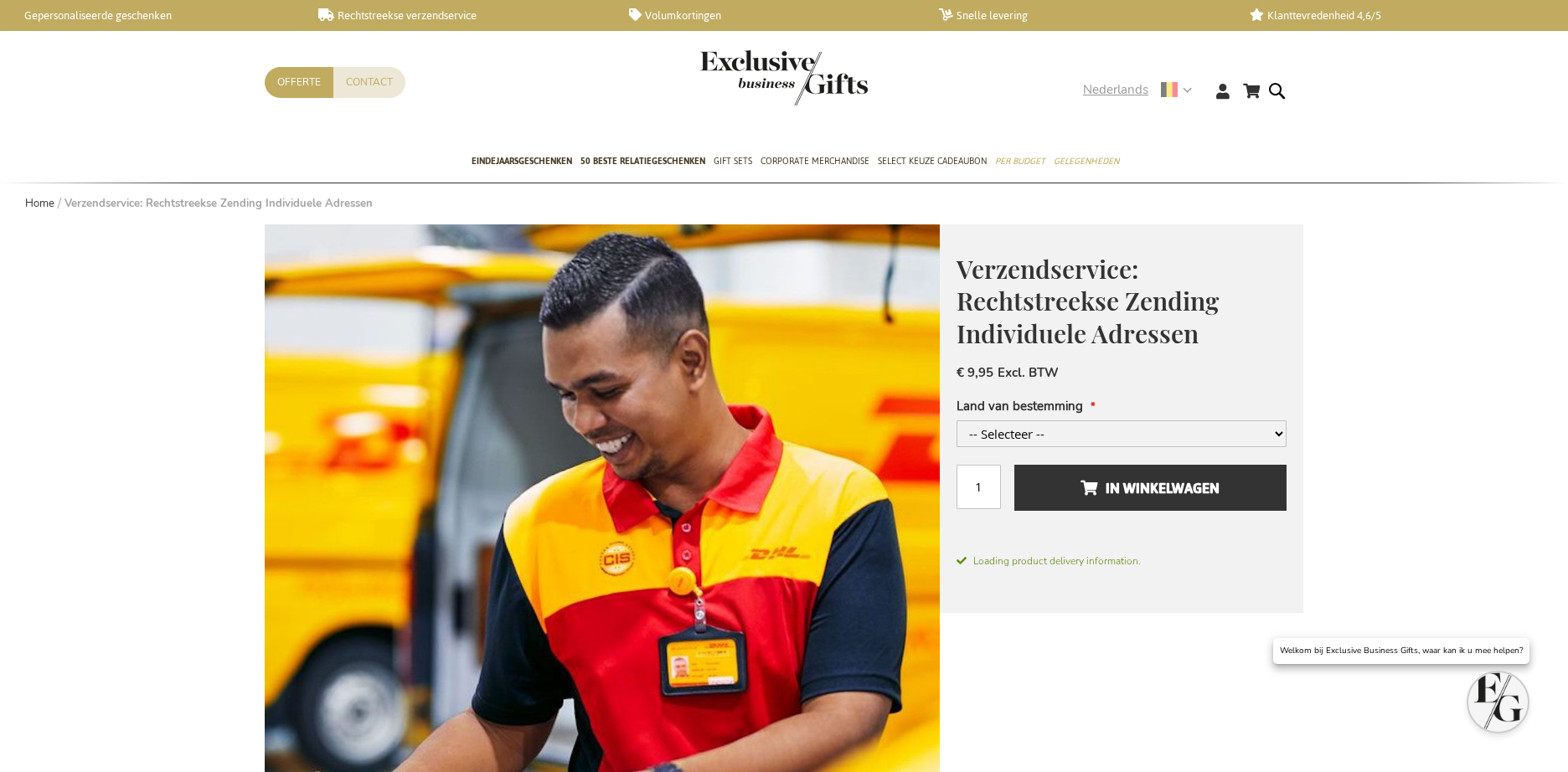
click at [1107, 86] on span "Nederlands" at bounding box center [1116, 90] width 65 height 19
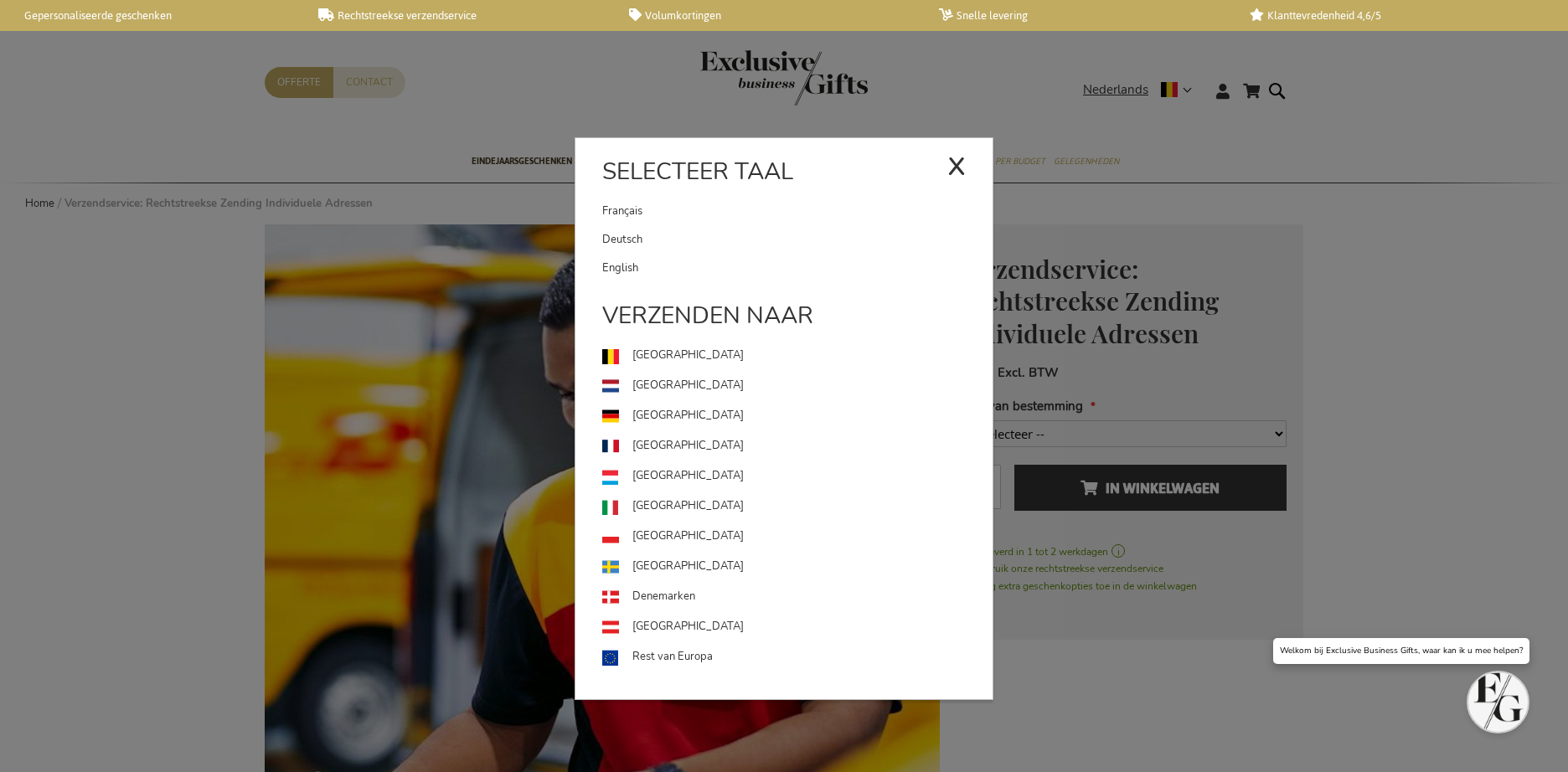
click at [741, 278] on link "English" at bounding box center [798, 268] width 390 height 28
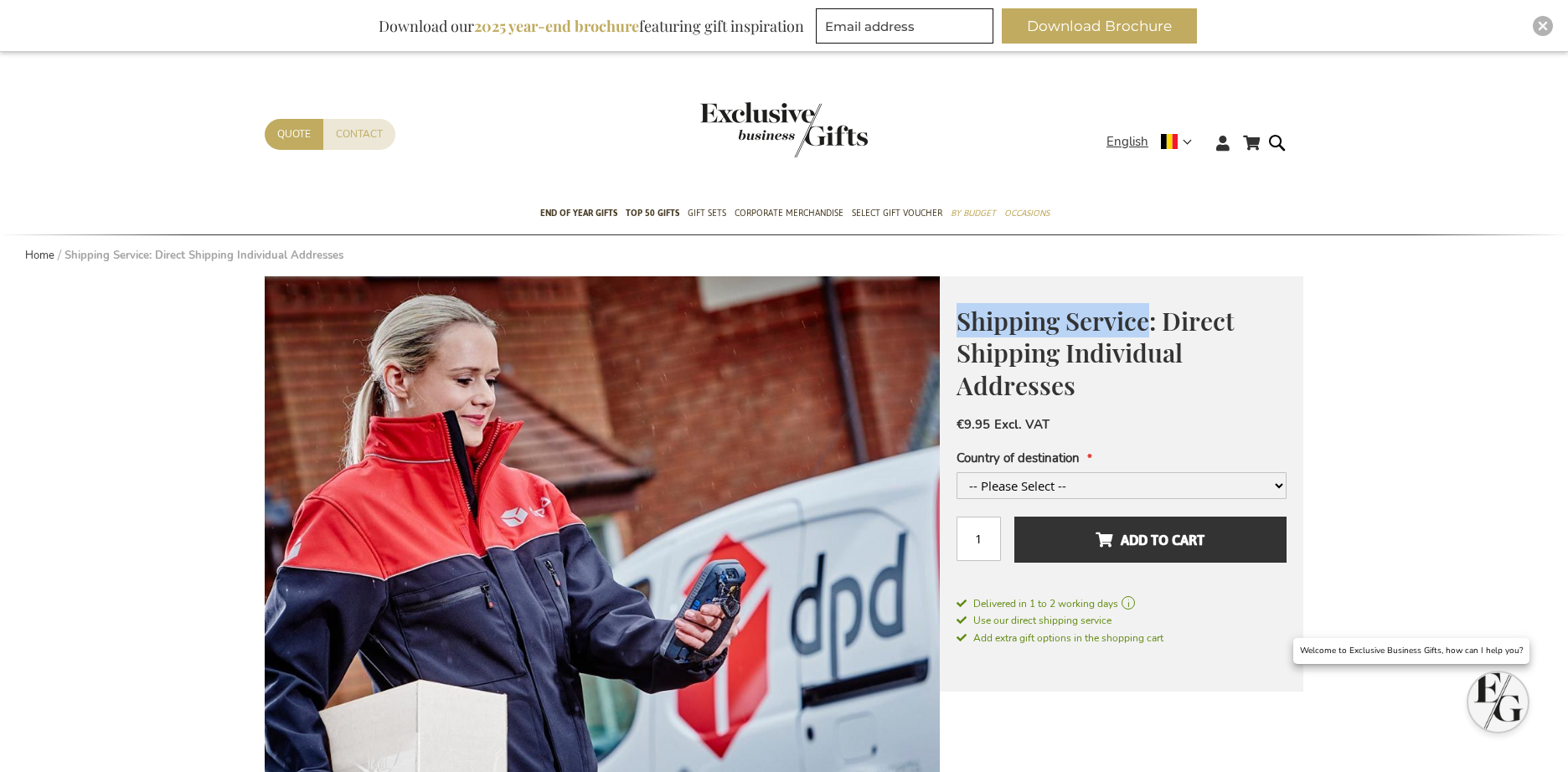
drag, startPoint x: 1138, startPoint y: 315, endPoint x: 963, endPoint y: 313, distance: 175.0
click at [960, 314] on span "Shipping Service: Direct Shipping Individual Addresses" at bounding box center [1095, 353] width 278 height 98
copy span "Shipping Service"
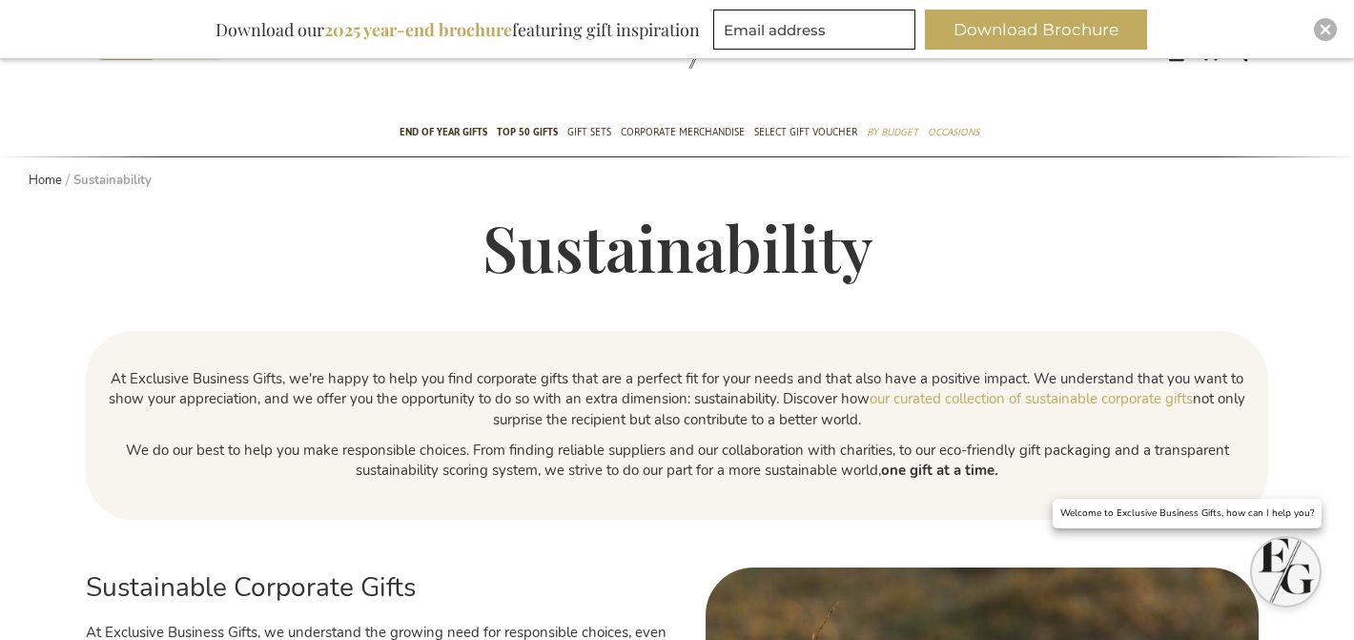
scroll to position [137, 0]
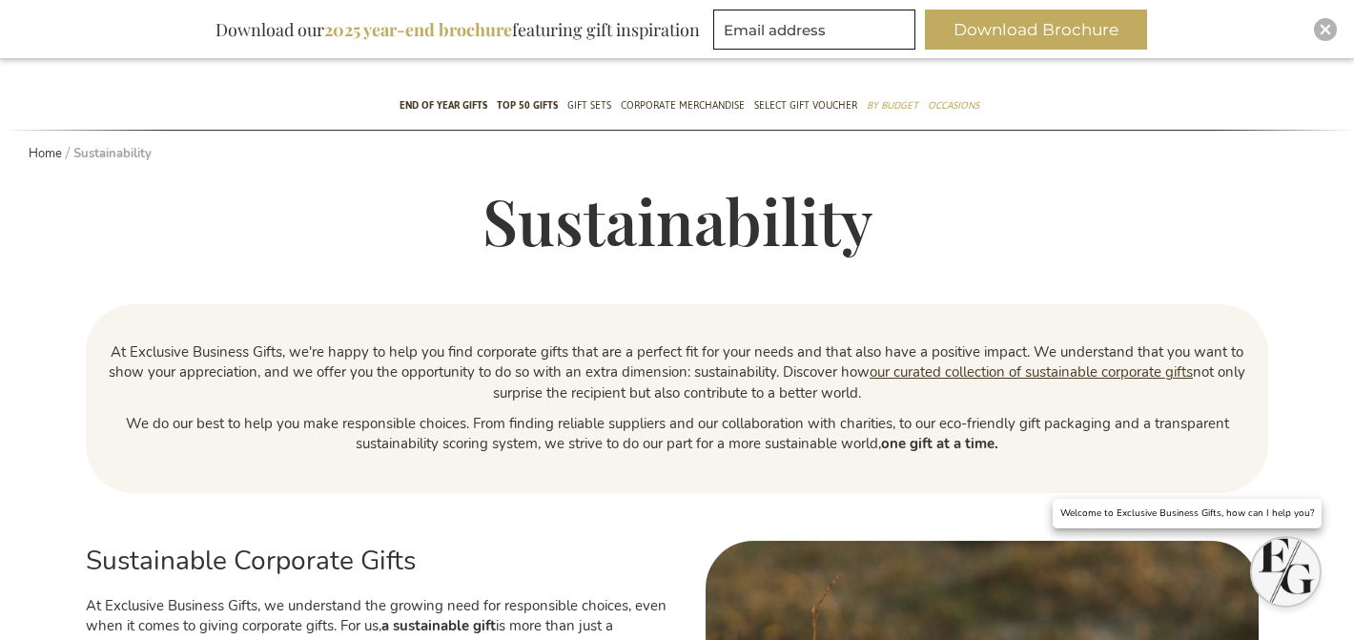
click at [957, 370] on link "our curated collection of sustainable corporate gifts" at bounding box center [1031, 371] width 323 height 19
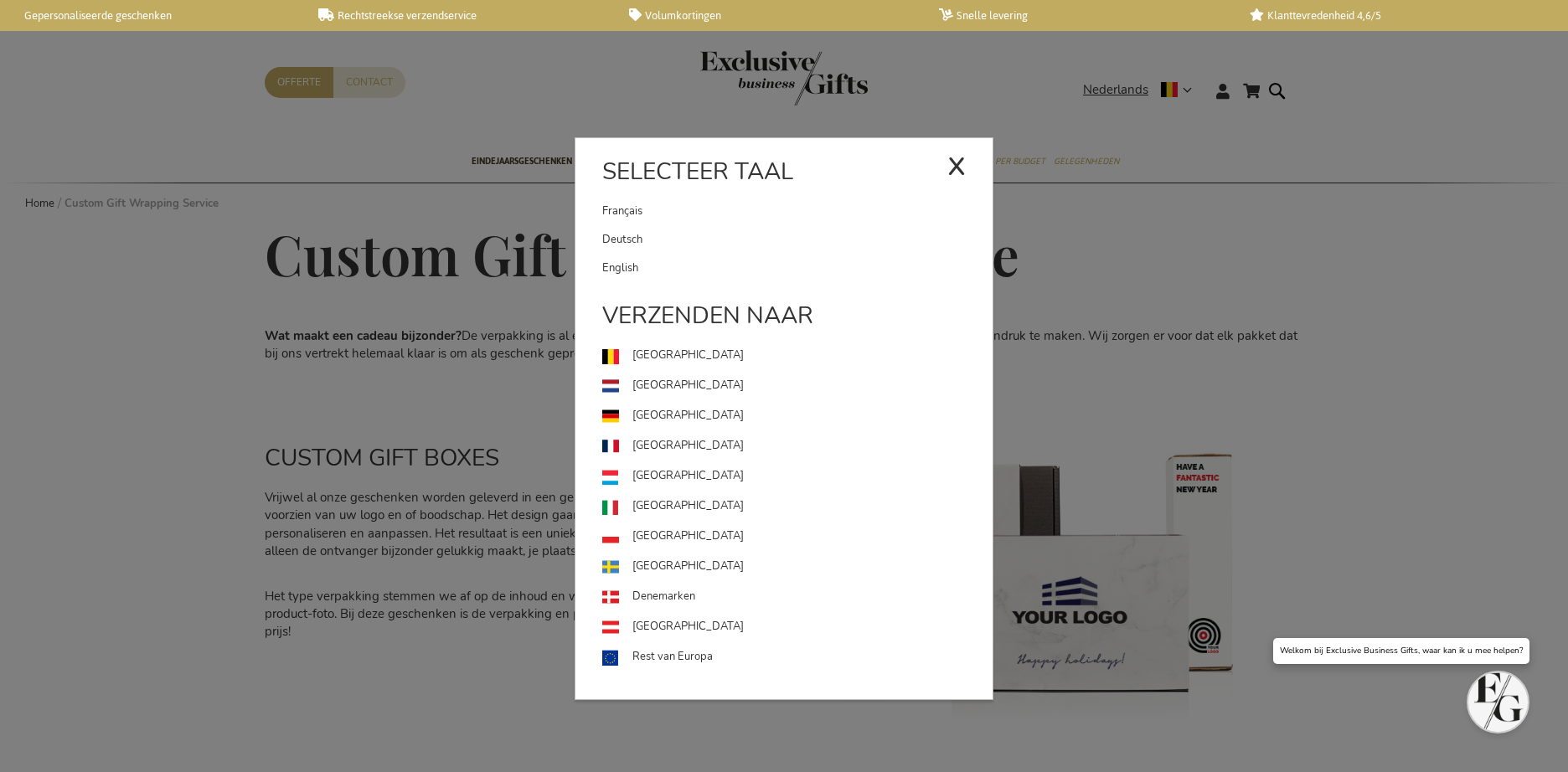
click at [688, 271] on link "English" at bounding box center [798, 268] width 390 height 28
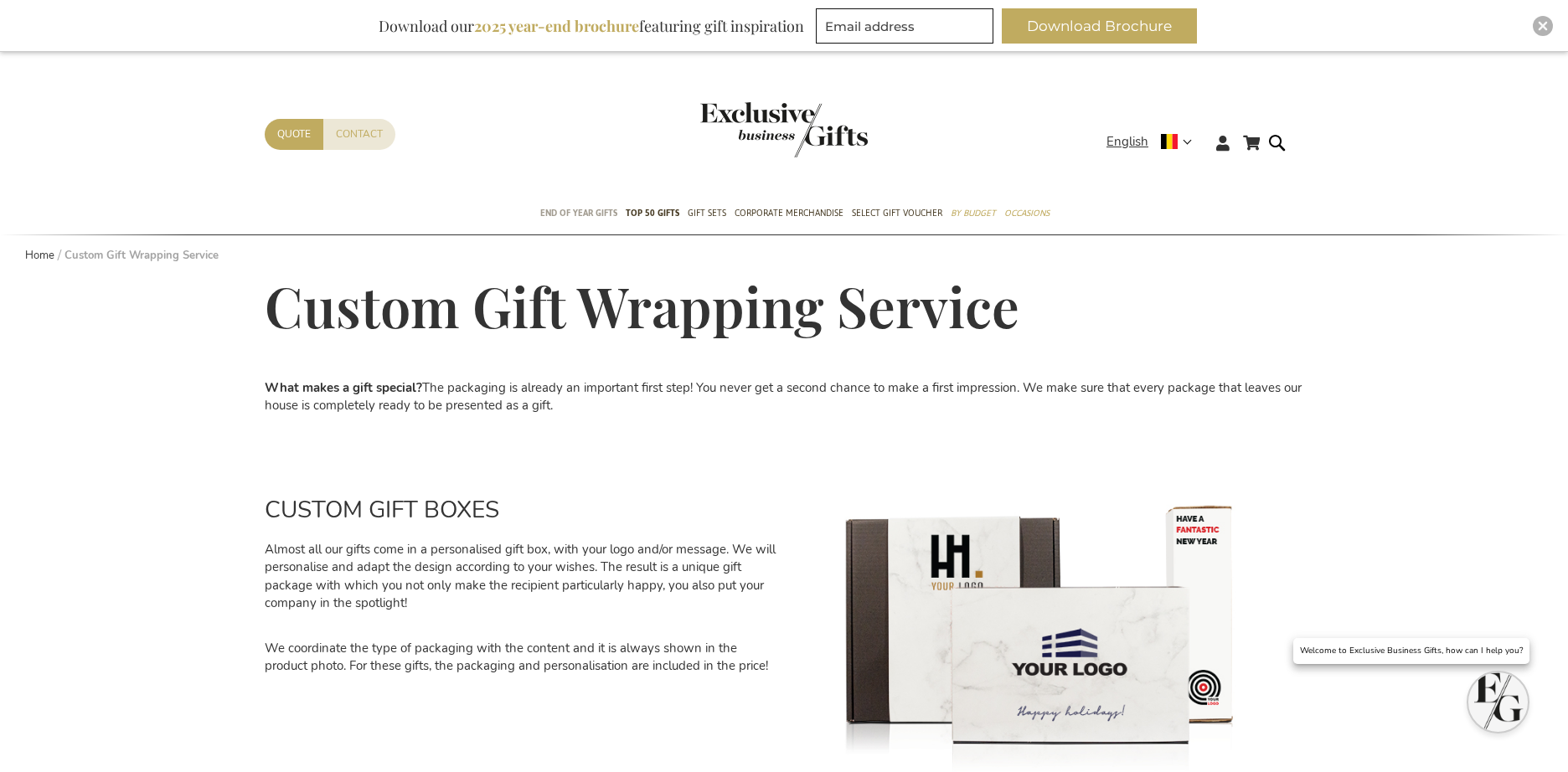
click at [596, 215] on span "End of year gifts" at bounding box center [579, 213] width 77 height 18
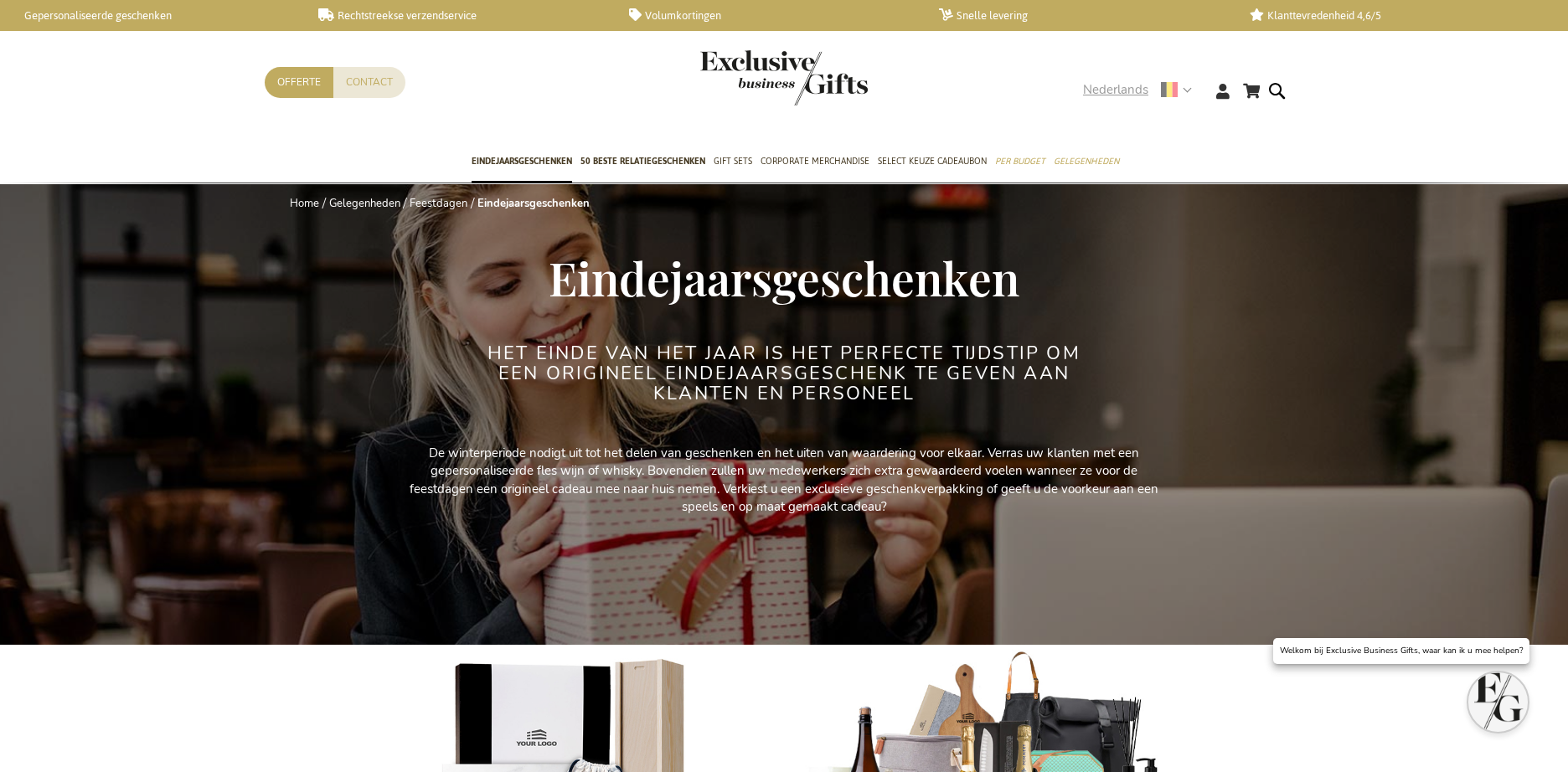
click at [1107, 91] on span "Nederlands" at bounding box center [1116, 90] width 65 height 19
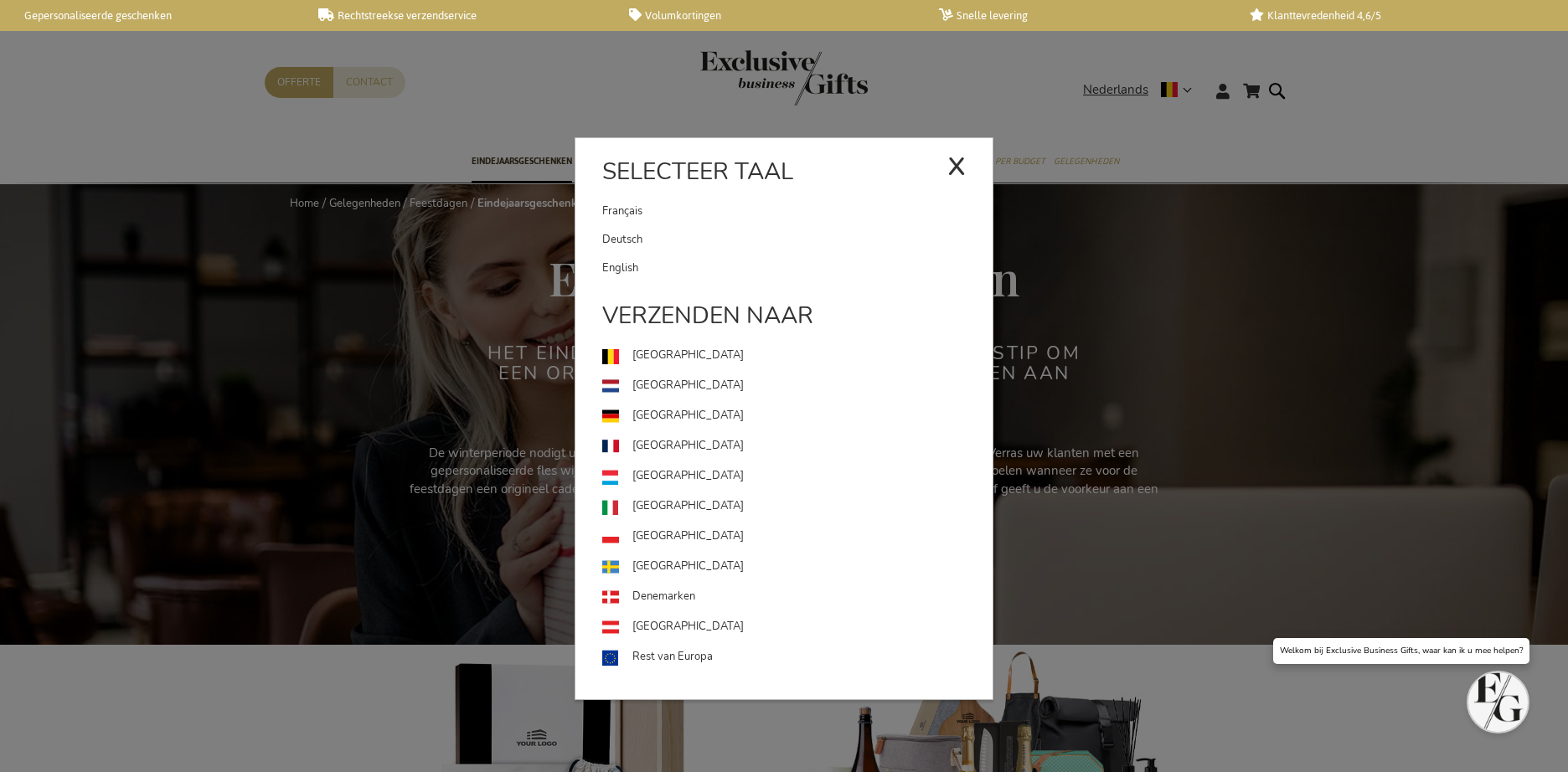
click at [697, 267] on link "English" at bounding box center [798, 268] width 390 height 28
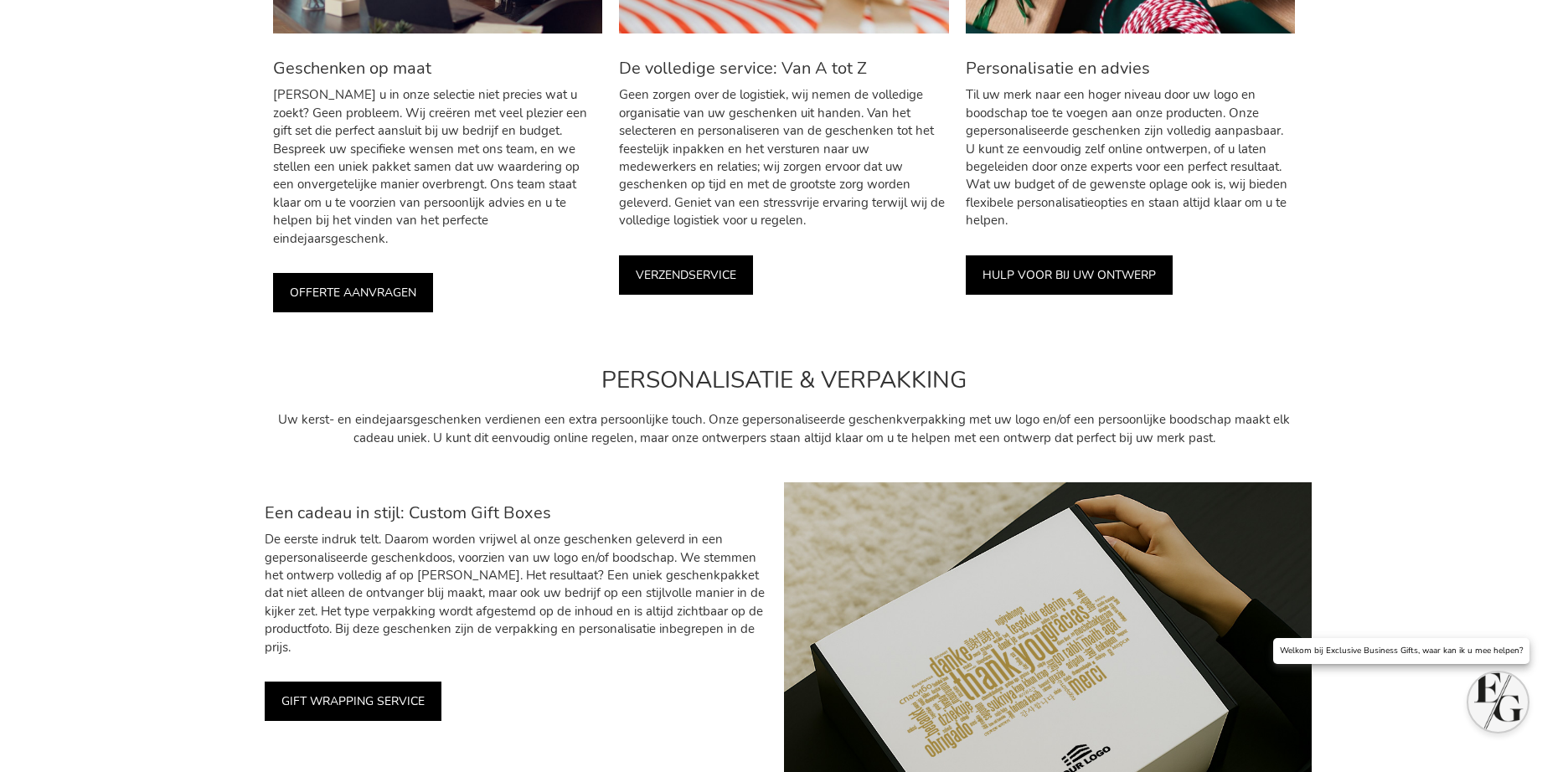
scroll to position [3761, 0]
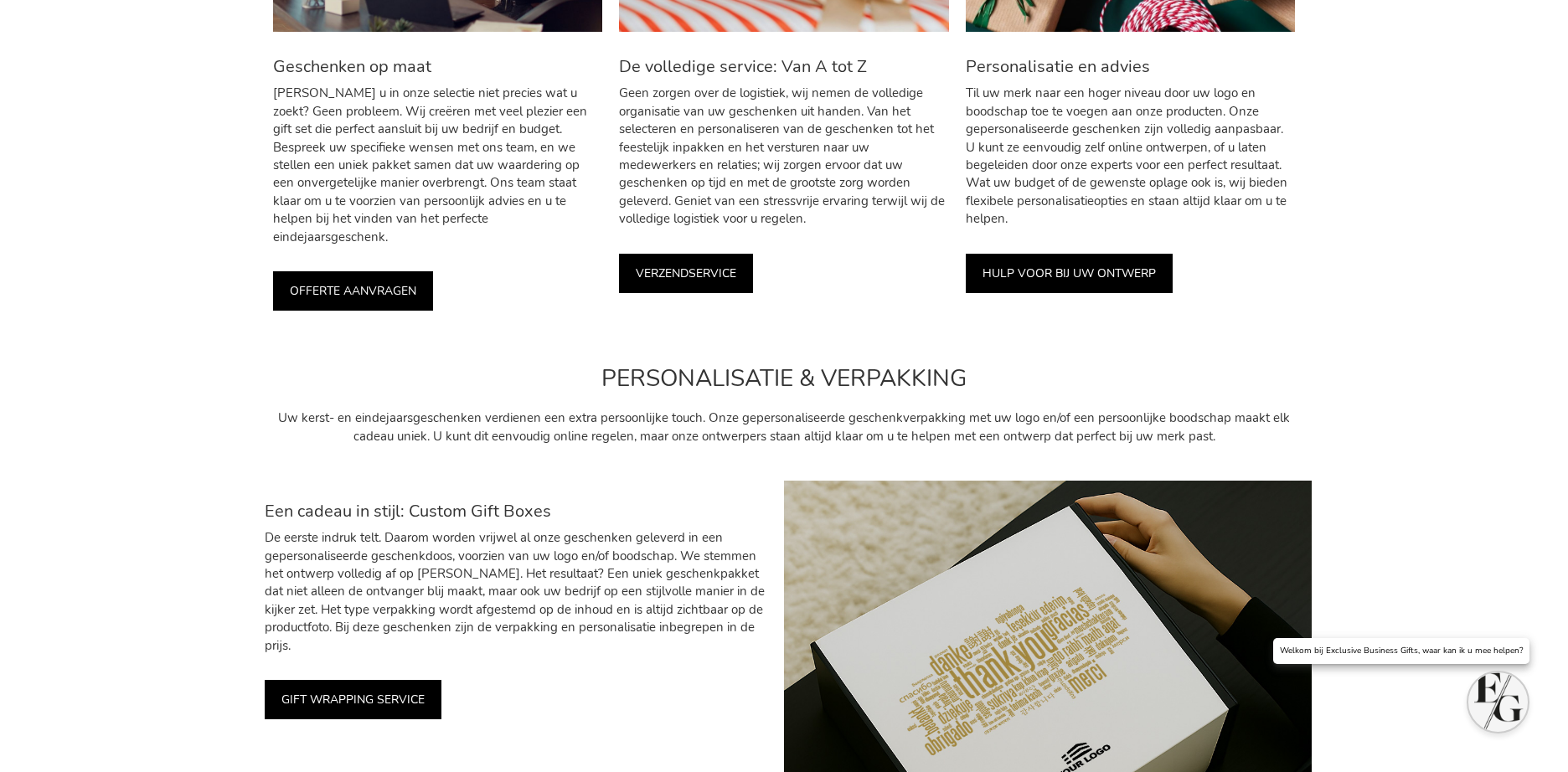
click at [371, 272] on link "OFFERTE AANVRAGEN" at bounding box center [353, 291] width 160 height 40
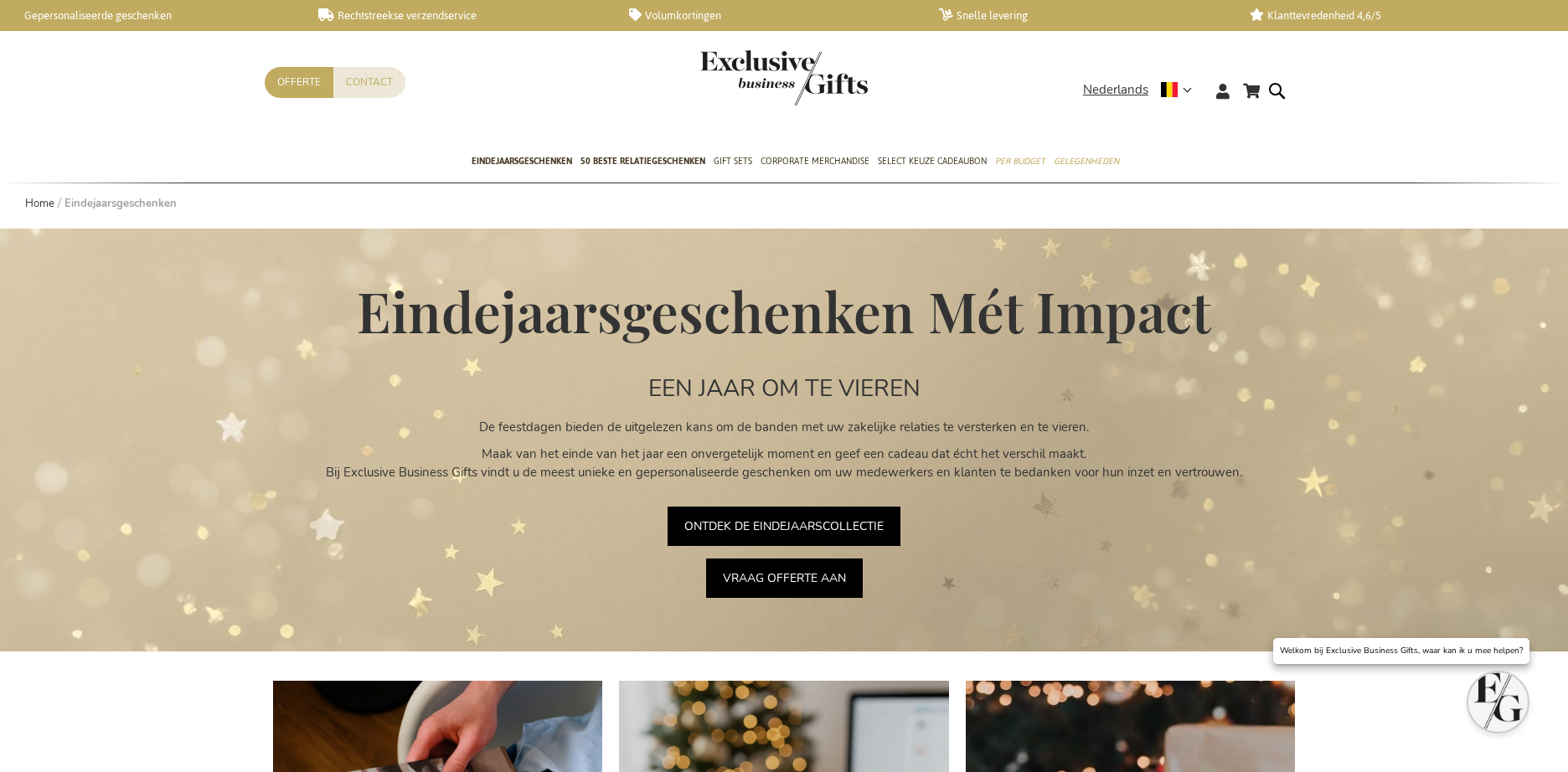
scroll to position [3761, 0]
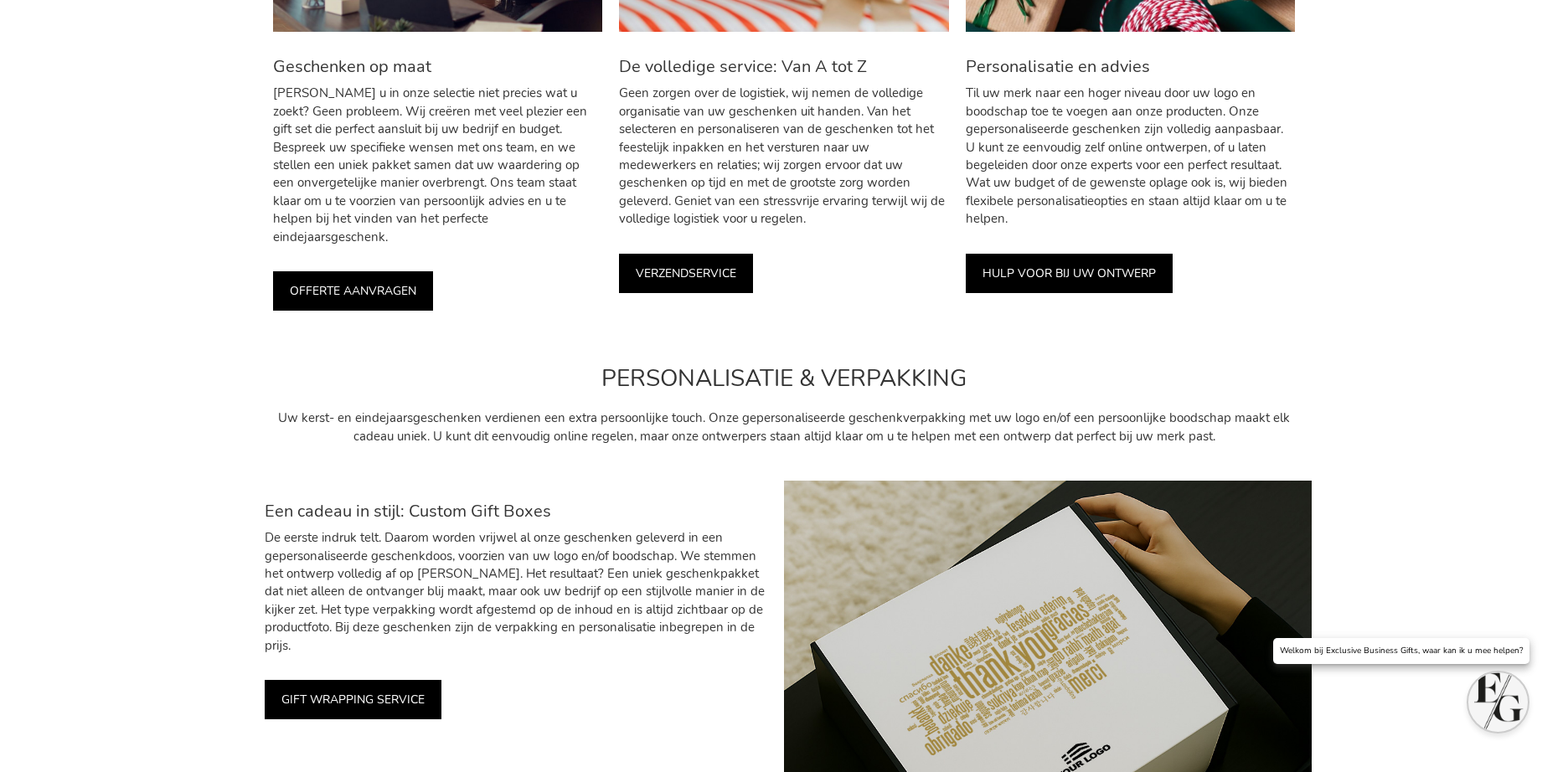
click at [1037, 277] on link "HULP VOOR BIJ UW ONTWERP" at bounding box center [1069, 273] width 207 height 40
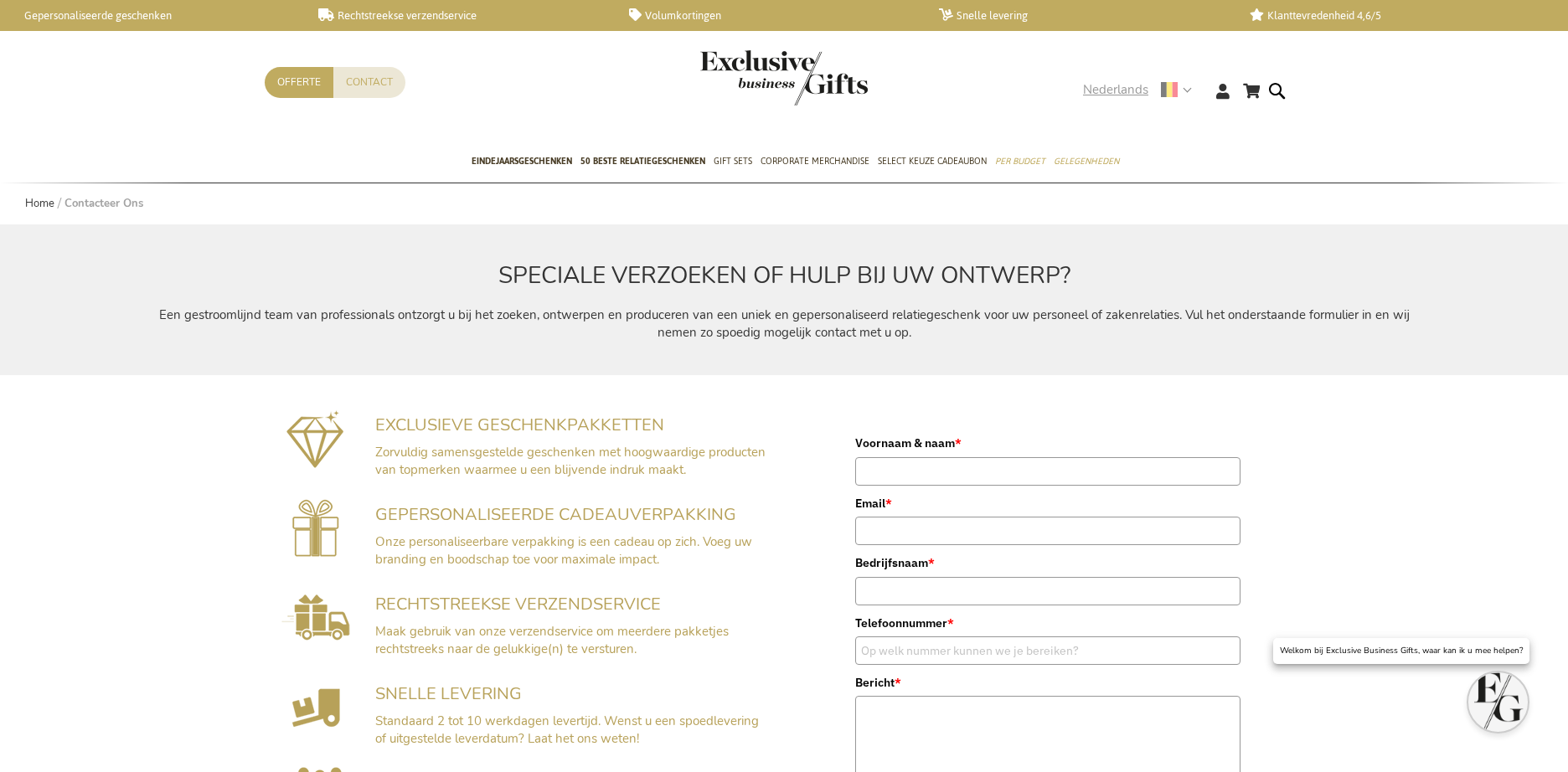
click at [1110, 91] on span "Nederlands" at bounding box center [1116, 90] width 65 height 19
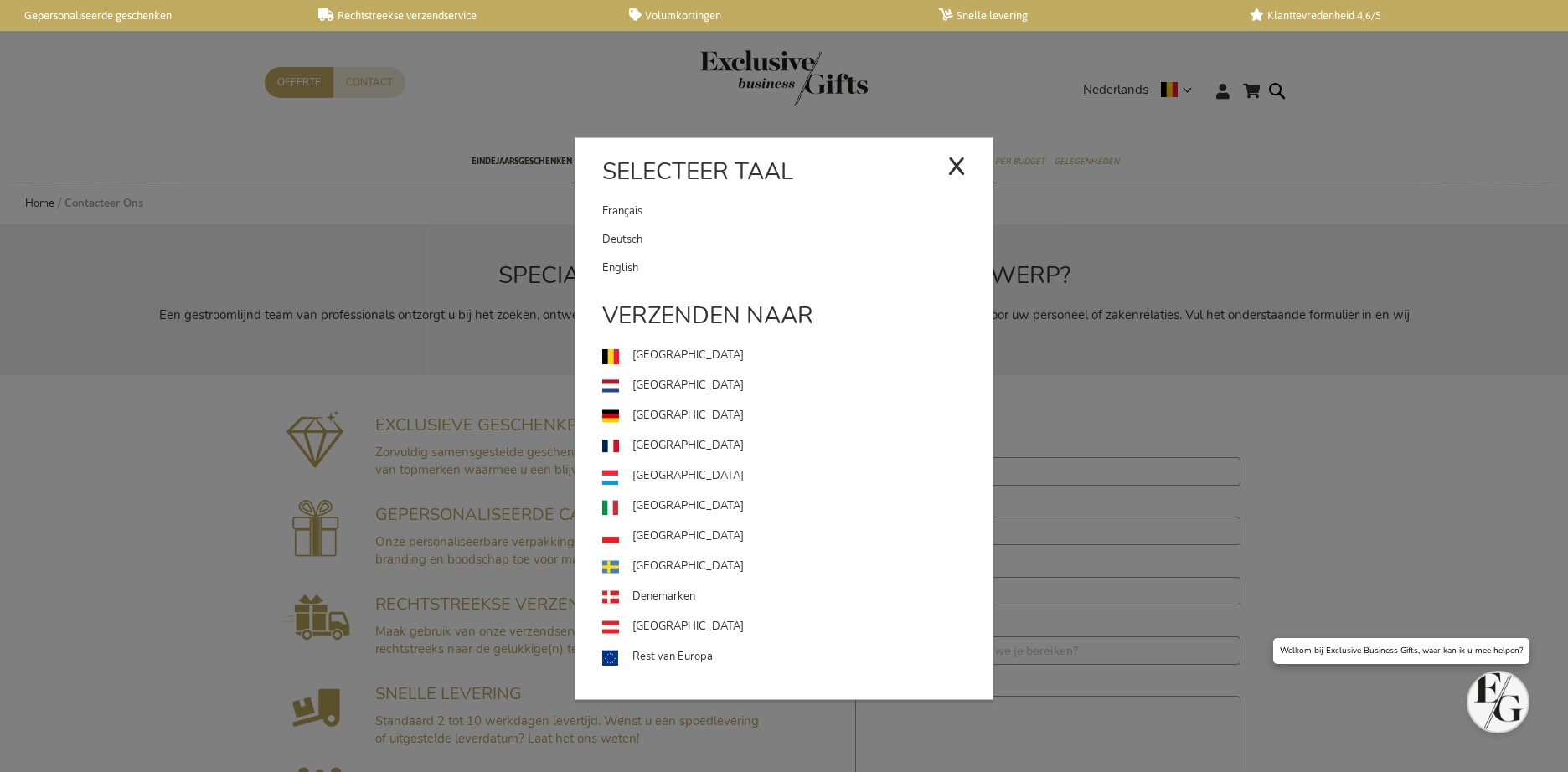
click at [733, 272] on link "English" at bounding box center [798, 268] width 390 height 28
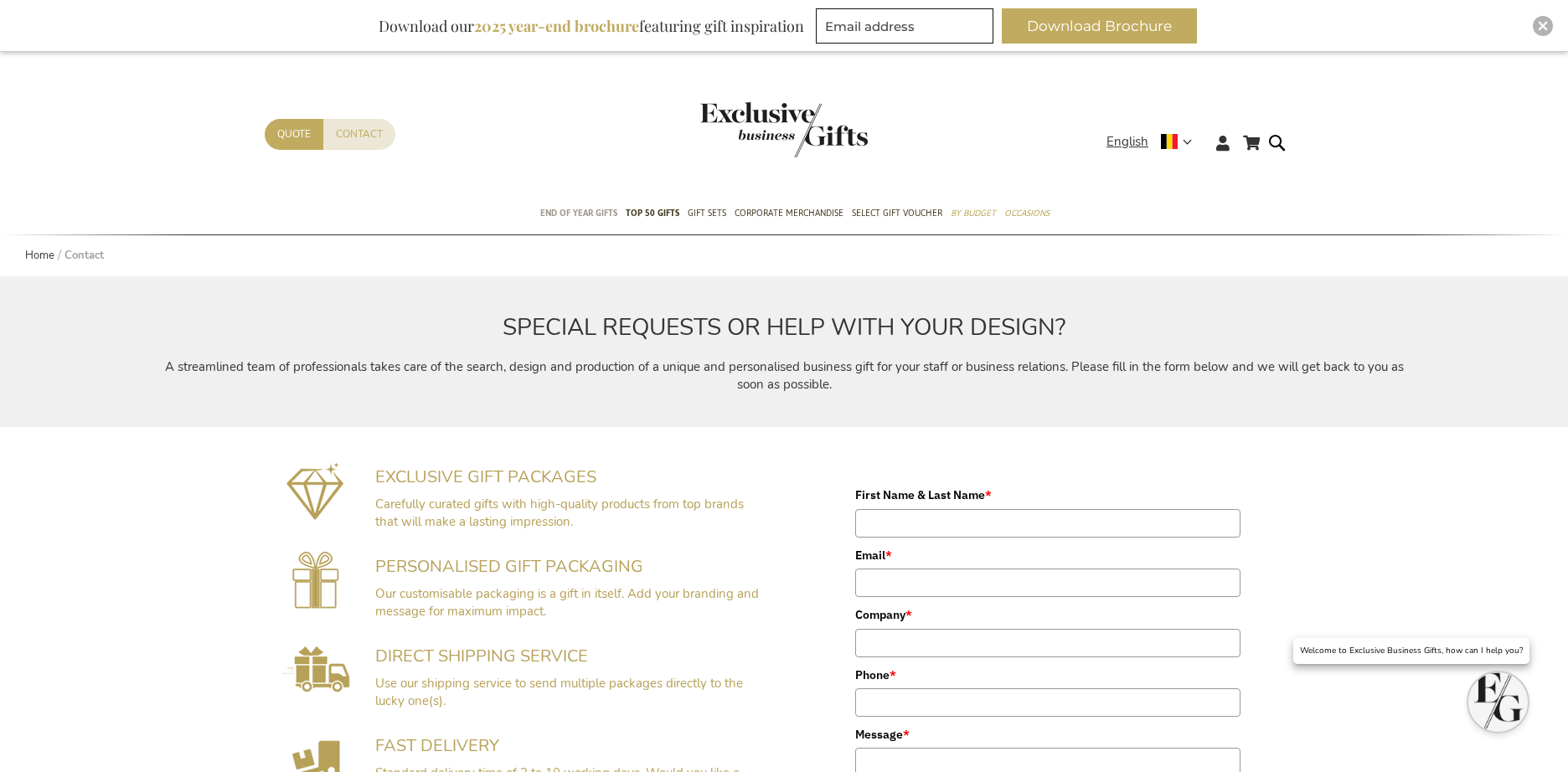
click at [586, 221] on span "End of year gifts" at bounding box center [579, 213] width 77 height 18
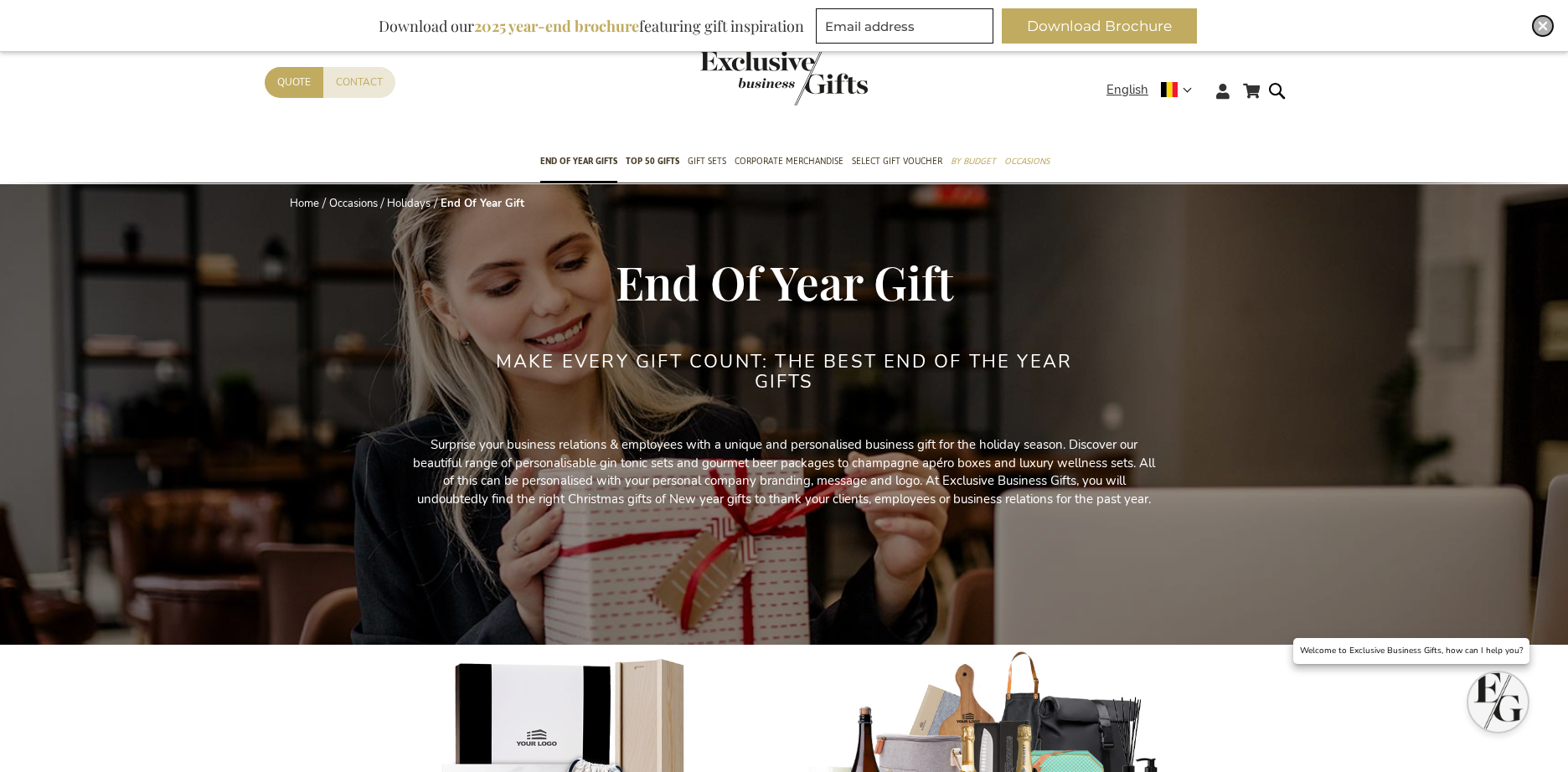
click at [1546, 21] on img "Close" at bounding box center [1543, 25] width 10 height 10
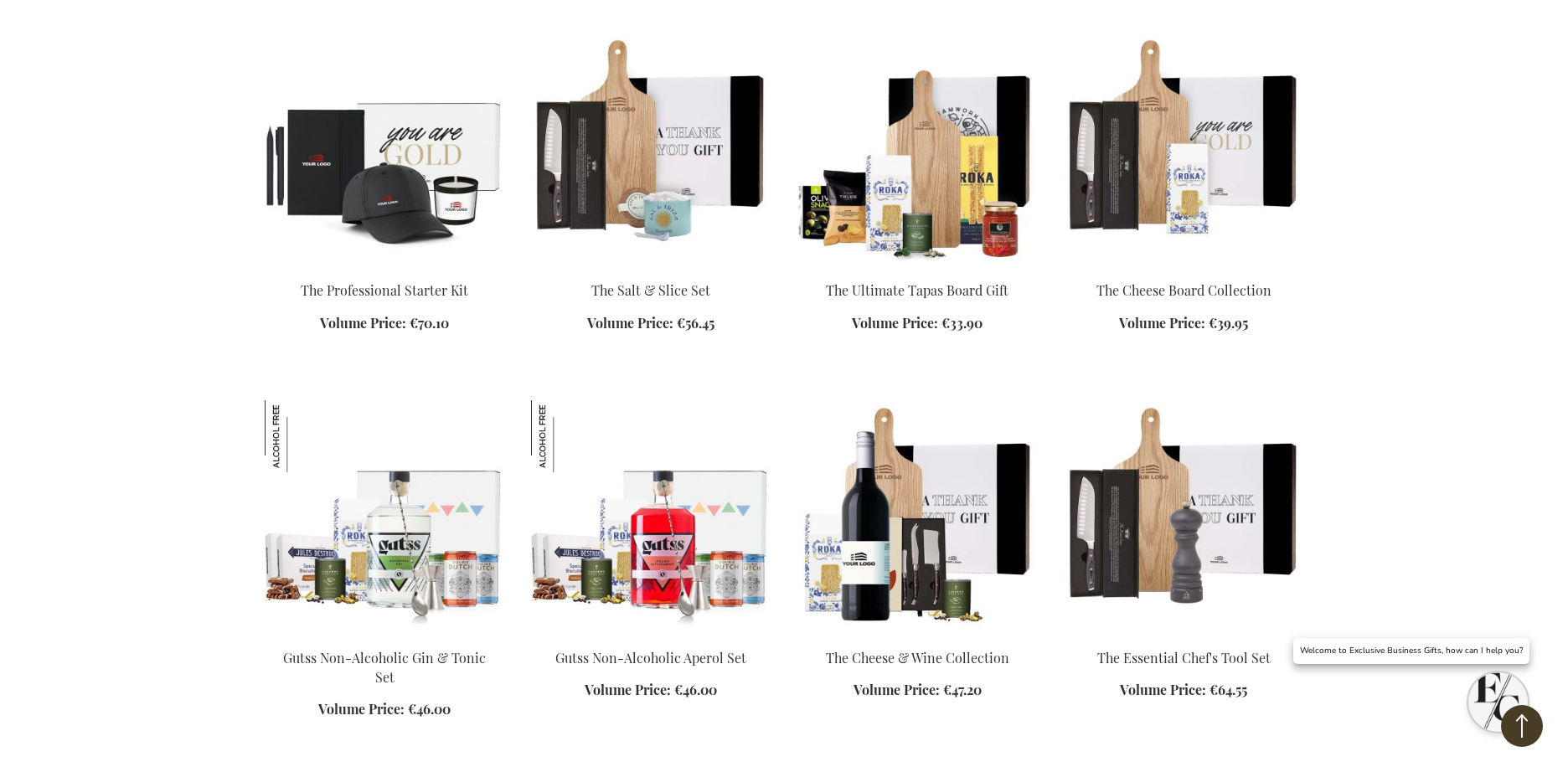
scroll to position [3100, 0]
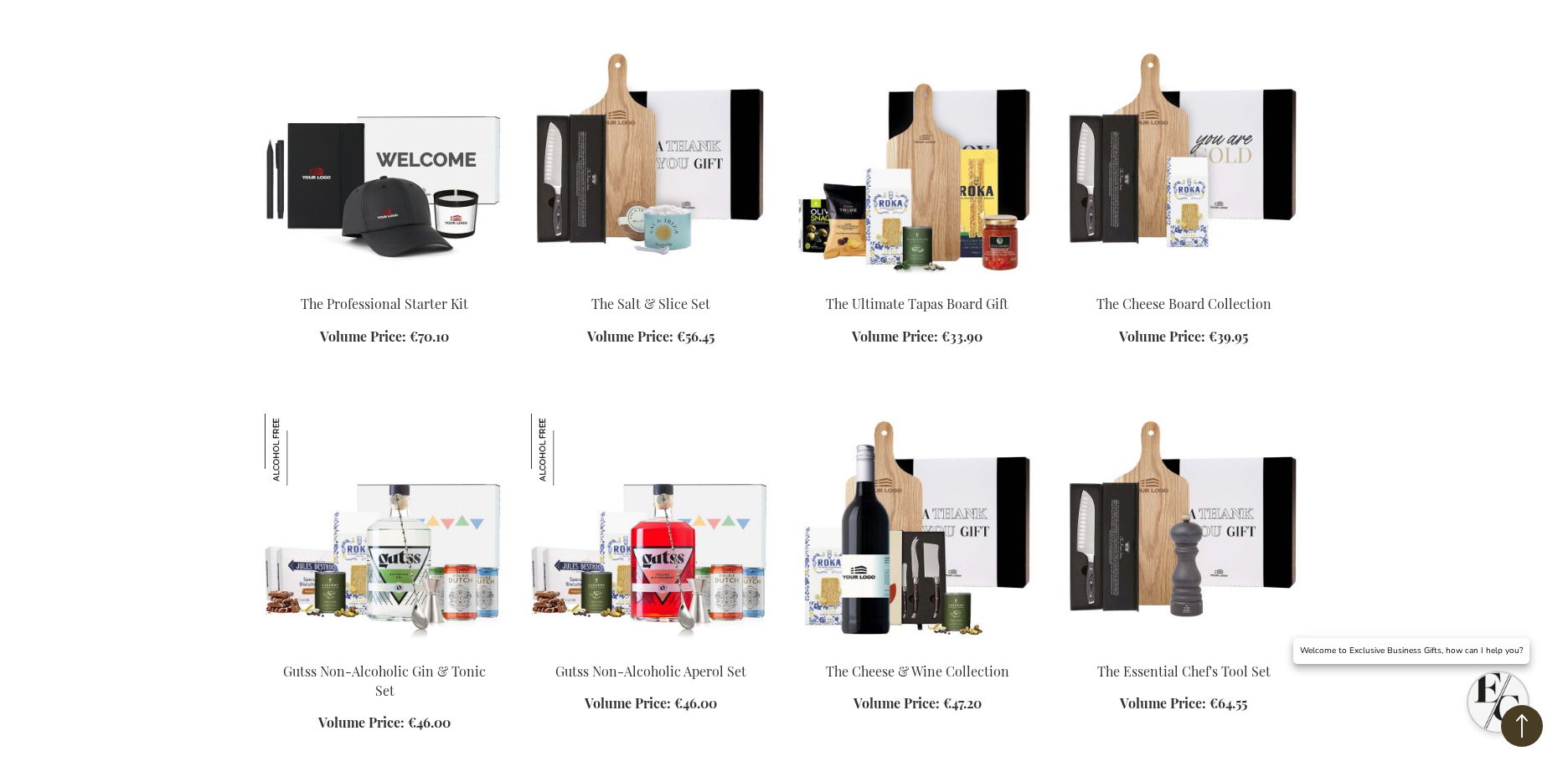
click at [921, 244] on img at bounding box center [917, 162] width 240 height 234
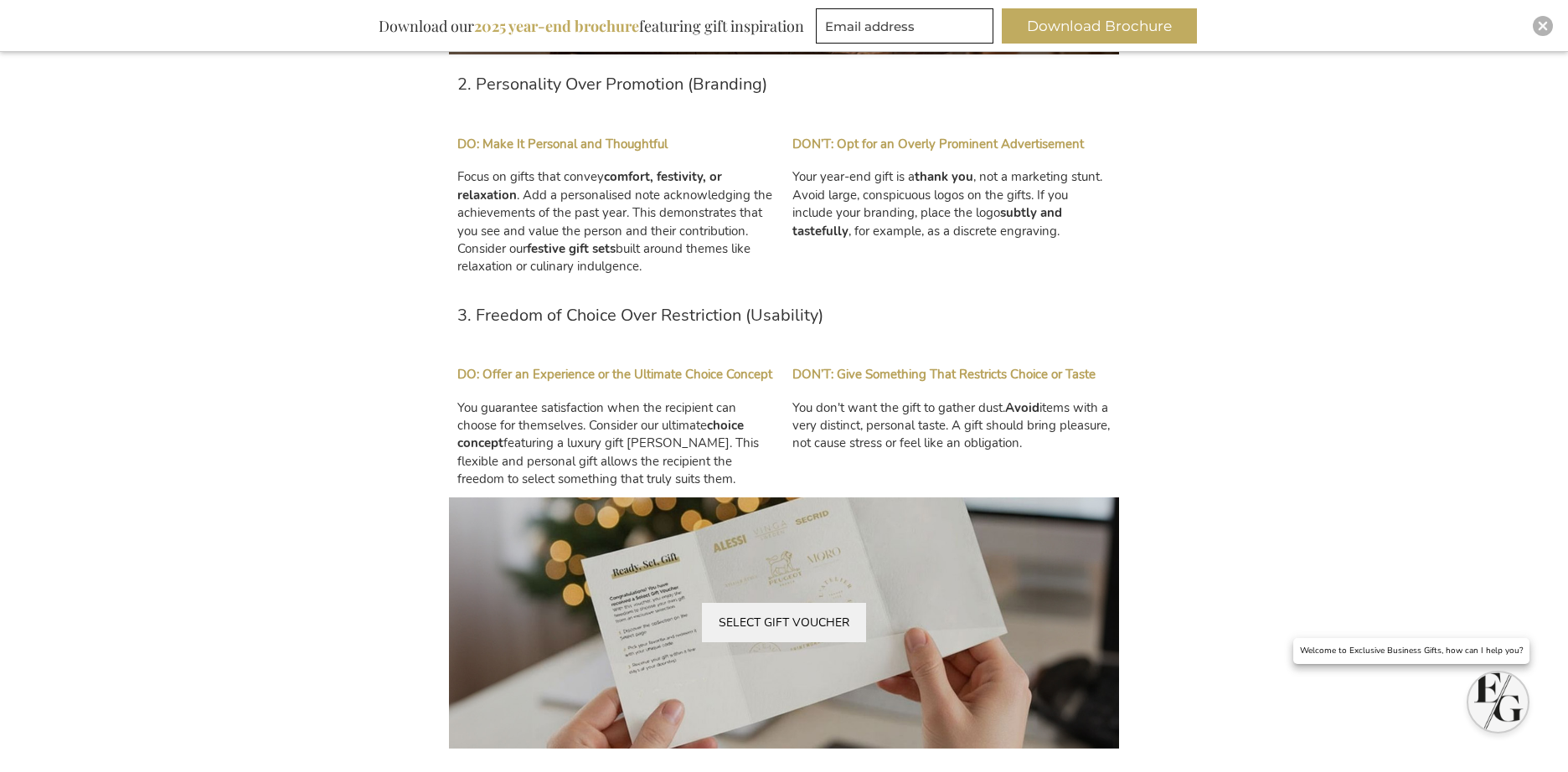
scroll to position [1776, 0]
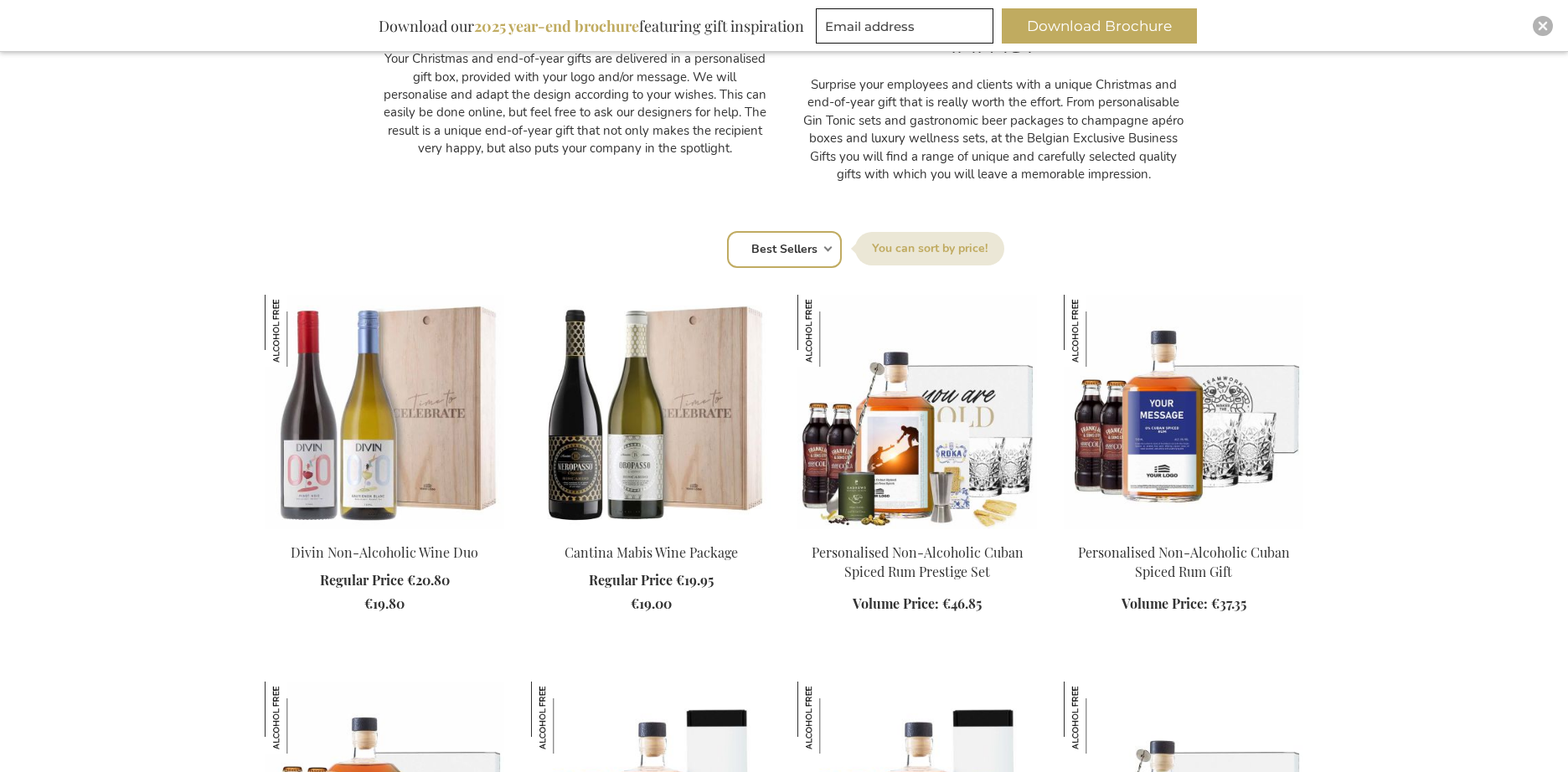
scroll to position [918, 0]
click at [780, 233] on select "Position Best Sellers Most Viewed New Biggest Saving Price: low to high Price: …" at bounding box center [784, 249] width 115 height 37
select select "new"
click at [727, 231] on select "Position Best Sellers Most Viewed New Biggest Saving Price: low to high Price: …" at bounding box center [784, 249] width 115 height 37
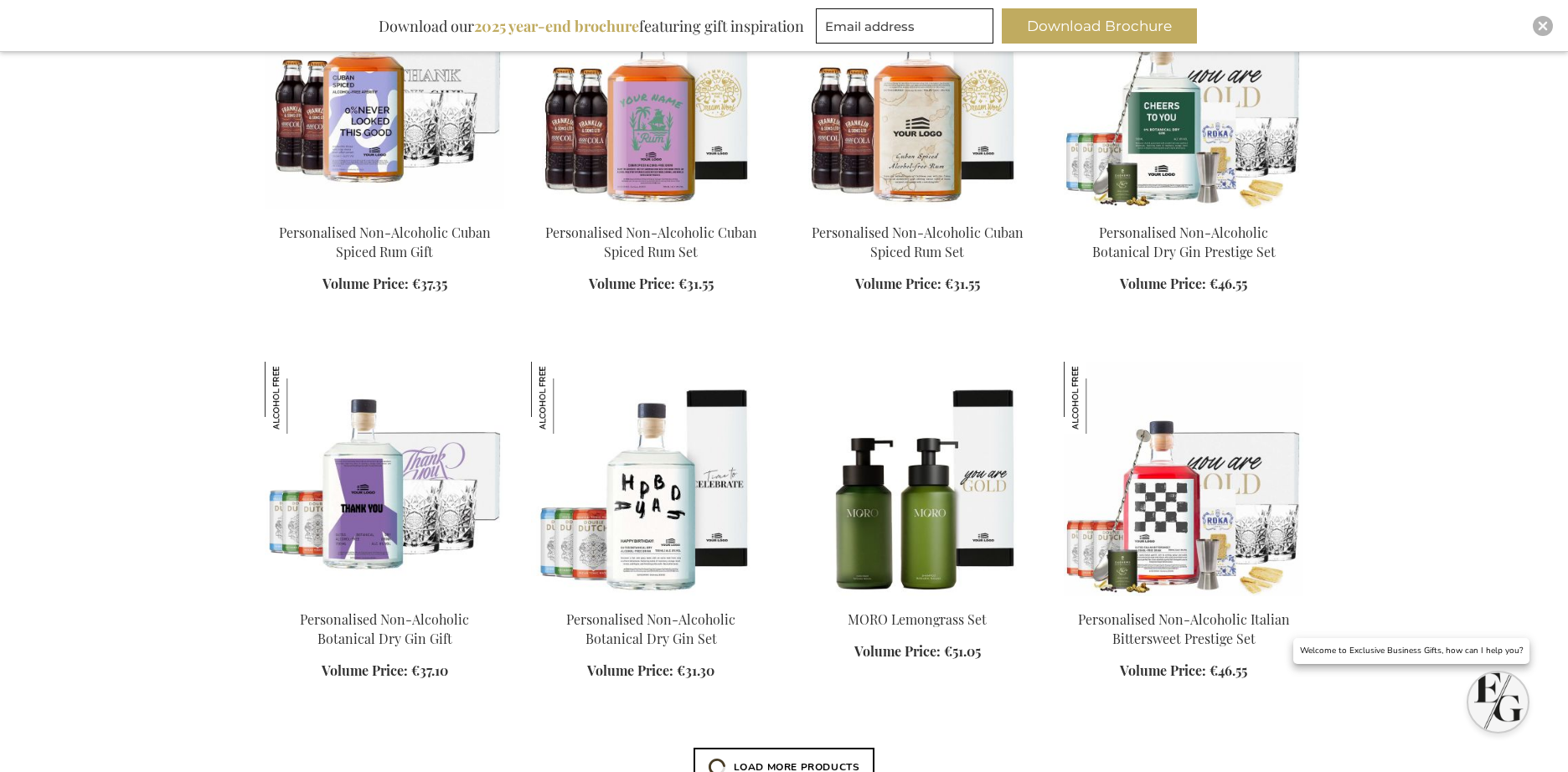
scroll to position [1888, 0]
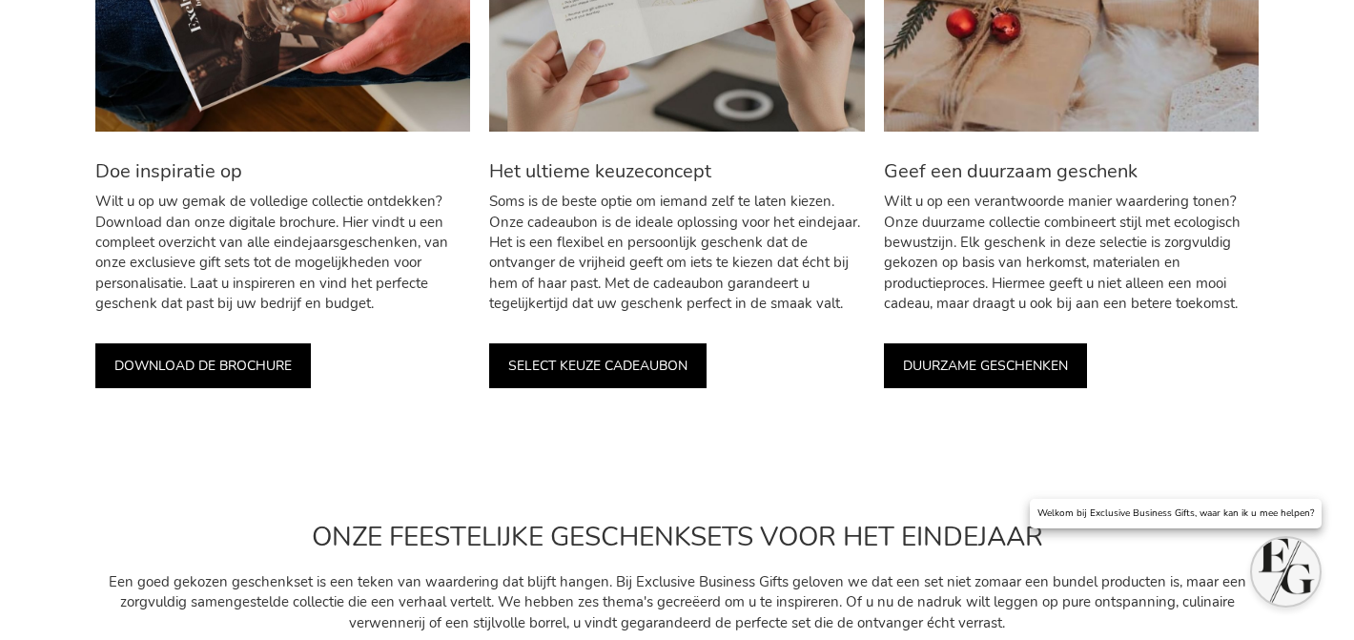
scroll to position [271, 0]
